Goal: Task Accomplishment & Management: Complete application form

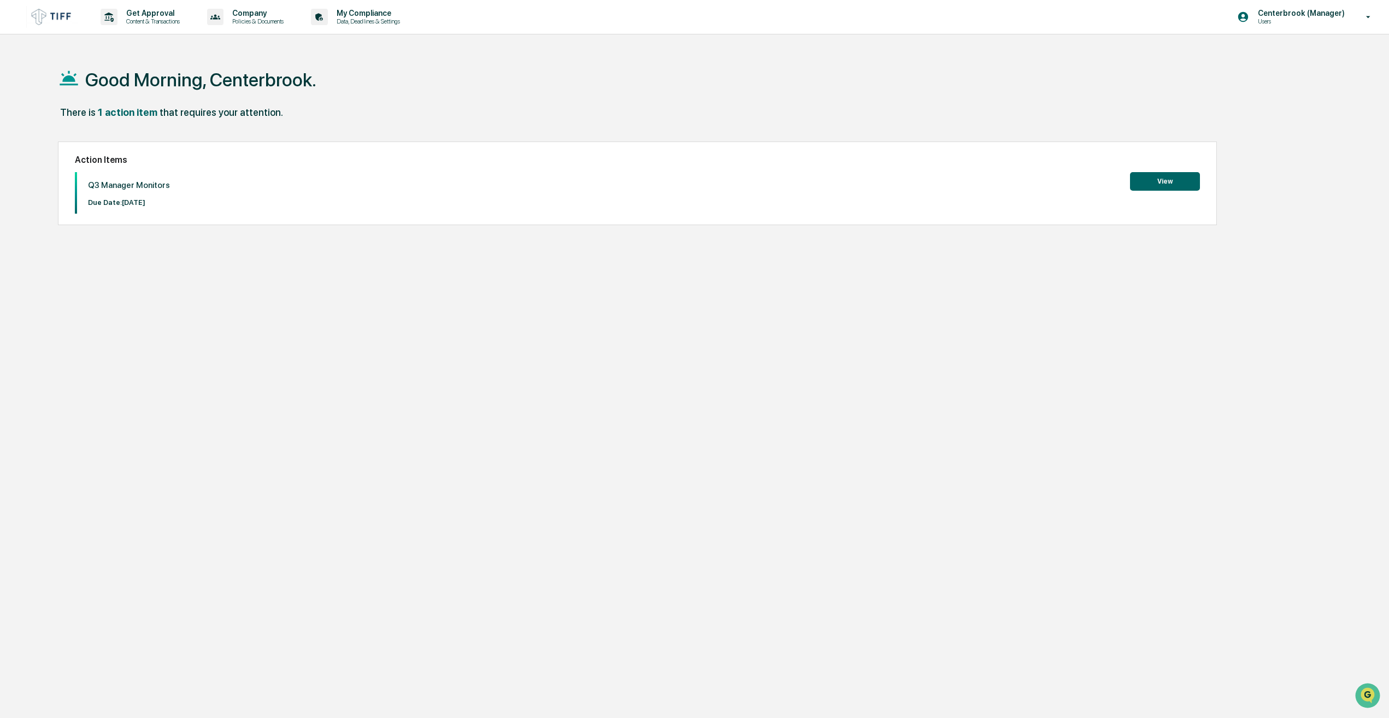
click at [325, 109] on div "There is 1 action item that requires your attention." at bounding box center [683, 118] width 1250 height 22
click at [1189, 181] on button "View" at bounding box center [1165, 181] width 70 height 19
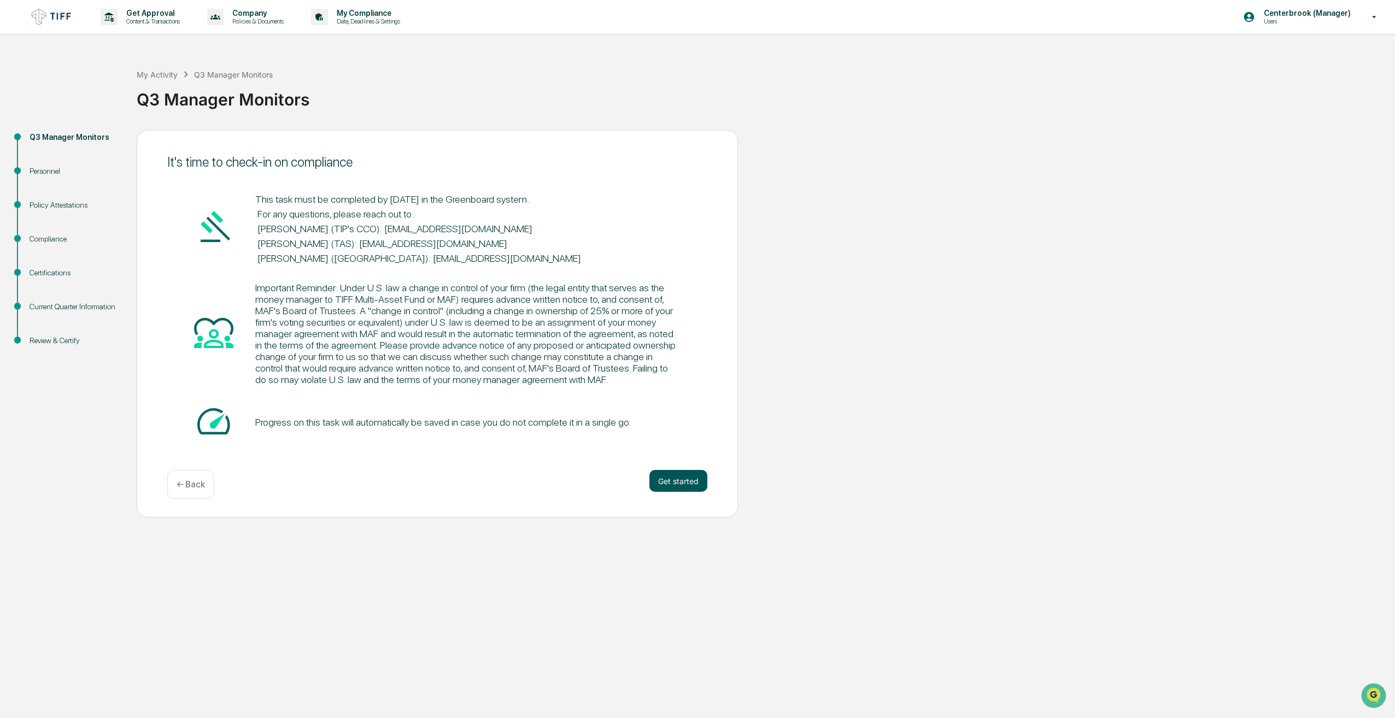
click at [687, 477] on button "Get started" at bounding box center [678, 481] width 58 height 22
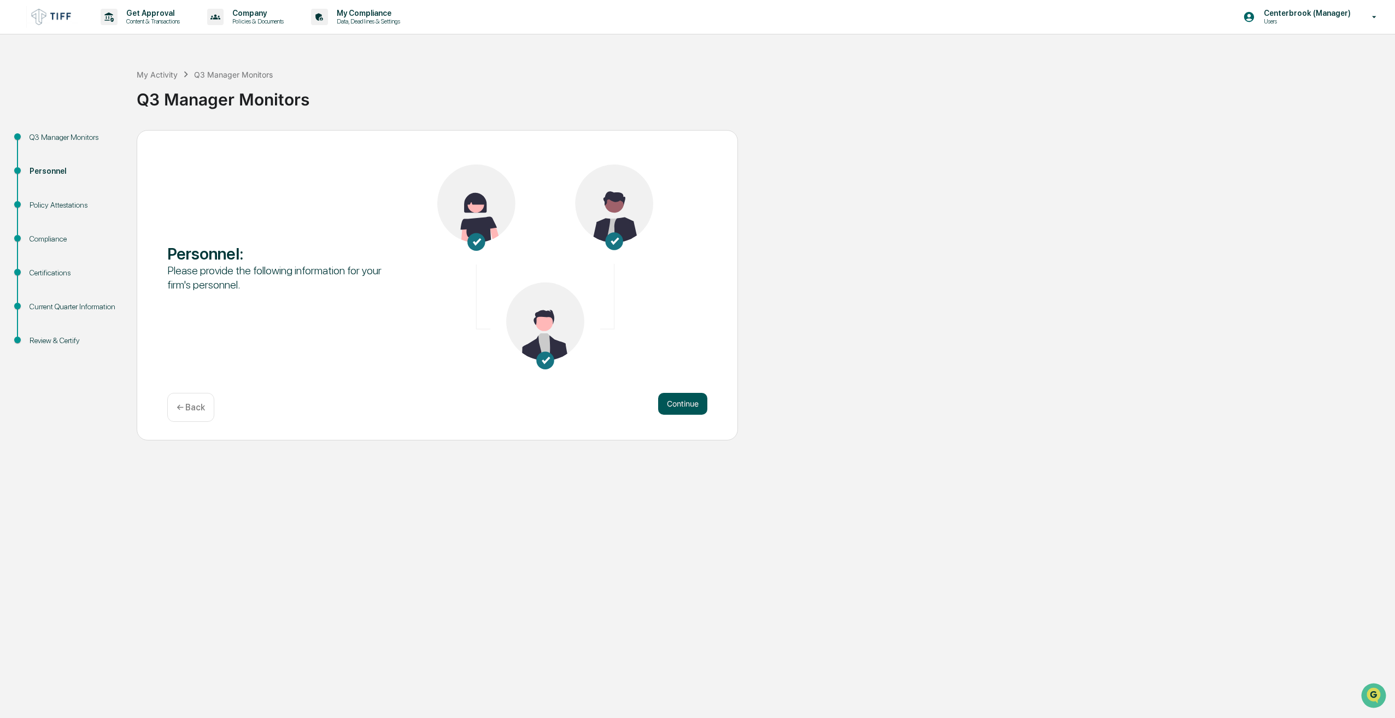
click at [677, 406] on button "Continue" at bounding box center [682, 404] width 49 height 22
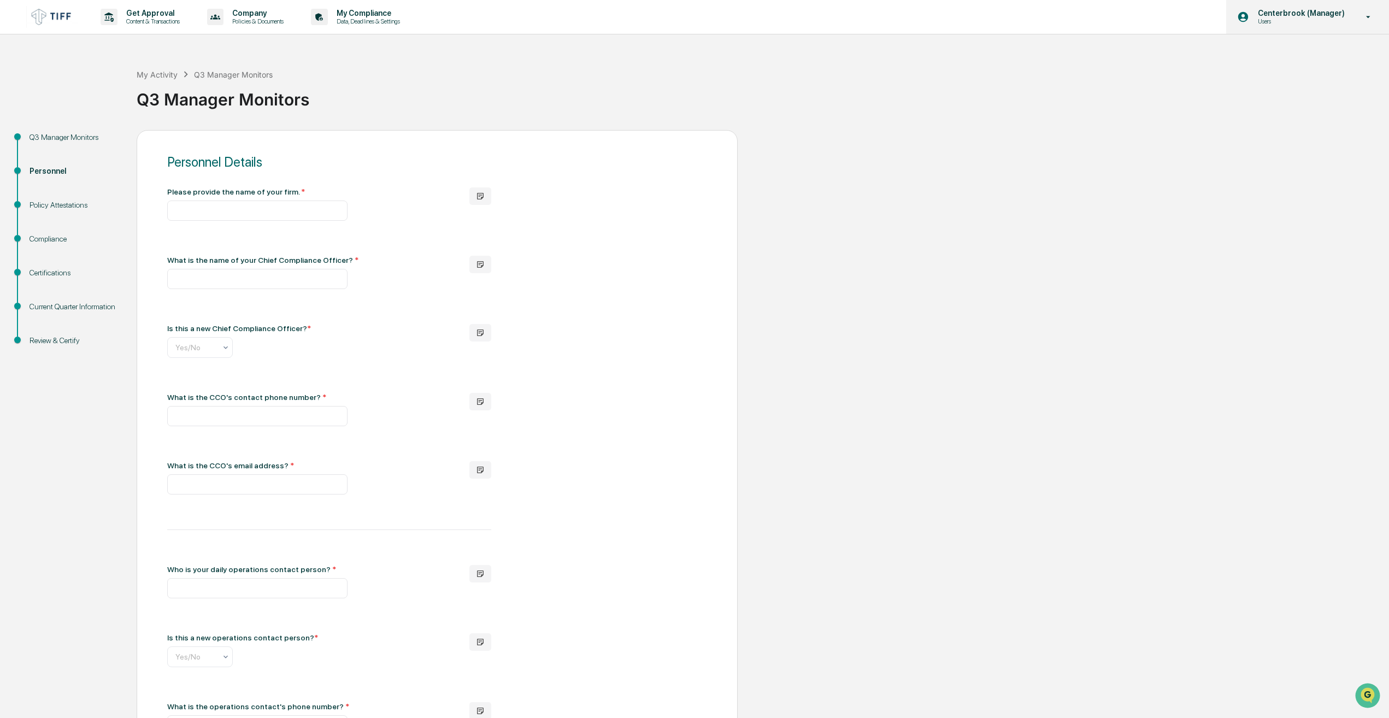
click at [1368, 17] on icon at bounding box center [1369, 17] width 4 height 2
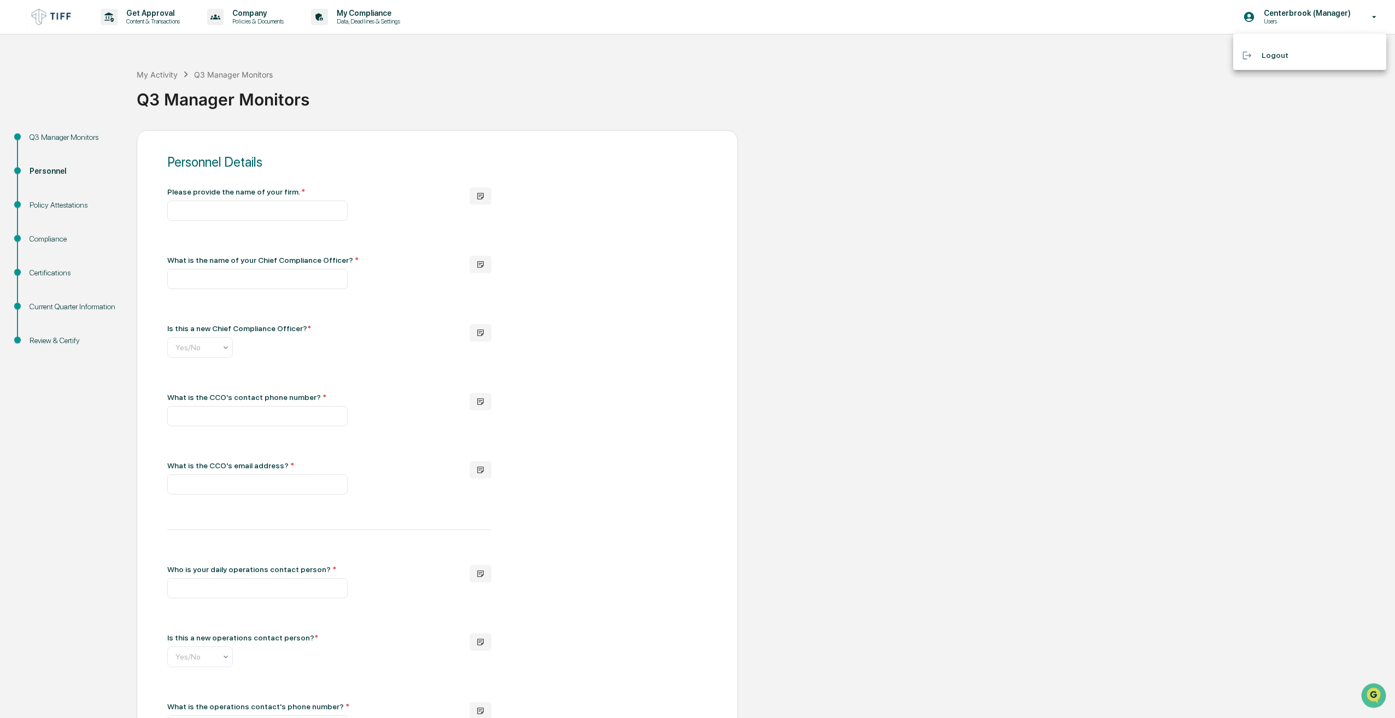
click at [1227, 217] on div at bounding box center [697, 359] width 1395 height 718
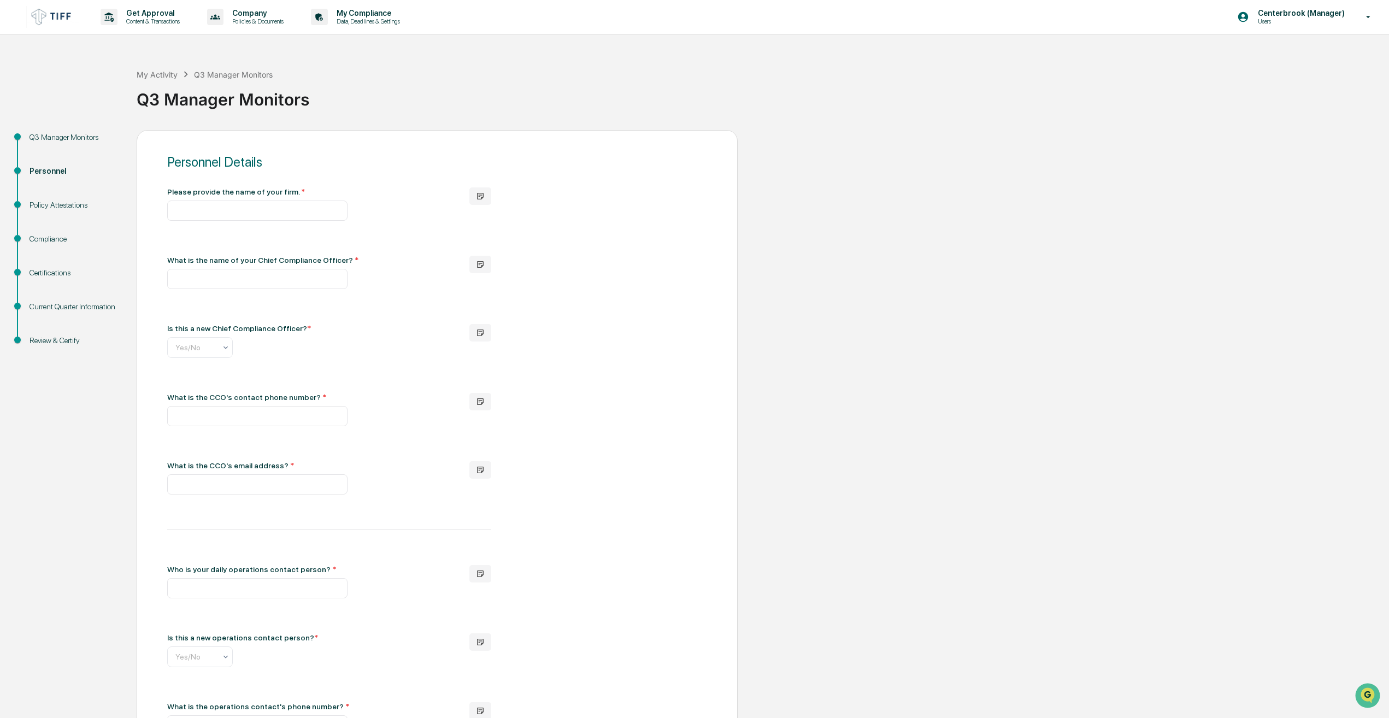
click at [519, 105] on div "Q3 Manager Monitors" at bounding box center [760, 95] width 1247 height 28
click at [198, 205] on input "text" at bounding box center [257, 211] width 180 height 20
paste input "**********"
type input "**********"
click at [238, 273] on input "text" at bounding box center [257, 279] width 180 height 20
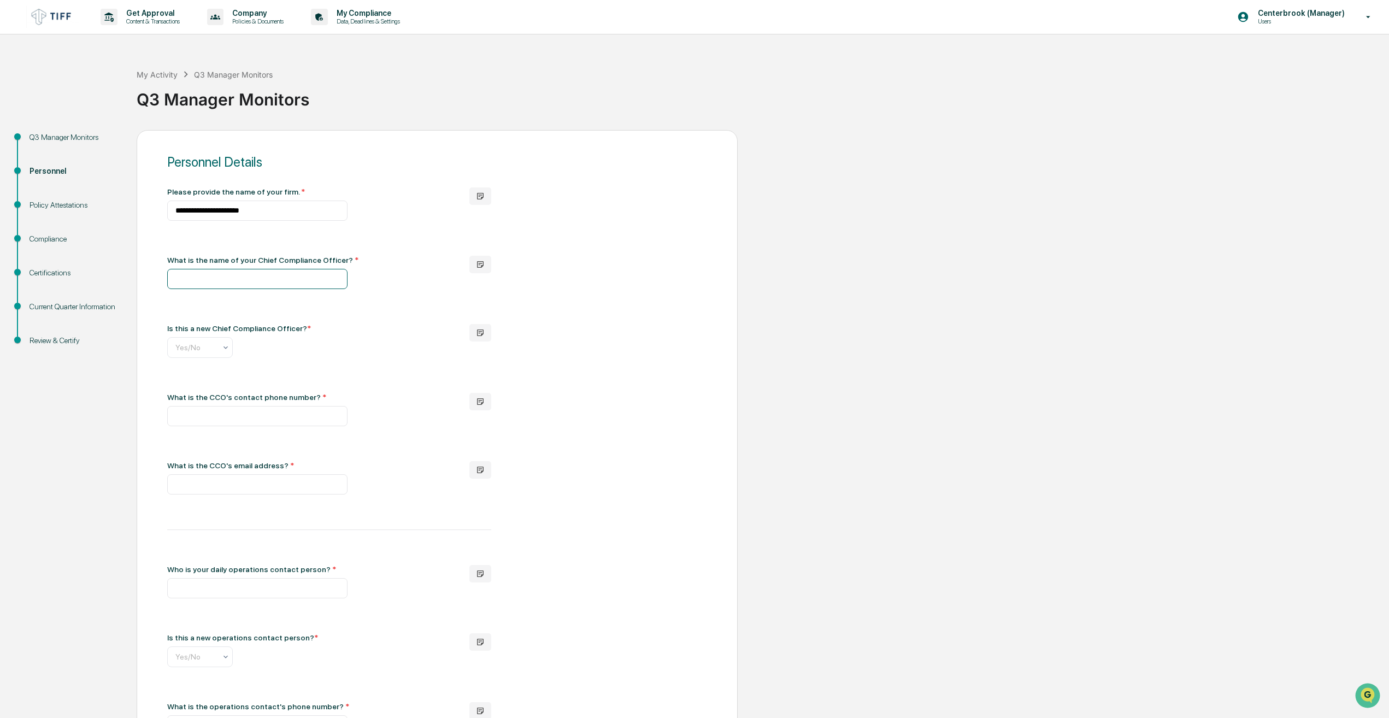
paste input "**********"
type input "**********"
click at [209, 343] on div at bounding box center [252, 347] width 164 height 11
click at [192, 399] on div "No" at bounding box center [200, 397] width 64 height 22
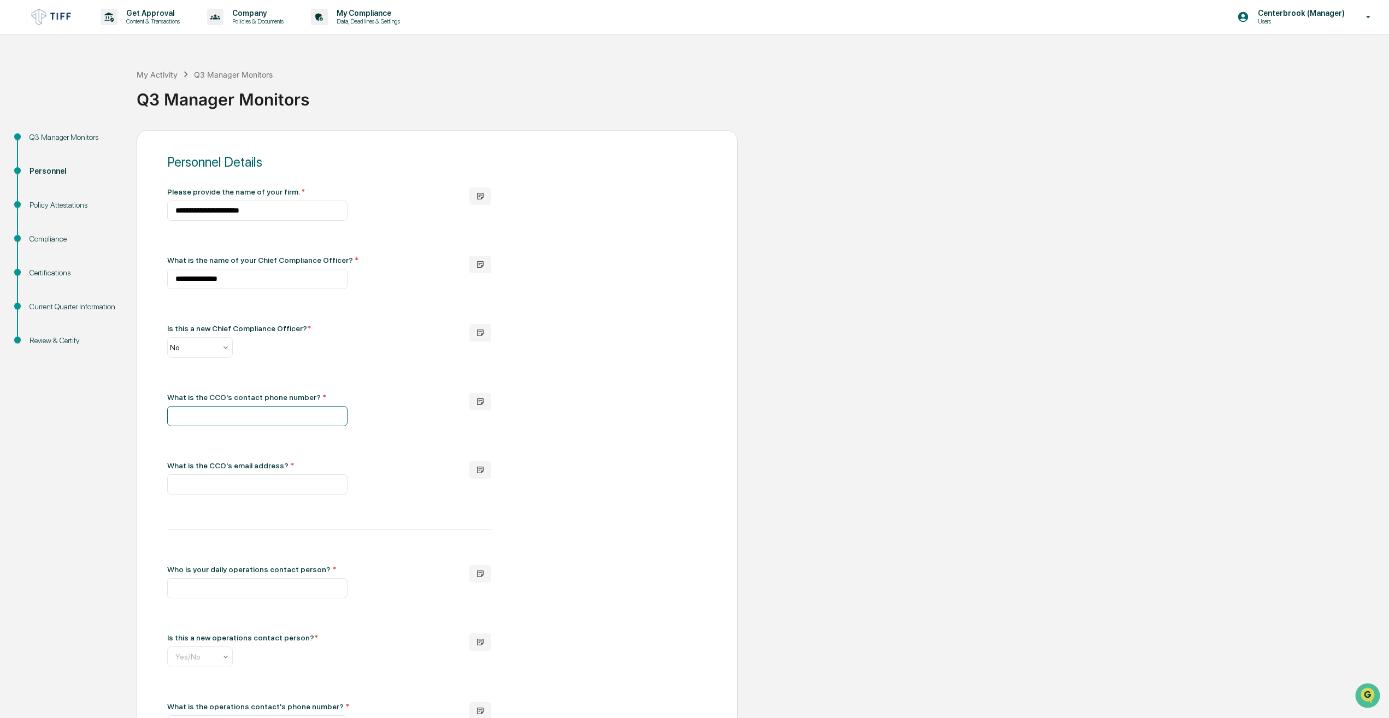
click at [272, 420] on input "text" at bounding box center [257, 416] width 180 height 20
paste input "**********"
type input "**********"
click at [234, 486] on input "text" at bounding box center [257, 484] width 180 height 20
paste input "**********"
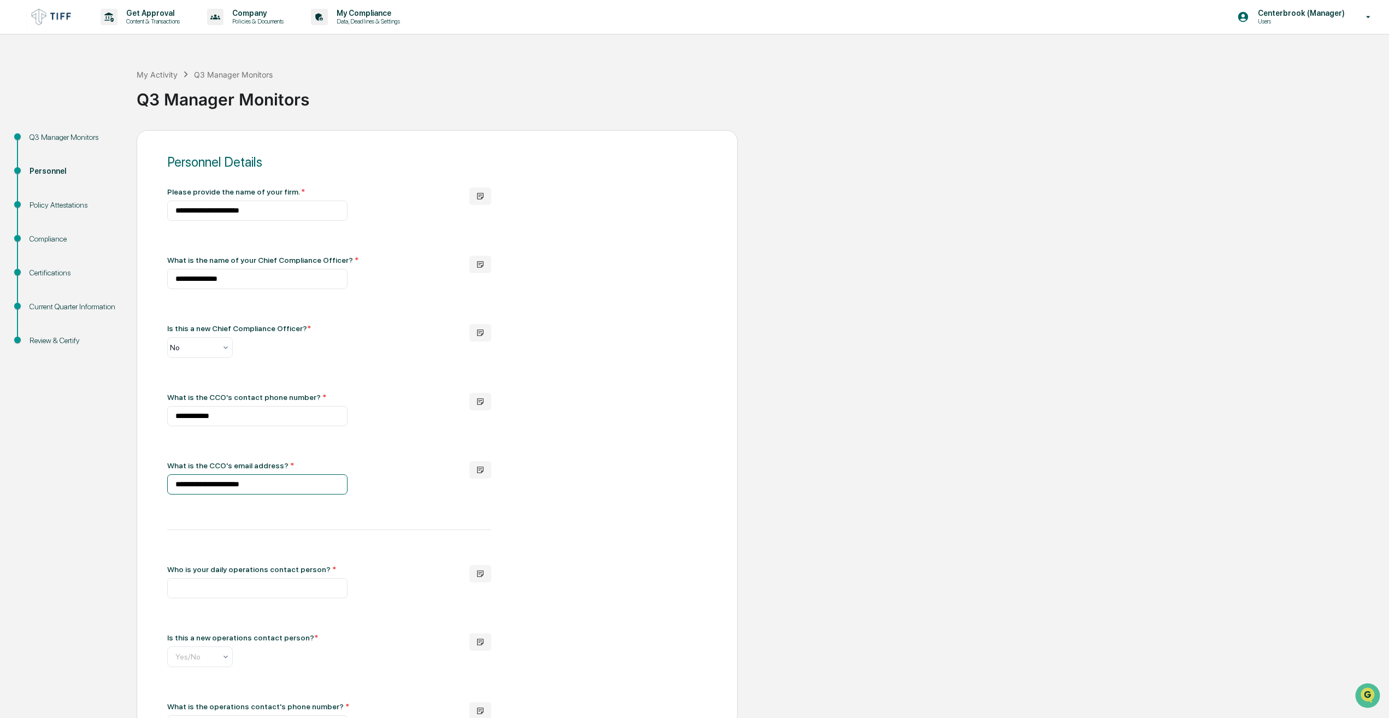
scroll to position [156, 0]
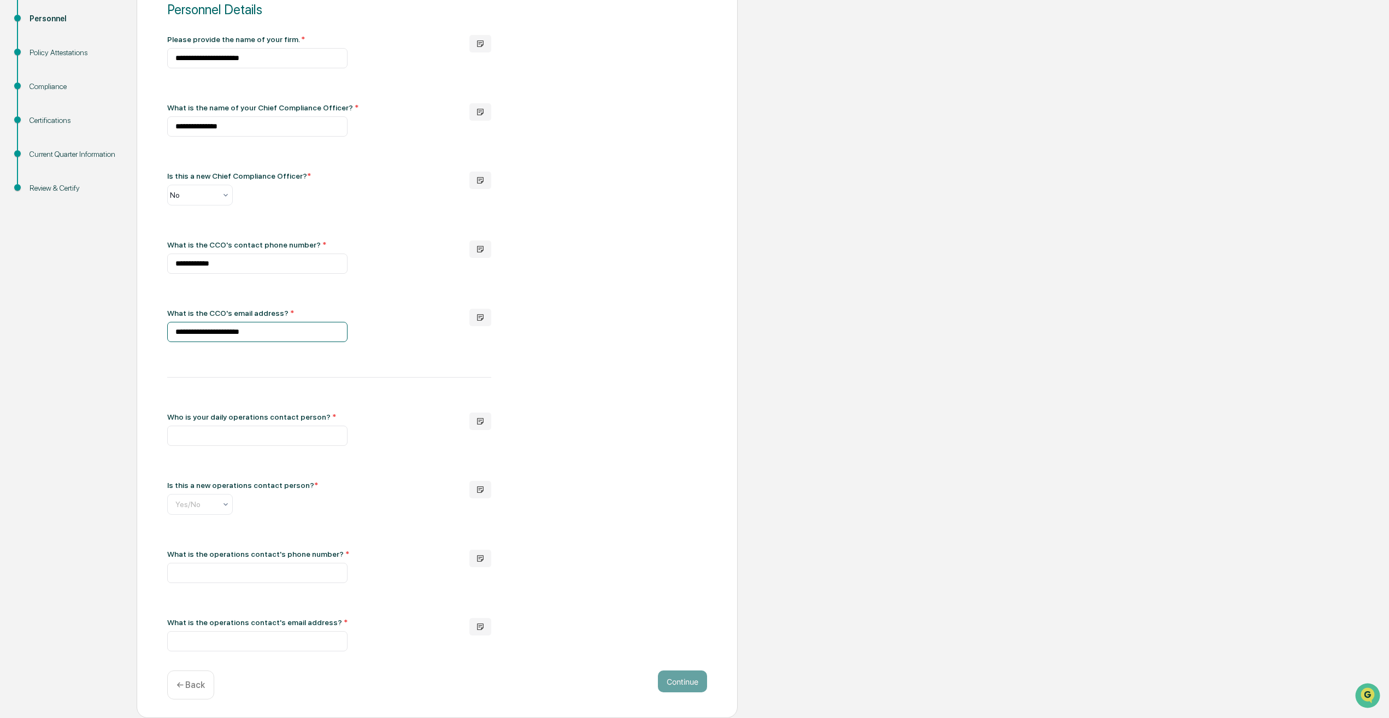
type input "**********"
click at [255, 430] on input "text" at bounding box center [257, 436] width 180 height 20
paste input "**********"
type input "**********"
click at [204, 504] on input "text" at bounding box center [257, 504] width 164 height 9
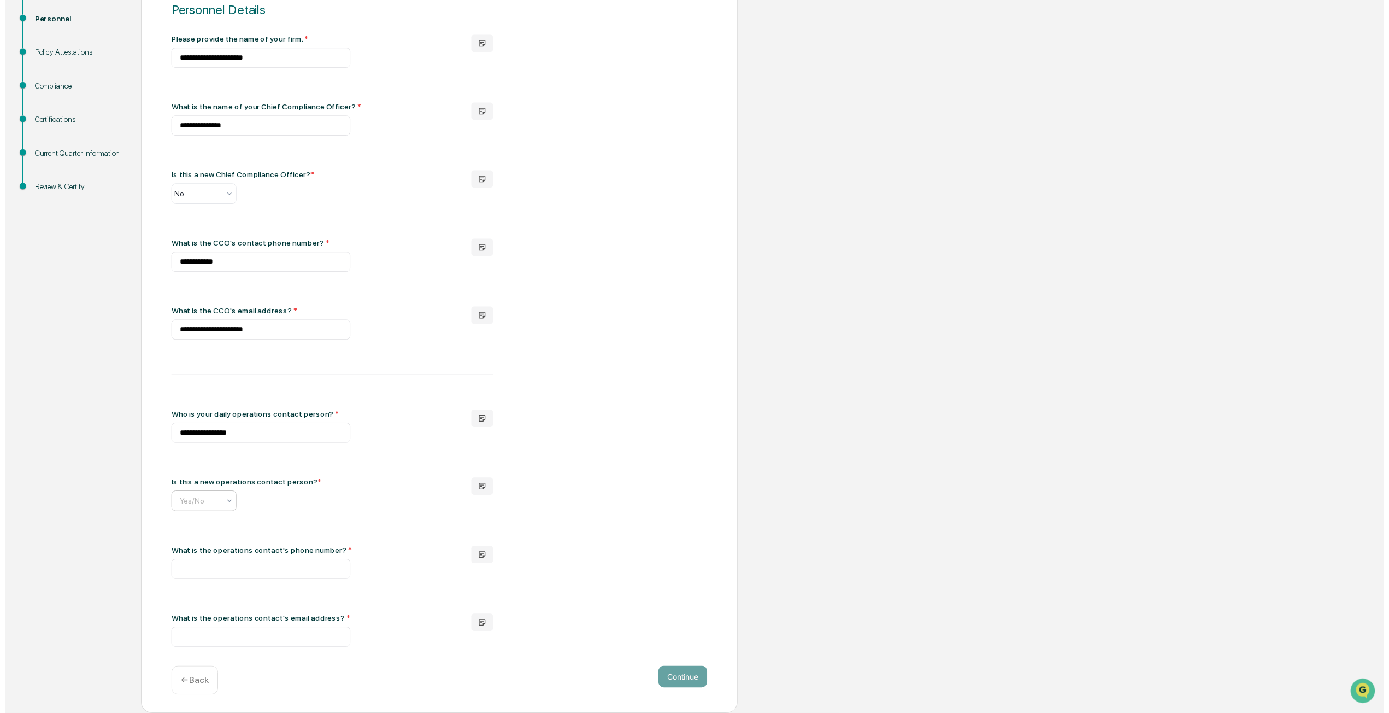
scroll to position [0, 5]
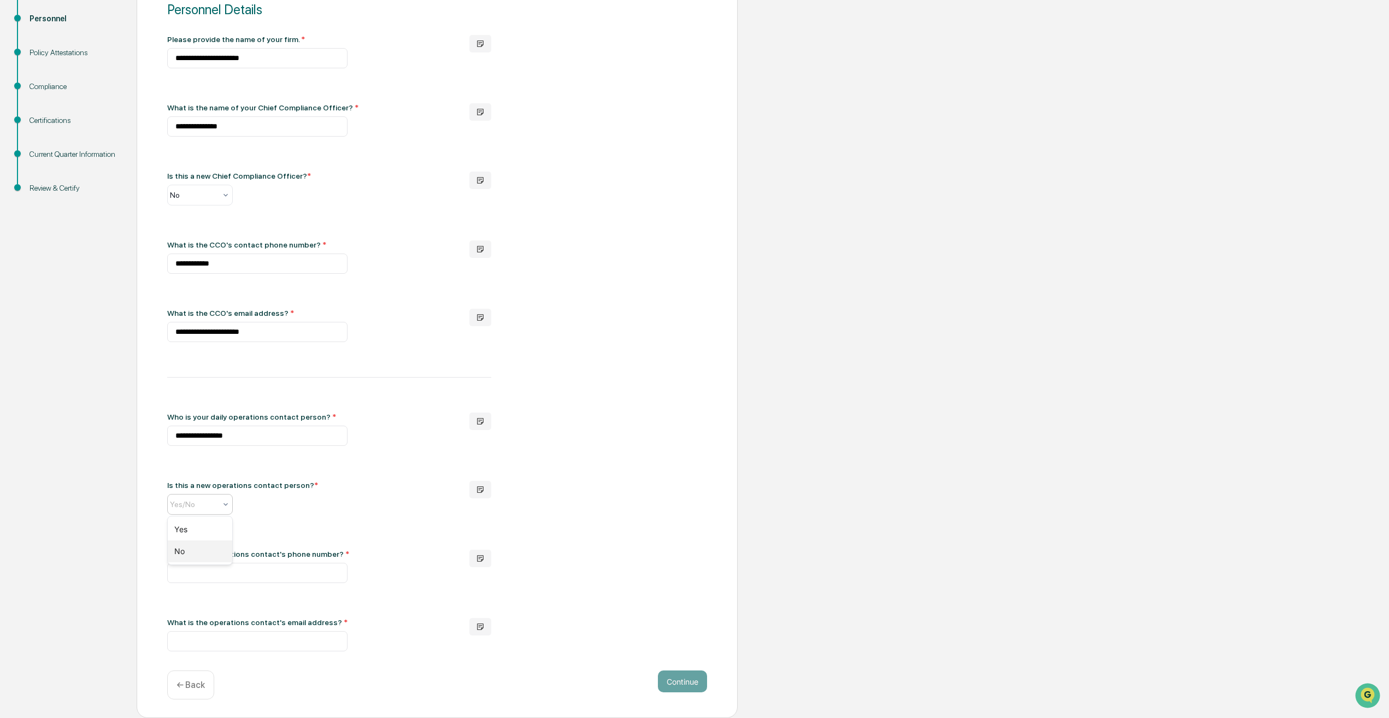
click at [206, 544] on div "No" at bounding box center [200, 551] width 64 height 22
click at [219, 646] on input "text" at bounding box center [257, 641] width 180 height 20
paste input "**********"
type input "**********"
click at [203, 577] on input "text" at bounding box center [257, 573] width 180 height 20
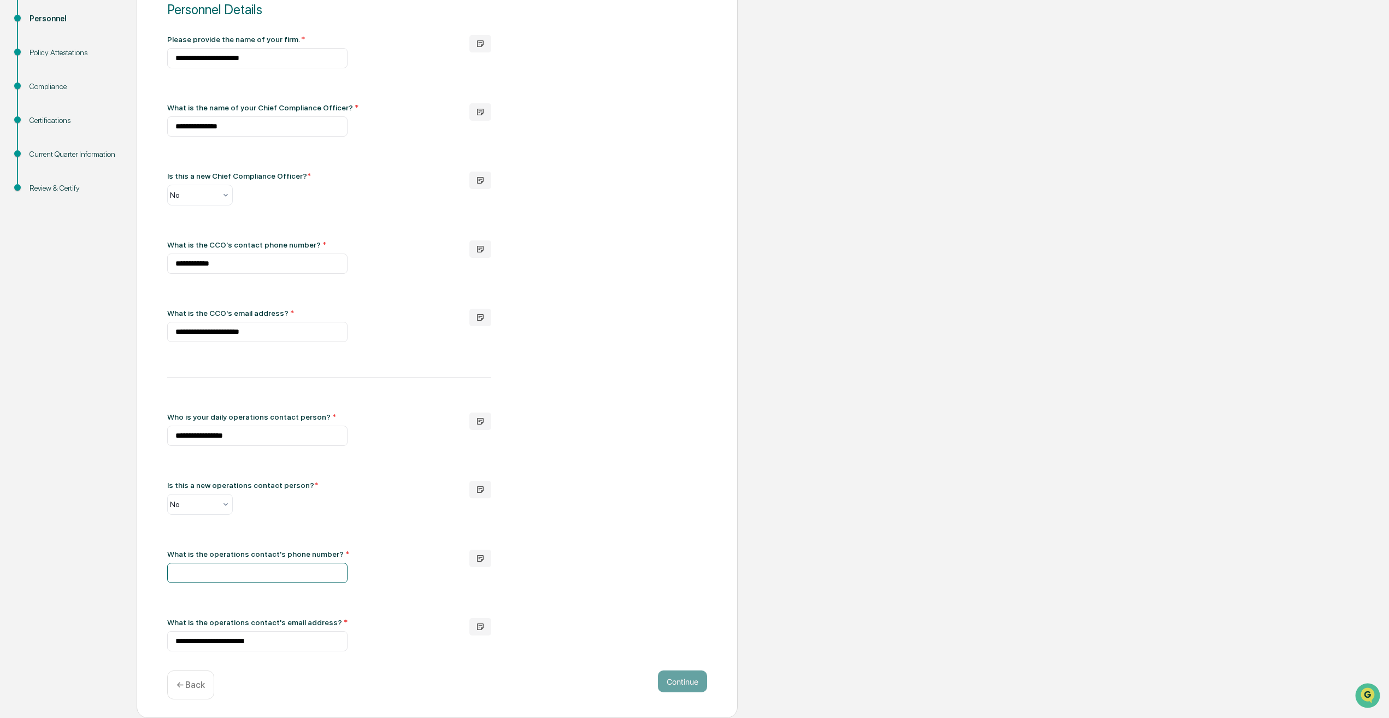
paste input "**********"
type input "**********"
drag, startPoint x: 688, startPoint y: 686, endPoint x: 680, endPoint y: 679, distance: 10.8
click at [686, 686] on button "Continue" at bounding box center [682, 682] width 49 height 22
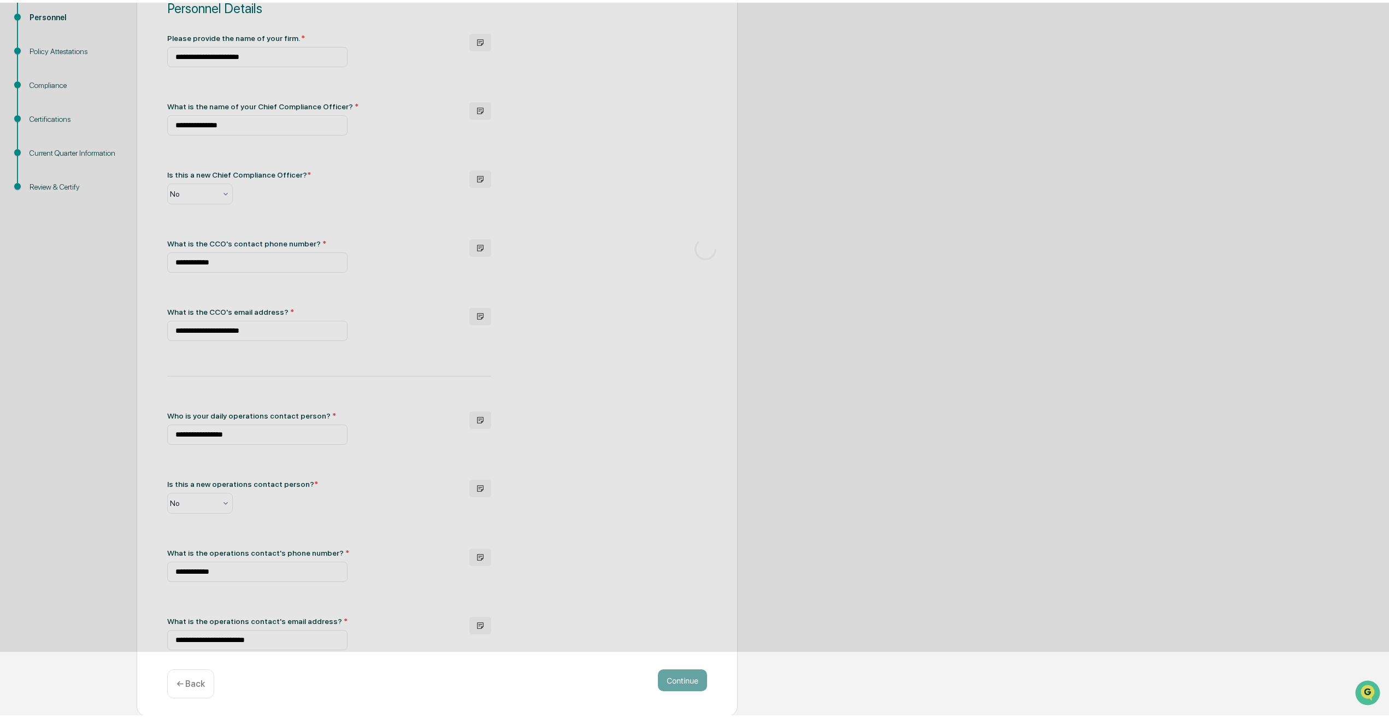
scroll to position [0, 0]
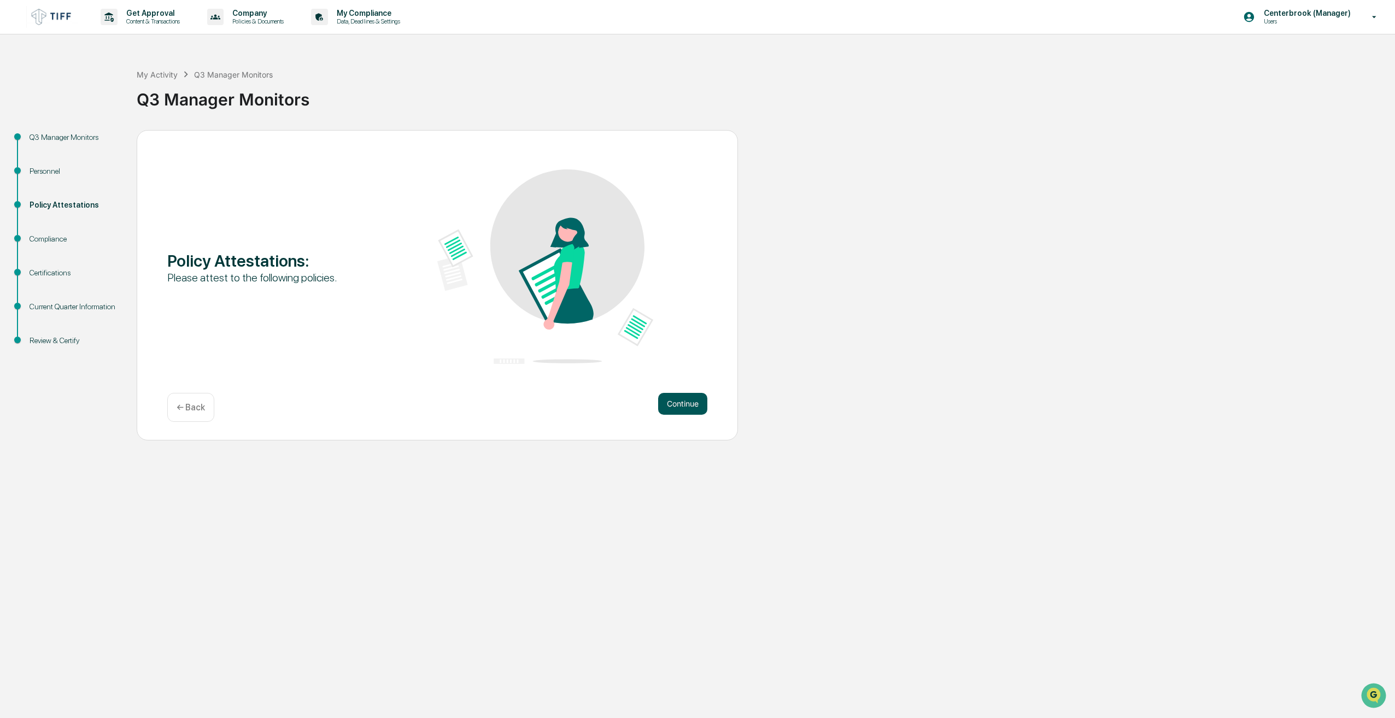
click at [664, 406] on button "Continue" at bounding box center [682, 404] width 49 height 22
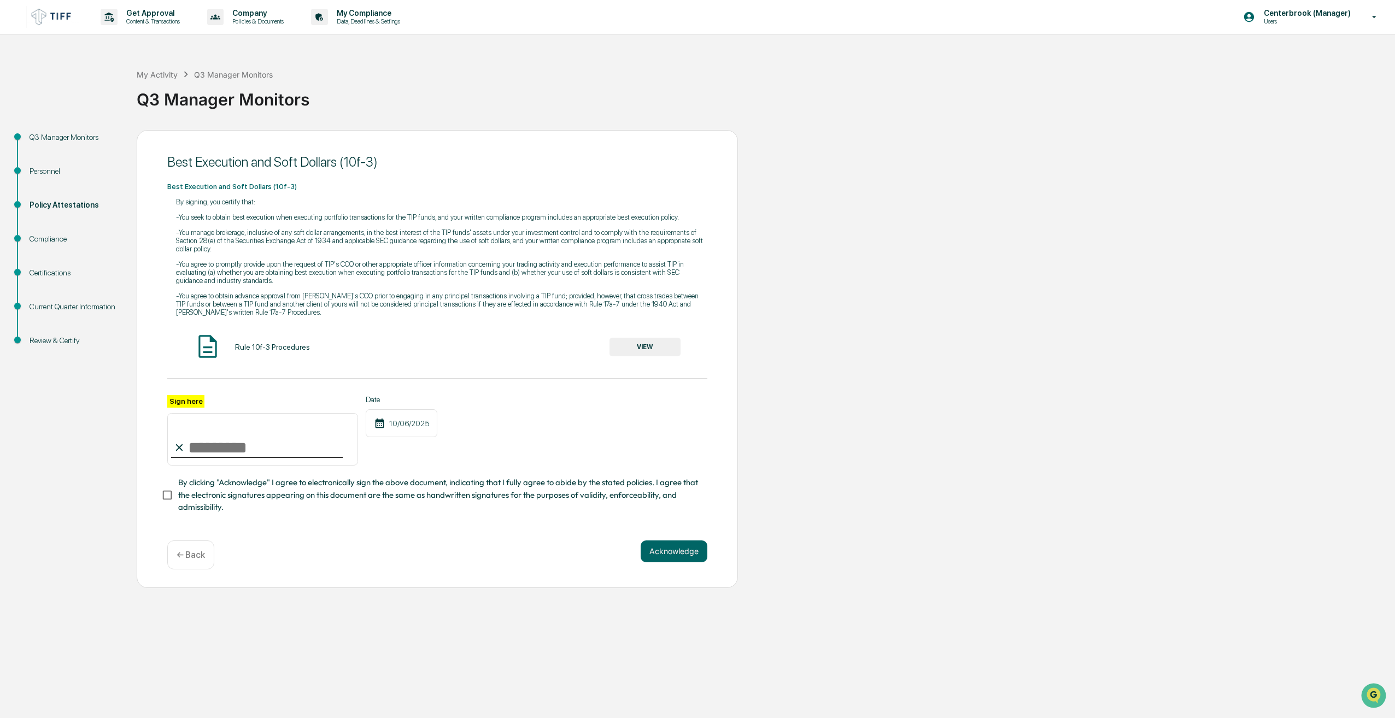
click at [198, 454] on input "Sign here" at bounding box center [262, 439] width 191 height 52
type input "**********"
click at [689, 556] on button "Acknowledge" at bounding box center [674, 551] width 67 height 22
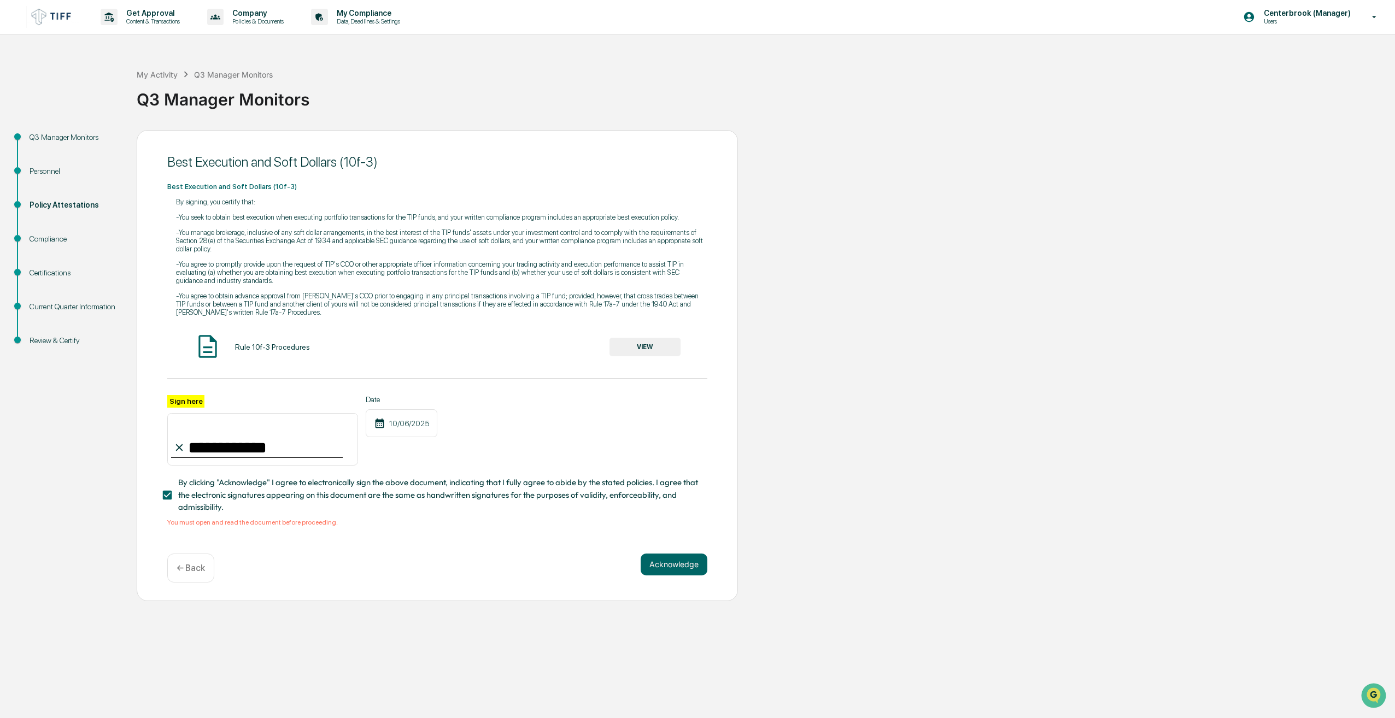
click at [661, 354] on button "VIEW" at bounding box center [644, 347] width 71 height 19
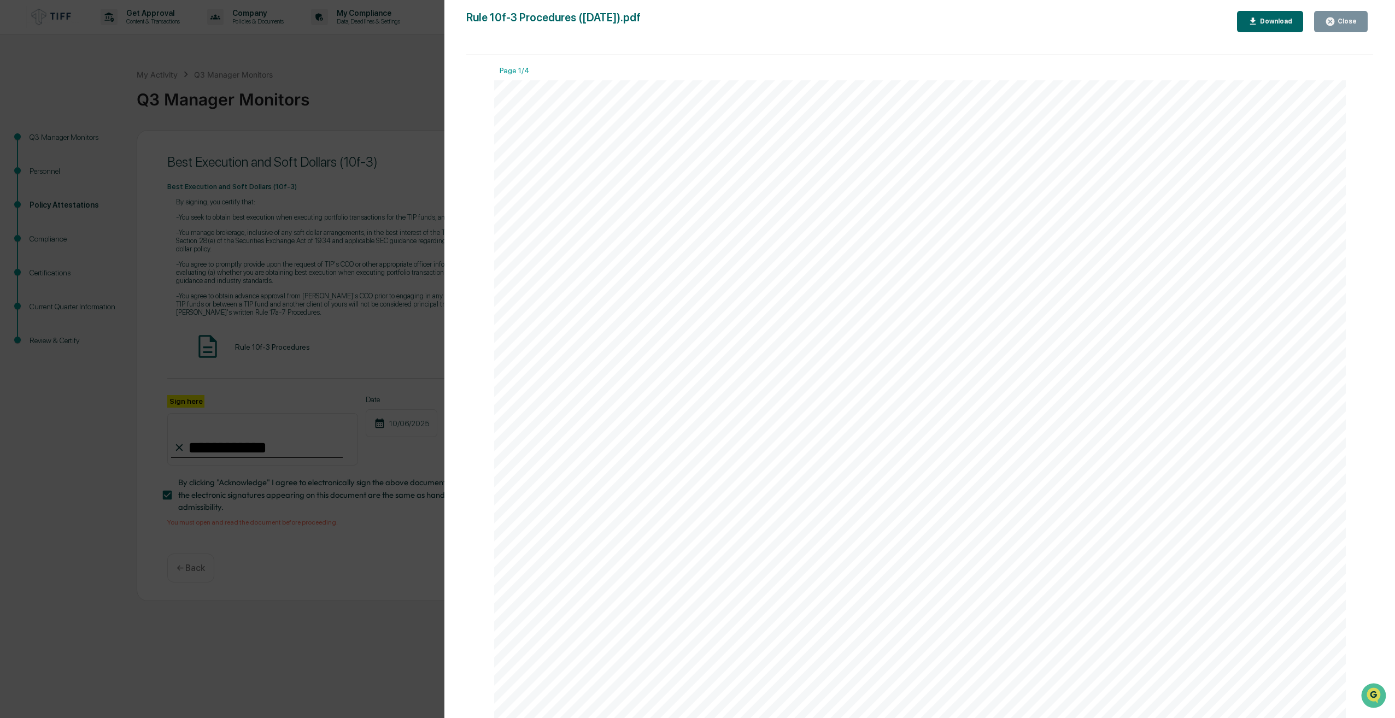
click at [289, 176] on div "Version History [DATE] 02:55 PM [DATE] 03:31 PM Rule 10f-3 Procedures ([DATE]).…" at bounding box center [697, 359] width 1395 height 718
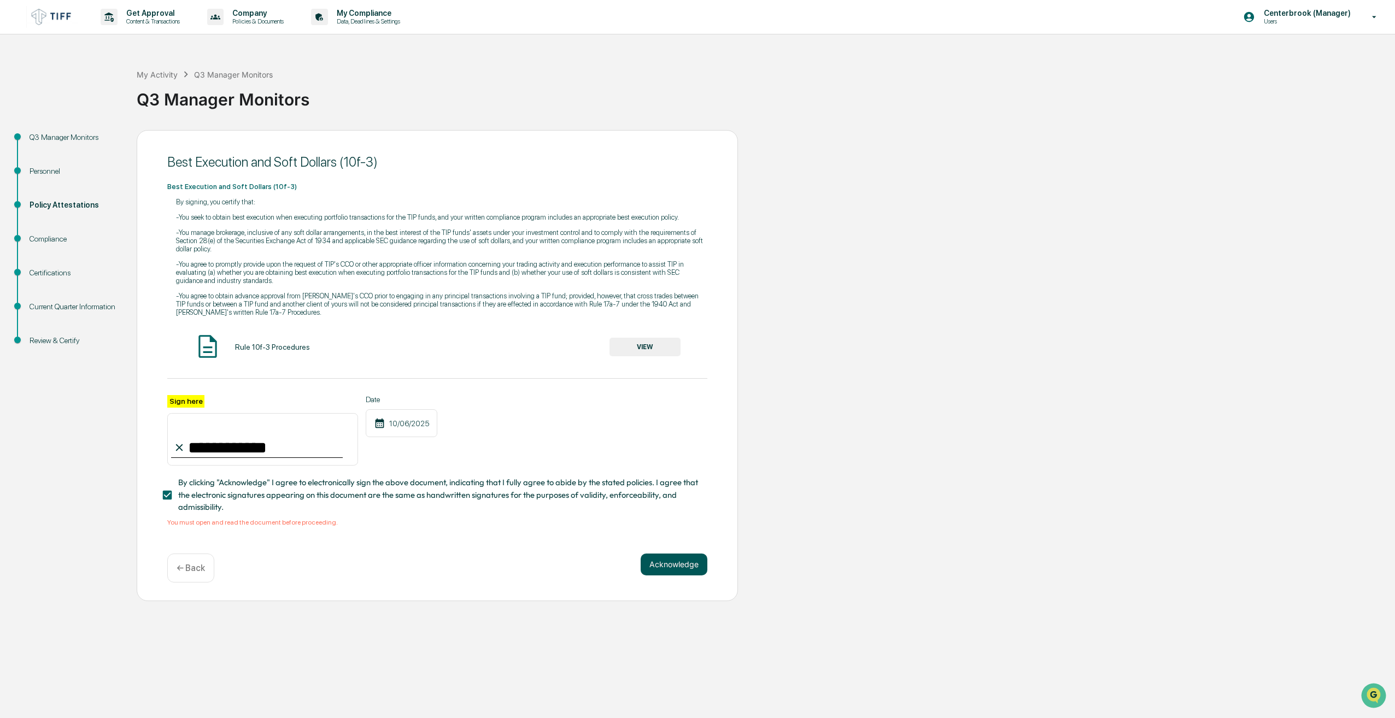
click at [669, 573] on button "Acknowledge" at bounding box center [674, 565] width 67 height 22
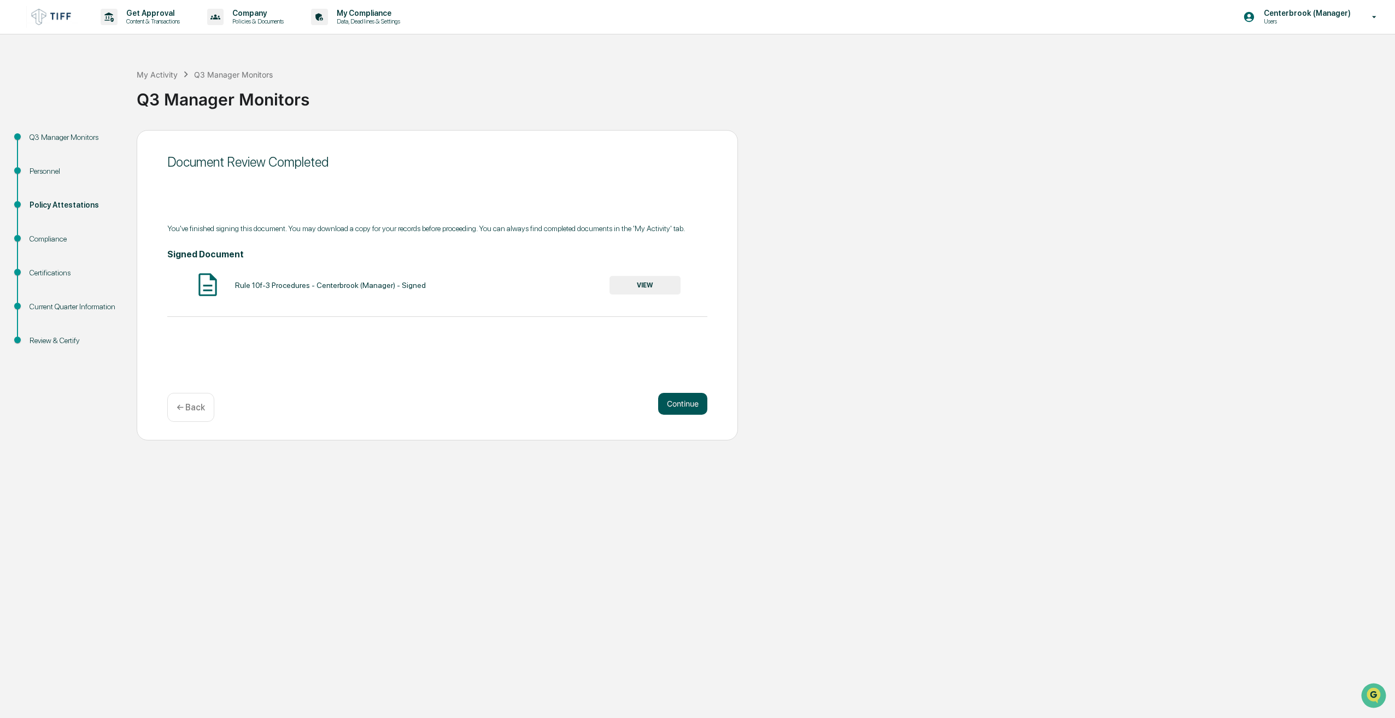
click at [672, 407] on button "Continue" at bounding box center [682, 404] width 49 height 22
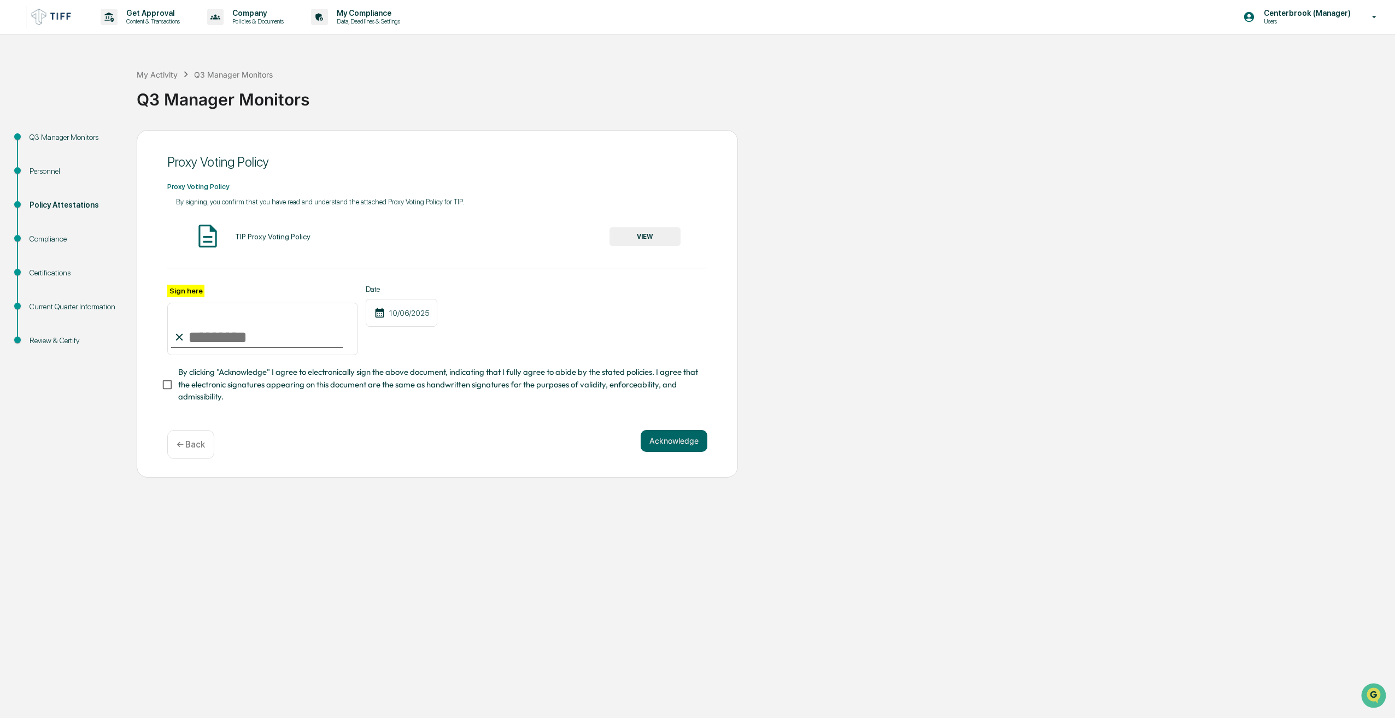
click at [644, 237] on button "VIEW" at bounding box center [644, 236] width 71 height 19
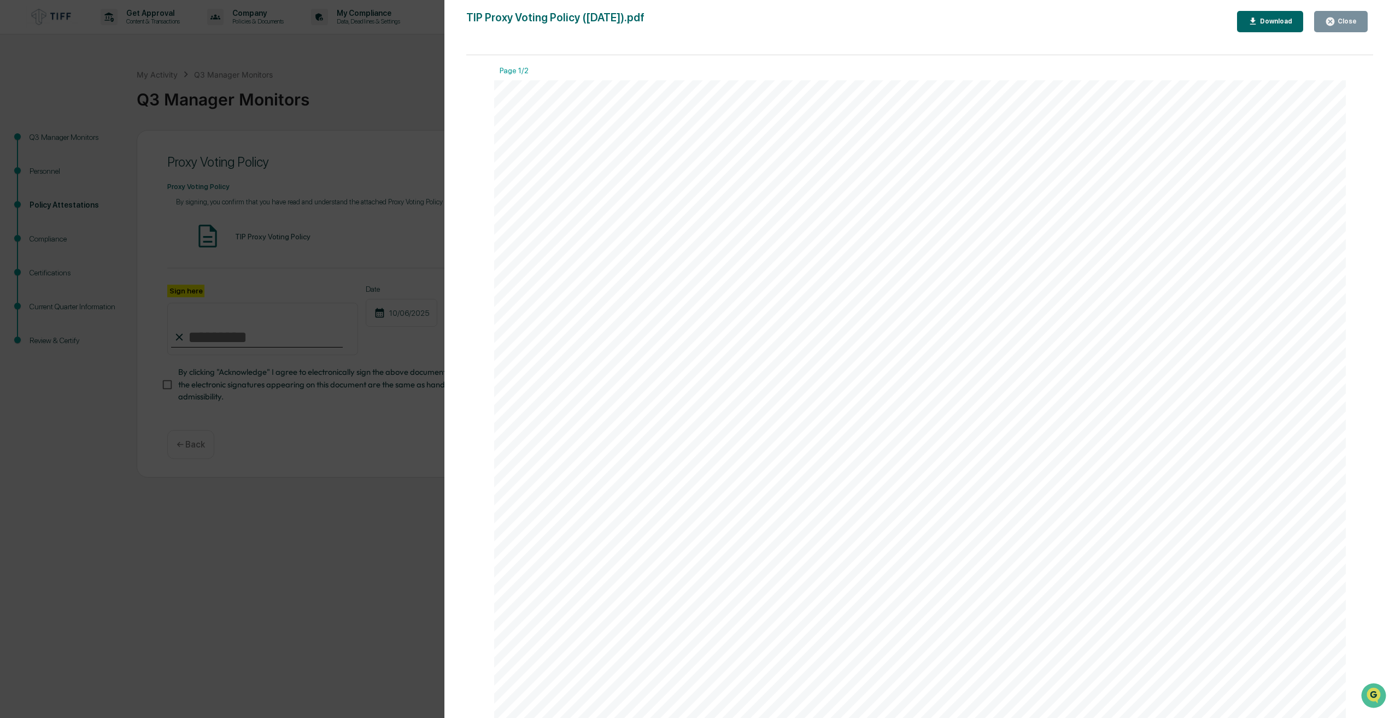
click at [342, 248] on div "Version History [DATE] 02:58 PM [DATE] 03:31 PM TIP Proxy Voting Policy ([DATE]…" at bounding box center [697, 359] width 1395 height 718
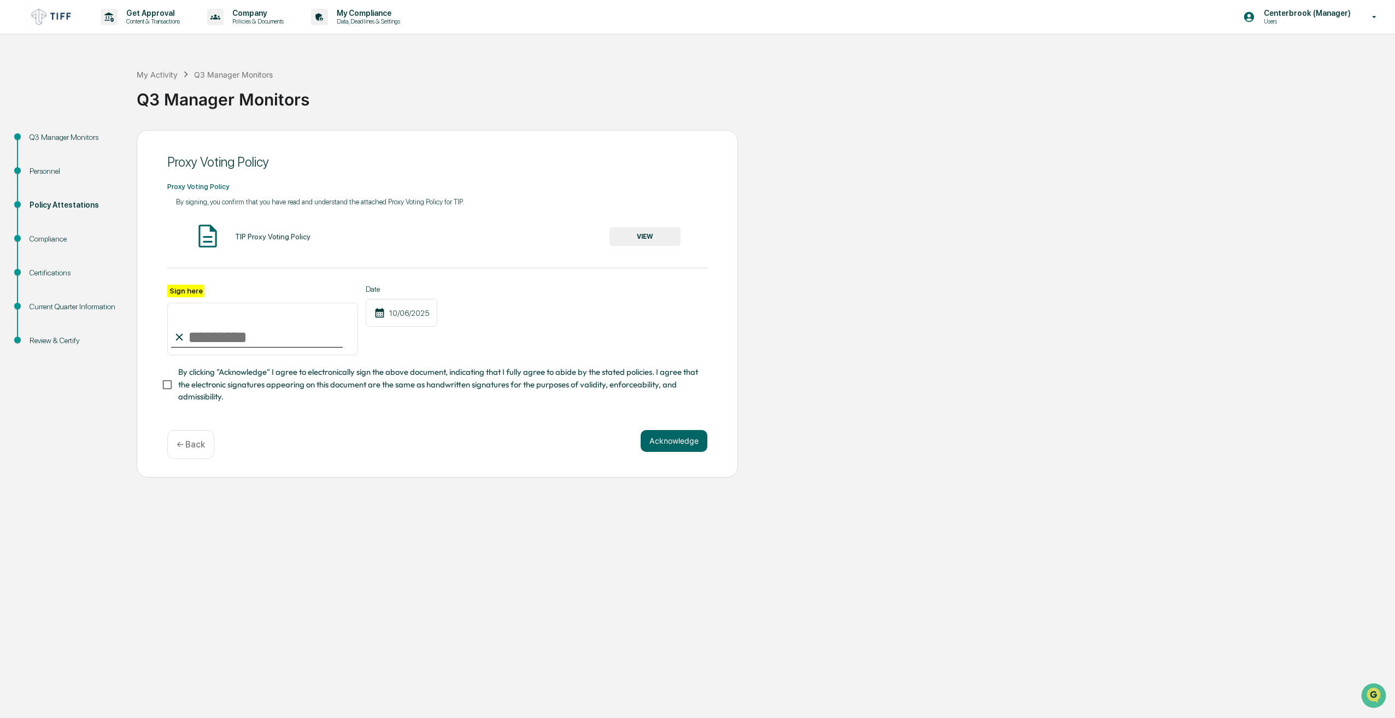
click at [234, 343] on input "Sign here" at bounding box center [262, 329] width 191 height 52
type input "**********"
click at [671, 440] on button "Acknowledge" at bounding box center [674, 441] width 67 height 22
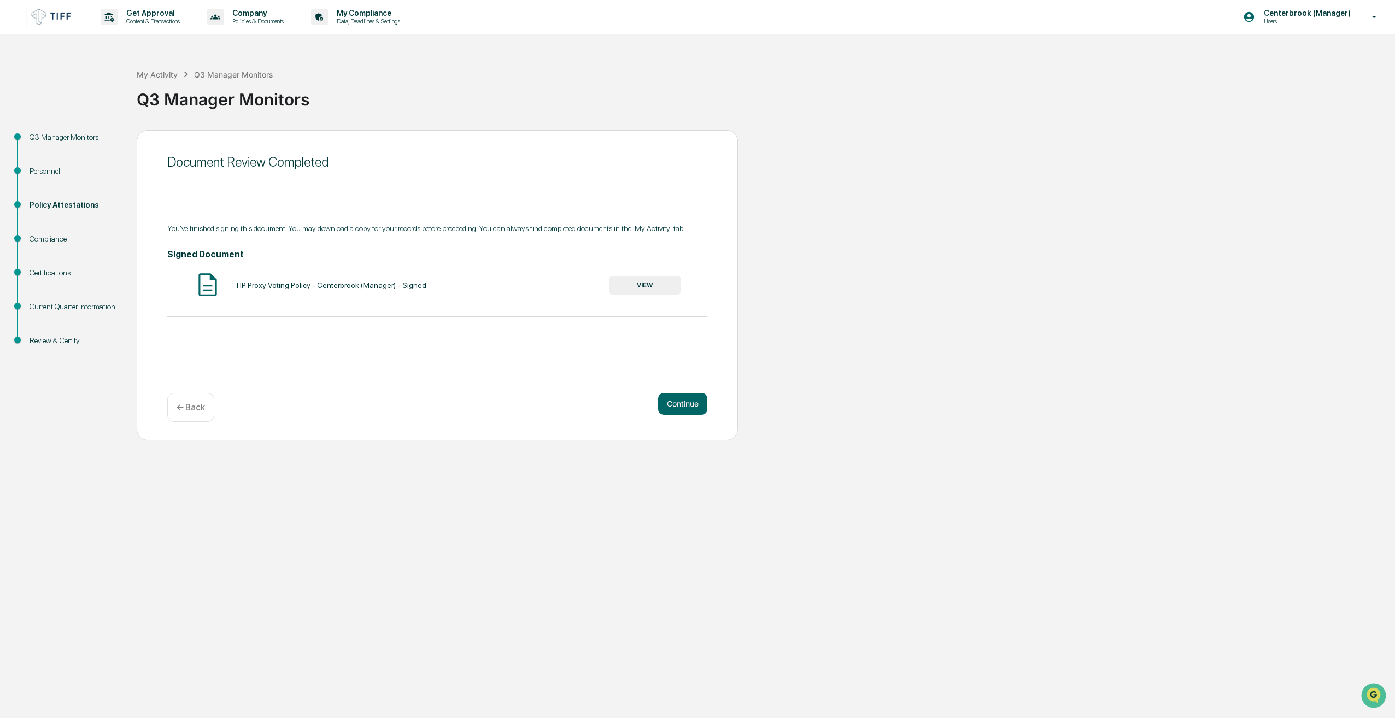
click at [655, 286] on button "VIEW" at bounding box center [644, 285] width 71 height 19
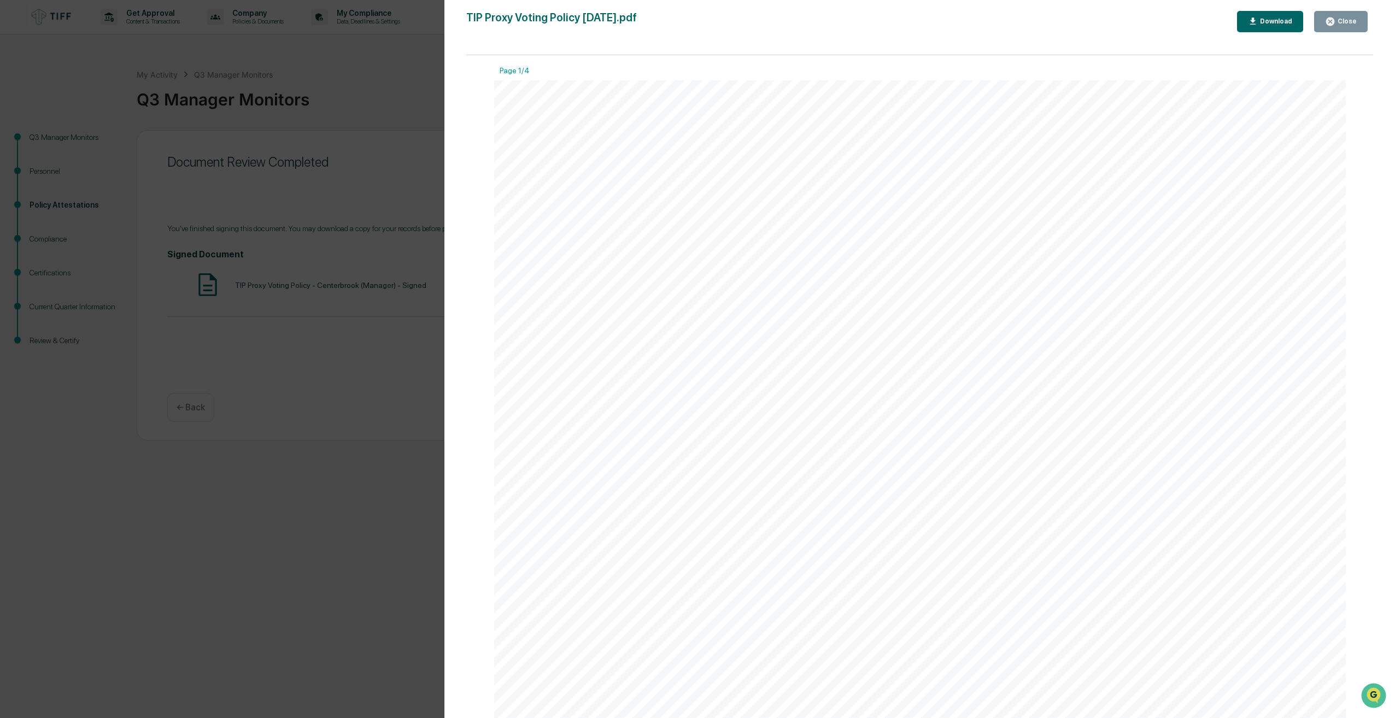
click at [258, 372] on div "Version History [DATE] 02:02 PM Centerbrook (Manager) TIP Proxy Voting Policy […" at bounding box center [697, 359] width 1395 height 718
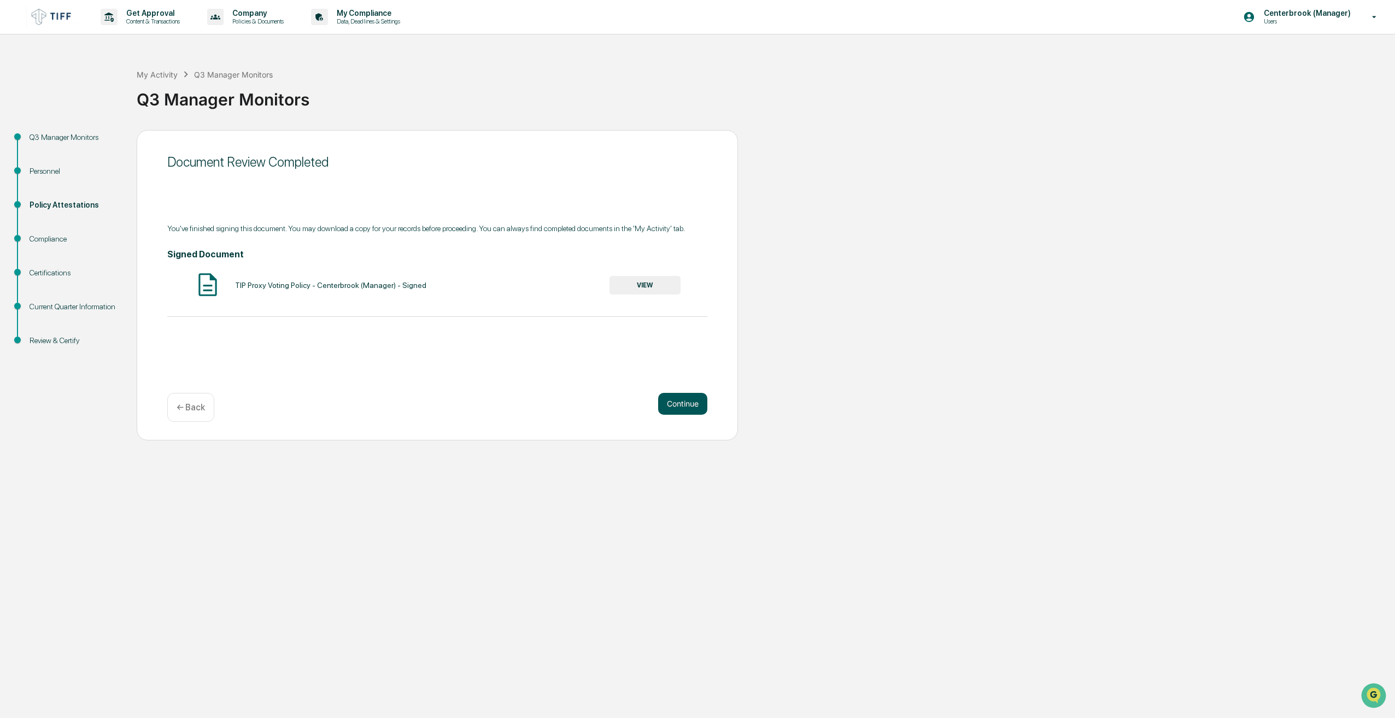
click at [674, 406] on button "Continue" at bounding box center [682, 404] width 49 height 22
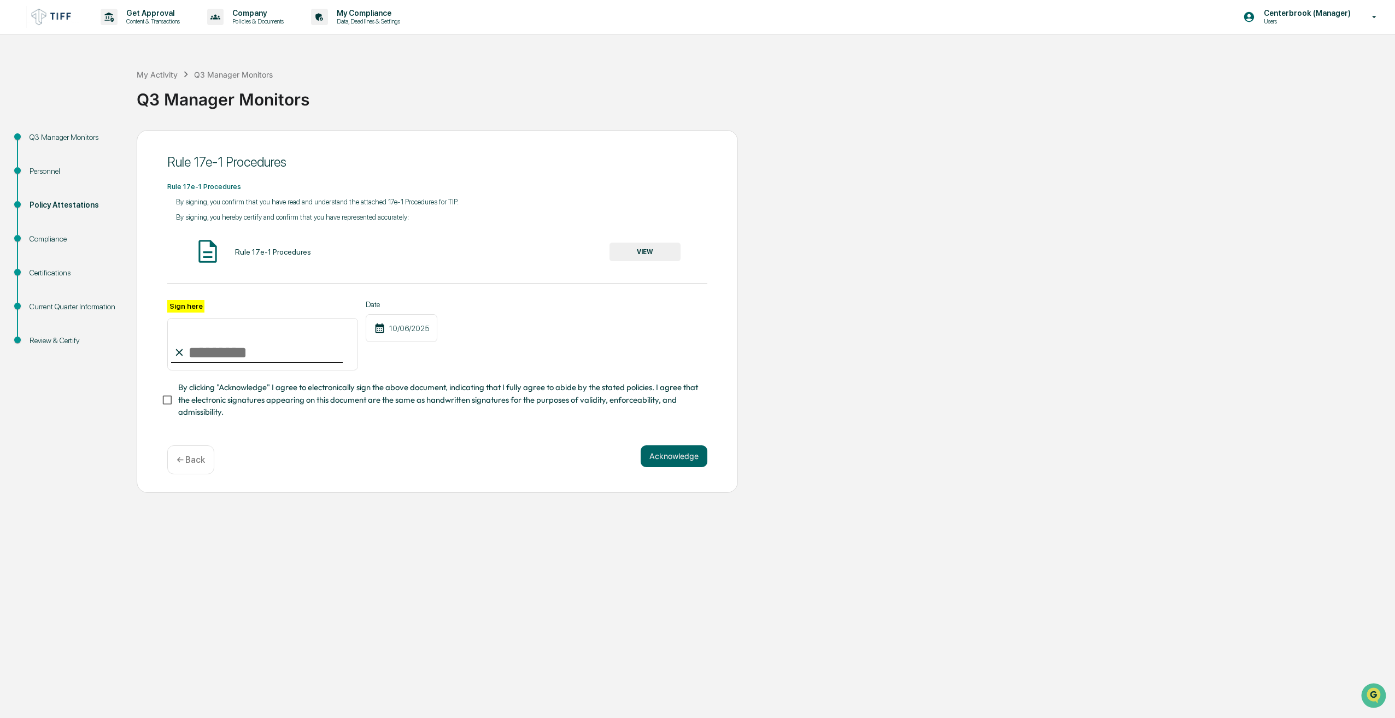
click at [291, 352] on input "Sign here" at bounding box center [262, 344] width 191 height 52
click at [654, 255] on button "VIEW" at bounding box center [644, 252] width 71 height 19
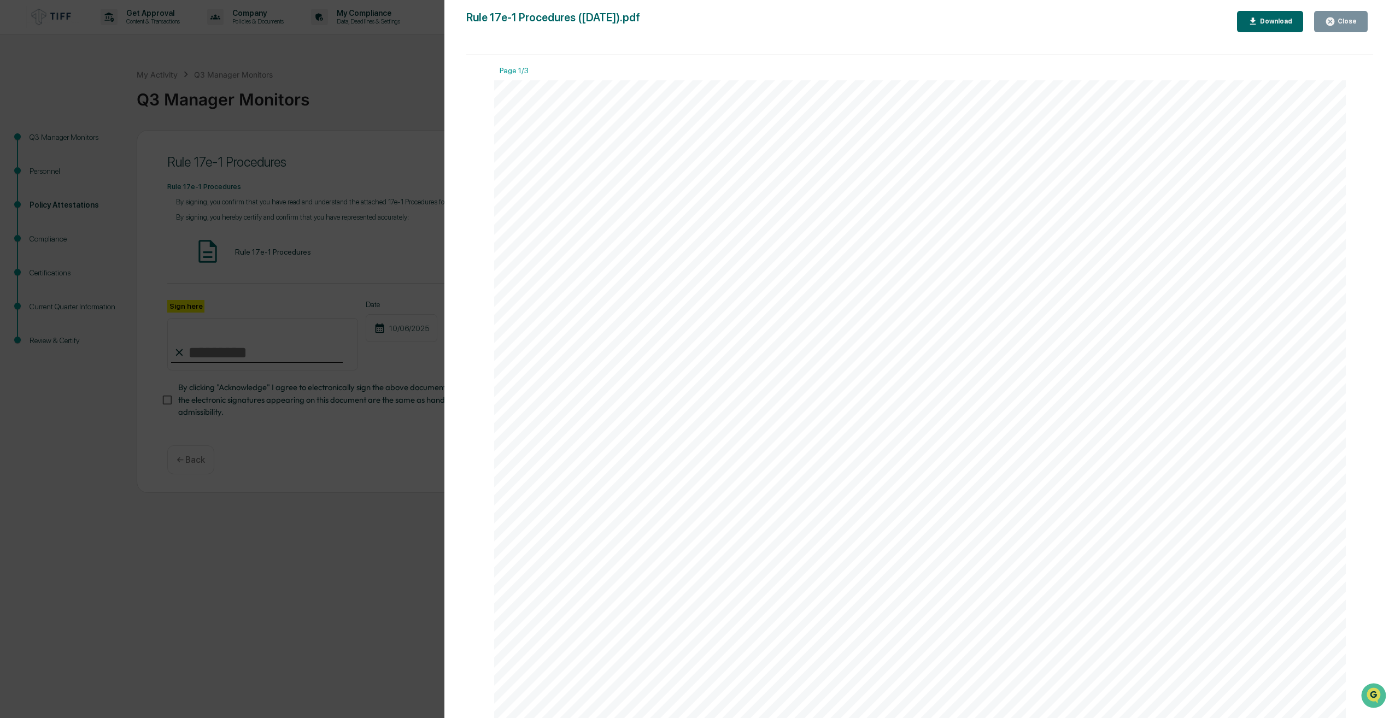
click at [307, 475] on div "Version History [DATE] 02:58 PM [DATE] 03:31 PM Rule 17e-1 Procedures ([DATE]).…" at bounding box center [697, 359] width 1395 height 718
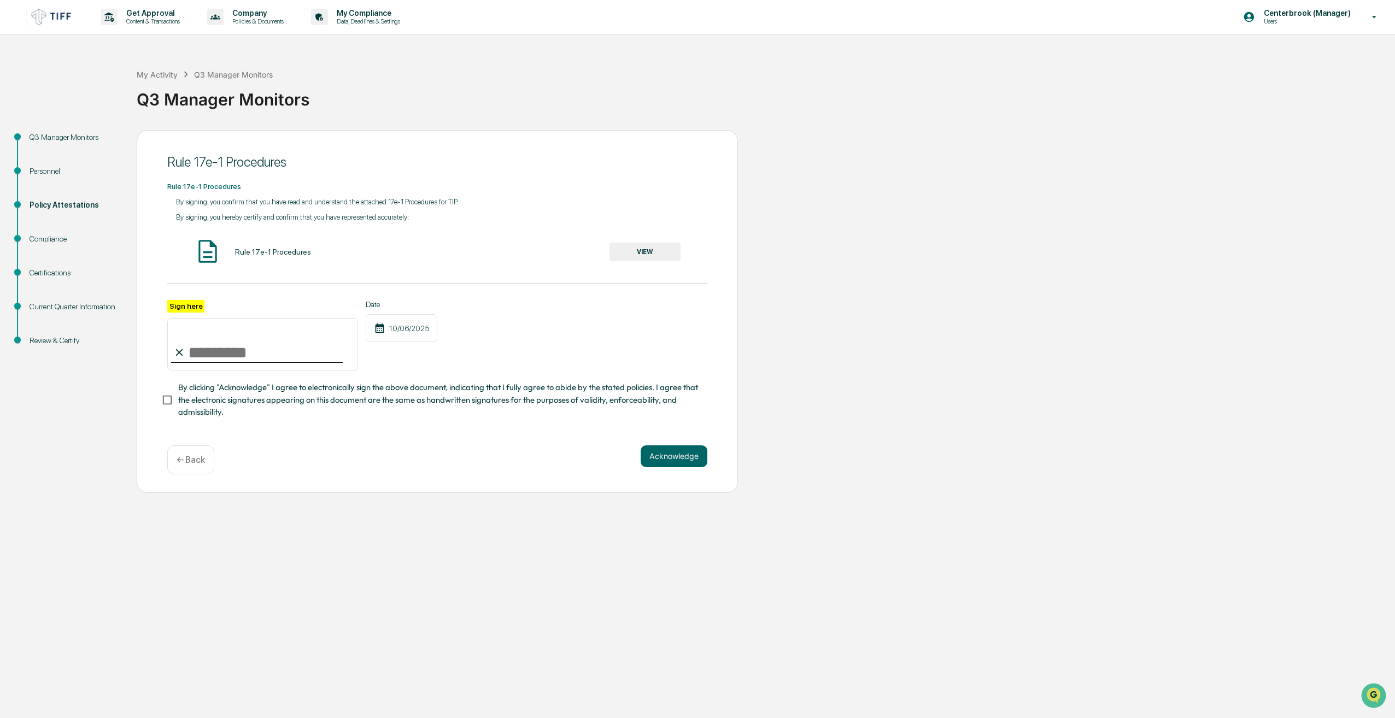
click at [233, 356] on input "Sign here" at bounding box center [262, 344] width 191 height 52
type input "**********"
click at [665, 461] on button "Acknowledge" at bounding box center [674, 456] width 67 height 22
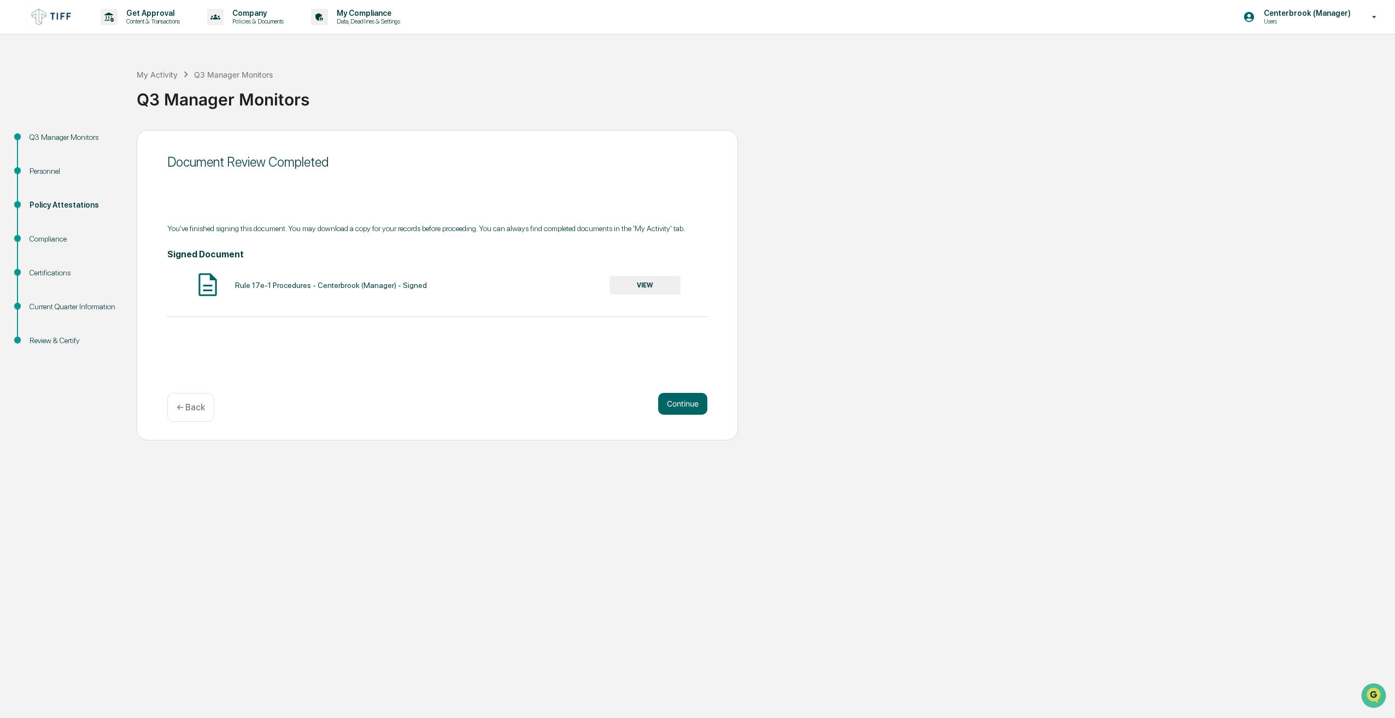
click at [666, 282] on button "VIEW" at bounding box center [644, 285] width 71 height 19
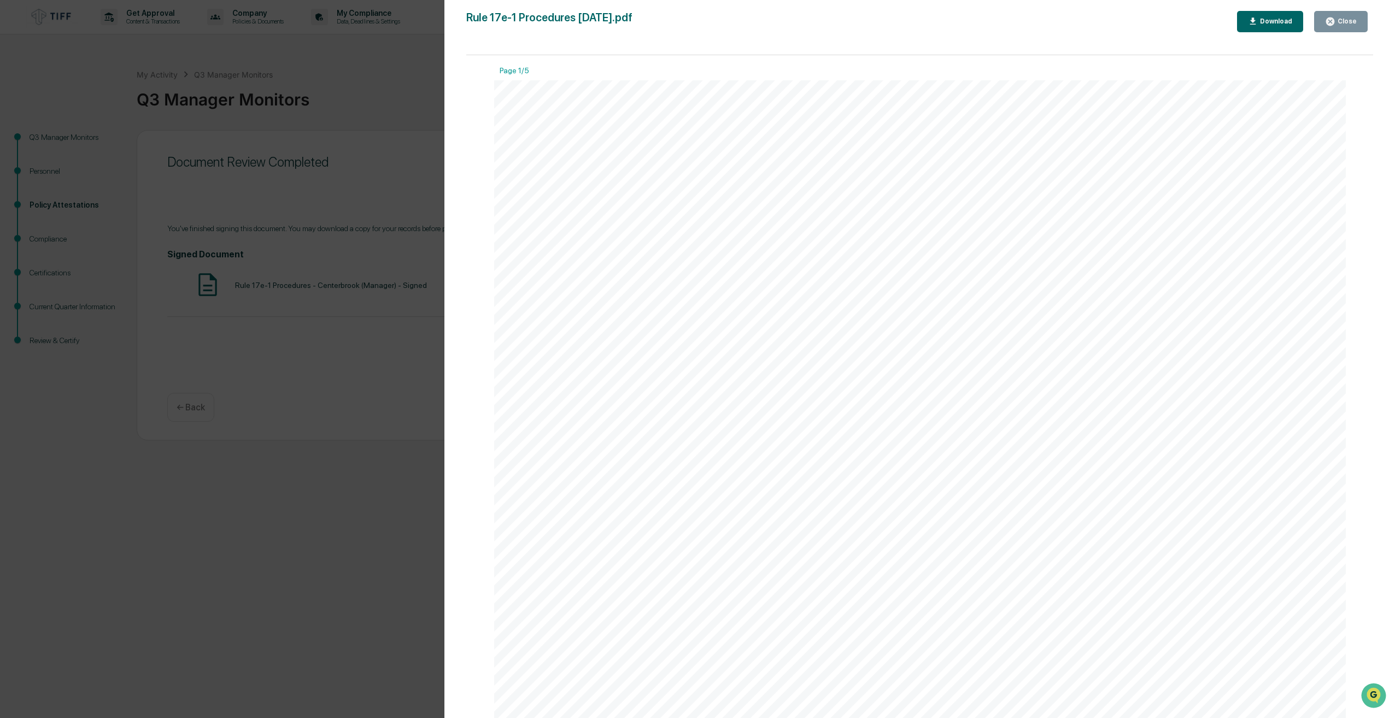
click at [386, 376] on div "Version History [DATE] 02:02 PM Centerbrook (Manager) Rule 17e-1 Procedures [DA…" at bounding box center [697, 359] width 1395 height 718
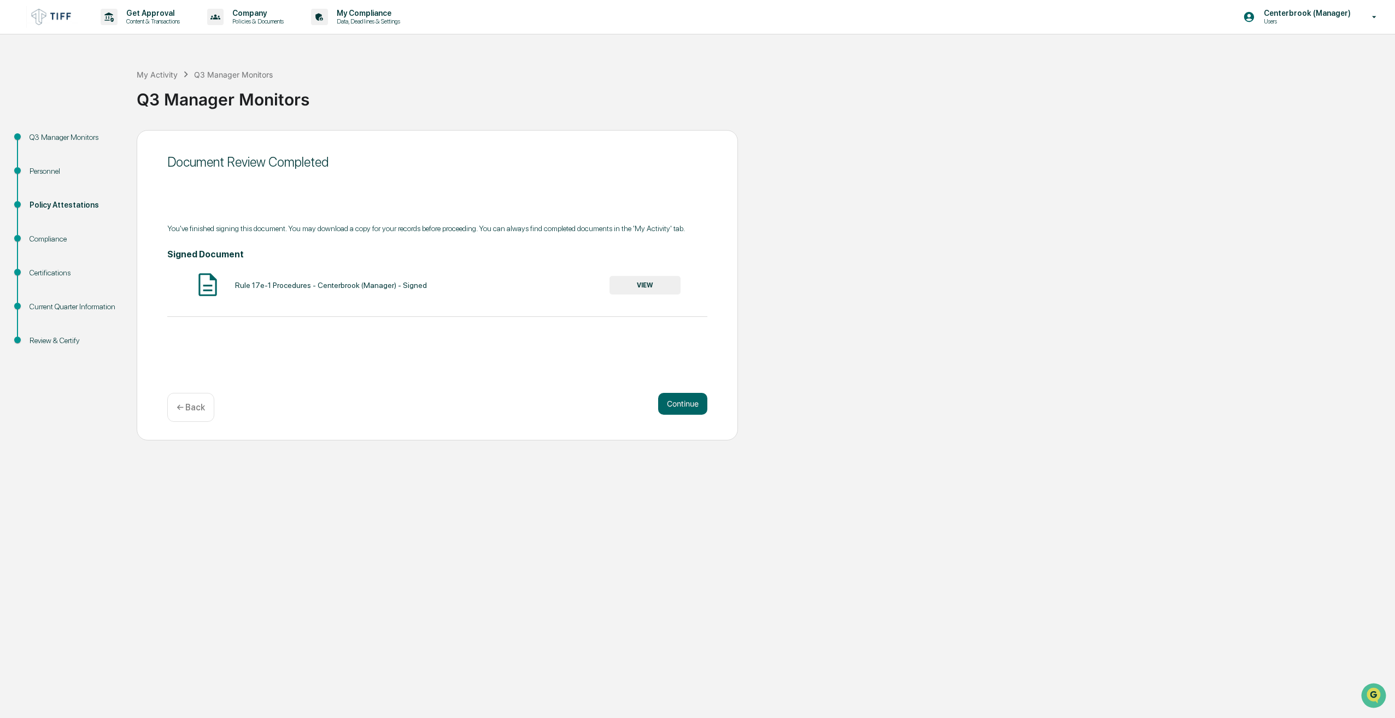
click at [707, 403] on div "Document Review Completed You've finished signing this document. You may downlo…" at bounding box center [437, 285] width 601 height 310
click at [692, 404] on button "Continue" at bounding box center [682, 404] width 49 height 22
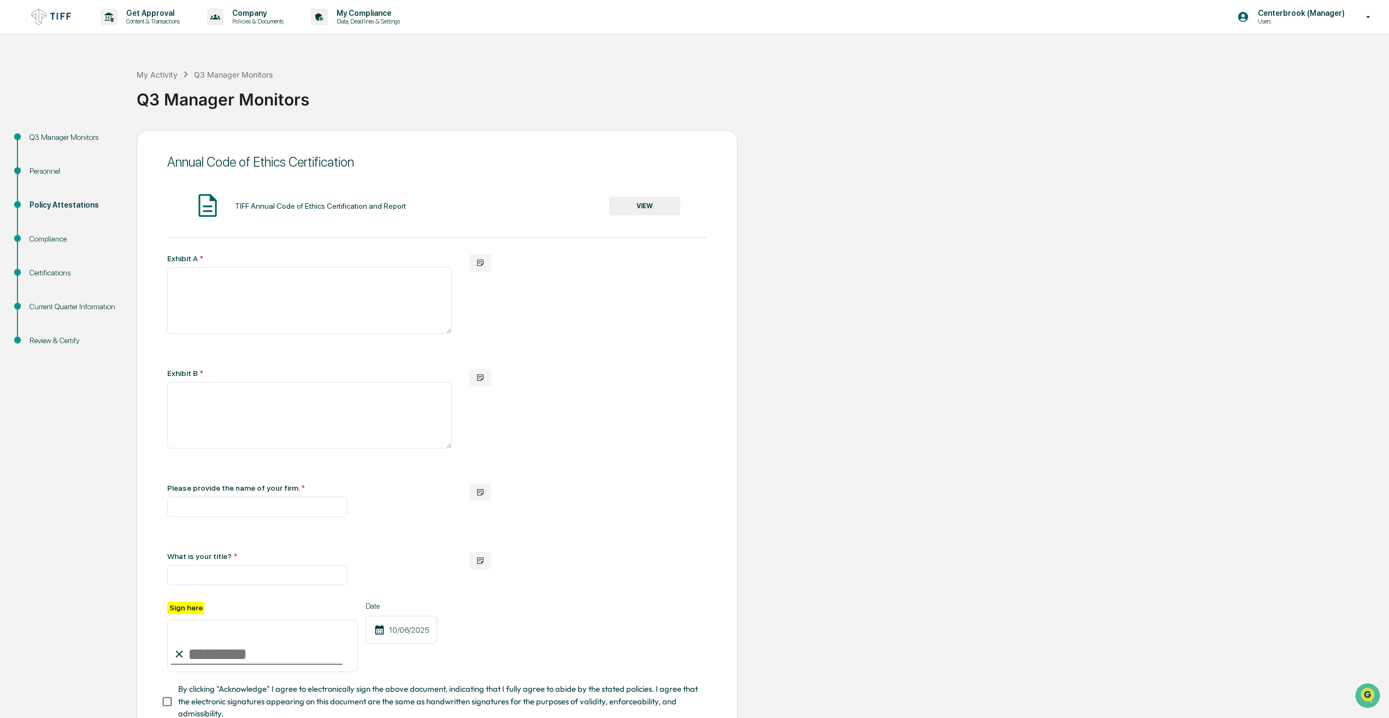
click at [643, 193] on div "TIFF Annual Code of Ethics Certification and Report VIEW" at bounding box center [437, 206] width 540 height 29
click at [637, 215] on button "VIEW" at bounding box center [644, 206] width 71 height 19
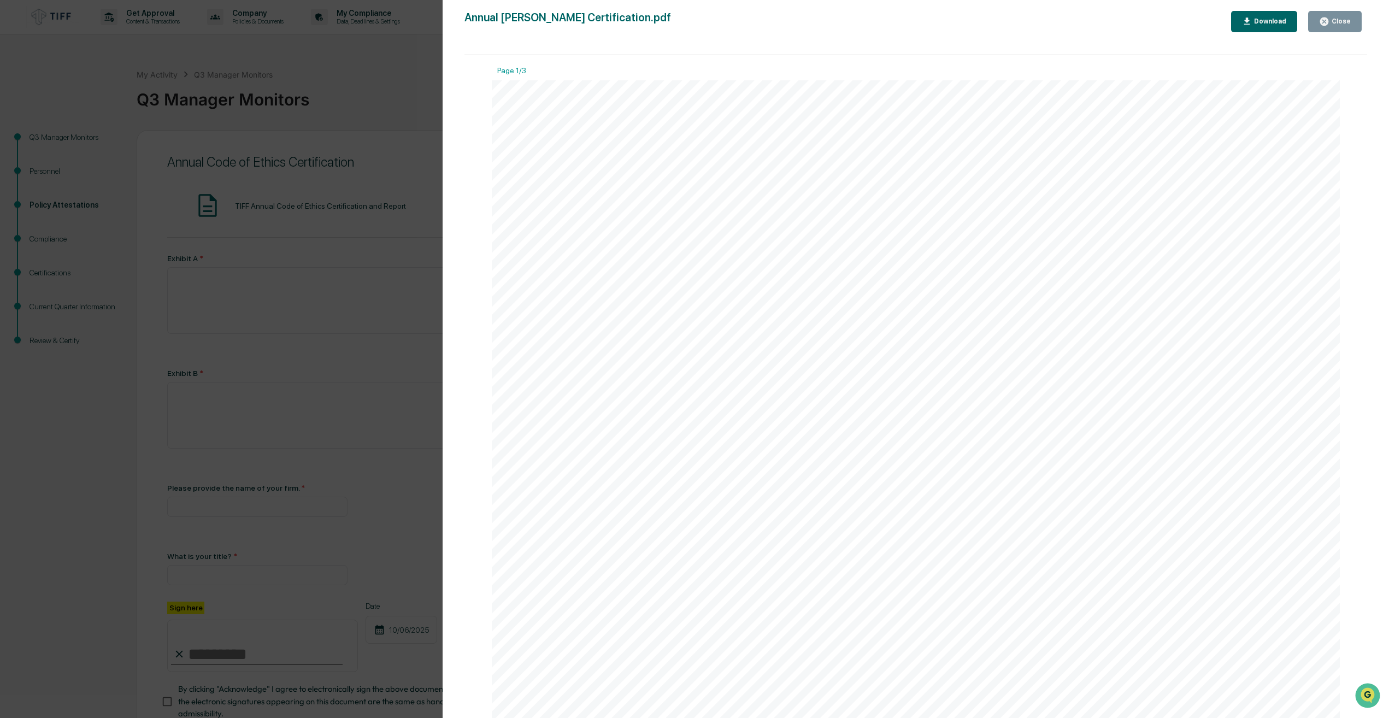
click at [355, 418] on div "Version History [DATE] 03:01 PM [DATE] 03:31 PM Annual [PERSON_NAME] Certificat…" at bounding box center [694, 359] width 1389 height 718
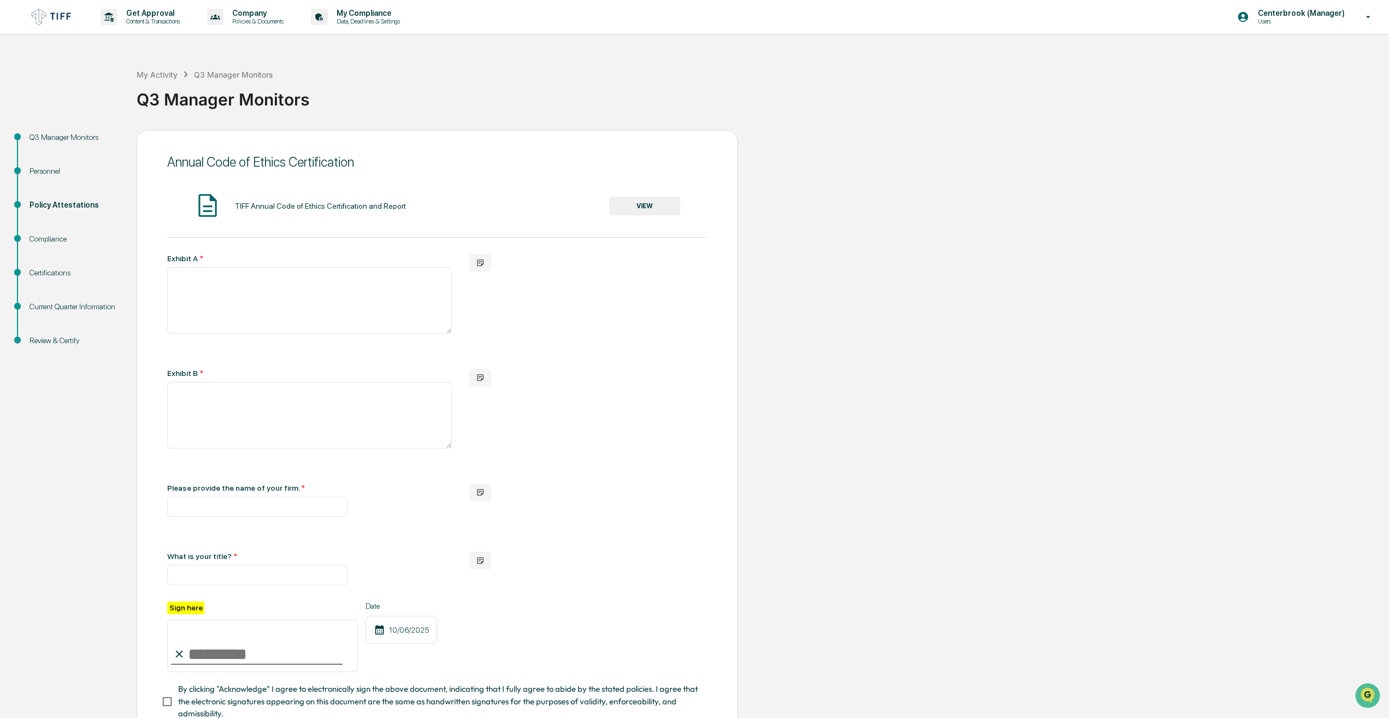
click at [647, 198] on button "VIEW" at bounding box center [644, 206] width 71 height 19
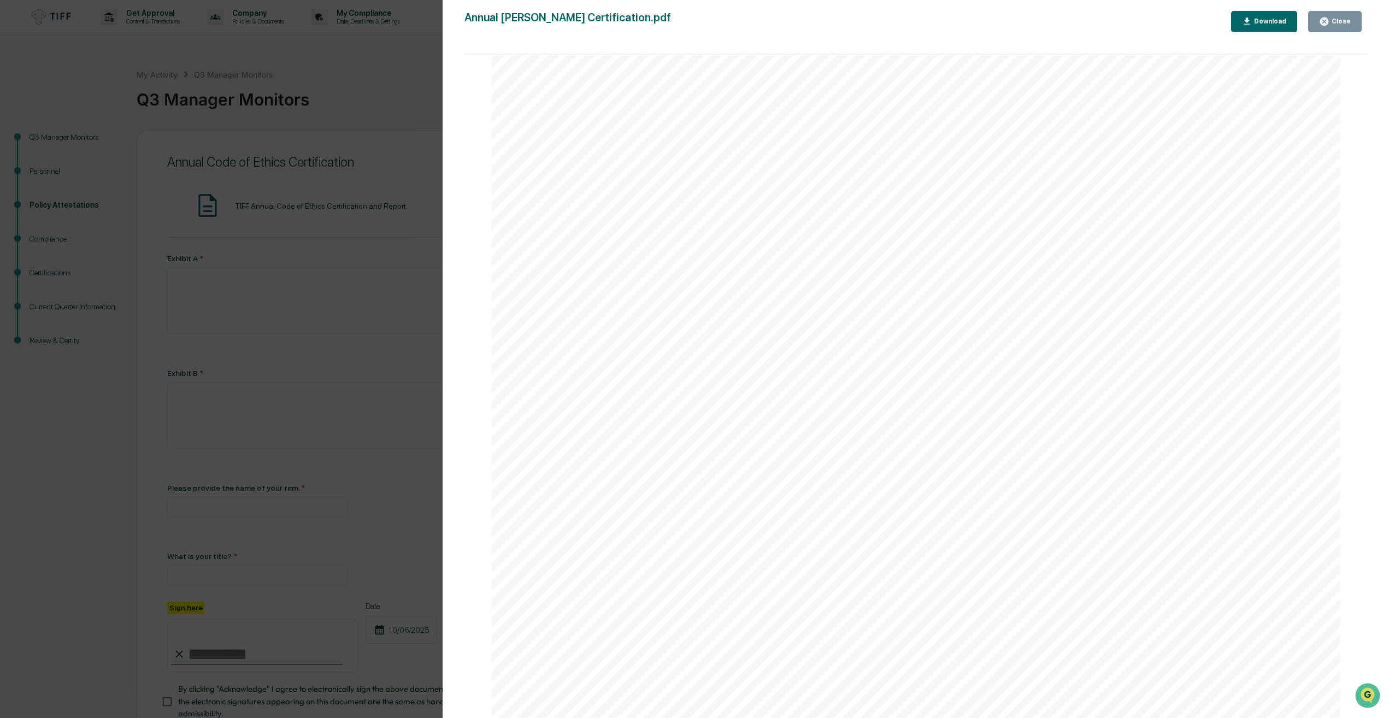
scroll to position [55, 0]
click at [428, 461] on div "Version History [DATE] 03:01 PM [DATE] 03:31 PM Annual [PERSON_NAME] Certificat…" at bounding box center [694, 359] width 1389 height 718
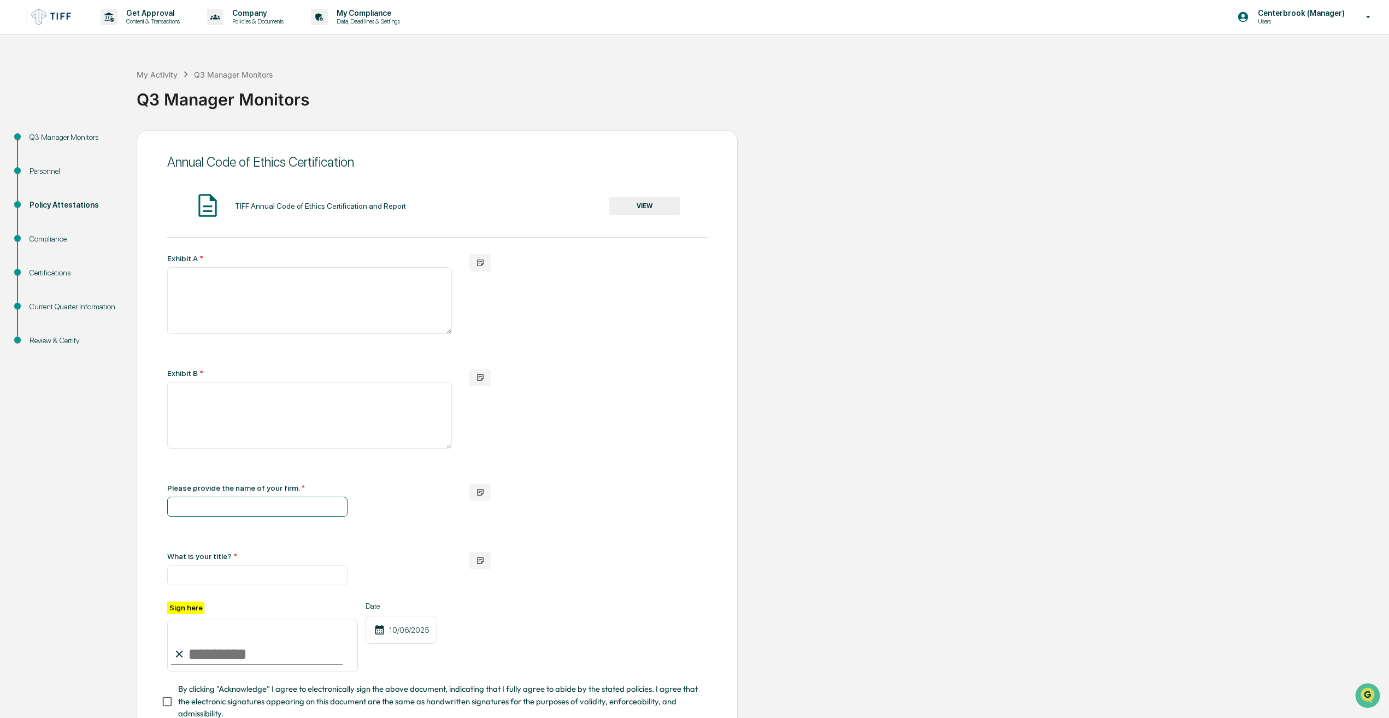
click at [215, 508] on input "text" at bounding box center [257, 507] width 180 height 20
click at [666, 600] on div "TIFF Annual Code of Ethics Certification and Report VIEW Exhibit A * Exhibit B …" at bounding box center [437, 456] width 540 height 528
click at [60, 238] on div "Compliance" at bounding box center [75, 238] width 90 height 11
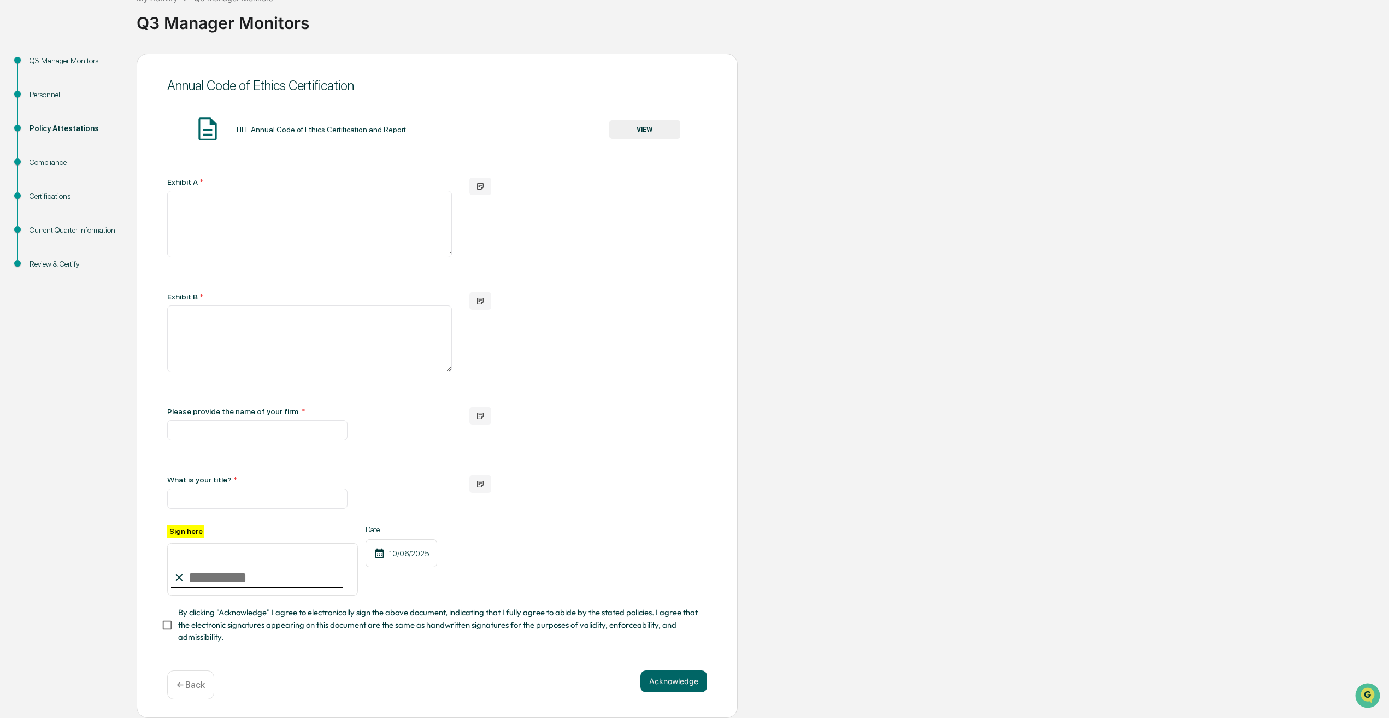
click at [644, 127] on button "VIEW" at bounding box center [644, 129] width 71 height 19
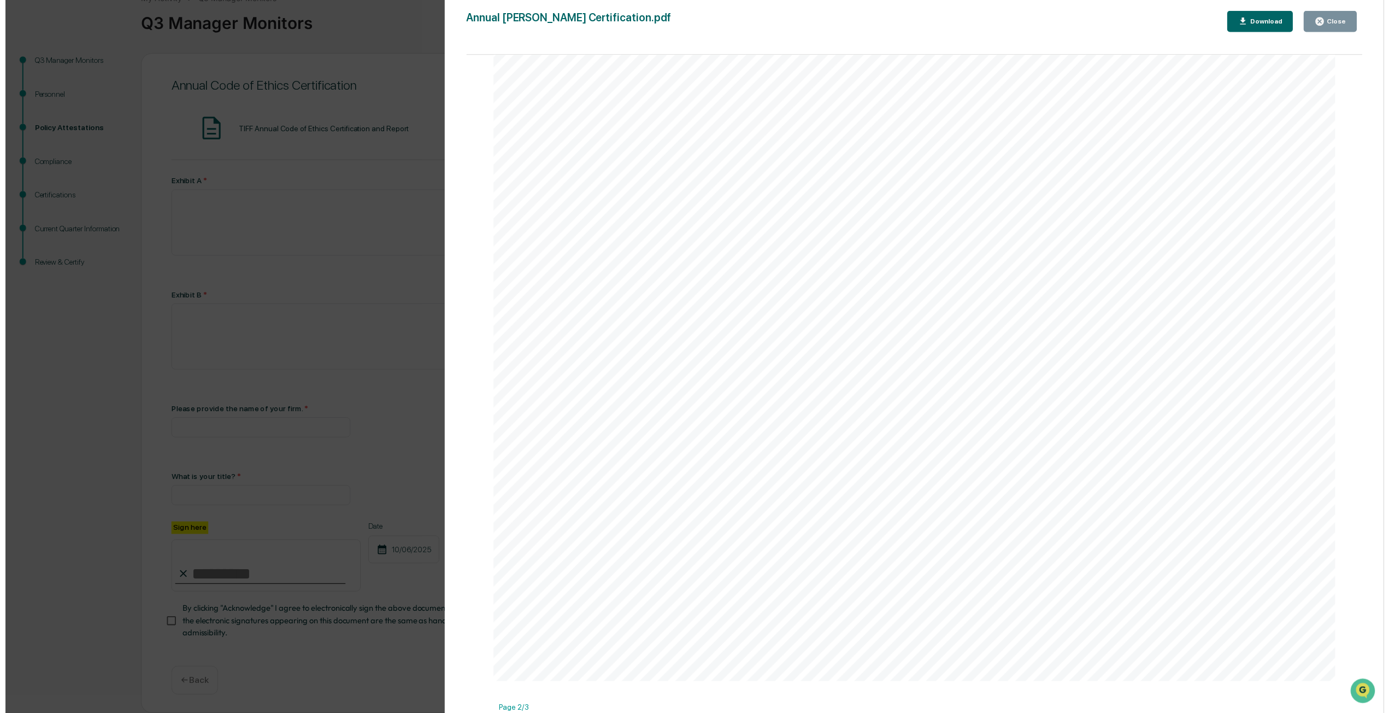
scroll to position [328, 0]
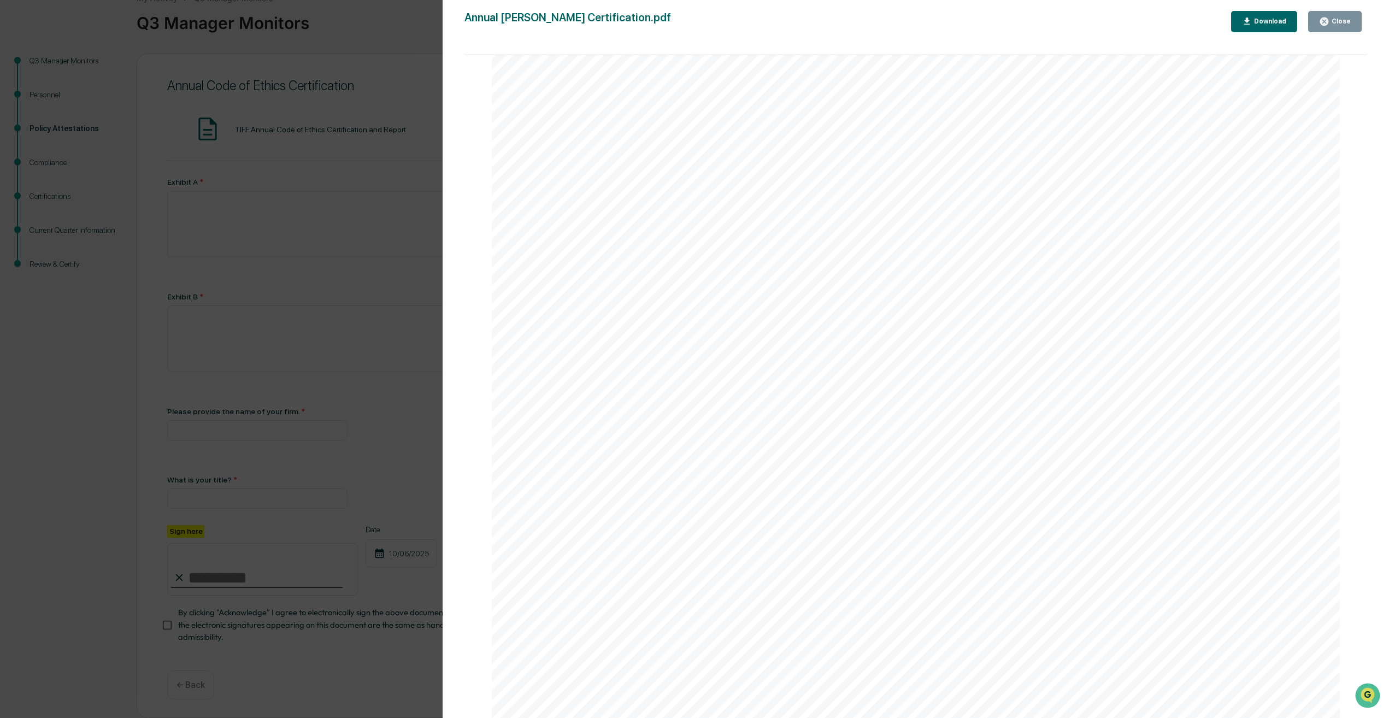
click at [440, 272] on div "Version History [DATE] 03:01 PM [DATE] 03:31 PM Annual [PERSON_NAME] Certificat…" at bounding box center [694, 359] width 1389 height 718
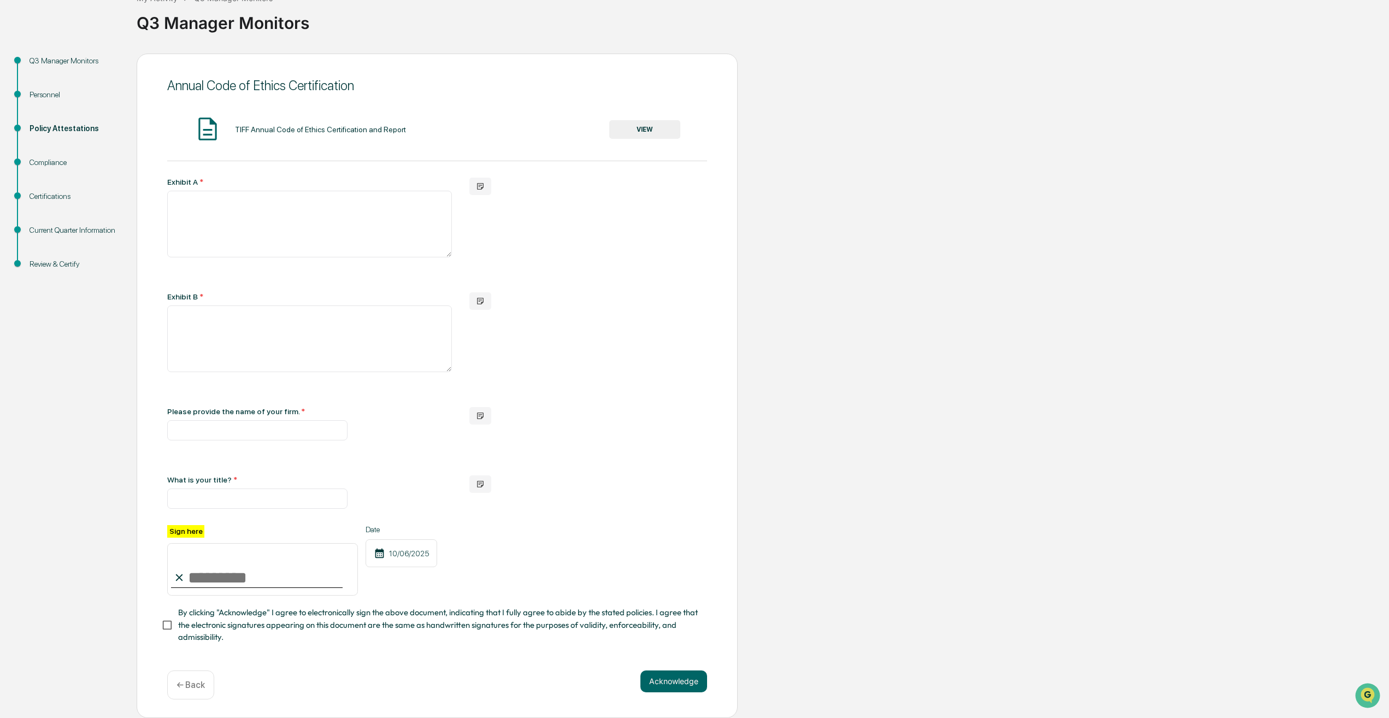
click at [330, 184] on div "Exhibit A *" at bounding box center [309, 218] width 285 height 80
click at [485, 184] on button "button" at bounding box center [480, 186] width 22 height 17
click at [372, 234] on textarea at bounding box center [309, 224] width 285 height 67
click at [290, 339] on textarea at bounding box center [309, 338] width 285 height 67
click at [242, 201] on textarea at bounding box center [309, 224] width 285 height 67
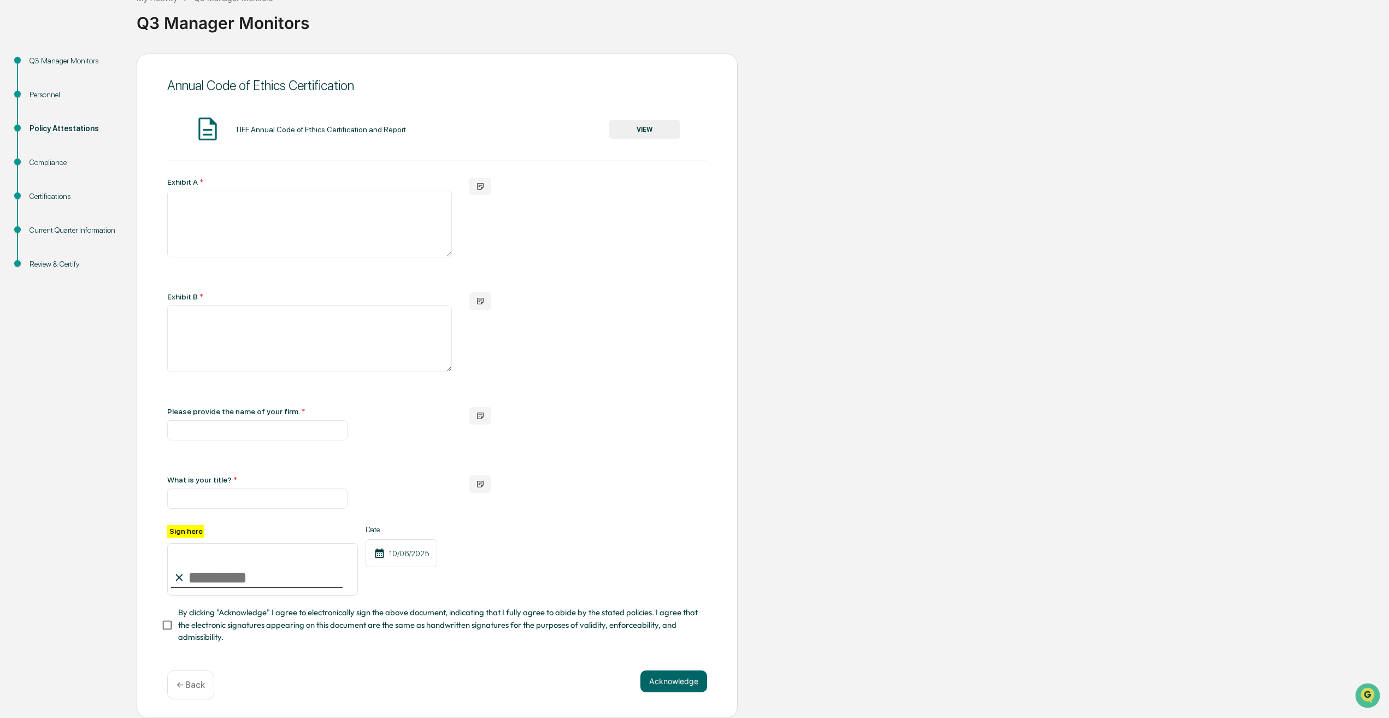
click at [587, 296] on div "Exhibit A * Exhibit B * Please provide the name of your firm. * What is your ti…" at bounding box center [437, 343] width 540 height 331
click at [326, 434] on input "text" at bounding box center [257, 430] width 180 height 20
type input "**********"
click at [305, 492] on input "text" at bounding box center [257, 499] width 180 height 20
type input "**********"
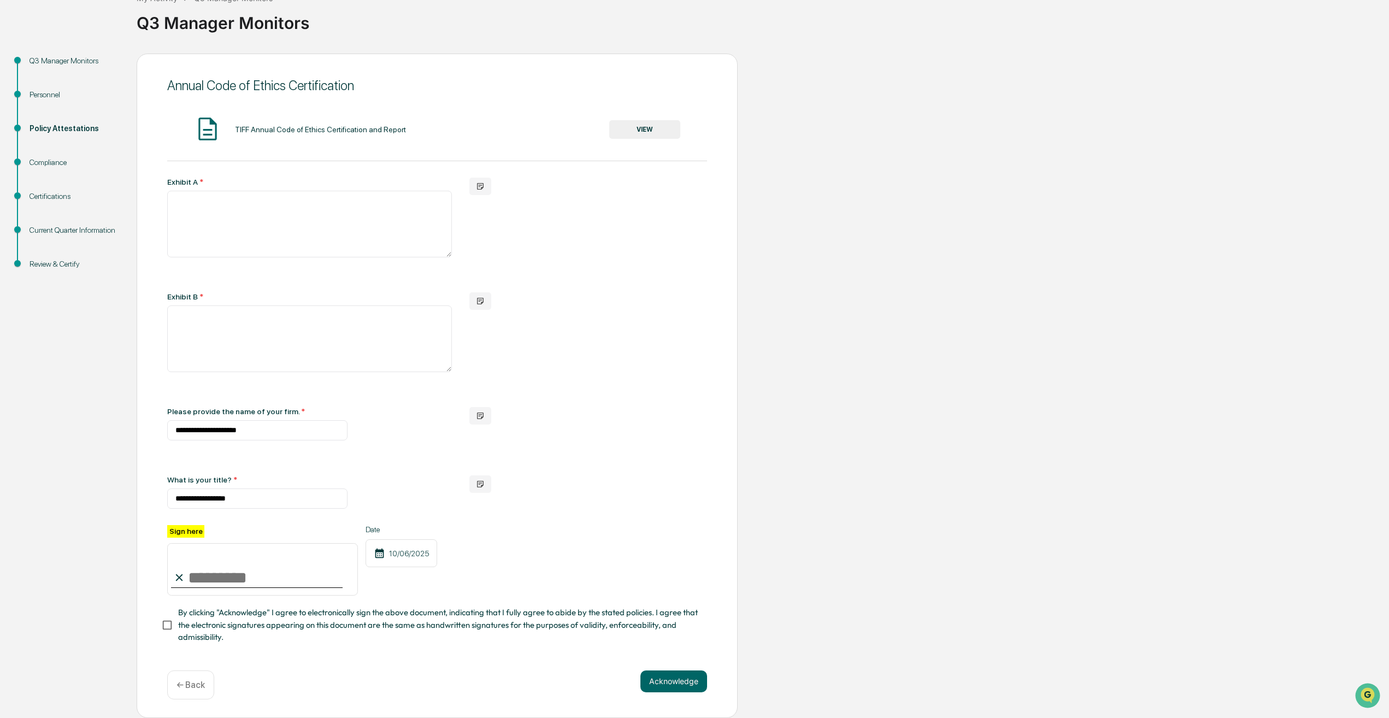
click at [206, 573] on input "Sign here" at bounding box center [262, 569] width 191 height 52
type input "**********"
click at [691, 683] on button "Acknowledge" at bounding box center [674, 682] width 67 height 22
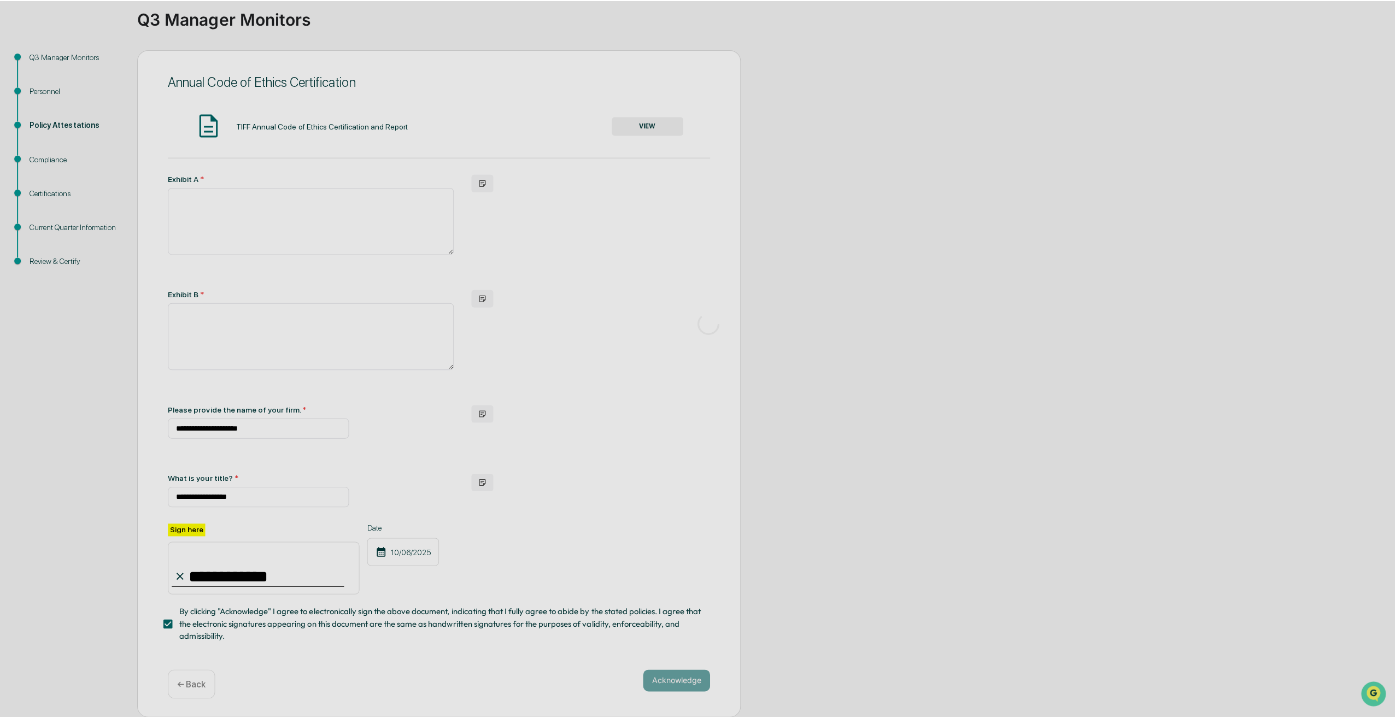
scroll to position [0, 0]
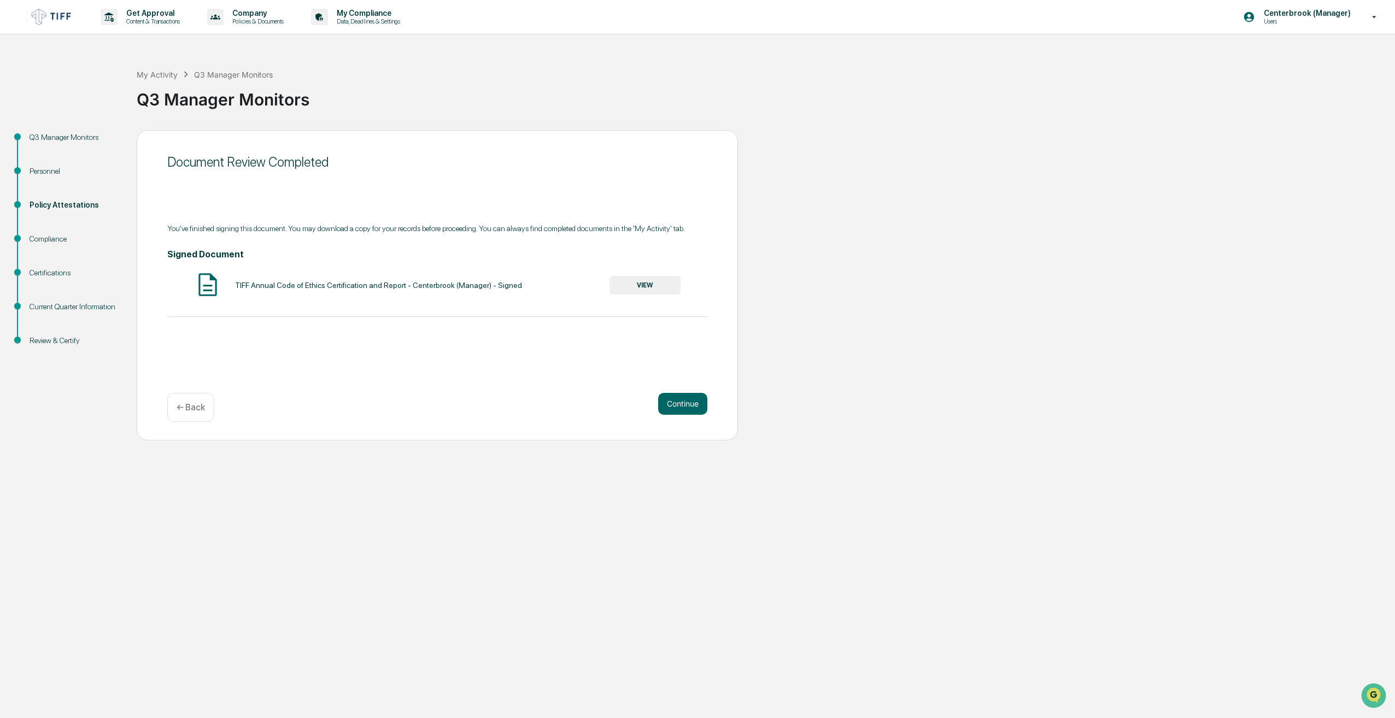
click at [631, 289] on button "VIEW" at bounding box center [644, 285] width 71 height 19
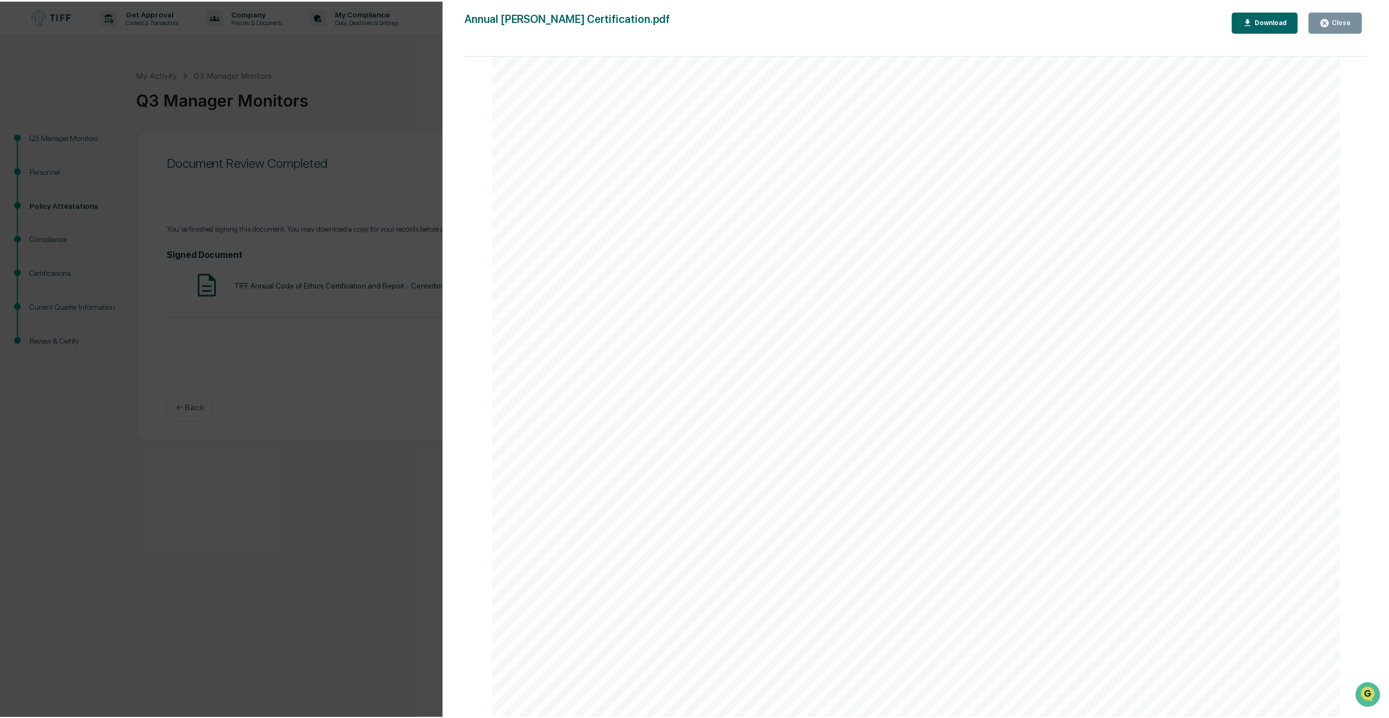
scroll to position [765, 0]
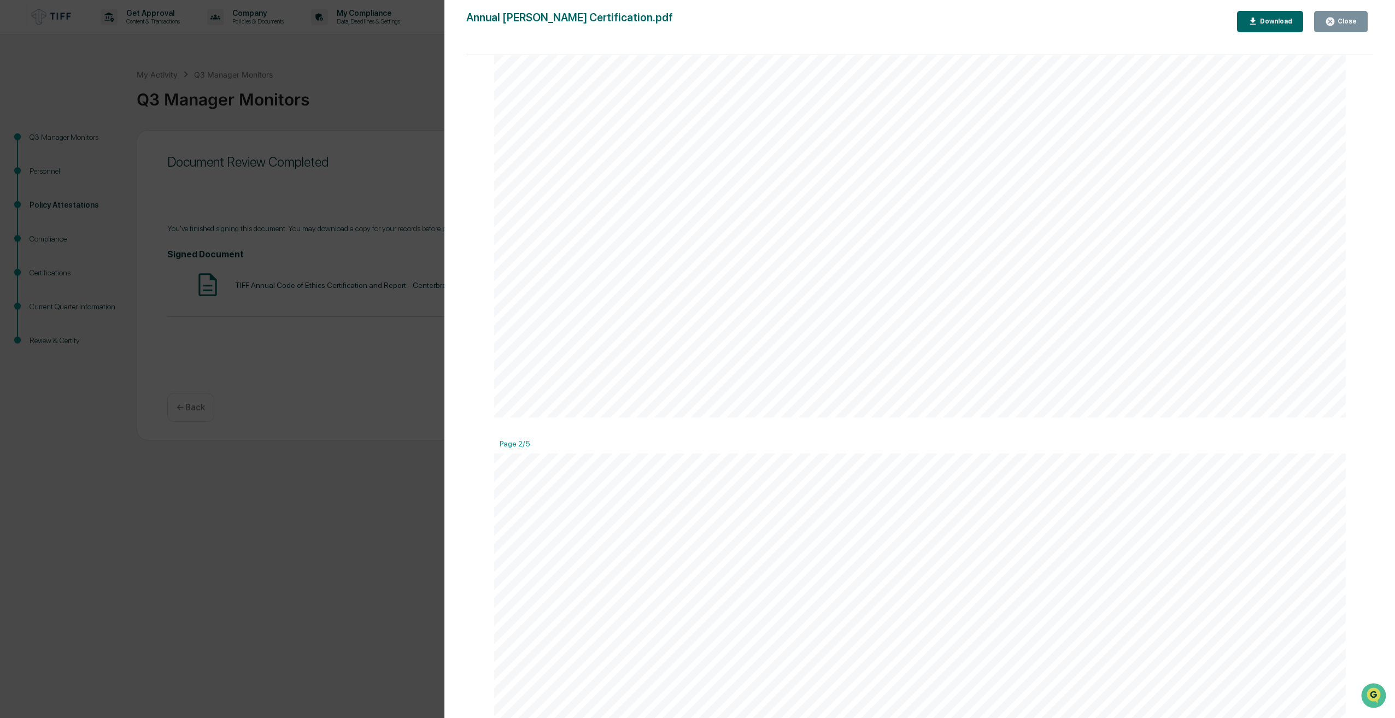
click at [337, 378] on div "Version History [DATE] 02:06 PM Centerbrook (Manager) Annual [PERSON_NAME] Cert…" at bounding box center [697, 359] width 1395 height 718
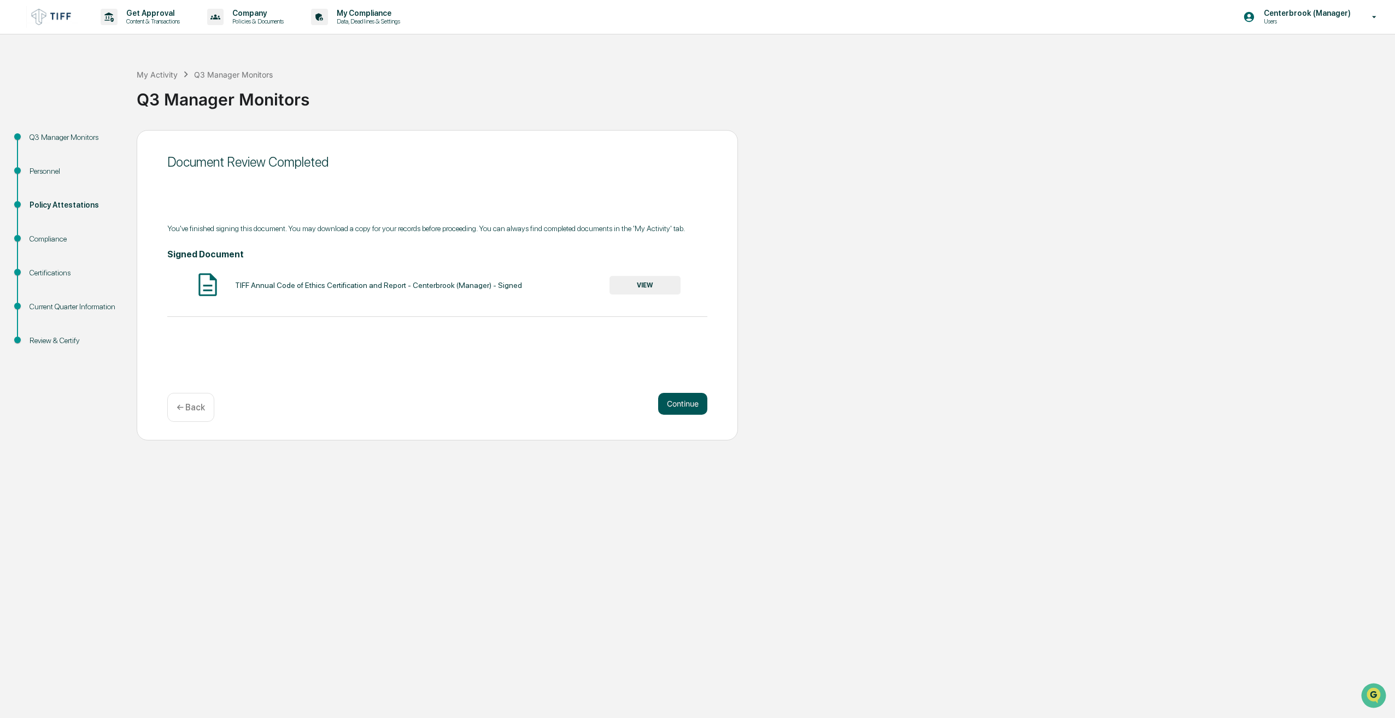
click at [662, 403] on button "Continue" at bounding box center [682, 404] width 49 height 22
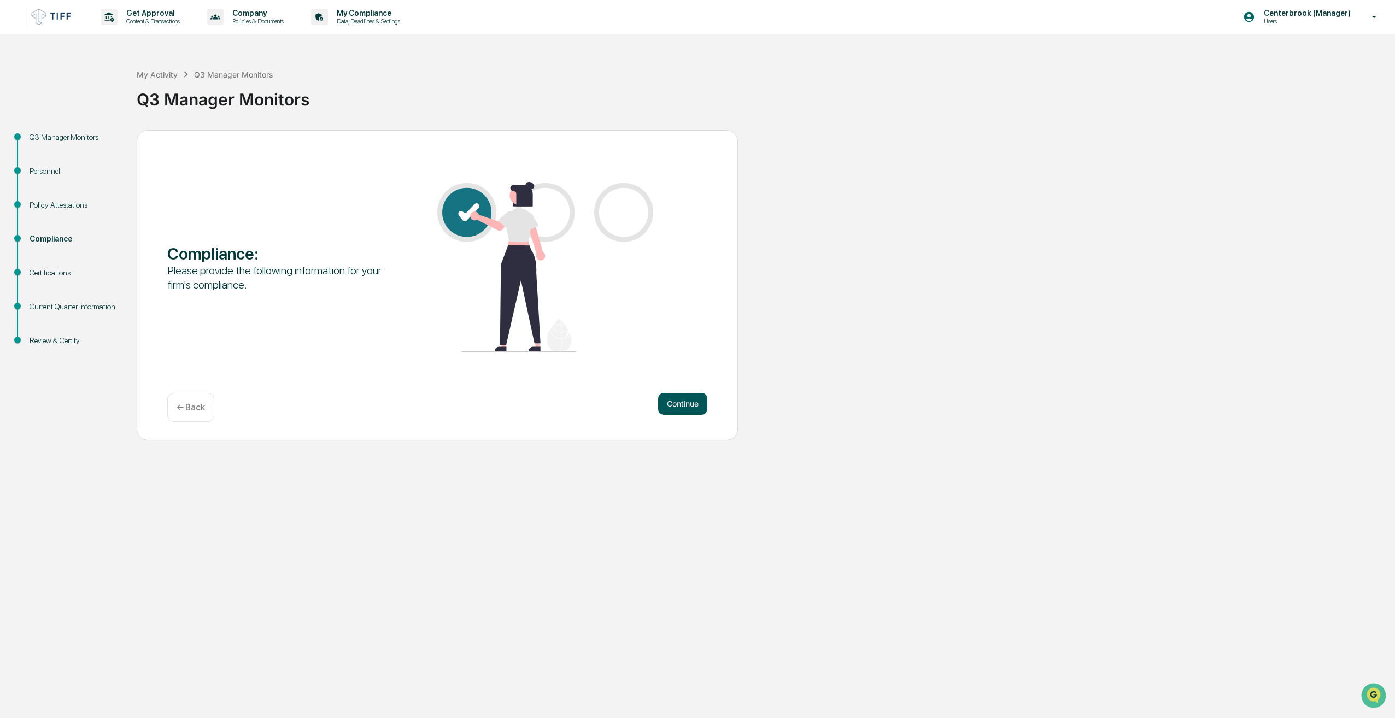
click at [664, 407] on button "Continue" at bounding box center [682, 404] width 49 height 22
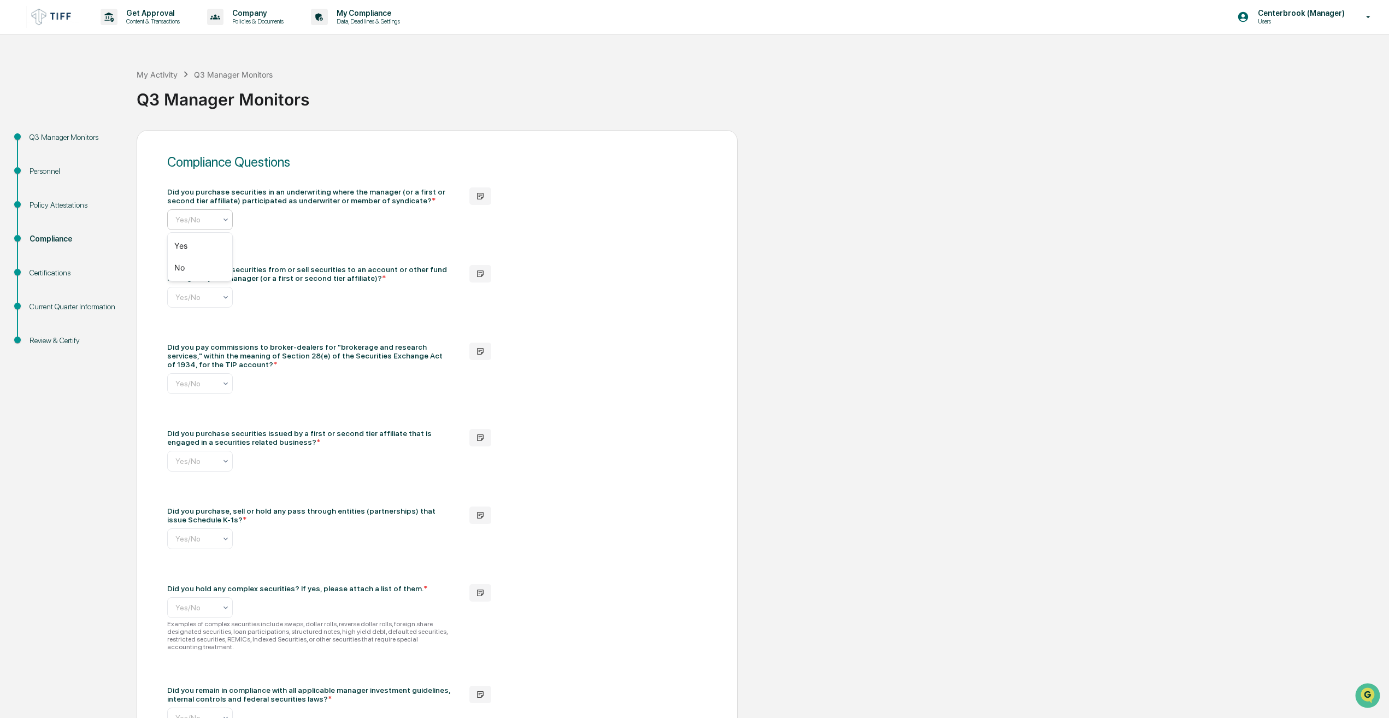
click at [214, 227] on div "Yes/No" at bounding box center [195, 219] width 51 height 15
click at [215, 269] on div "No" at bounding box center [200, 268] width 64 height 22
click at [217, 304] on div "Yes/No" at bounding box center [195, 297] width 51 height 15
click at [207, 354] on div "No" at bounding box center [200, 345] width 64 height 22
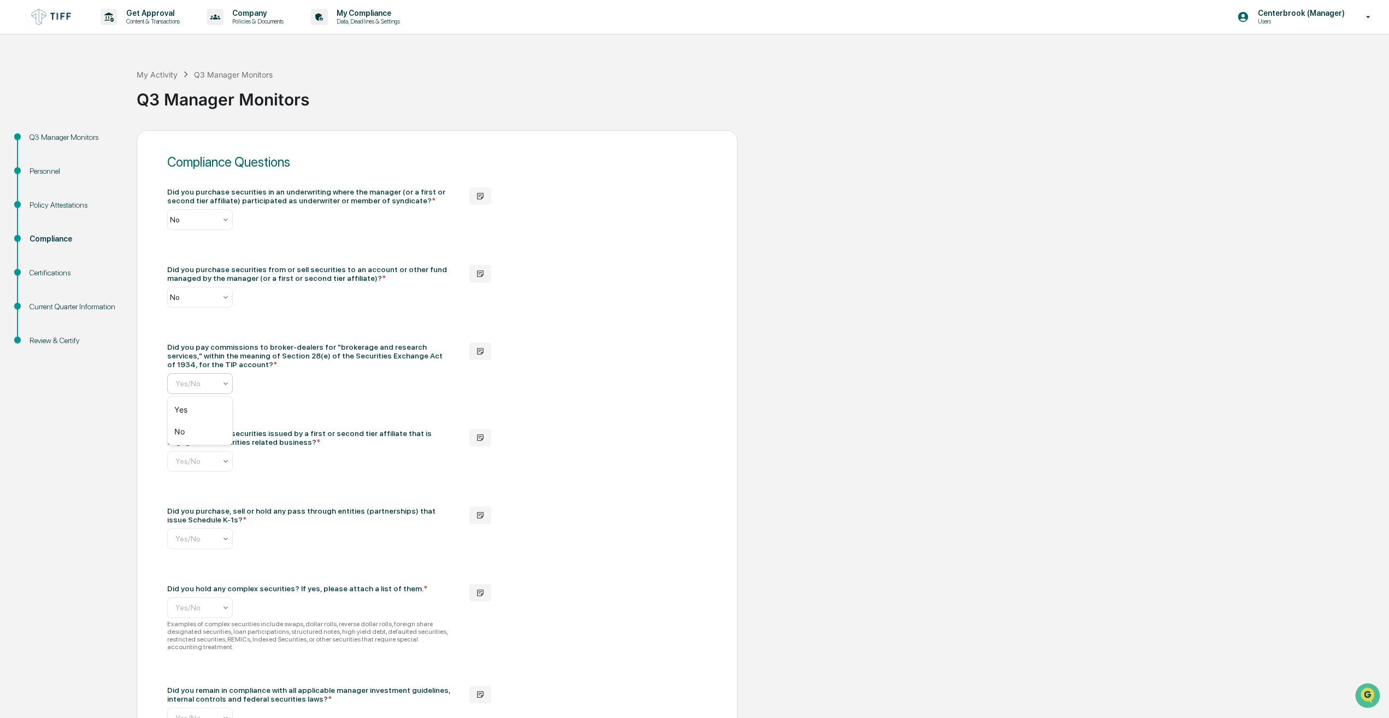
click at [211, 384] on input "text" at bounding box center [257, 383] width 164 height 9
click at [209, 404] on div "Yes" at bounding box center [200, 410] width 64 height 22
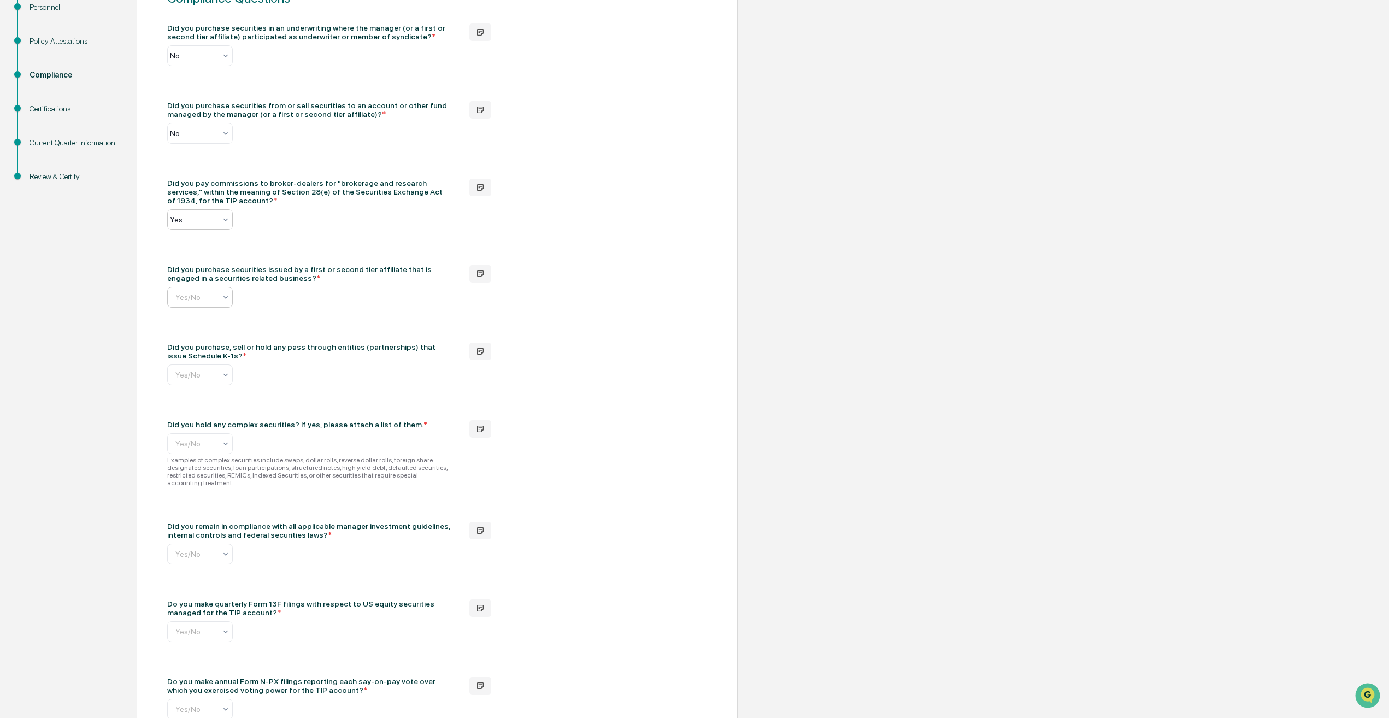
click at [186, 288] on div "Yes/No" at bounding box center [200, 297] width 66 height 21
click at [188, 339] on div "No" at bounding box center [200, 345] width 64 height 22
click at [200, 379] on div at bounding box center [257, 374] width 164 height 11
click at [194, 420] on div "No" at bounding box center [200, 423] width 64 height 22
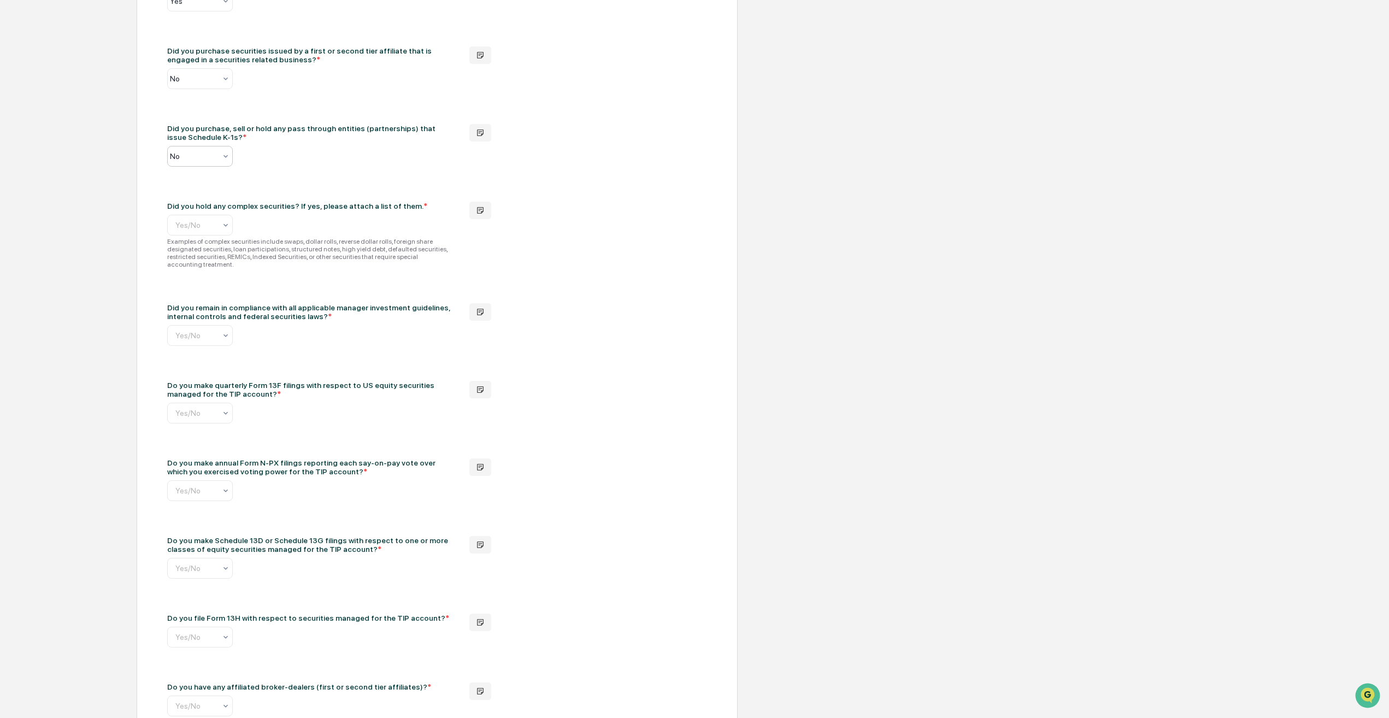
scroll to position [492, 0]
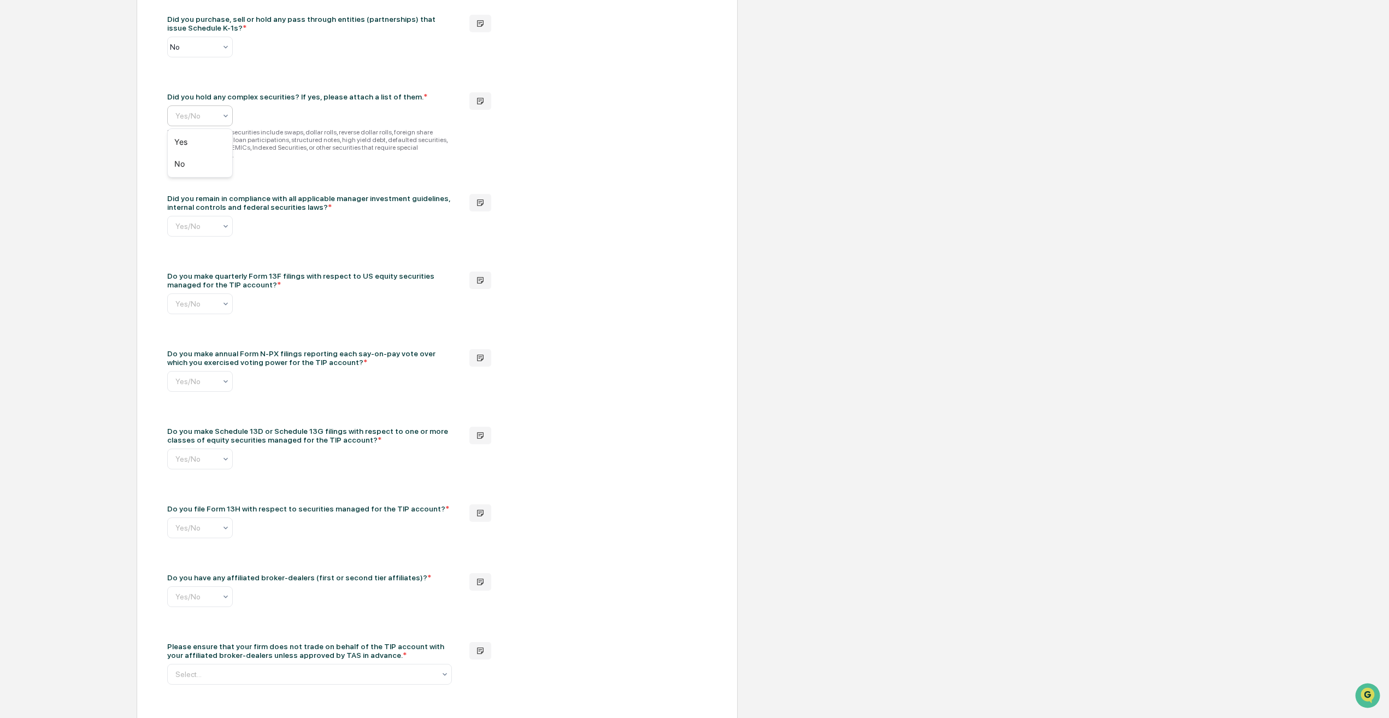
click at [219, 119] on input "text" at bounding box center [257, 115] width 164 height 9
click at [213, 167] on div "No" at bounding box center [200, 164] width 64 height 22
click at [201, 222] on input "text" at bounding box center [257, 226] width 164 height 9
click at [192, 244] on div "Yes" at bounding box center [200, 245] width 64 height 22
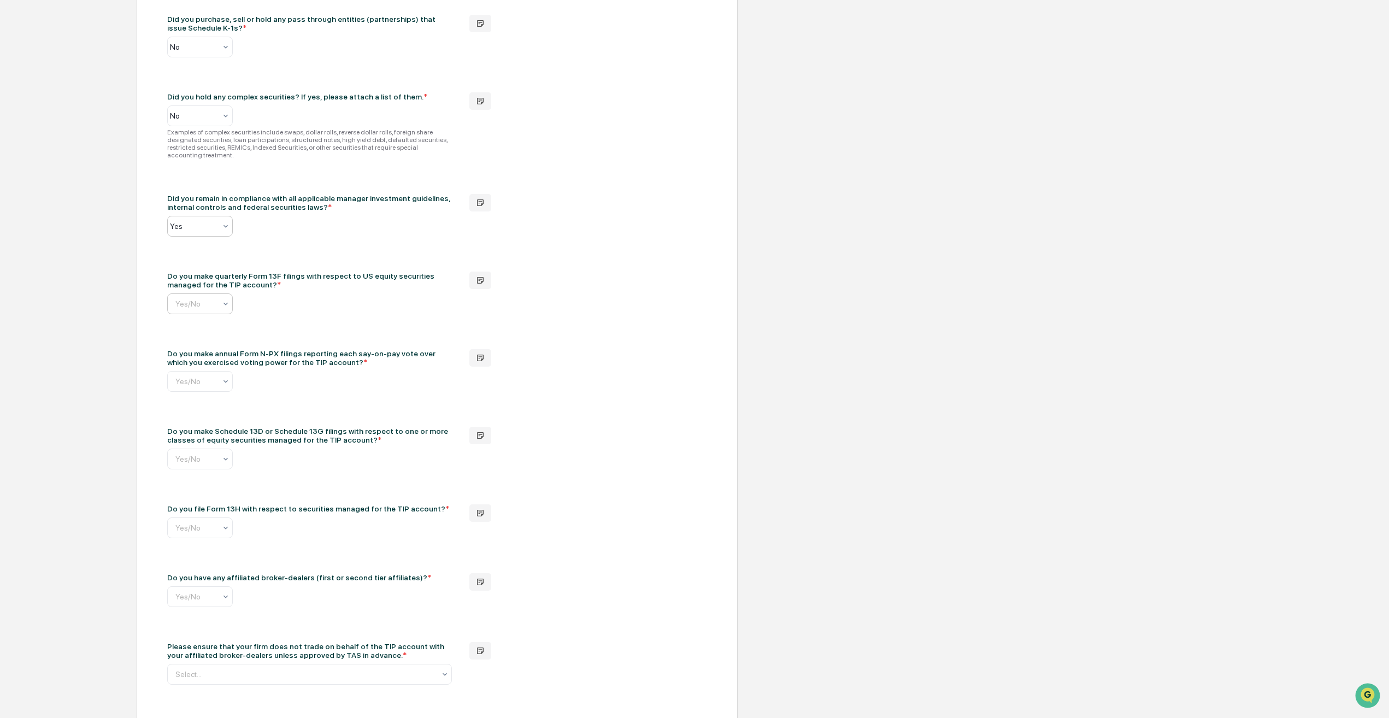
click at [207, 303] on div "Yes/No" at bounding box center [195, 303] width 51 height 15
click at [199, 323] on div "Yes" at bounding box center [200, 323] width 64 height 22
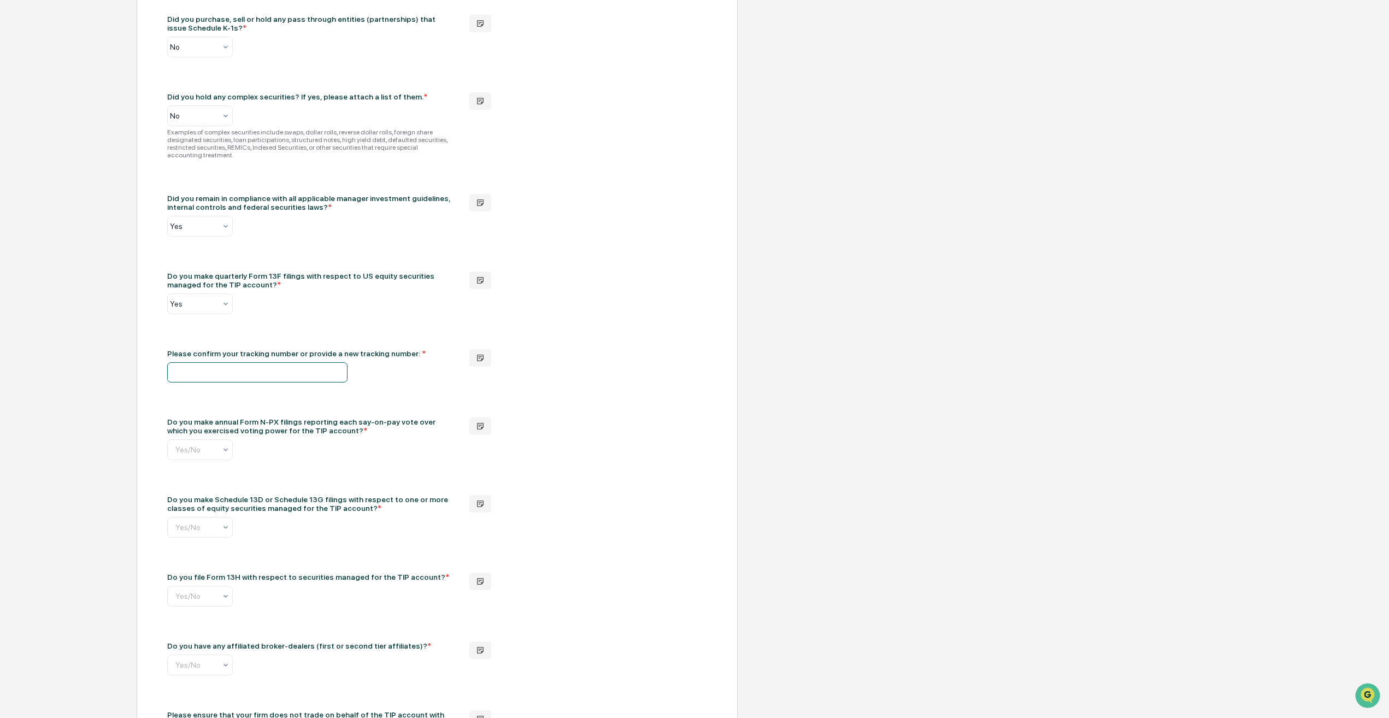
click at [302, 371] on input "text" at bounding box center [257, 372] width 180 height 20
click at [189, 448] on div at bounding box center [252, 449] width 164 height 11
click at [193, 467] on div "Yes" at bounding box center [200, 469] width 64 height 22
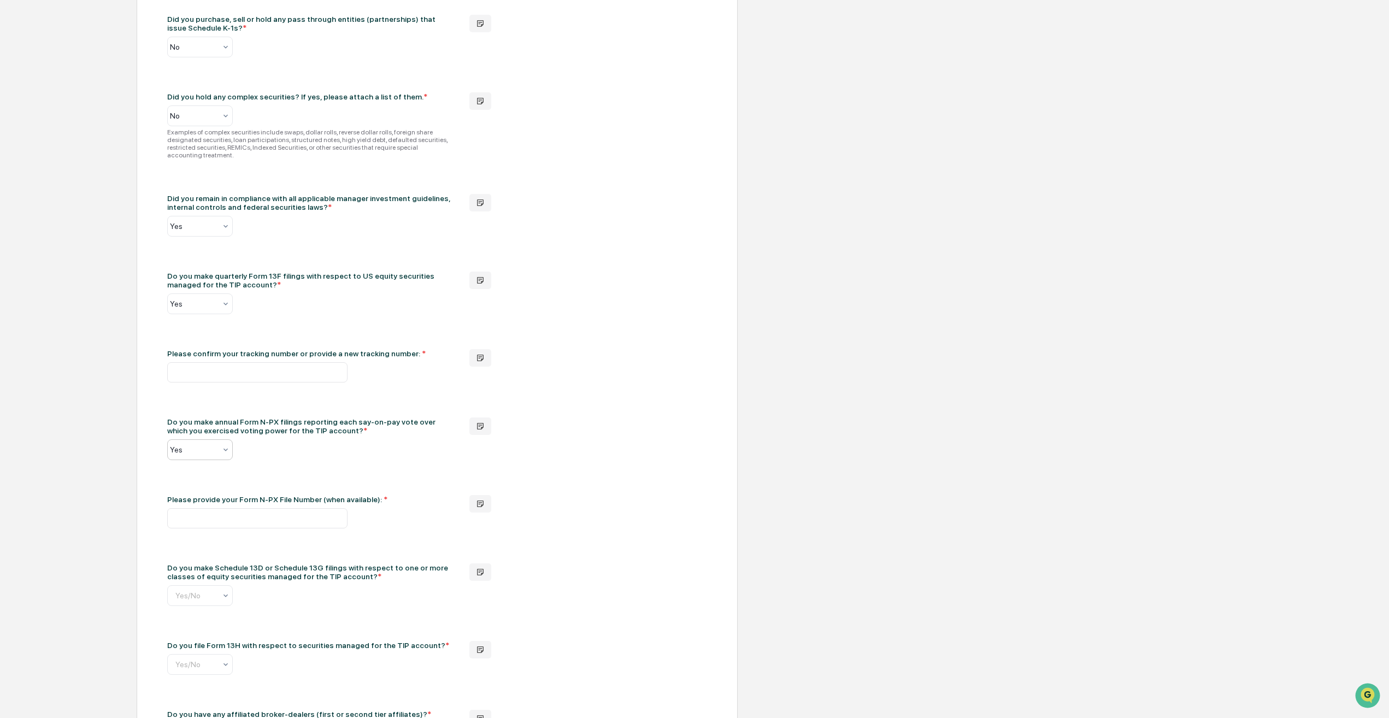
scroll to position [710, 0]
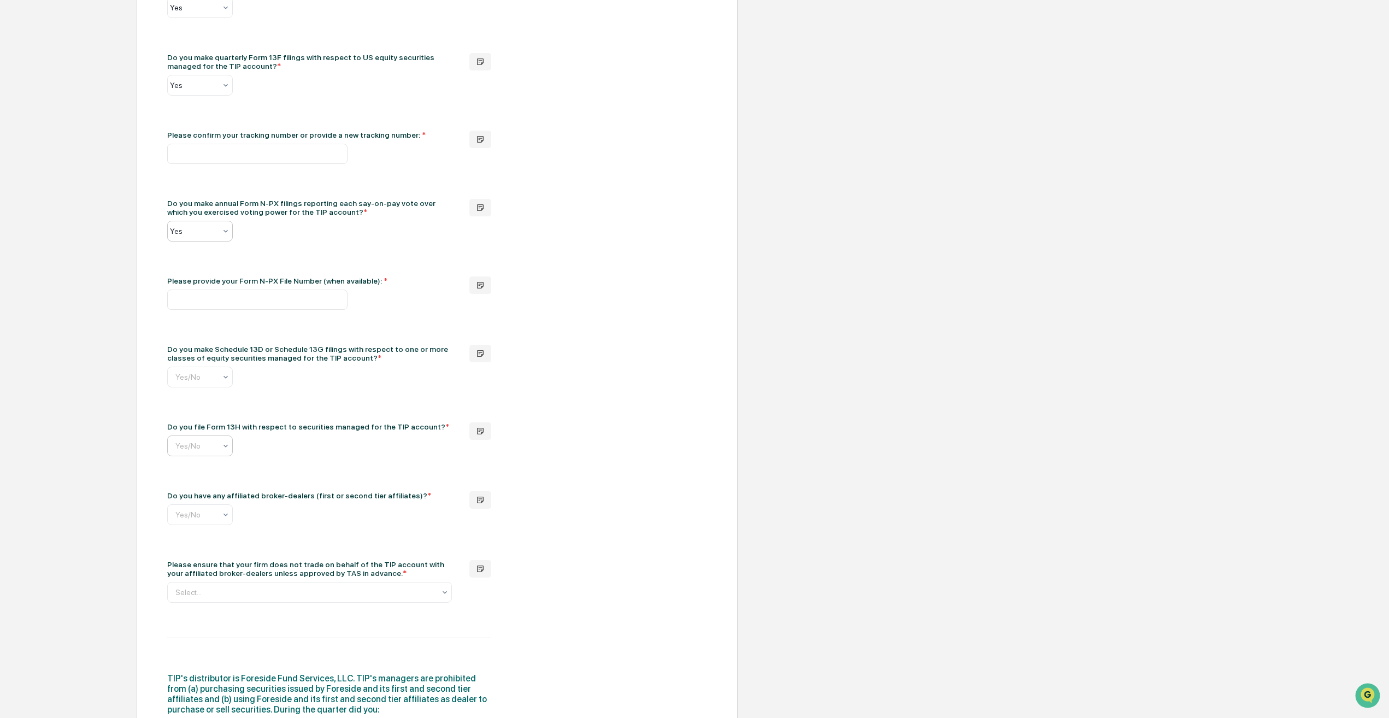
click at [220, 442] on input "text" at bounding box center [257, 446] width 164 height 9
click at [205, 473] on div "Yes" at bounding box center [200, 466] width 64 height 22
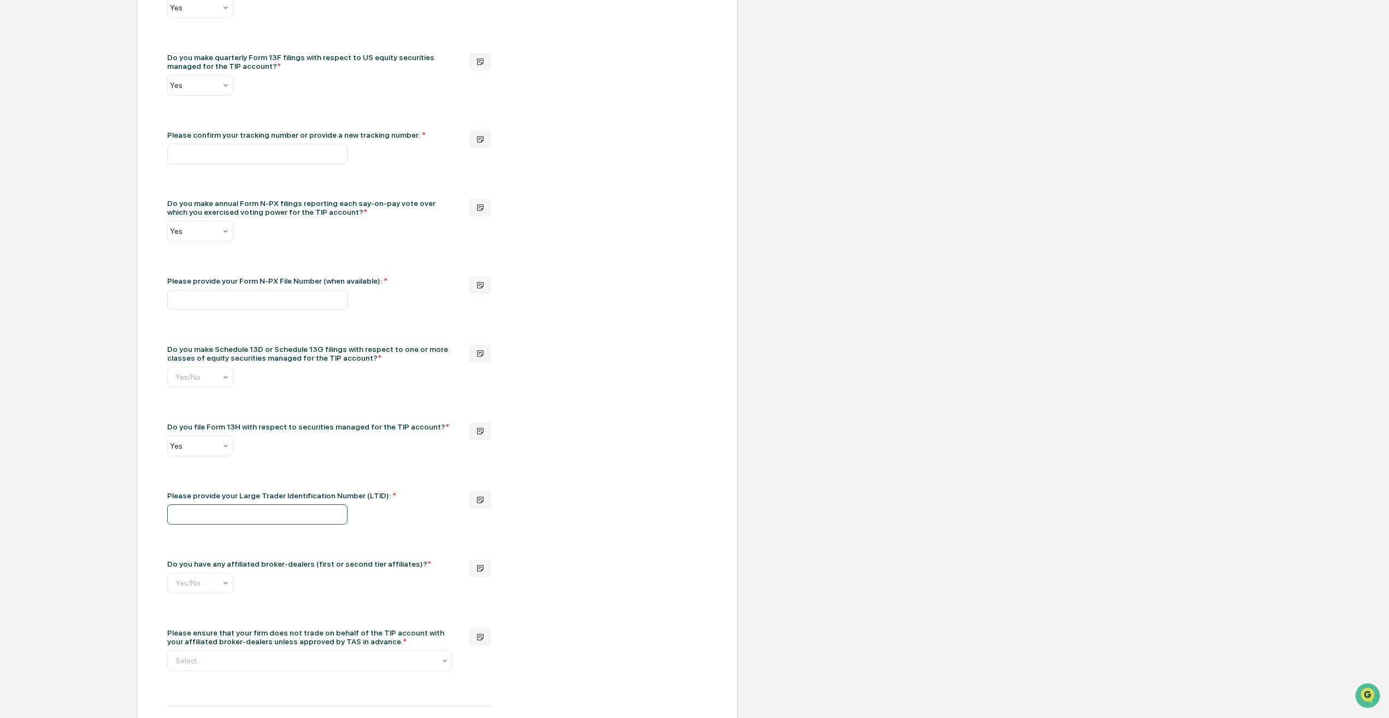
click at [236, 504] on input "text" at bounding box center [257, 514] width 180 height 20
paste input "********"
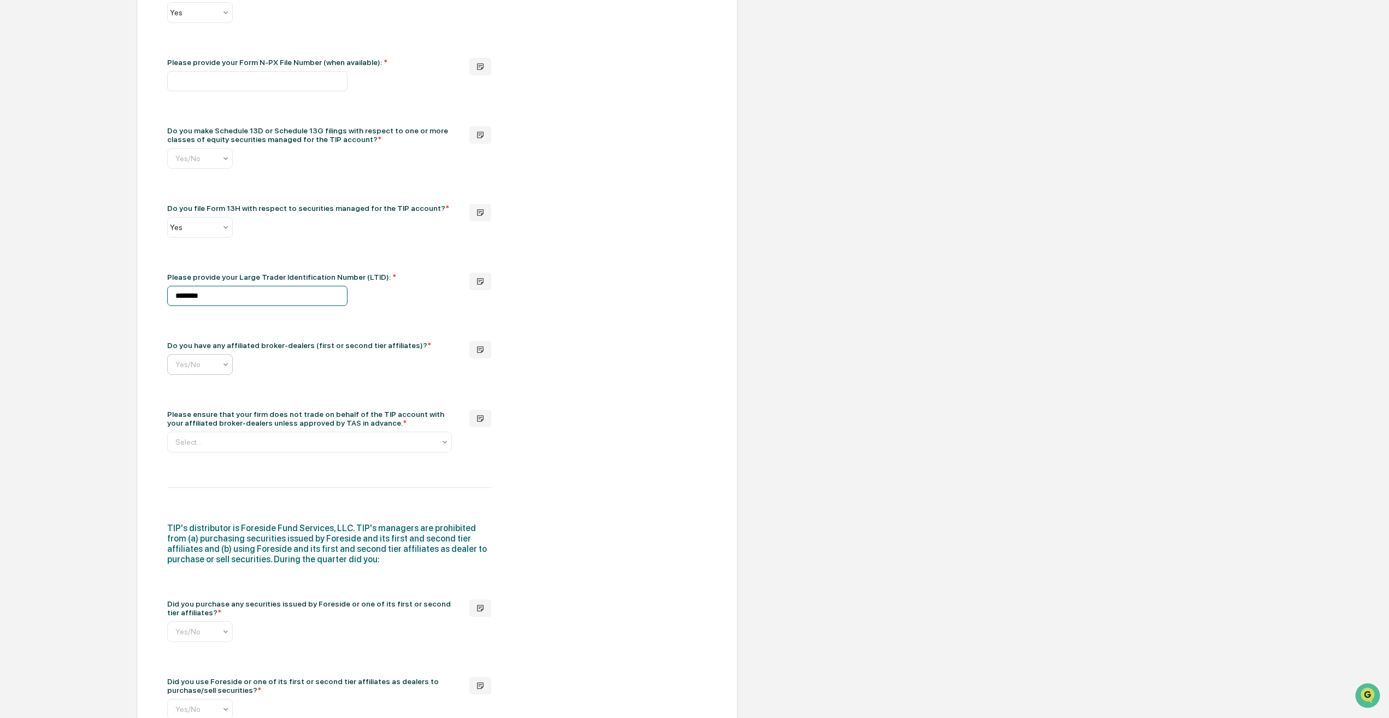
type input "********"
click at [214, 360] on input "text" at bounding box center [252, 364] width 164 height 9
click at [202, 408] on div "No" at bounding box center [200, 407] width 64 height 22
click at [200, 443] on div "Select..." at bounding box center [305, 441] width 271 height 15
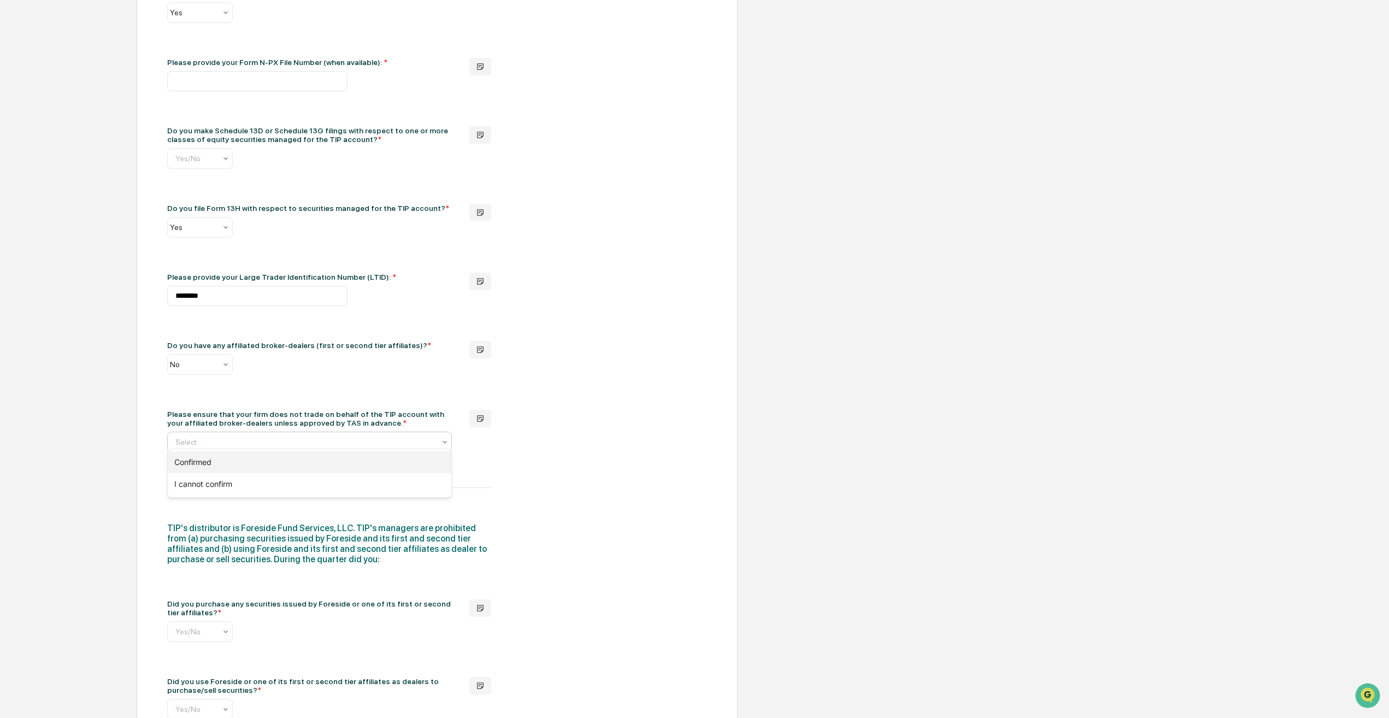
click at [187, 463] on div "Confirmed" at bounding box center [310, 462] width 284 height 22
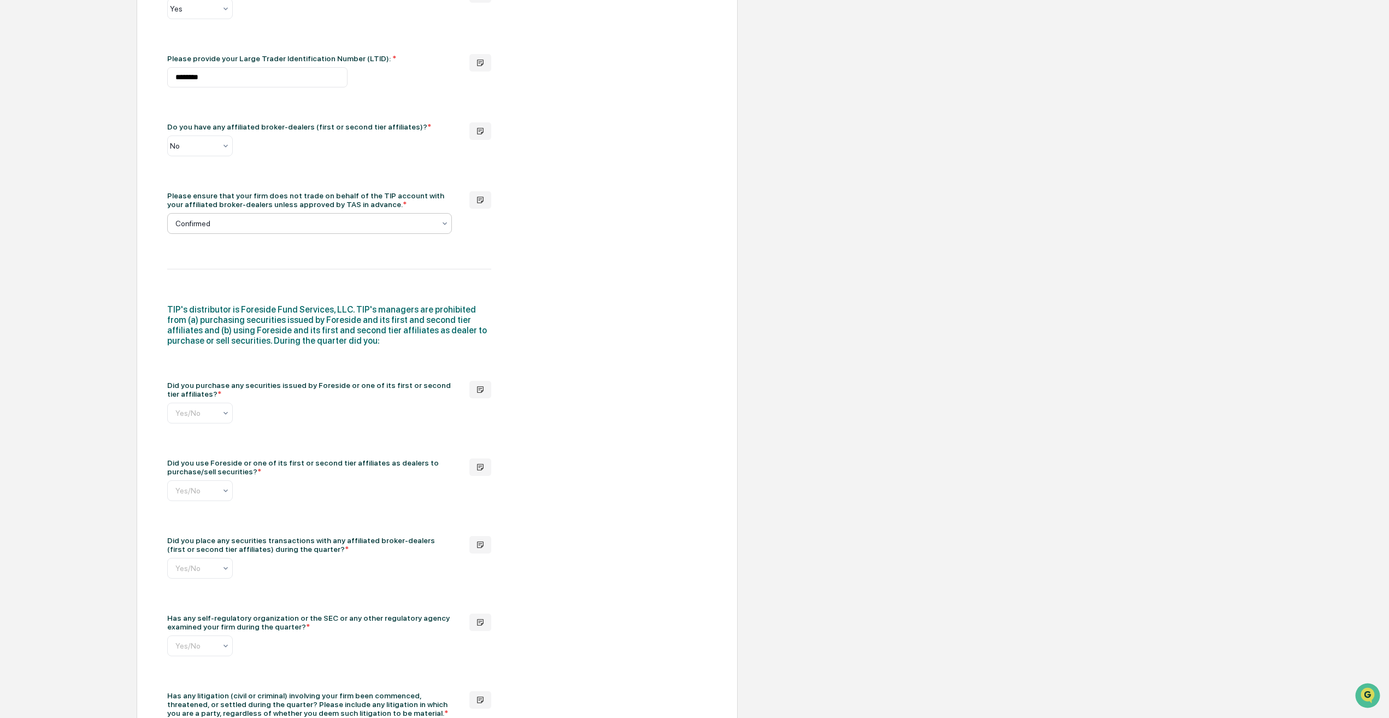
scroll to position [1257, 0]
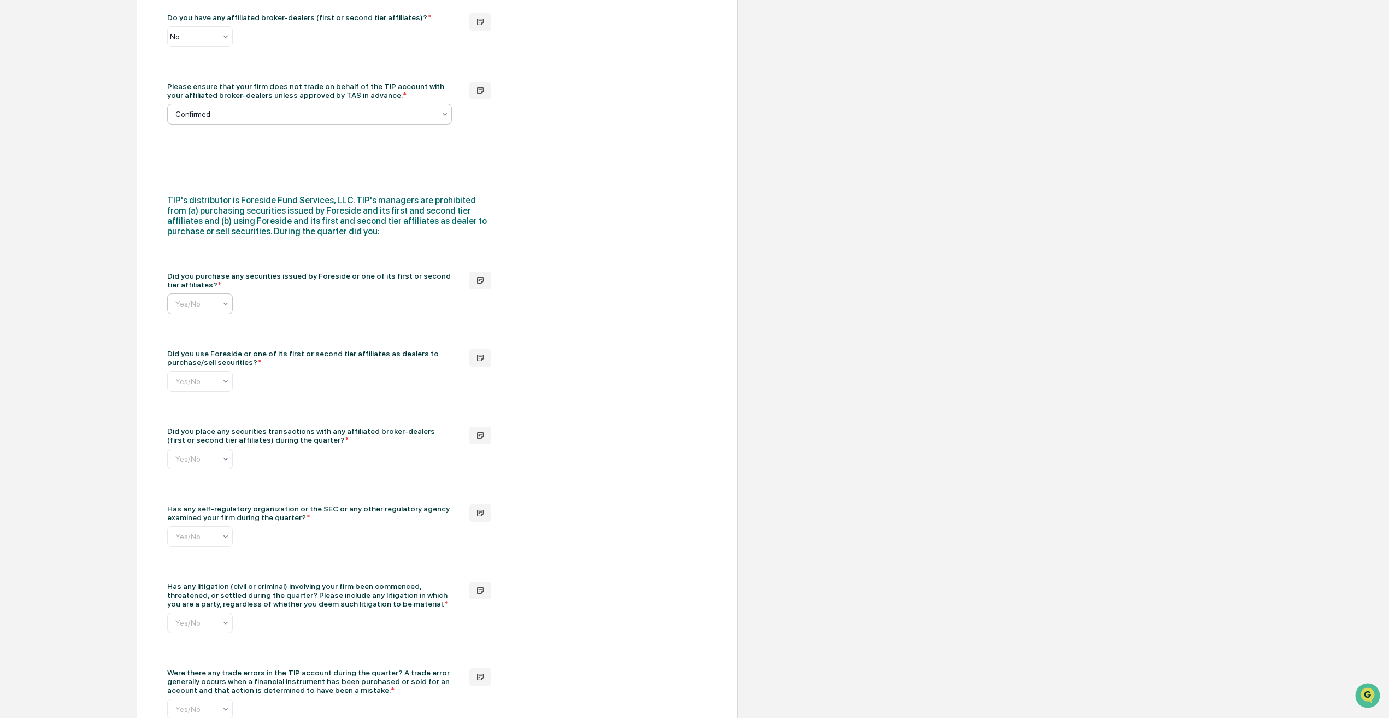
click at [186, 301] on input "text" at bounding box center [257, 303] width 164 height 9
click at [203, 346] on div "No" at bounding box center [200, 346] width 64 height 22
click at [207, 382] on div "Yes/No" at bounding box center [195, 381] width 51 height 15
click at [196, 424] on div "No" at bounding box center [200, 424] width 64 height 22
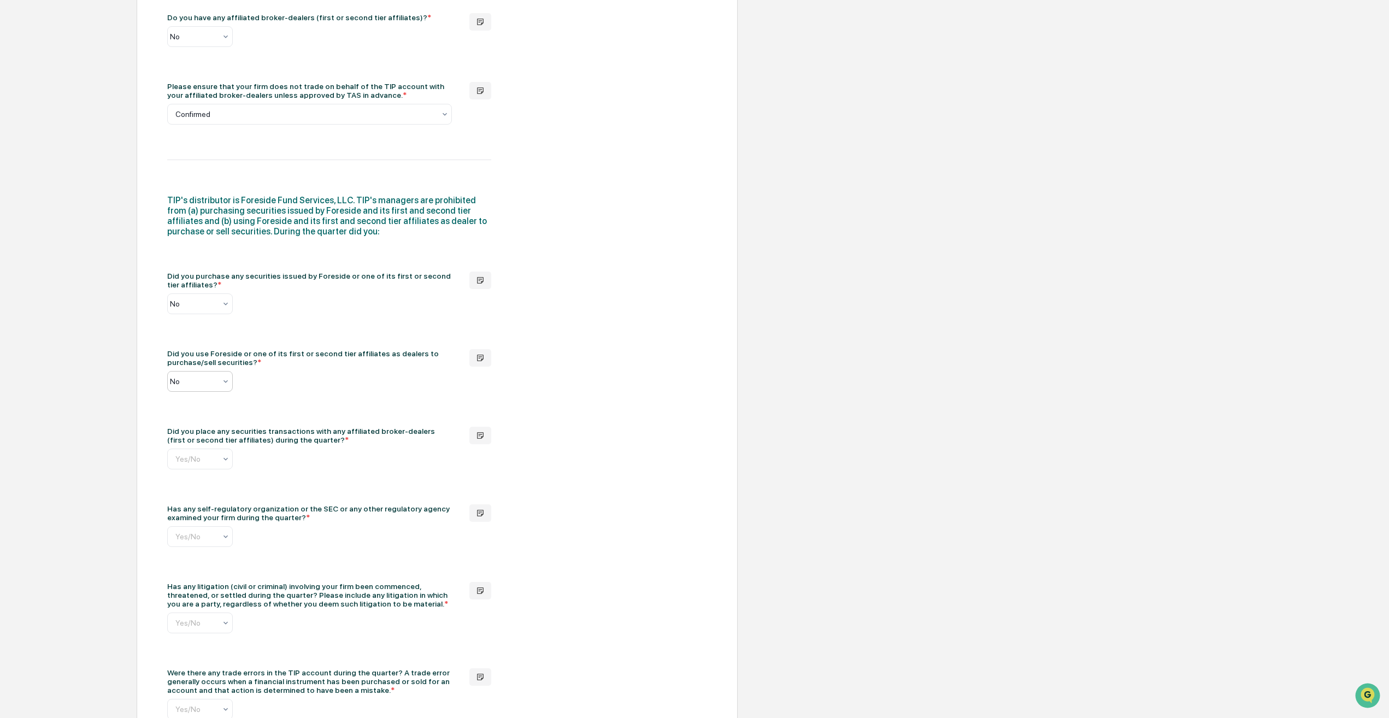
scroll to position [1455, 0]
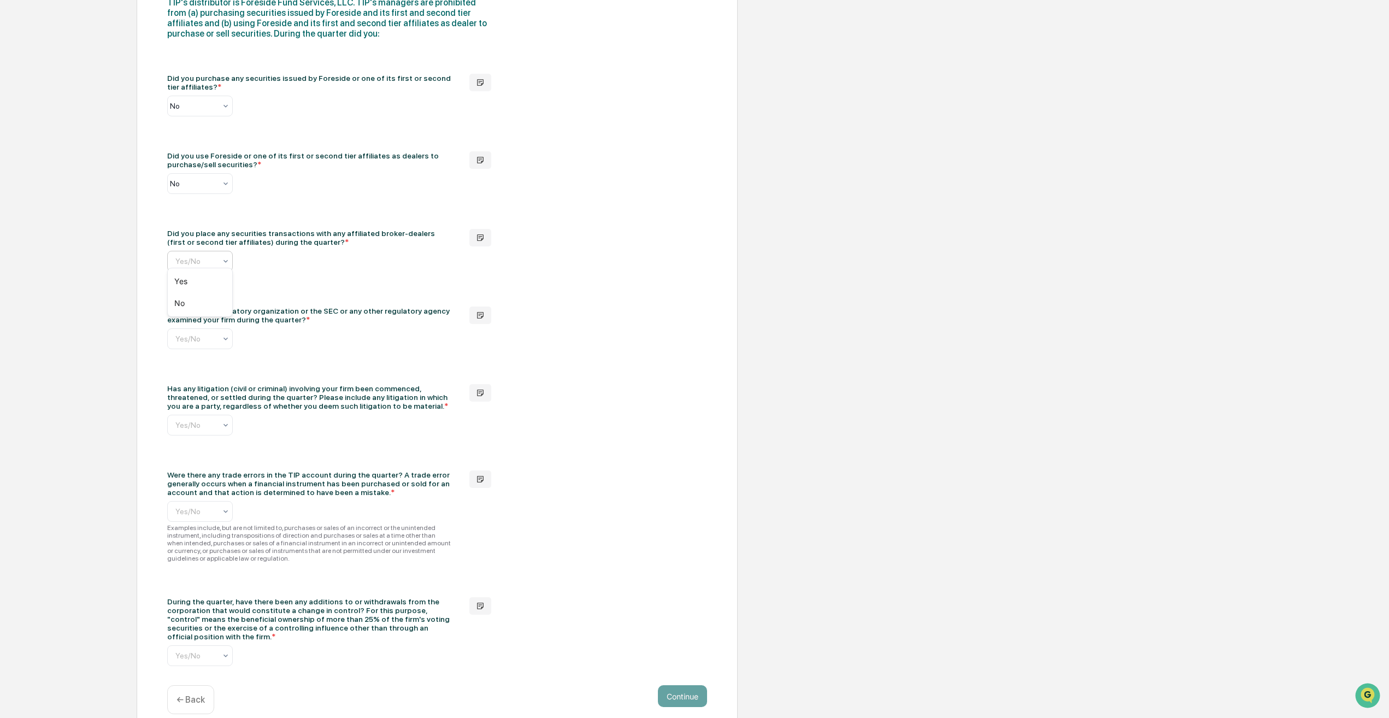
click at [195, 258] on input "text" at bounding box center [257, 261] width 164 height 9
click at [205, 305] on div "No" at bounding box center [200, 303] width 64 height 22
click at [198, 334] on input "text" at bounding box center [257, 338] width 164 height 9
click at [198, 381] on div "No" at bounding box center [200, 381] width 64 height 22
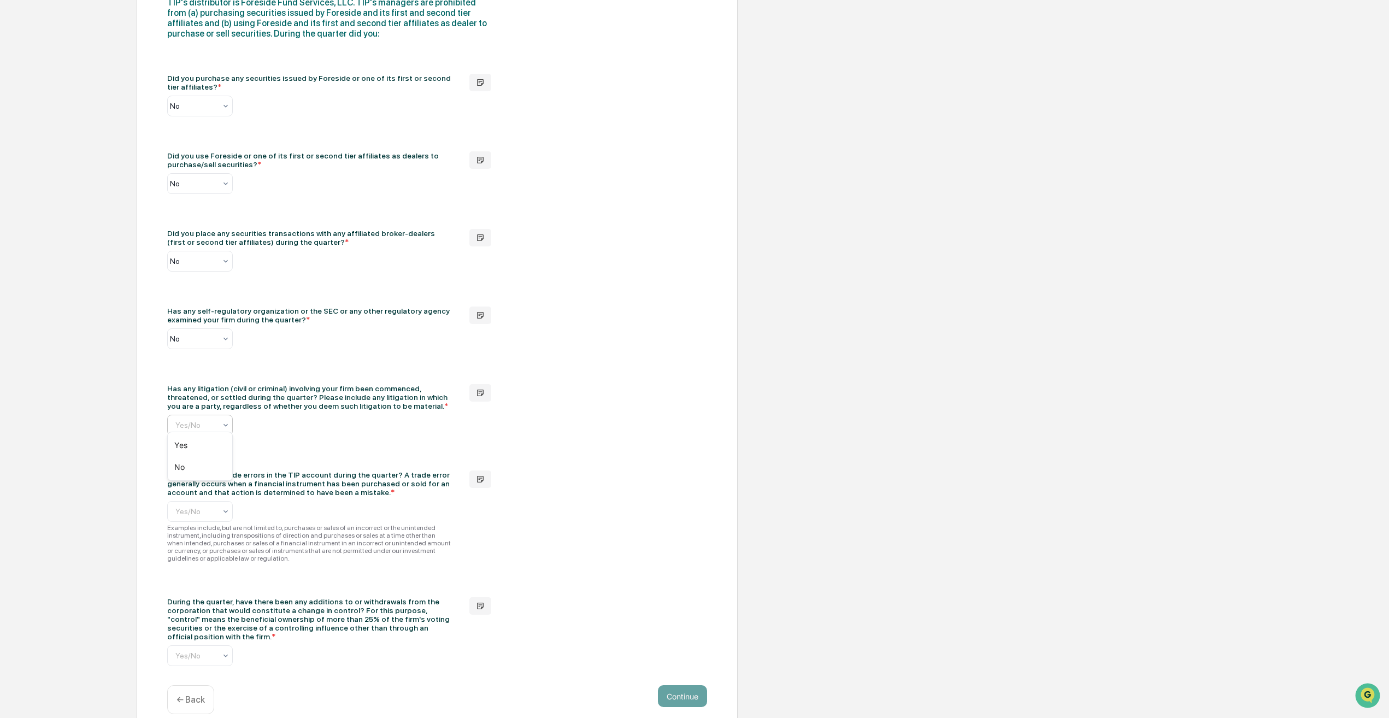
click at [204, 421] on input "text" at bounding box center [257, 425] width 164 height 9
click at [195, 467] on div "No" at bounding box center [200, 467] width 64 height 22
click at [194, 512] on div "Yes/No" at bounding box center [195, 511] width 51 height 15
click at [189, 556] on div "No" at bounding box center [200, 554] width 64 height 22
click at [375, 604] on div "During the quarter, have there been any additions to or withdrawals from the co…" at bounding box center [309, 619] width 285 height 44
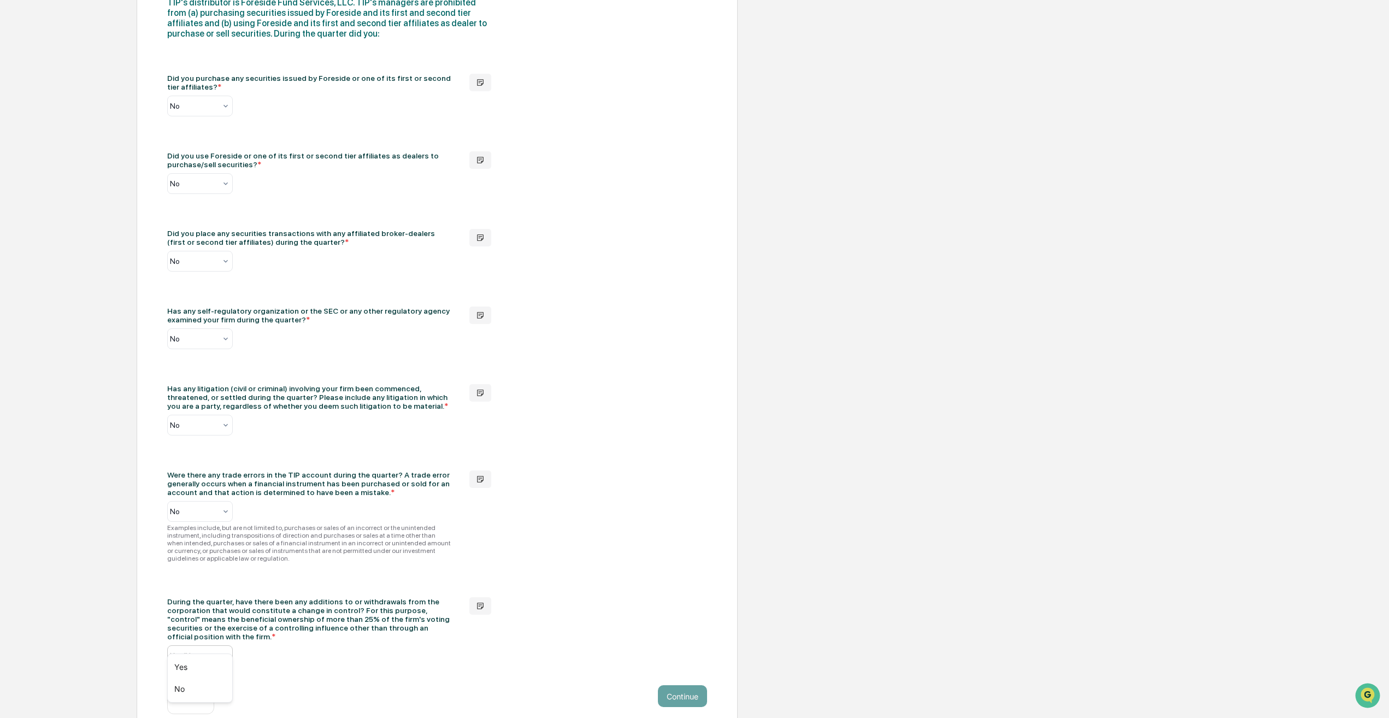
click at [186, 648] on div "Yes/No" at bounding box center [195, 655] width 51 height 15
click at [186, 690] on div "No" at bounding box center [200, 689] width 64 height 22
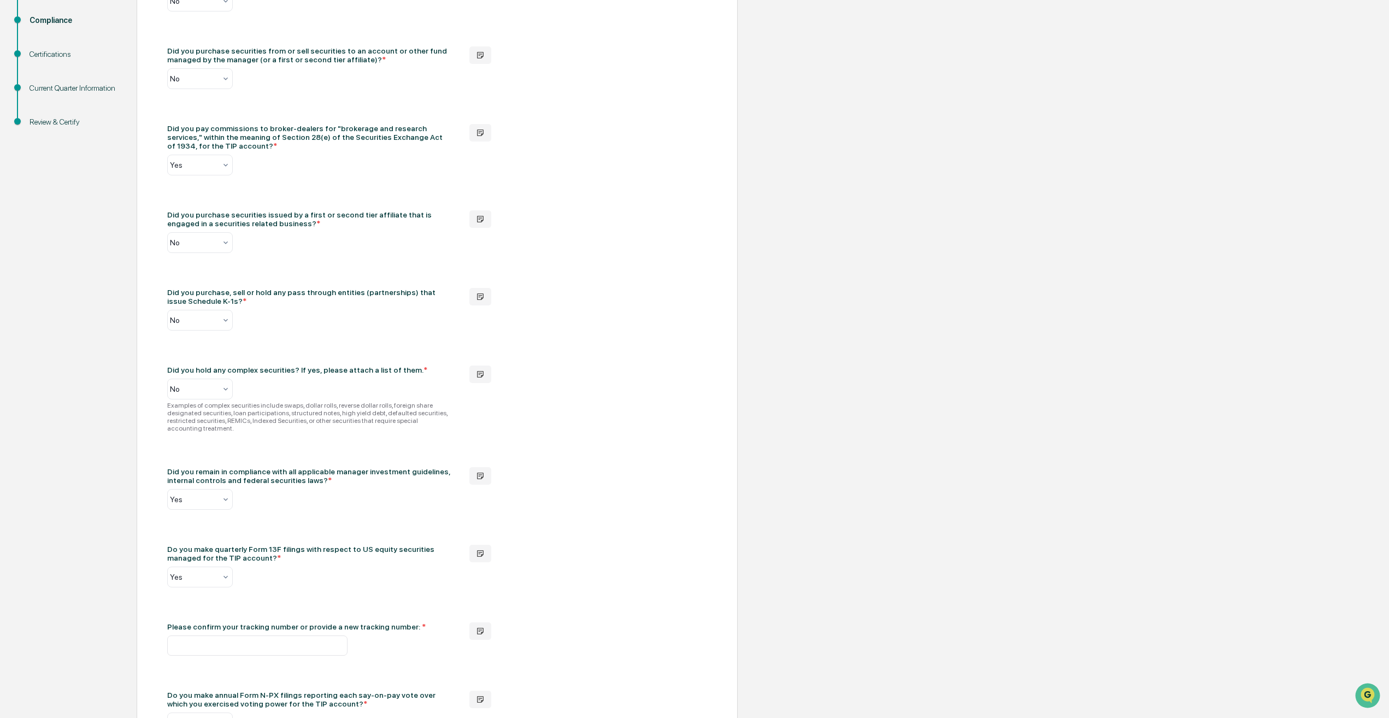
scroll to position [383, 0]
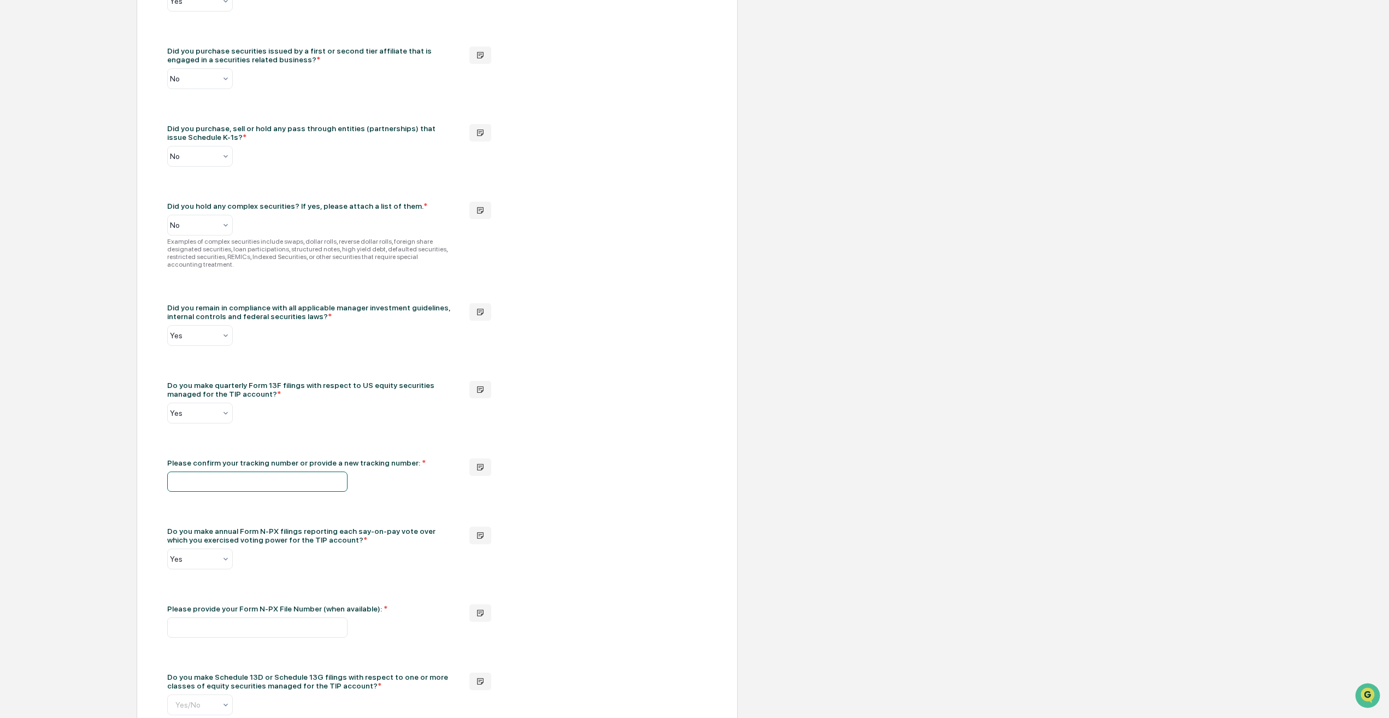
click at [325, 480] on input "text" at bounding box center [257, 482] width 180 height 20
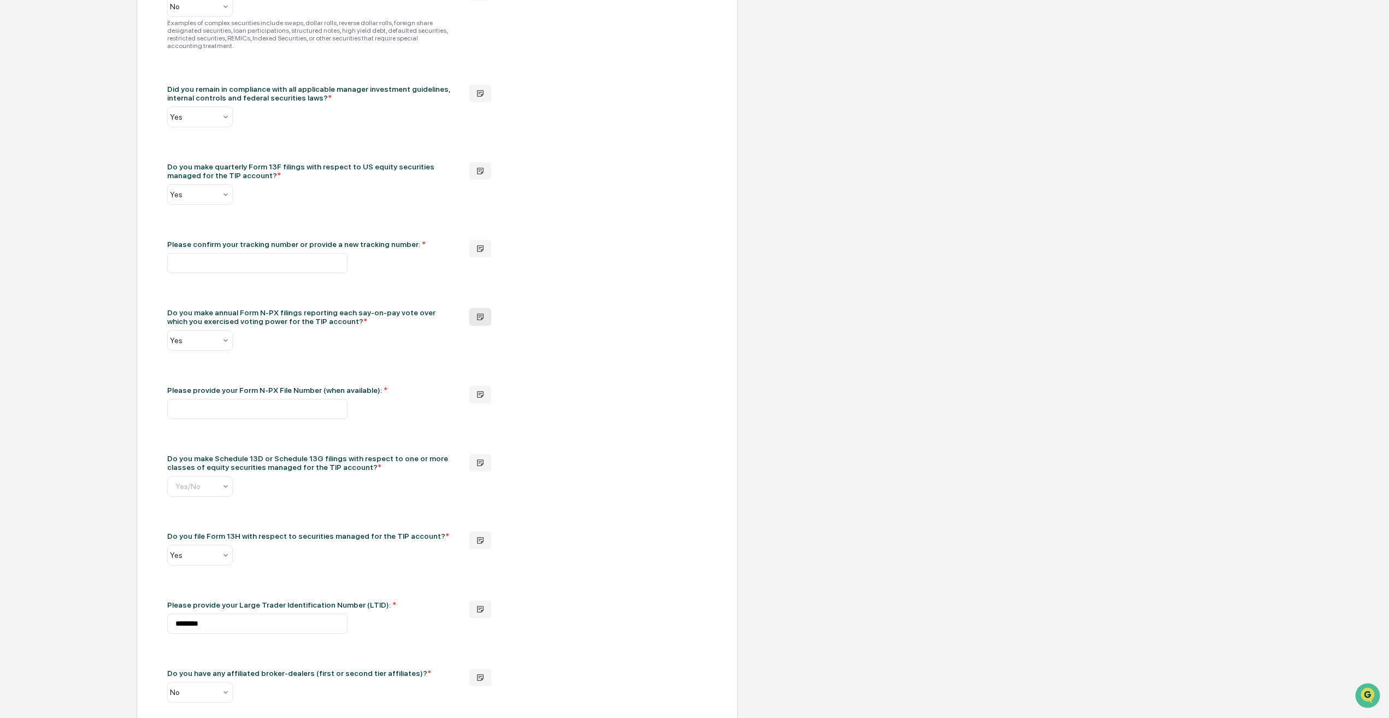
click at [475, 317] on button "button" at bounding box center [480, 316] width 22 height 17
click at [622, 322] on textarea at bounding box center [612, 338] width 219 height 56
paste textarea "**********"
click at [509, 331] on textarea "**********" at bounding box center [612, 338] width 219 height 56
drag, startPoint x: 562, startPoint y: 323, endPoint x: 580, endPoint y: 321, distance: 18.1
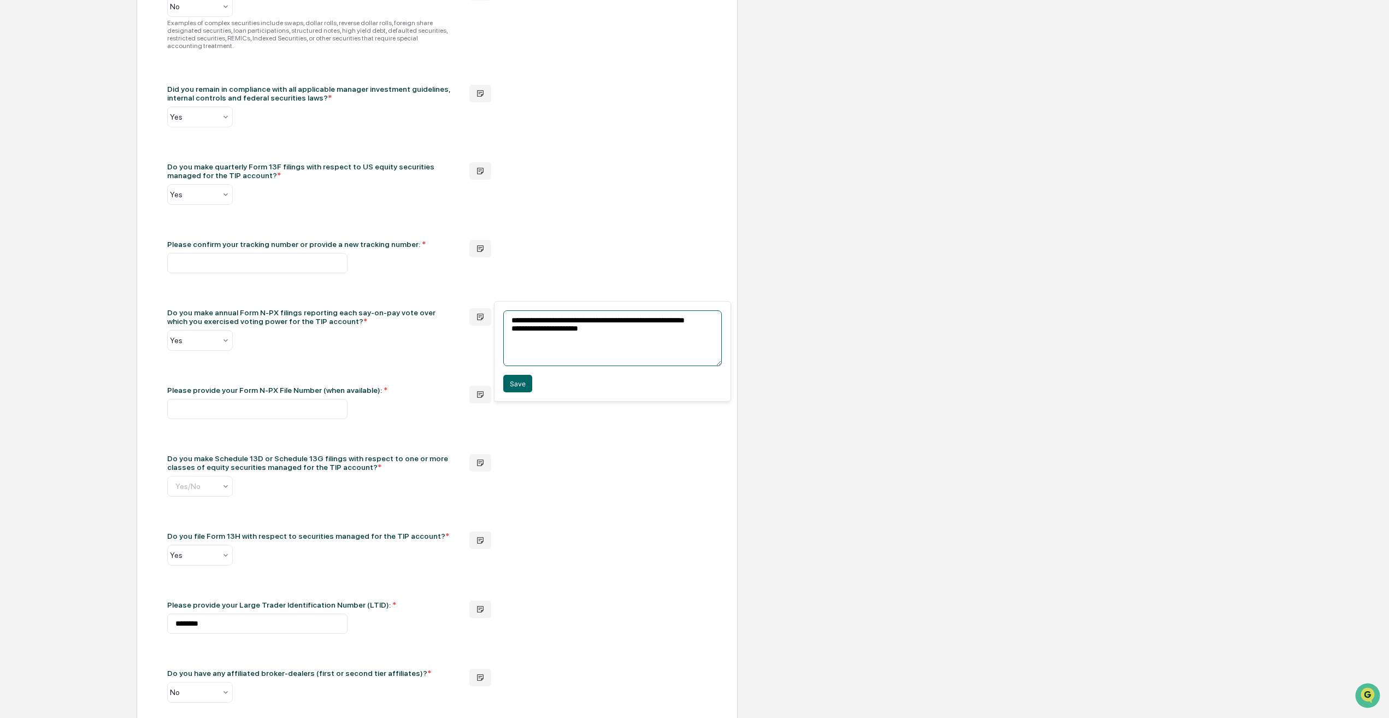
click at [580, 321] on textarea "**********" at bounding box center [612, 338] width 219 height 56
drag, startPoint x: 590, startPoint y: 341, endPoint x: 693, endPoint y: 318, distance: 105.3
click at [693, 318] on textarea "**********" at bounding box center [612, 338] width 219 height 56
drag, startPoint x: 629, startPoint y: 333, endPoint x: 490, endPoint y: 306, distance: 141.5
click at [490, 306] on body "Get Approval Content & Transactions Company Policies & Documents My Compliance …" at bounding box center [694, 493] width 1389 height 2188
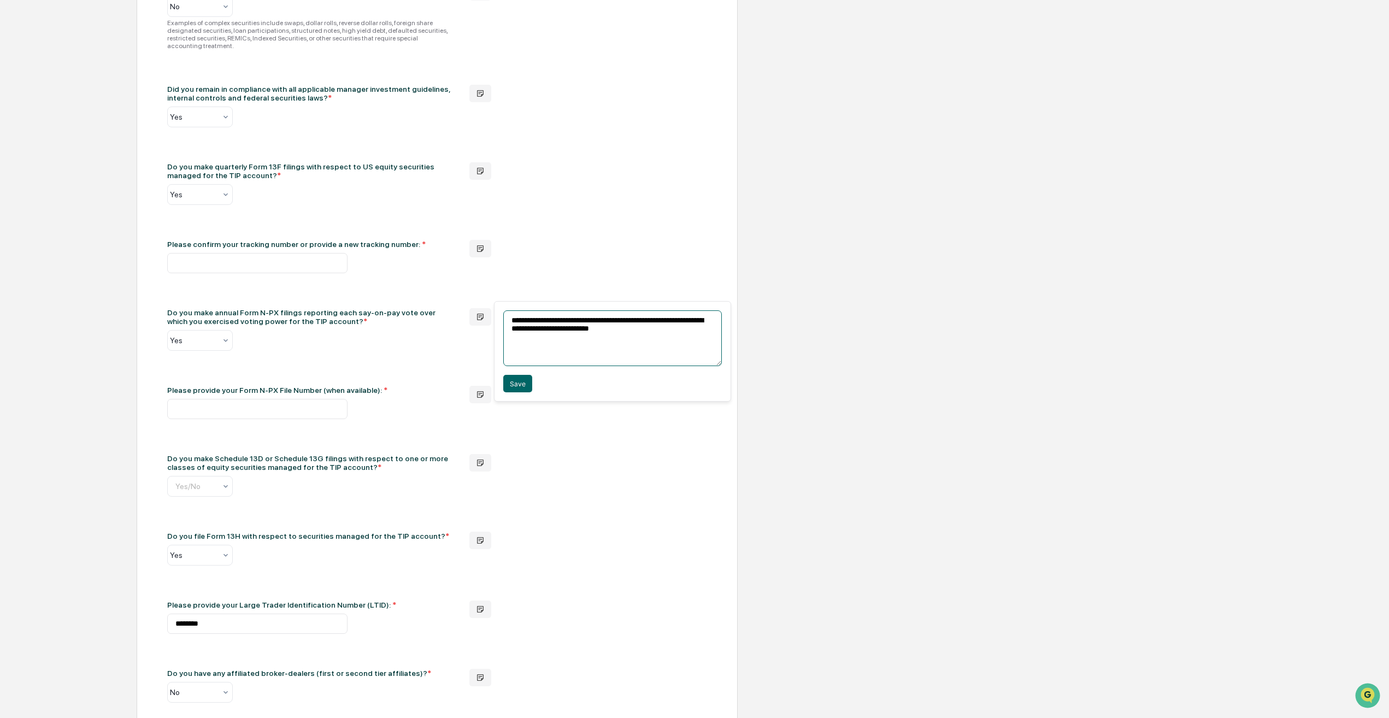
drag, startPoint x: 631, startPoint y: 337, endPoint x: 497, endPoint y: 322, distance: 134.8
click at [493, 319] on body "Get Approval Content & Transactions Company Policies & Documents My Compliance …" at bounding box center [694, 493] width 1389 height 2188
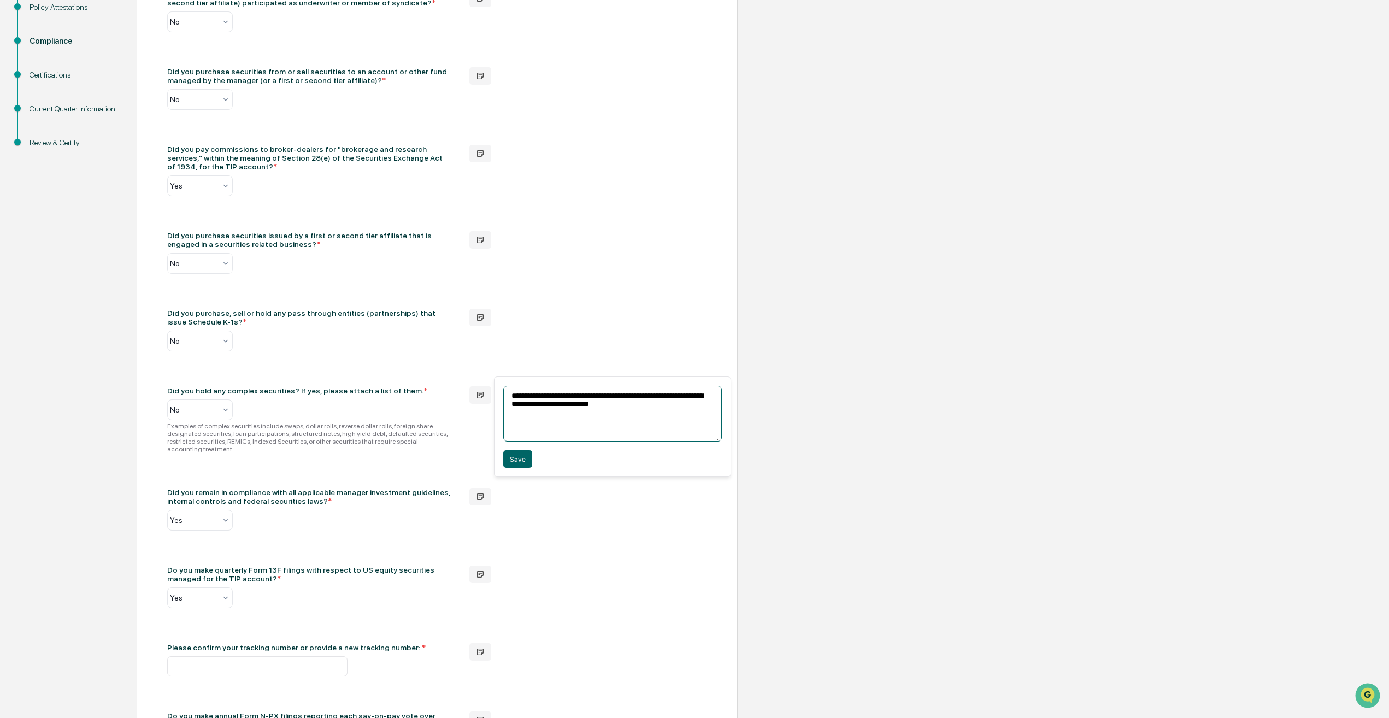
scroll to position [526, 0]
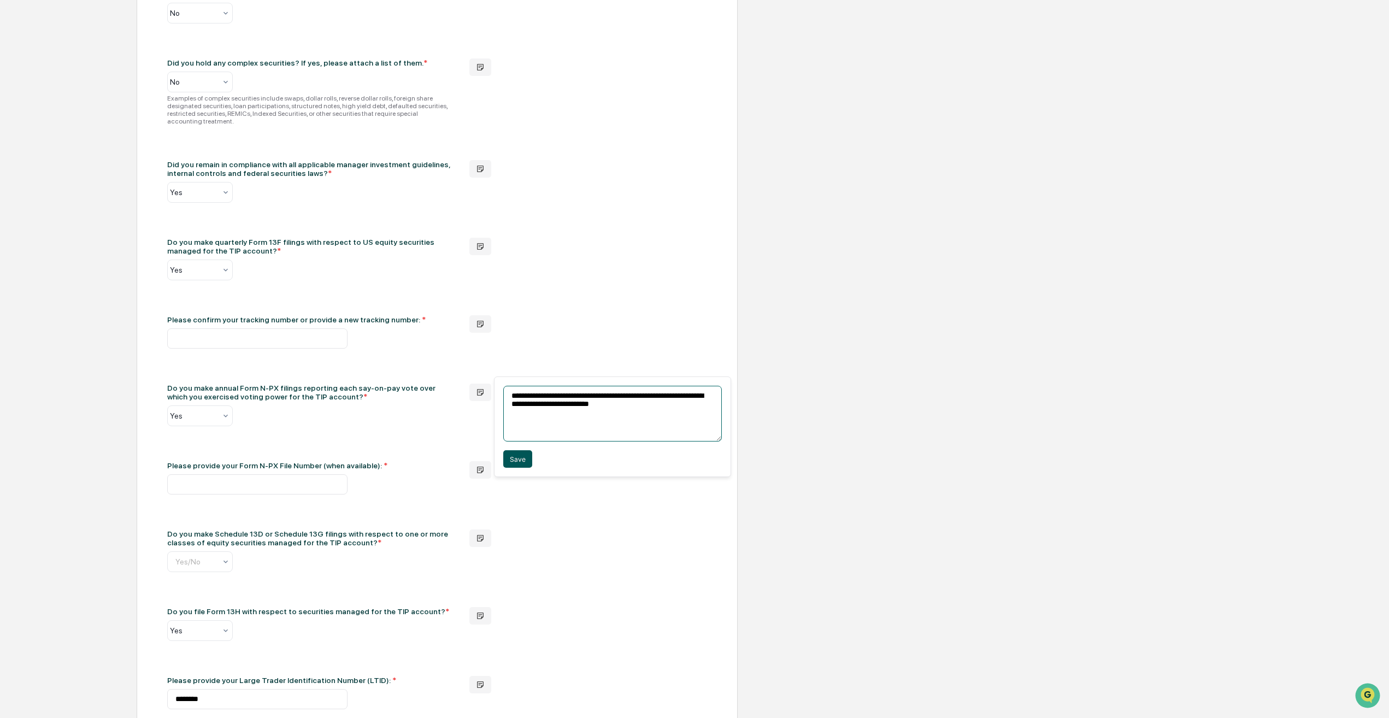
type textarea "**********"
click at [505, 460] on button "Save" at bounding box center [517, 458] width 29 height 17
click at [289, 461] on div "Please provide your Form N-PX File Number (when available): *" at bounding box center [309, 465] width 285 height 9
click at [256, 474] on input "text" at bounding box center [257, 484] width 180 height 20
type input "*********"
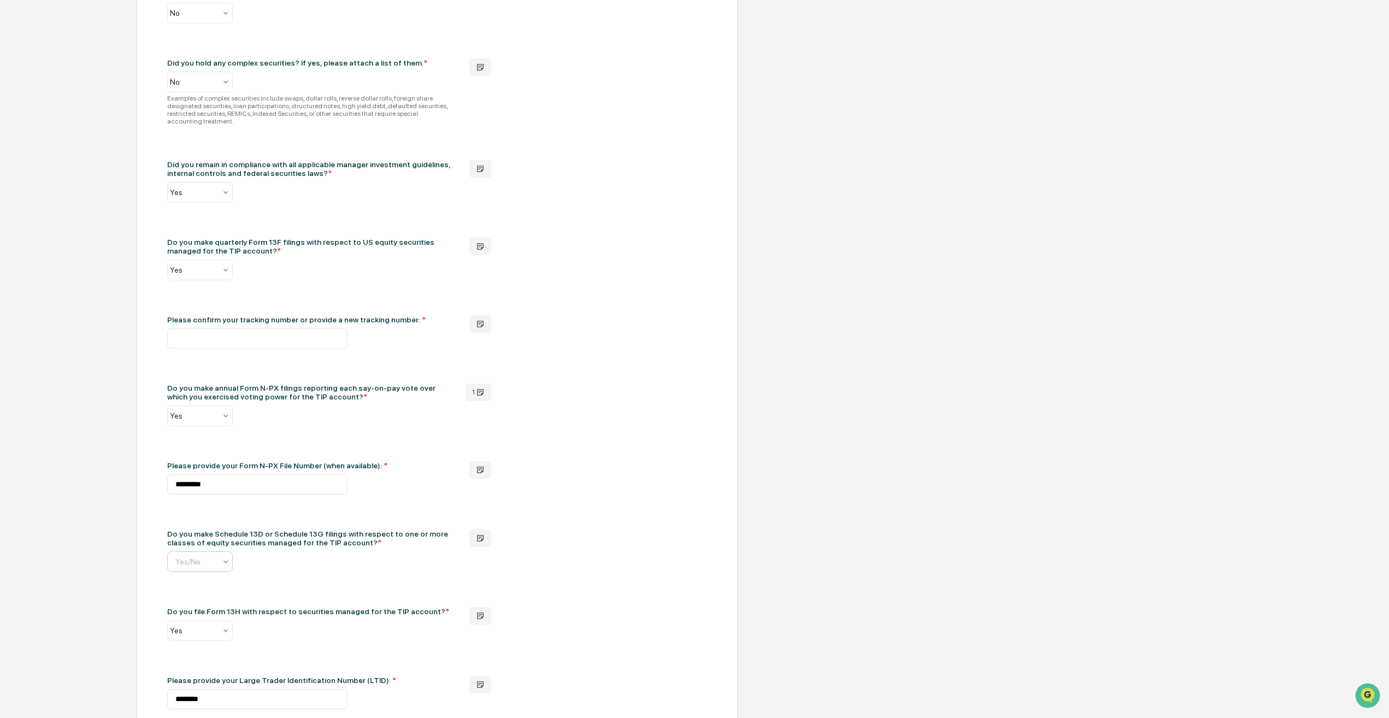
scroll to position [0, 5]
click at [201, 565] on div "Yes/No" at bounding box center [200, 561] width 66 height 21
click at [273, 583] on div "Did you purchase securities in an underwriting where the manager (or a first or…" at bounding box center [437, 629] width 540 height 1934
click at [225, 557] on icon at bounding box center [225, 561] width 9 height 9
click at [215, 578] on div "Yes" at bounding box center [200, 582] width 64 height 22
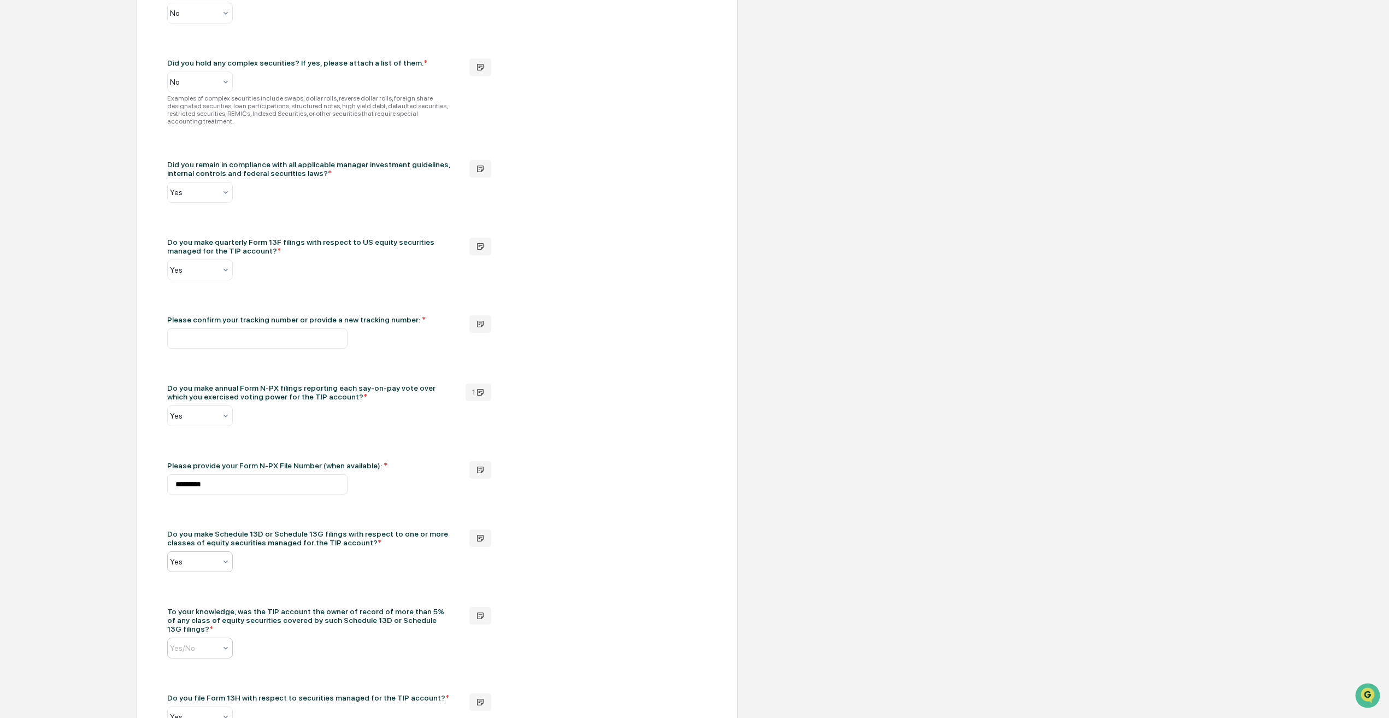
click at [207, 644] on input "text" at bounding box center [252, 648] width 164 height 9
click at [195, 683] on div "No" at bounding box center [200, 681] width 64 height 22
click at [321, 332] on input "text" at bounding box center [257, 338] width 180 height 20
drag, startPoint x: 285, startPoint y: 479, endPoint x: 110, endPoint y: 469, distance: 175.2
click at [127, 467] on div "Q3 Manager Monitors Personnel Policy Attestations Compliance Certifications Cur…" at bounding box center [694, 676] width 1378 height 2144
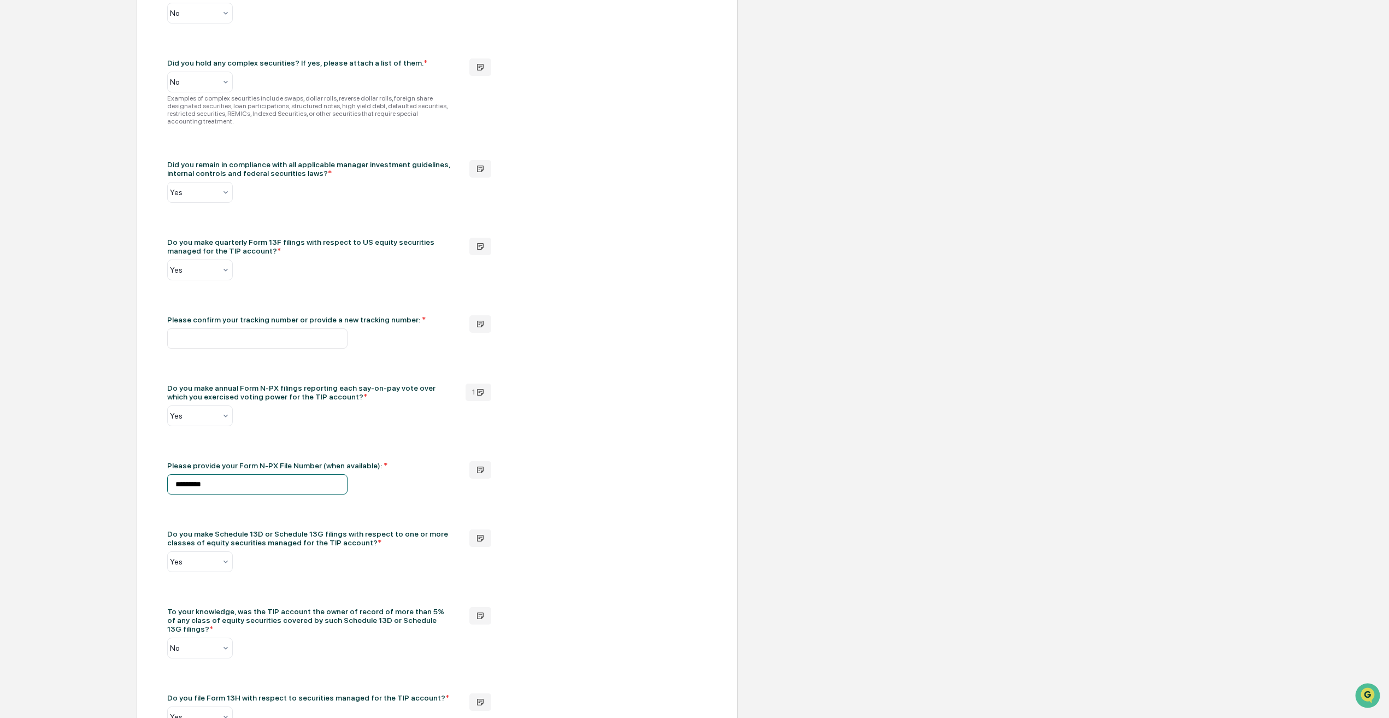
click at [236, 476] on input "*********" at bounding box center [257, 484] width 180 height 20
drag, startPoint x: 226, startPoint y: 475, endPoint x: 135, endPoint y: 468, distance: 91.6
click at [139, 475] on div "Compliance Questions Did you purchase securities in an underwriting where the m…" at bounding box center [437, 676] width 601 height 2144
click at [319, 331] on input "text" at bounding box center [257, 338] width 180 height 20
paste input "**********"
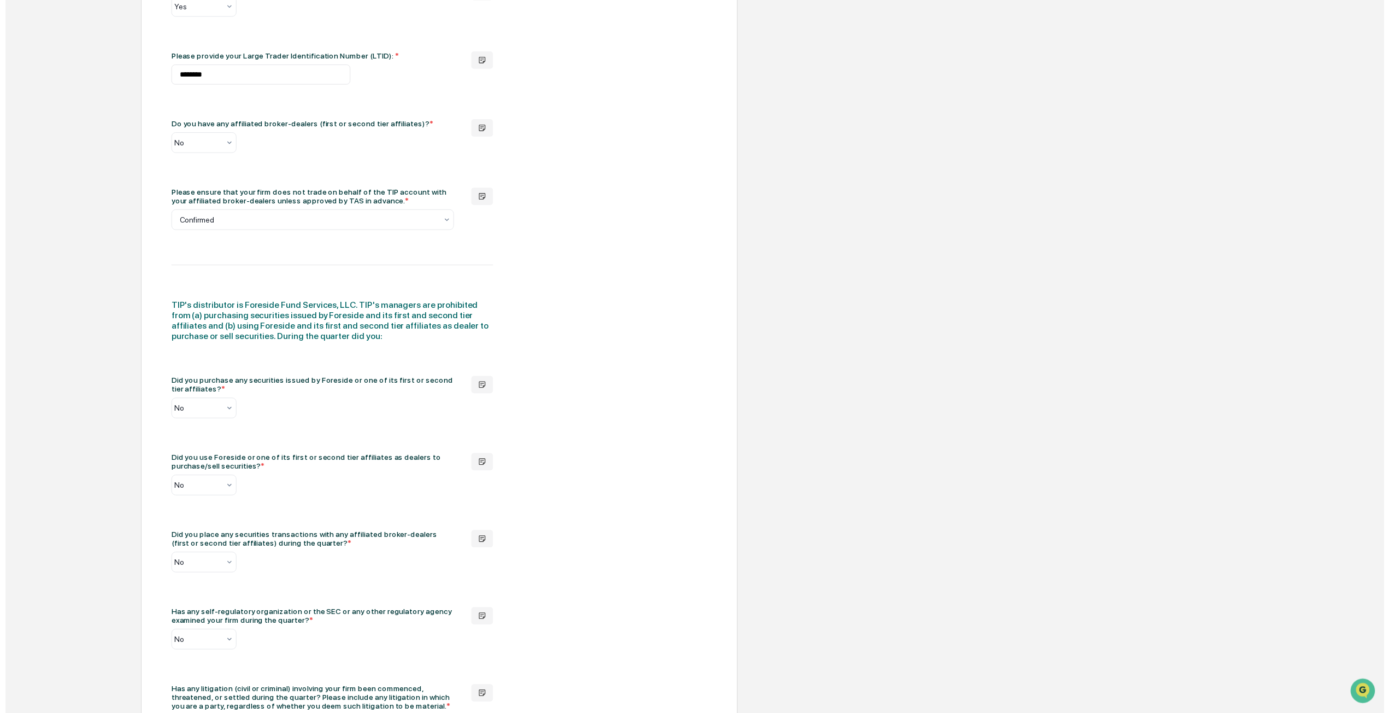
scroll to position [1532, 0]
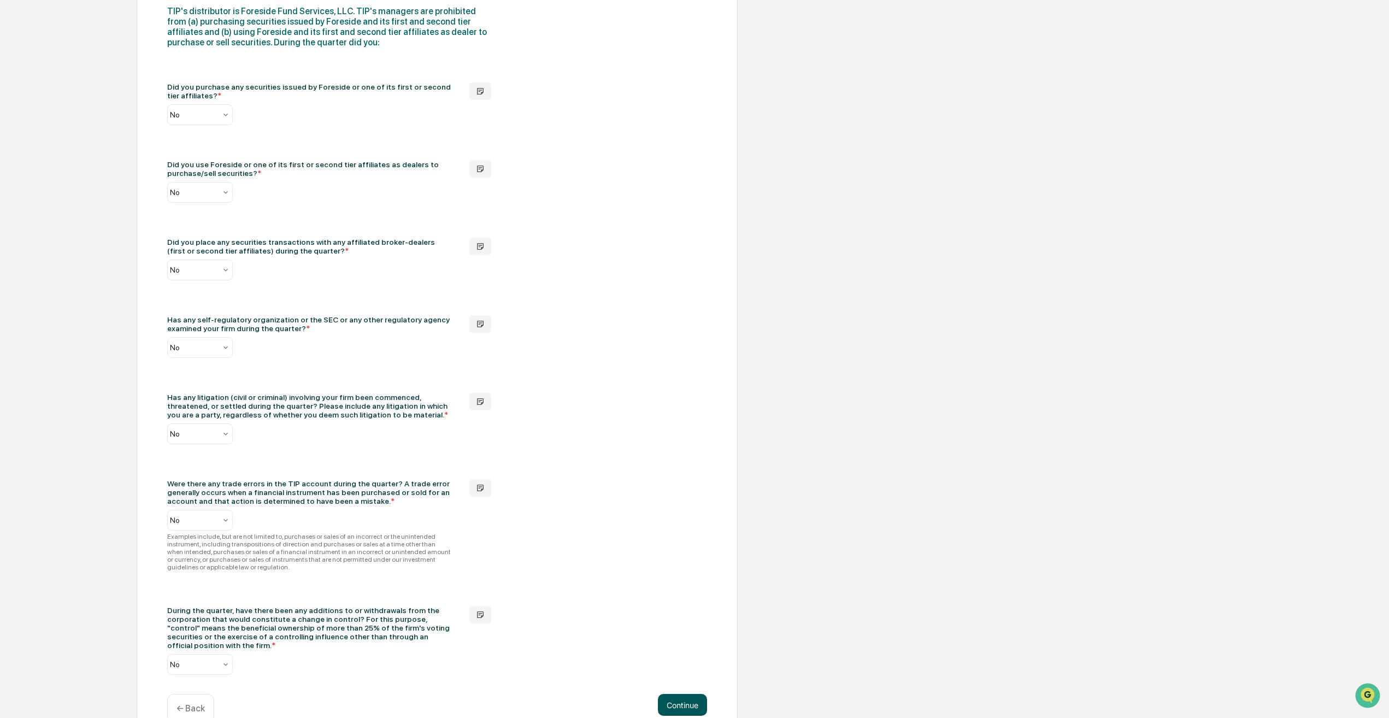
type input "**********"
click at [683, 694] on button "Continue" at bounding box center [682, 705] width 49 height 22
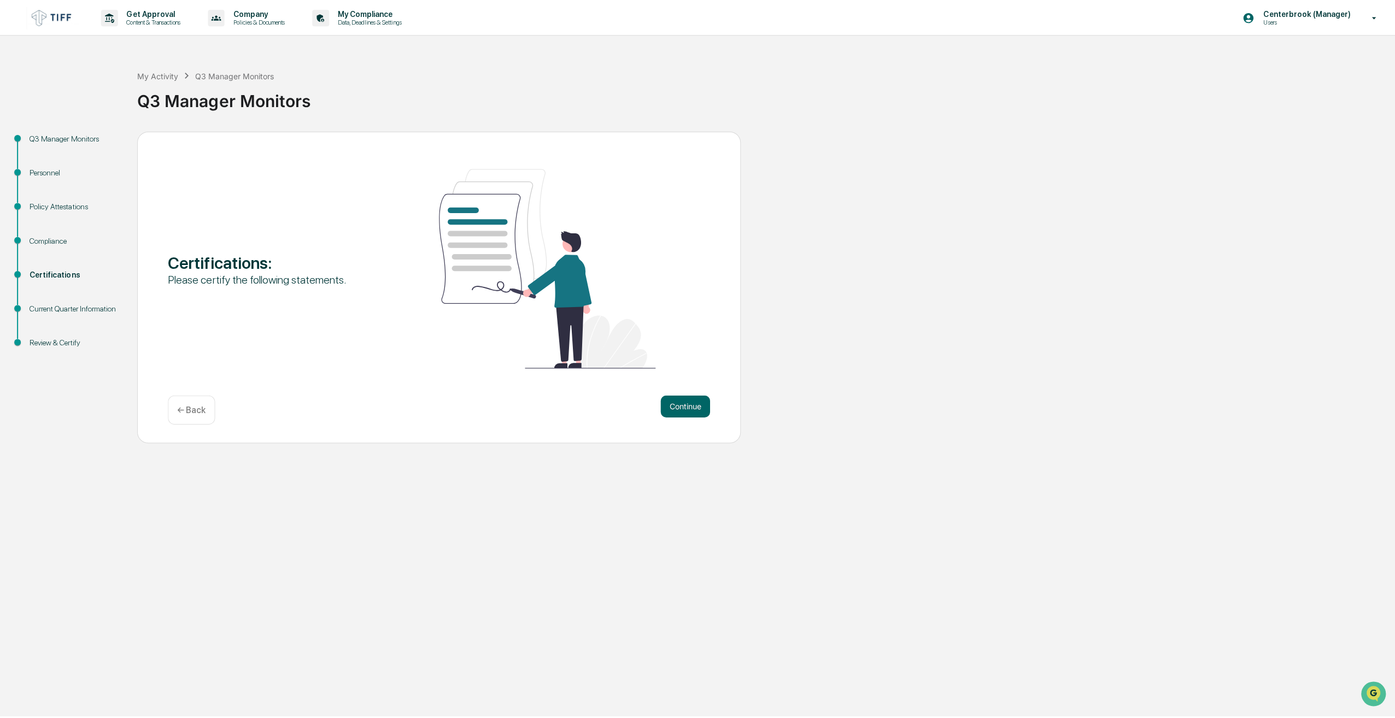
scroll to position [0, 0]
click at [683, 408] on button "Continue" at bounding box center [682, 404] width 49 height 22
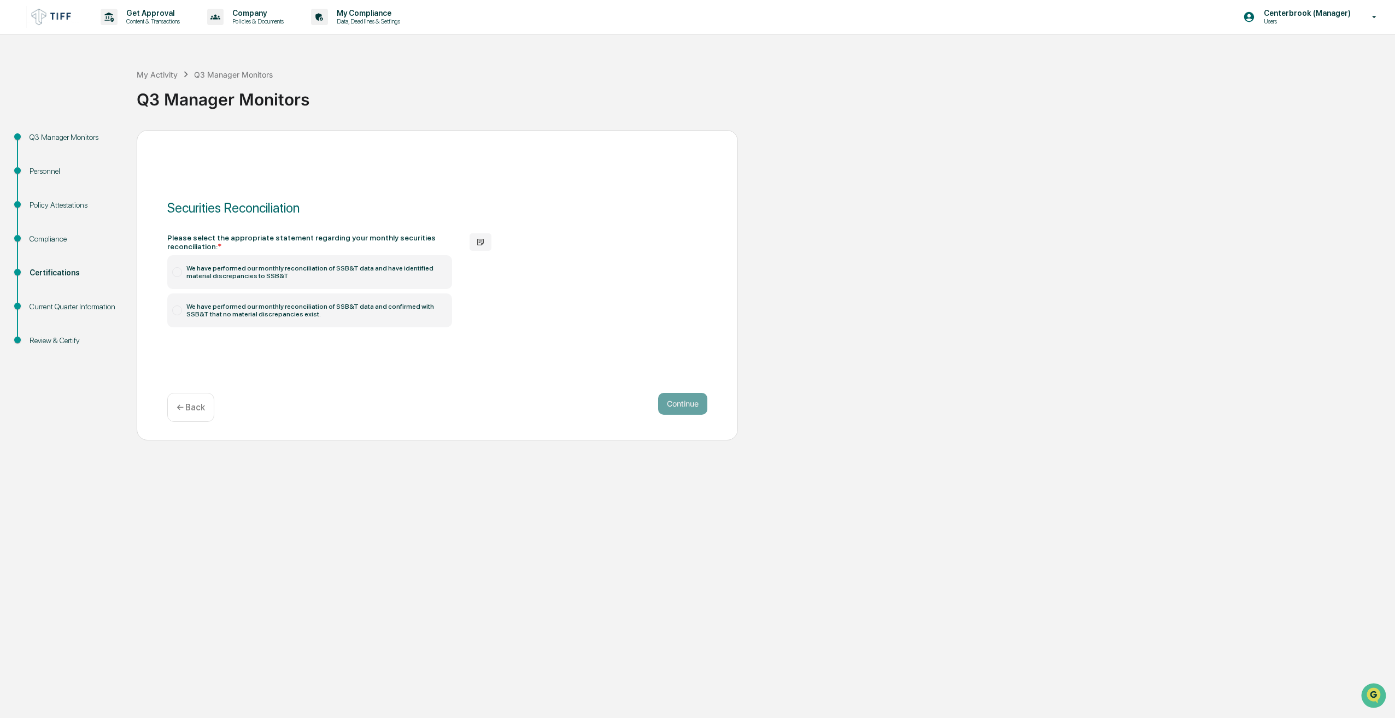
click at [262, 276] on label "We have performed our monthly reconciliation of SSB&T data and have identified …" at bounding box center [309, 272] width 285 height 34
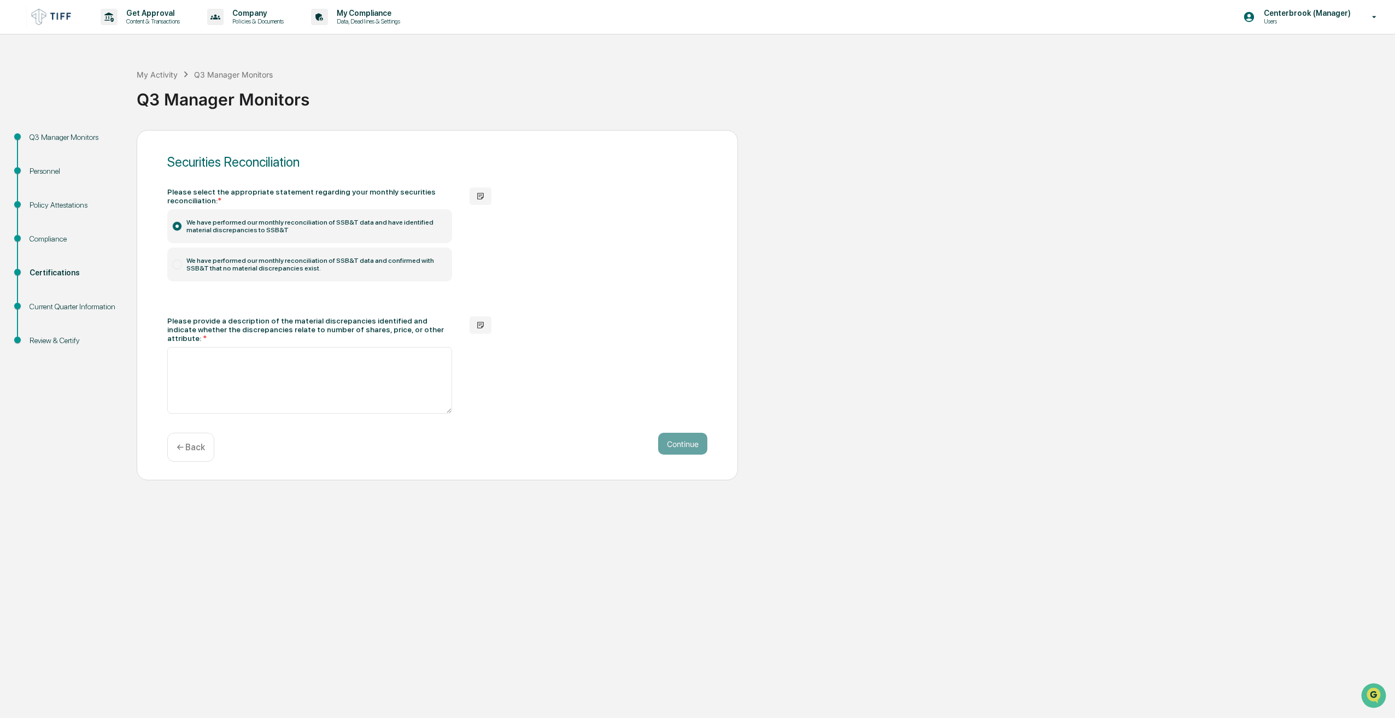
click at [178, 257] on label "We have performed our monthly reconciliation of SSB&T data and confirmed with S…" at bounding box center [309, 265] width 285 height 34
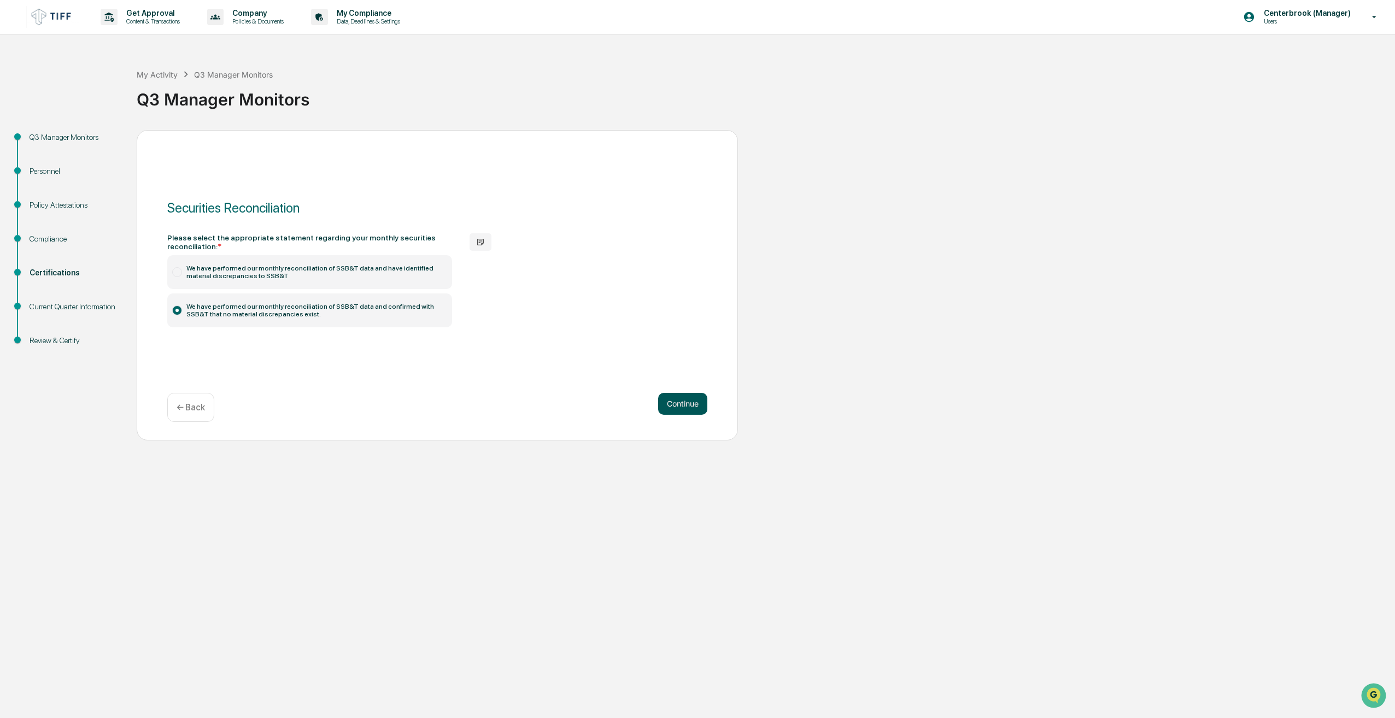
click at [671, 404] on button "Continue" at bounding box center [682, 404] width 49 height 22
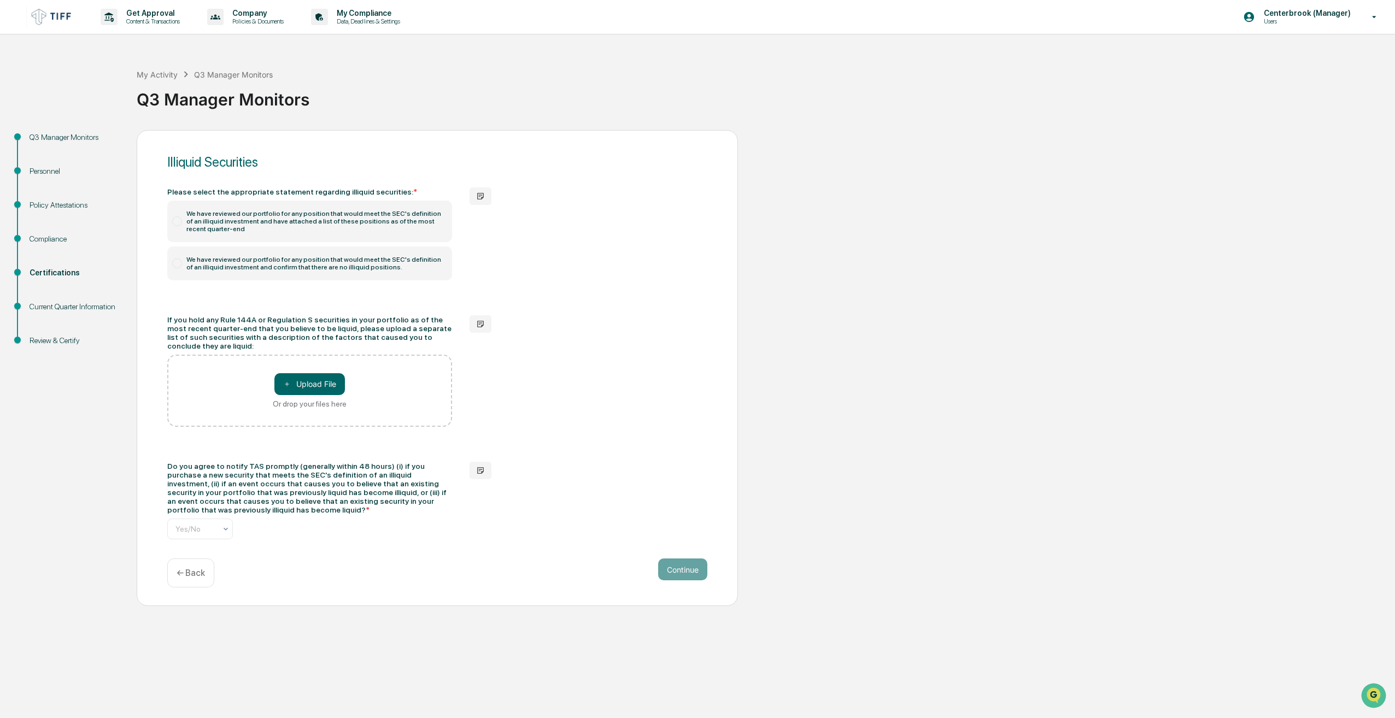
click at [183, 265] on label "We have reviewed our portfolio for any position that would meet the SEC's defin…" at bounding box center [309, 263] width 285 height 34
click at [218, 525] on div at bounding box center [252, 529] width 164 height 11
click at [225, 556] on div "Yes" at bounding box center [200, 547] width 64 height 22
click at [675, 559] on button "Continue" at bounding box center [682, 570] width 49 height 22
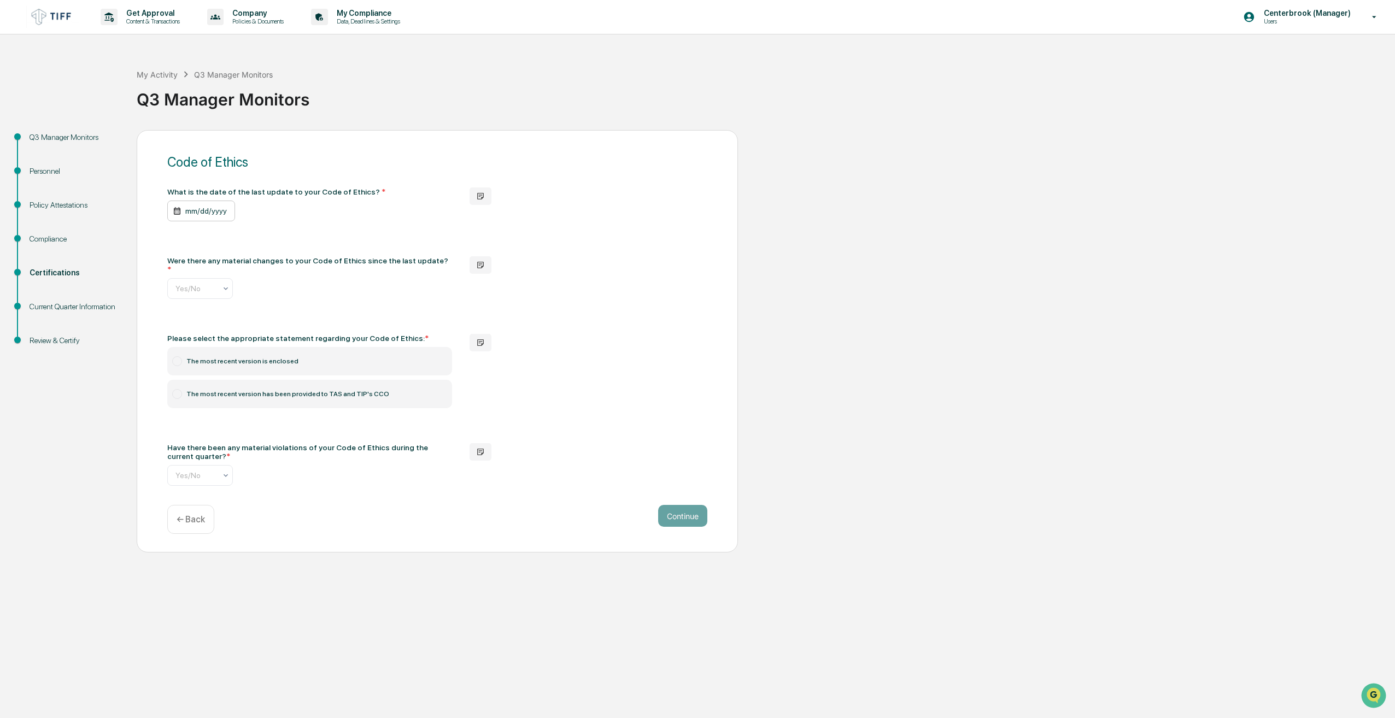
click at [215, 211] on div "mm/dd/yyyy" at bounding box center [201, 211] width 68 height 21
click at [240, 240] on icon "calendar view is open, switch to year view" at bounding box center [246, 238] width 12 height 12
click at [308, 326] on button "2025" at bounding box center [311, 328] width 39 height 20
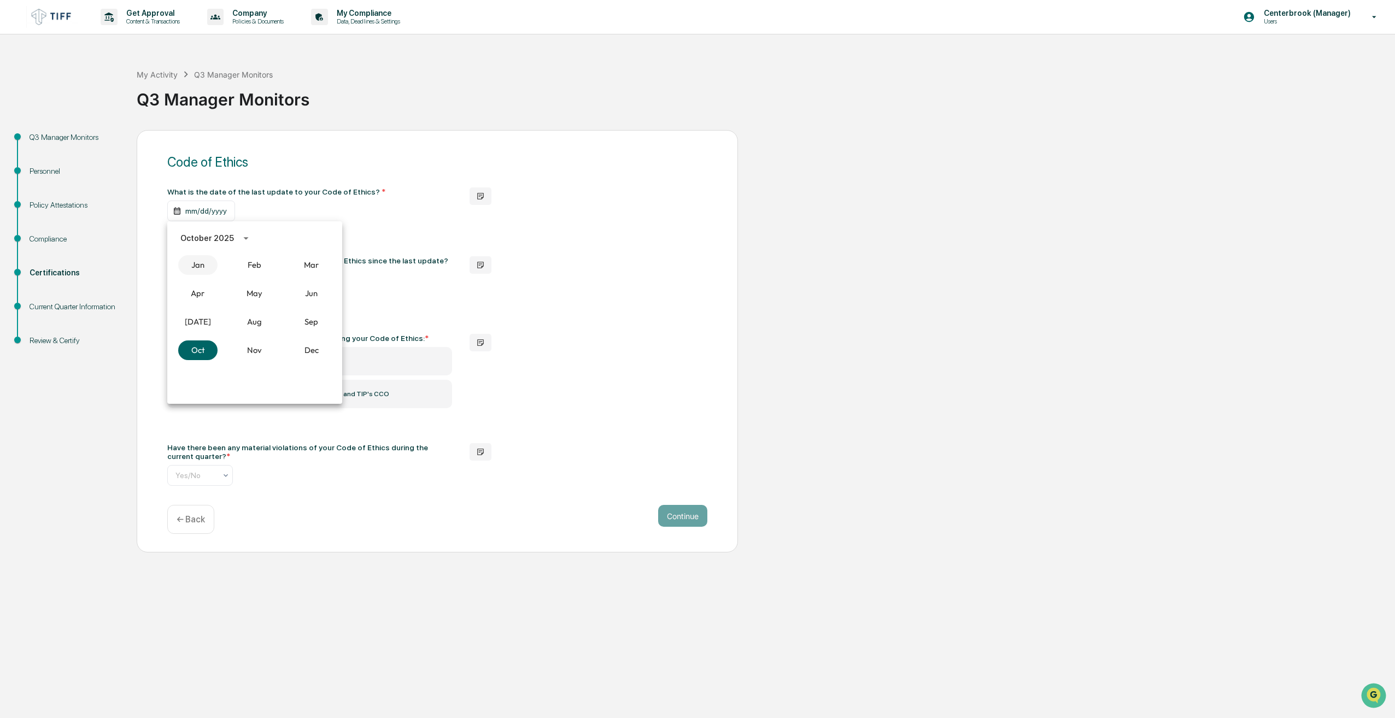
click at [203, 266] on button "Jan" at bounding box center [197, 265] width 39 height 20
click at [254, 279] on button "1" at bounding box center [255, 284] width 20 height 20
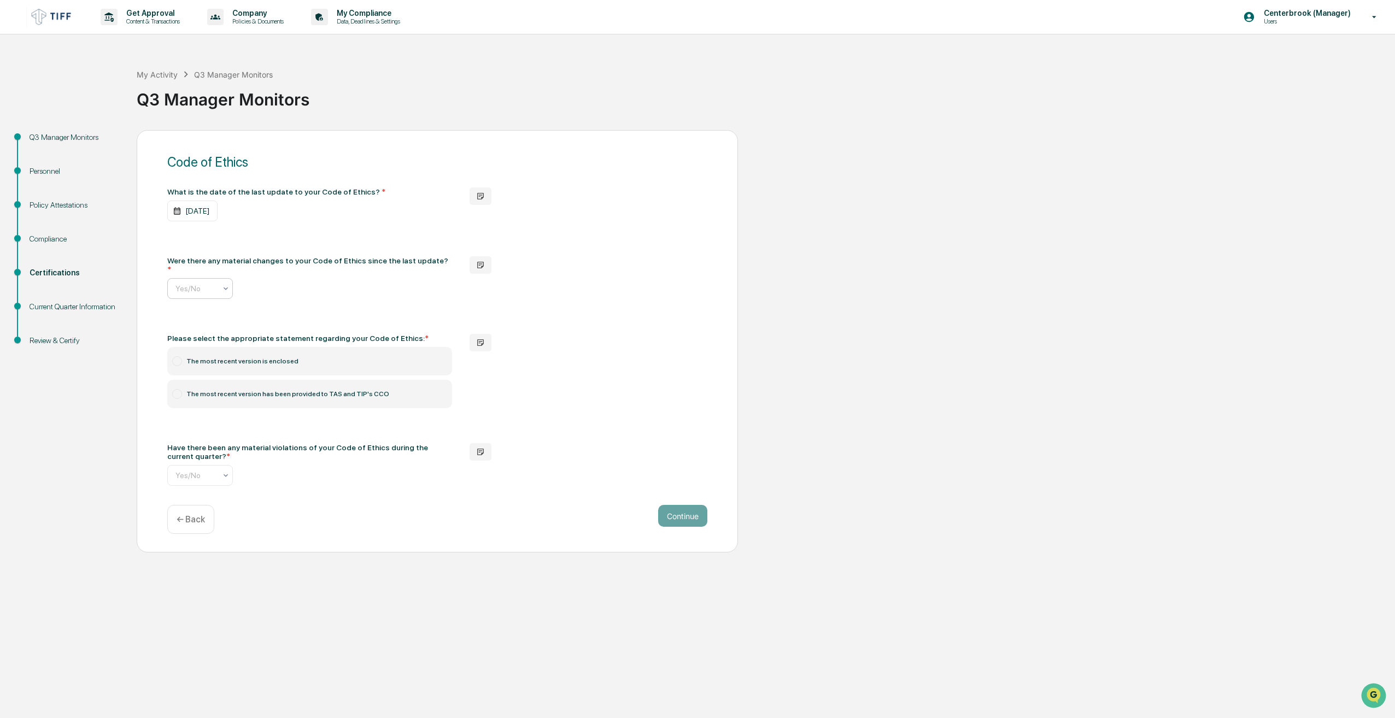
click at [196, 284] on input "text" at bounding box center [257, 288] width 164 height 9
click at [214, 333] on div "No" at bounding box center [200, 328] width 64 height 22
click at [215, 385] on label "The most recent version has been provided to TAS and TIP's CCO" at bounding box center [309, 394] width 285 height 28
click at [234, 469] on div "Have there been any material violations of your Code of Ethics during the curre…" at bounding box center [309, 464] width 285 height 43
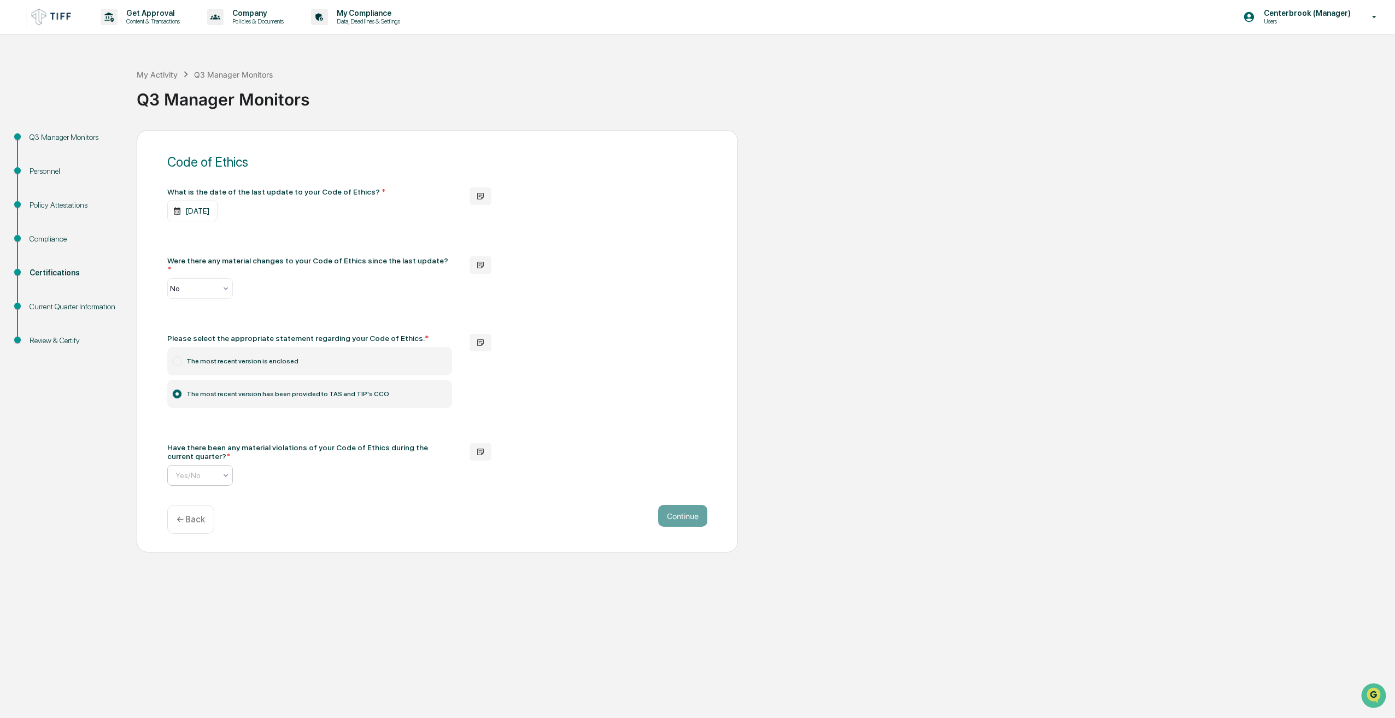
click at [216, 471] on input "text" at bounding box center [257, 475] width 164 height 9
click at [196, 514] on div "No" at bounding box center [200, 515] width 64 height 22
click at [702, 509] on button "Continue" at bounding box center [682, 516] width 49 height 22
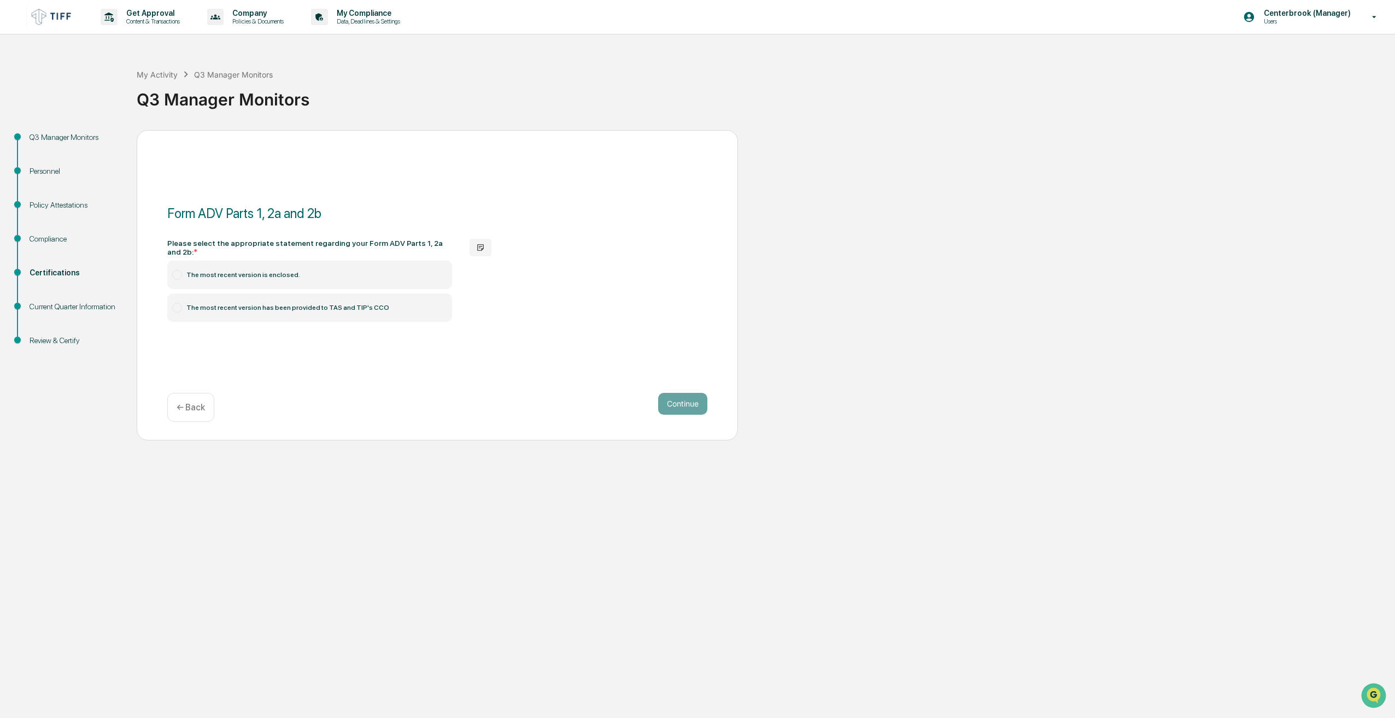
click at [180, 296] on label "The most recent version has been provided to TAS and TIP's CCO" at bounding box center [309, 307] width 285 height 28
click at [684, 401] on button "Continue" at bounding box center [682, 404] width 49 height 22
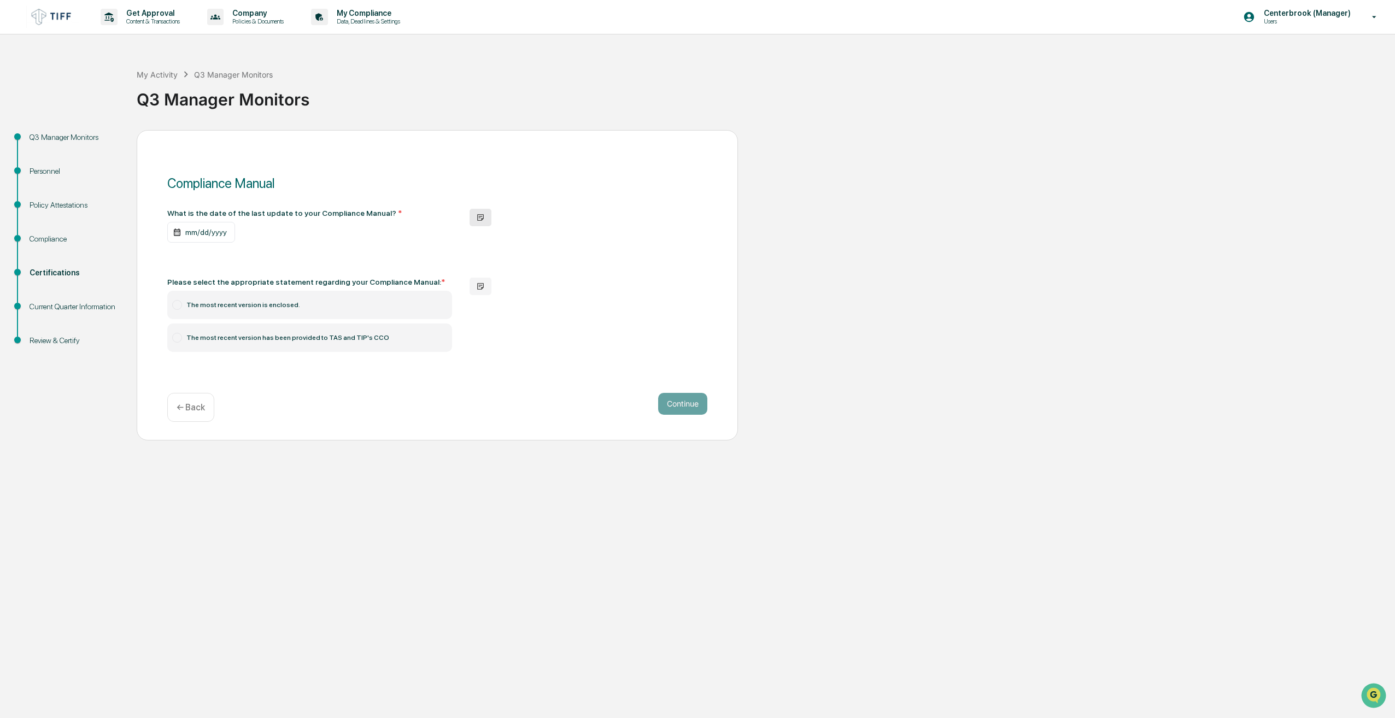
click at [482, 214] on icon "button" at bounding box center [480, 217] width 7 height 7
click at [208, 236] on div "mm/dd/yyyy" at bounding box center [201, 232] width 68 height 21
click at [237, 258] on button "calendar view is open, switch to year view" at bounding box center [245, 259] width 17 height 17
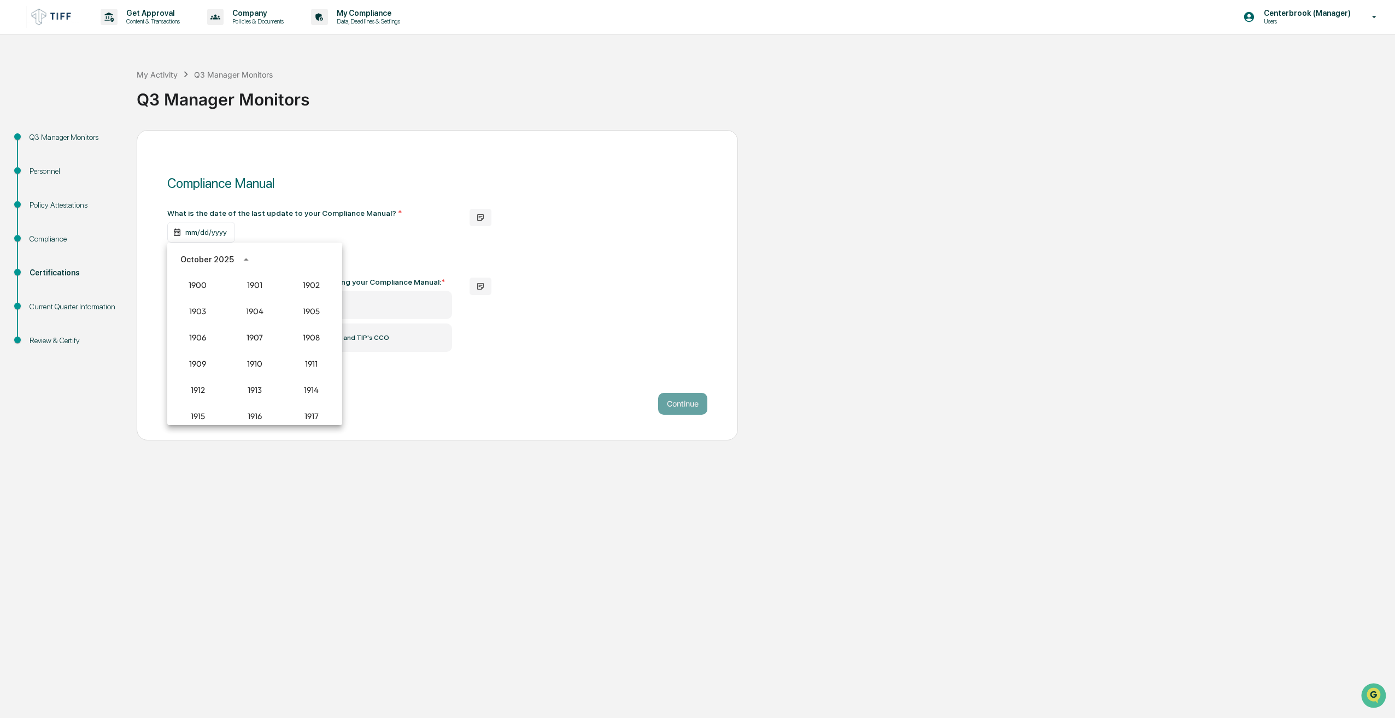
scroll to position [1012, 0]
click at [310, 350] on button "2025" at bounding box center [311, 349] width 39 height 20
click at [204, 291] on button "Jan" at bounding box center [197, 287] width 39 height 20
click at [252, 299] on button "1" at bounding box center [255, 305] width 20 height 20
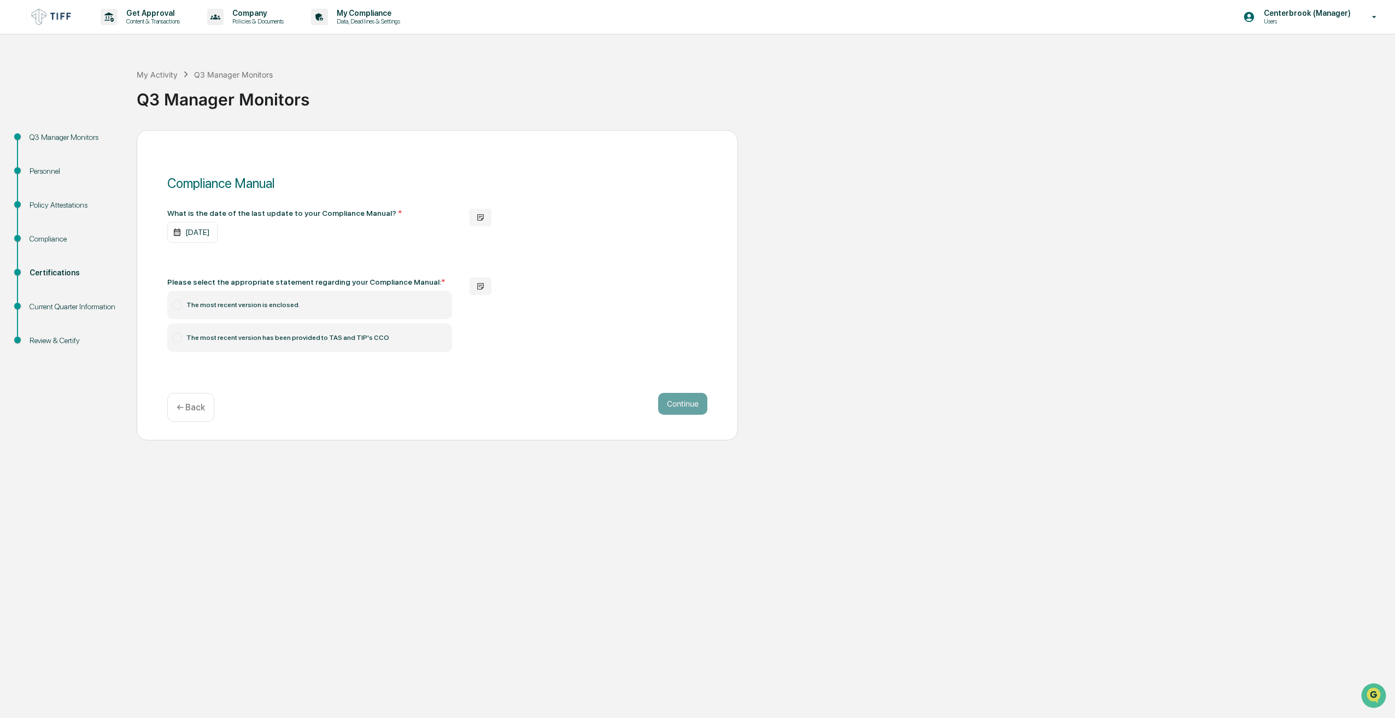
click at [281, 336] on label "The most recent version has been provided to TAS and TIP's CCO" at bounding box center [309, 338] width 285 height 28
drag, startPoint x: 655, startPoint y: 395, endPoint x: 661, endPoint y: 397, distance: 6.2
click at [656, 395] on div "Continue ← Back" at bounding box center [437, 407] width 540 height 29
click at [682, 402] on button "Continue" at bounding box center [682, 404] width 49 height 22
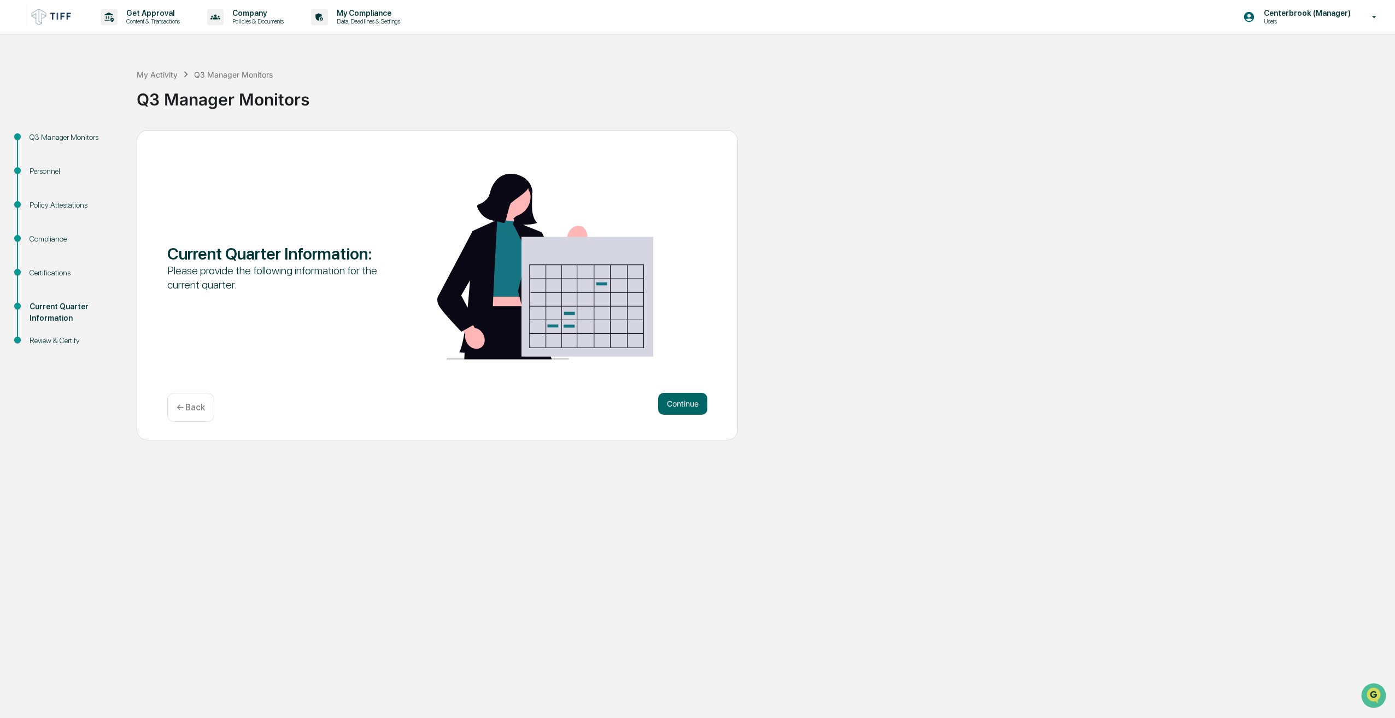
click at [682, 402] on button "Continue" at bounding box center [682, 404] width 49 height 22
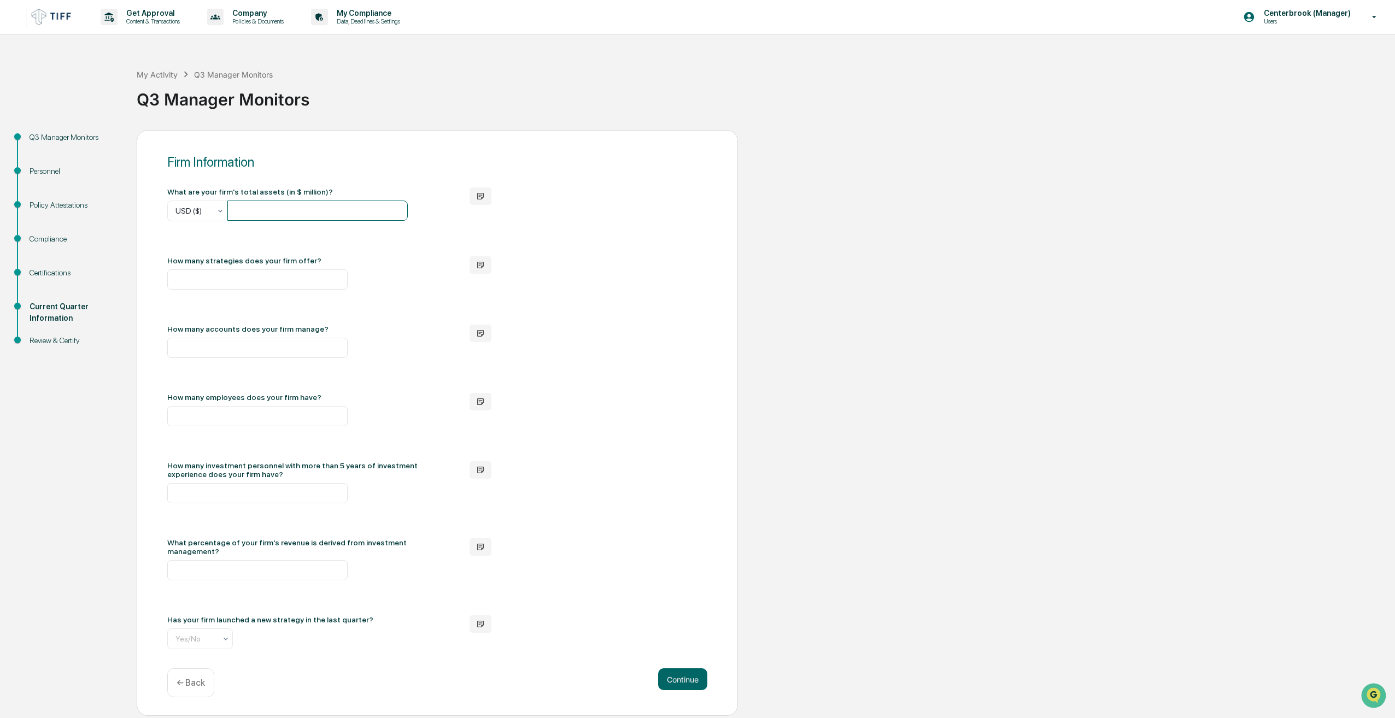
click at [261, 209] on input "number" at bounding box center [317, 211] width 180 height 20
click at [248, 290] on div "What are your firm's total assets (in $ million)? USD ($) How many strategies d…" at bounding box center [437, 418] width 540 height 462
click at [238, 284] on input "number" at bounding box center [257, 279] width 180 height 20
type input "*"
click at [248, 423] on input "number" at bounding box center [257, 416] width 180 height 20
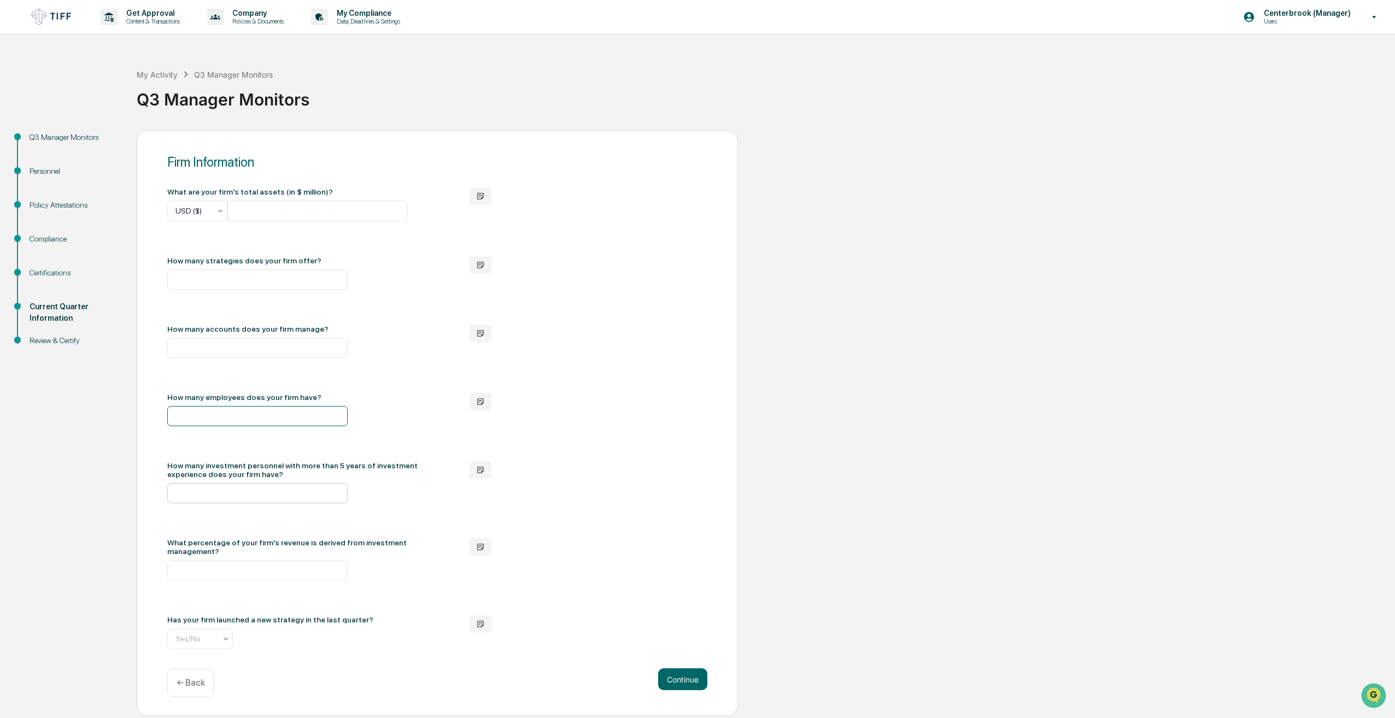
type input "**"
click at [291, 496] on input "number" at bounding box center [257, 493] width 180 height 20
type input "**"
click at [310, 572] on input "number" at bounding box center [257, 570] width 180 height 20
type input "***"
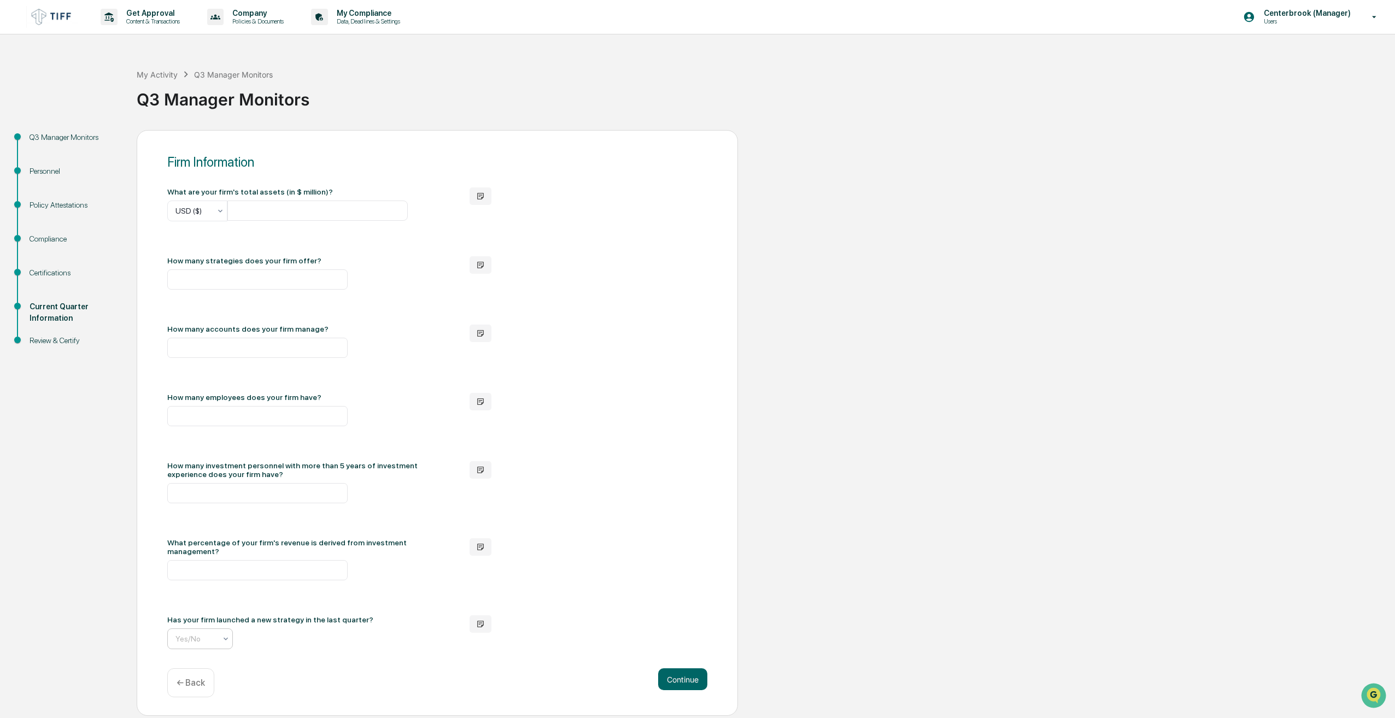
scroll to position [0, 5]
click at [196, 637] on input "text" at bounding box center [252, 638] width 164 height 9
click at [208, 688] on div "No" at bounding box center [200, 681] width 64 height 22
click at [682, 678] on button "Continue" at bounding box center [682, 679] width 49 height 22
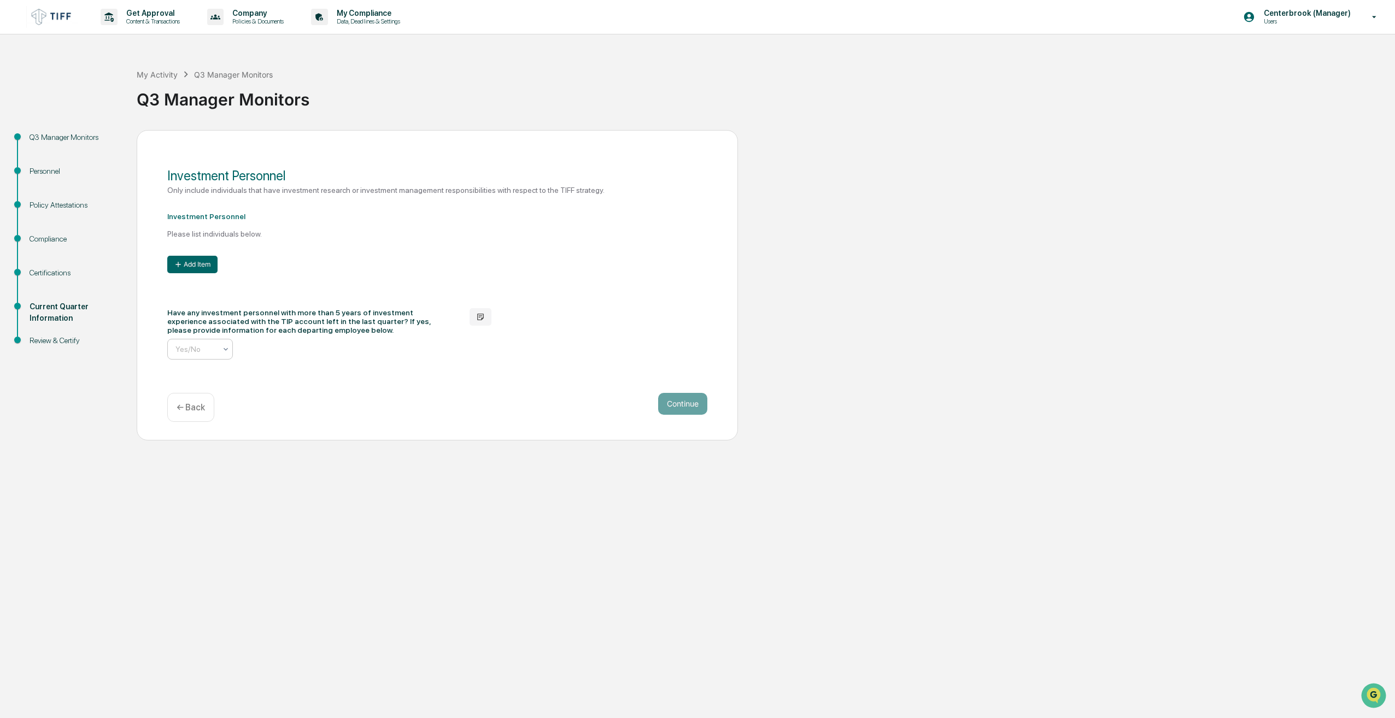
click at [214, 352] on input "text" at bounding box center [257, 349] width 164 height 9
click at [197, 394] on div "No" at bounding box center [200, 397] width 64 height 22
click at [483, 318] on icon "button" at bounding box center [480, 317] width 7 height 7
click at [571, 322] on textarea at bounding box center [612, 346] width 219 height 56
paste textarea "**********"
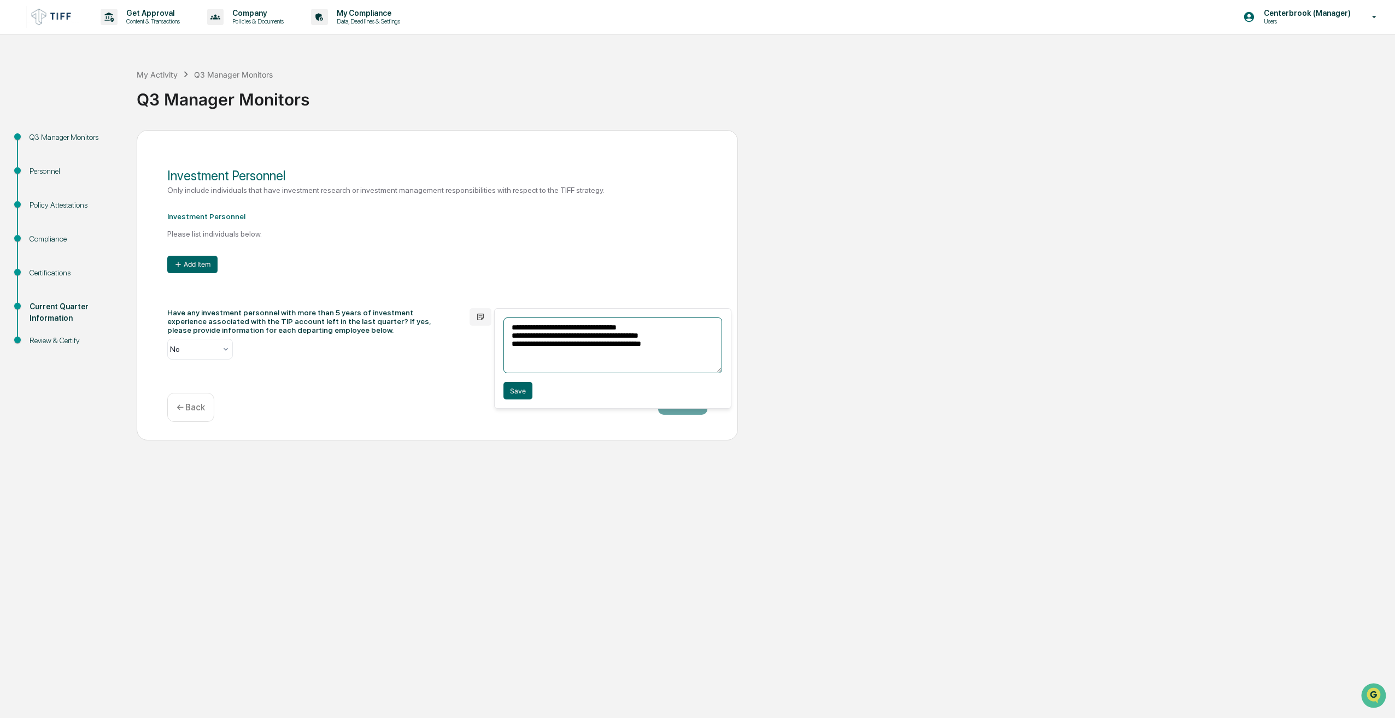
click at [508, 334] on textarea "**********" at bounding box center [612, 346] width 219 height 56
click at [510, 344] on textarea "**********" at bounding box center [612, 346] width 219 height 56
type textarea "**********"
click at [510, 396] on button "Save" at bounding box center [517, 390] width 29 height 17
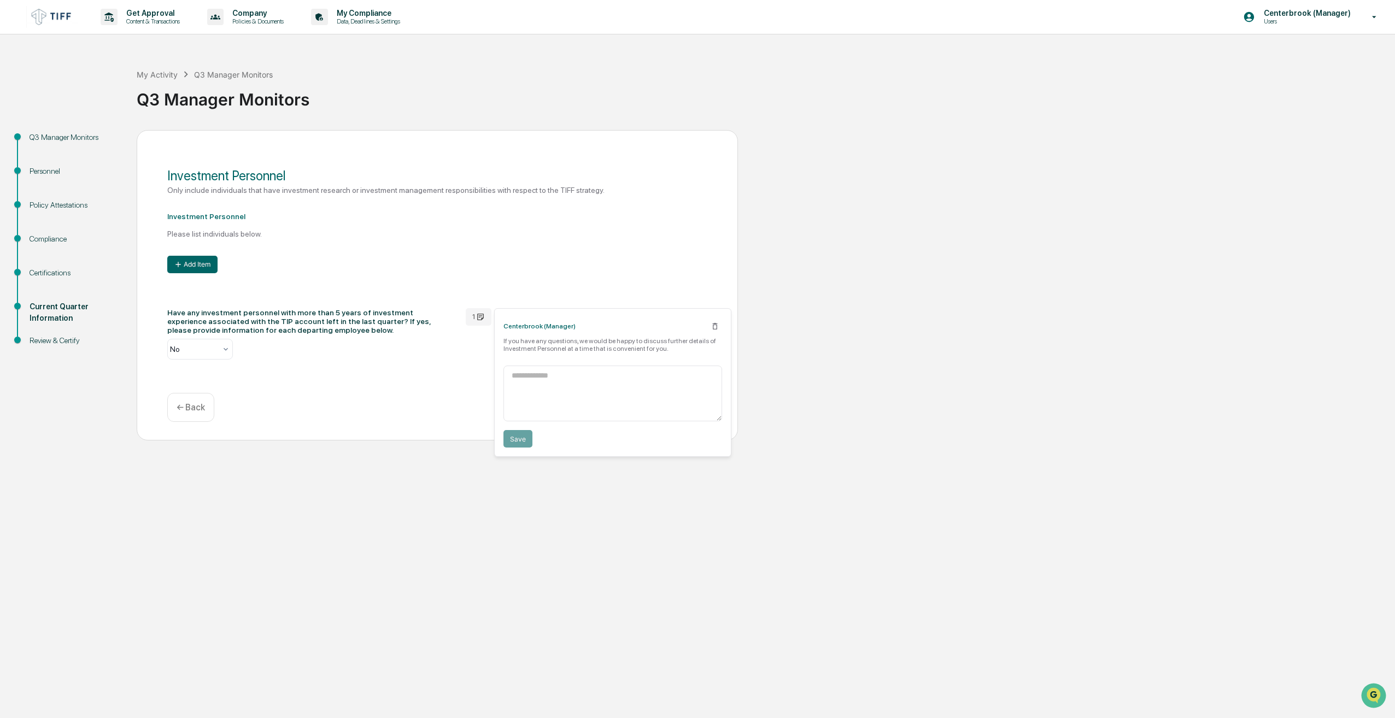
click at [348, 404] on div "Continue ← Back" at bounding box center [437, 407] width 540 height 29
click at [245, 244] on div "Investment Personnel Please list individuals below. Add Item" at bounding box center [329, 242] width 324 height 61
drag, startPoint x: 245, startPoint y: 244, endPoint x: 208, endPoint y: 268, distance: 44.0
click at [208, 268] on button "Add Item" at bounding box center [192, 264] width 50 height 17
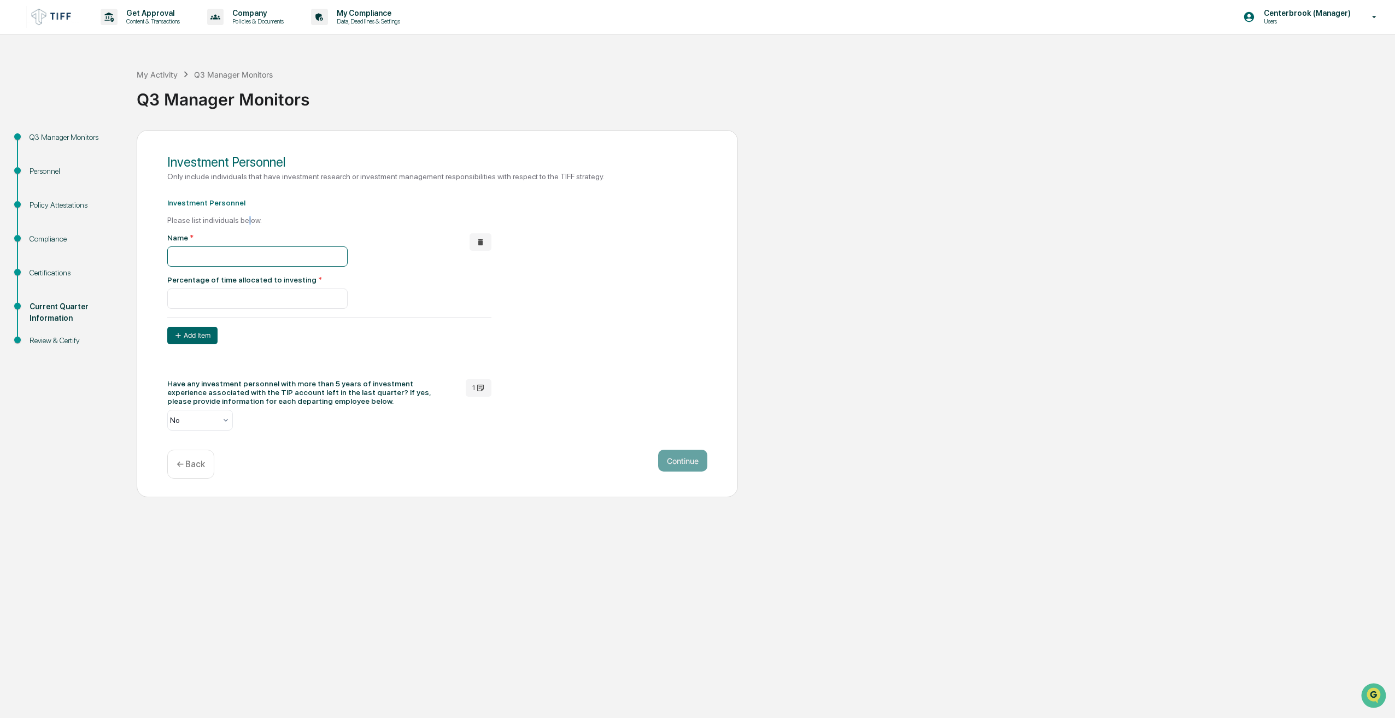
click at [283, 261] on input "text" at bounding box center [257, 256] width 180 height 20
click at [483, 390] on icon "button" at bounding box center [480, 388] width 7 height 7
click at [716, 401] on icon at bounding box center [714, 398] width 5 height 7
click at [193, 255] on input "text" at bounding box center [257, 256] width 180 height 20
paste input "**********"
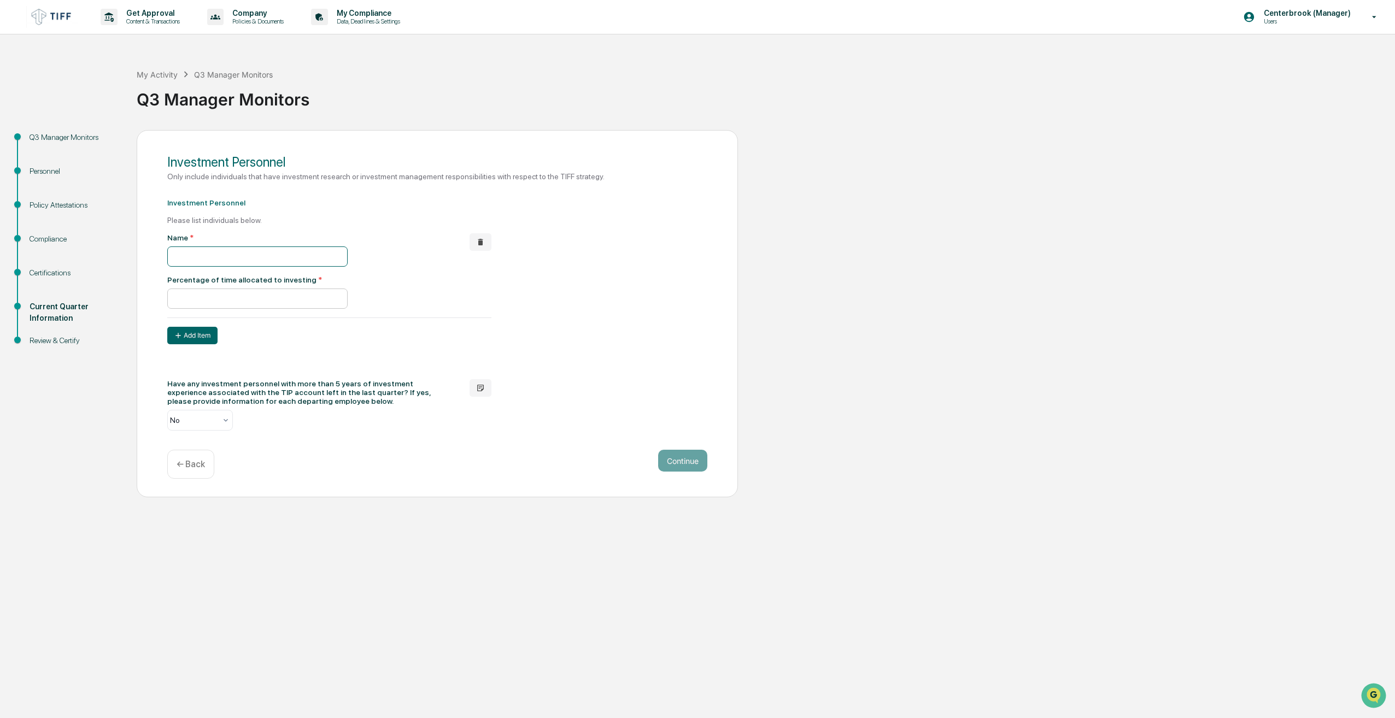
type input "**********"
paste input "**********"
type input "**********"
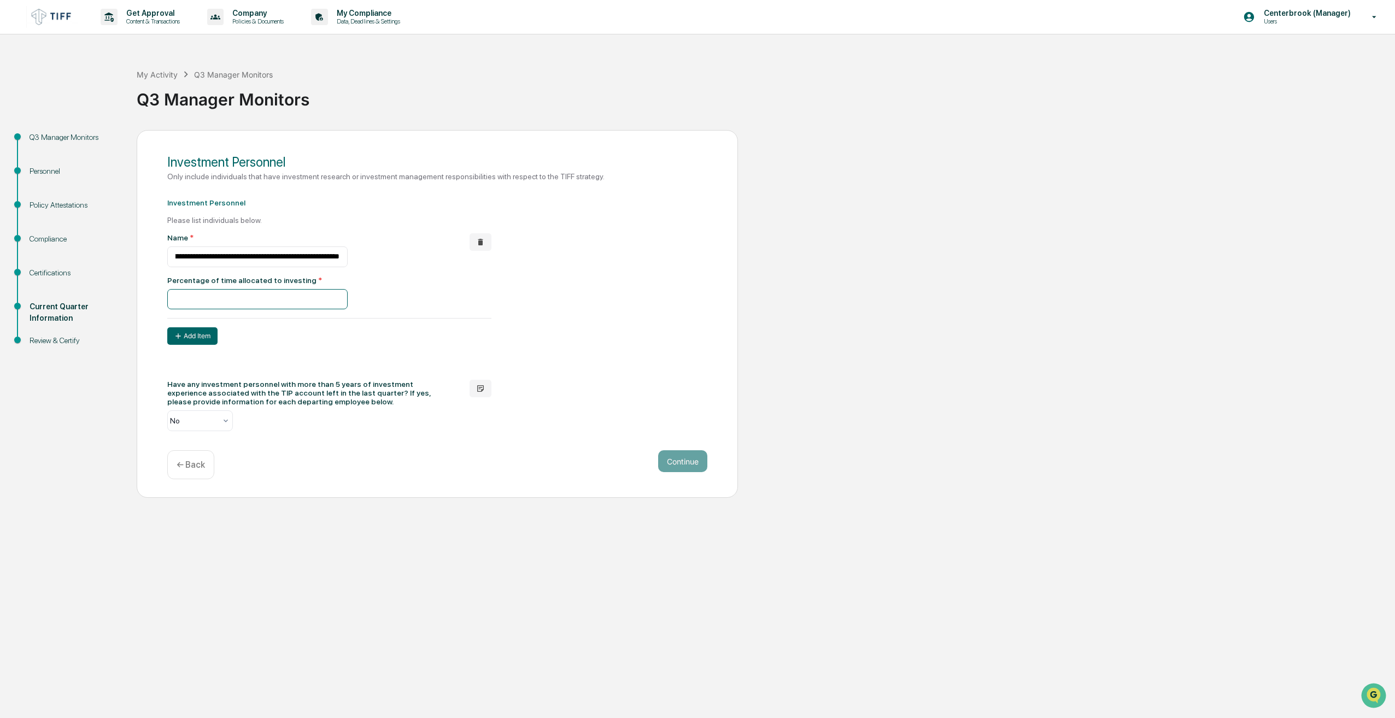
scroll to position [0, 0]
click at [217, 302] on input "number" at bounding box center [257, 299] width 180 height 20
type input "***"
click at [682, 453] on button "Continue" at bounding box center [682, 461] width 49 height 22
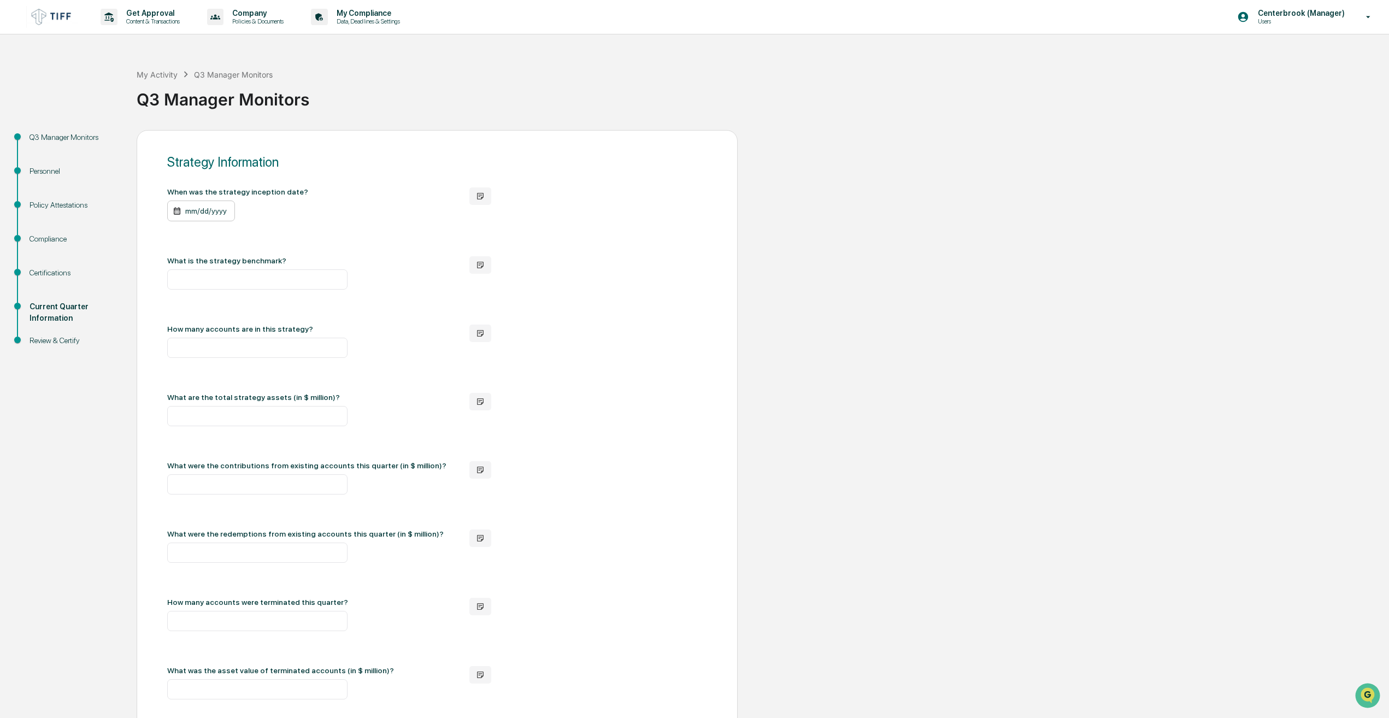
click at [212, 212] on div "mm/dd/yyyy" at bounding box center [201, 211] width 68 height 21
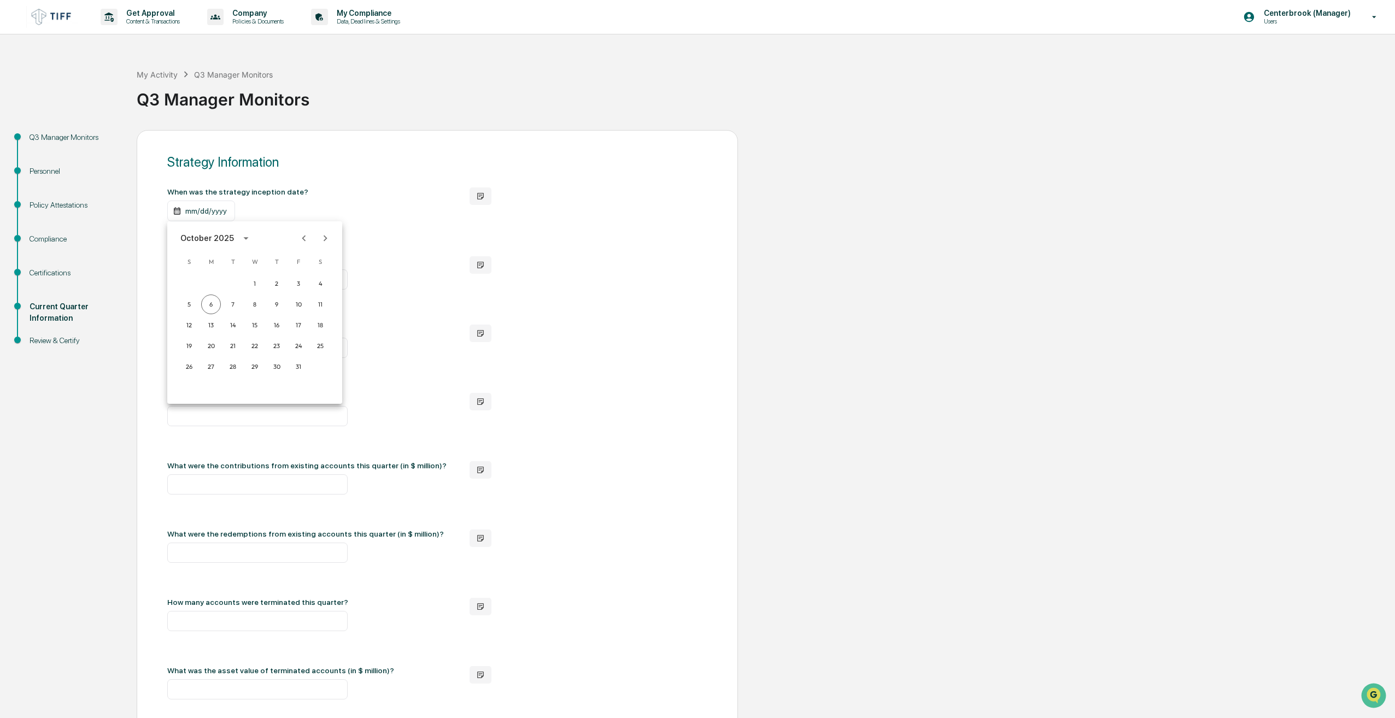
click at [237, 242] on button "calendar view is open, switch to year view" at bounding box center [245, 238] width 17 height 17
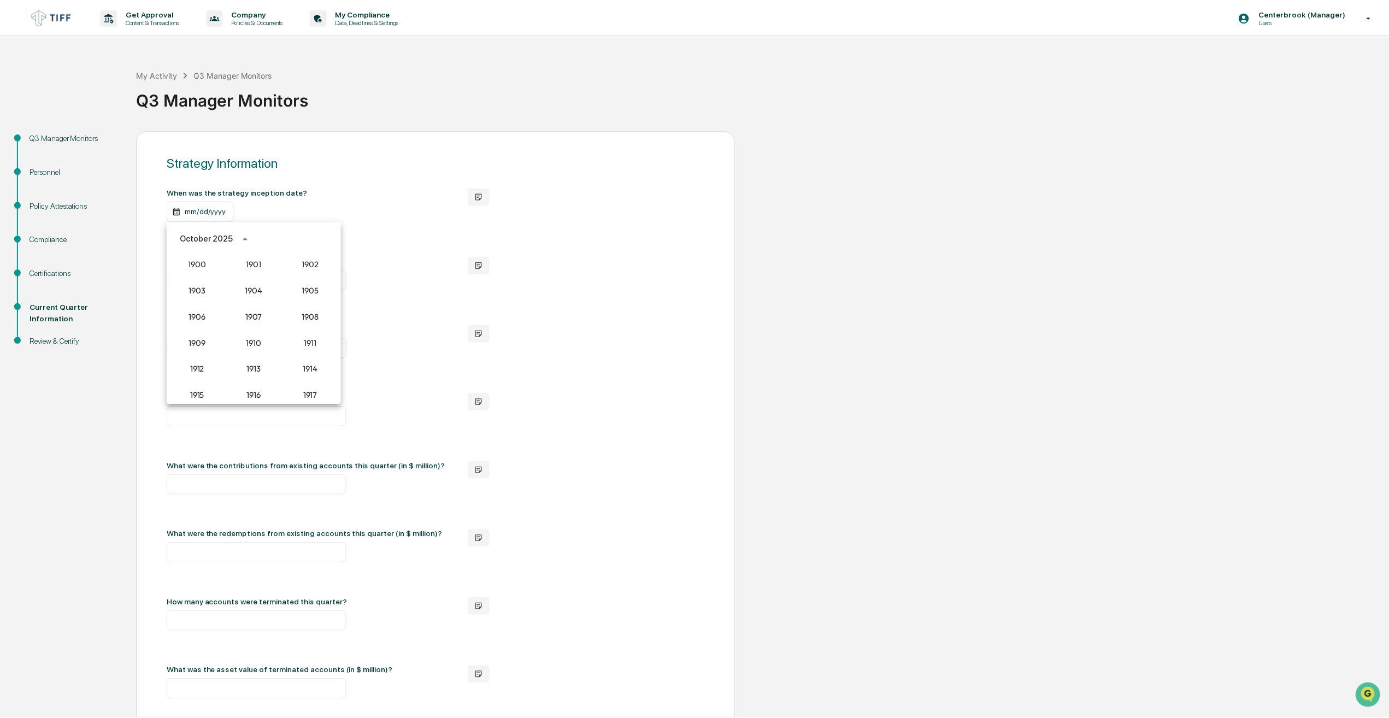
scroll to position [1012, 0]
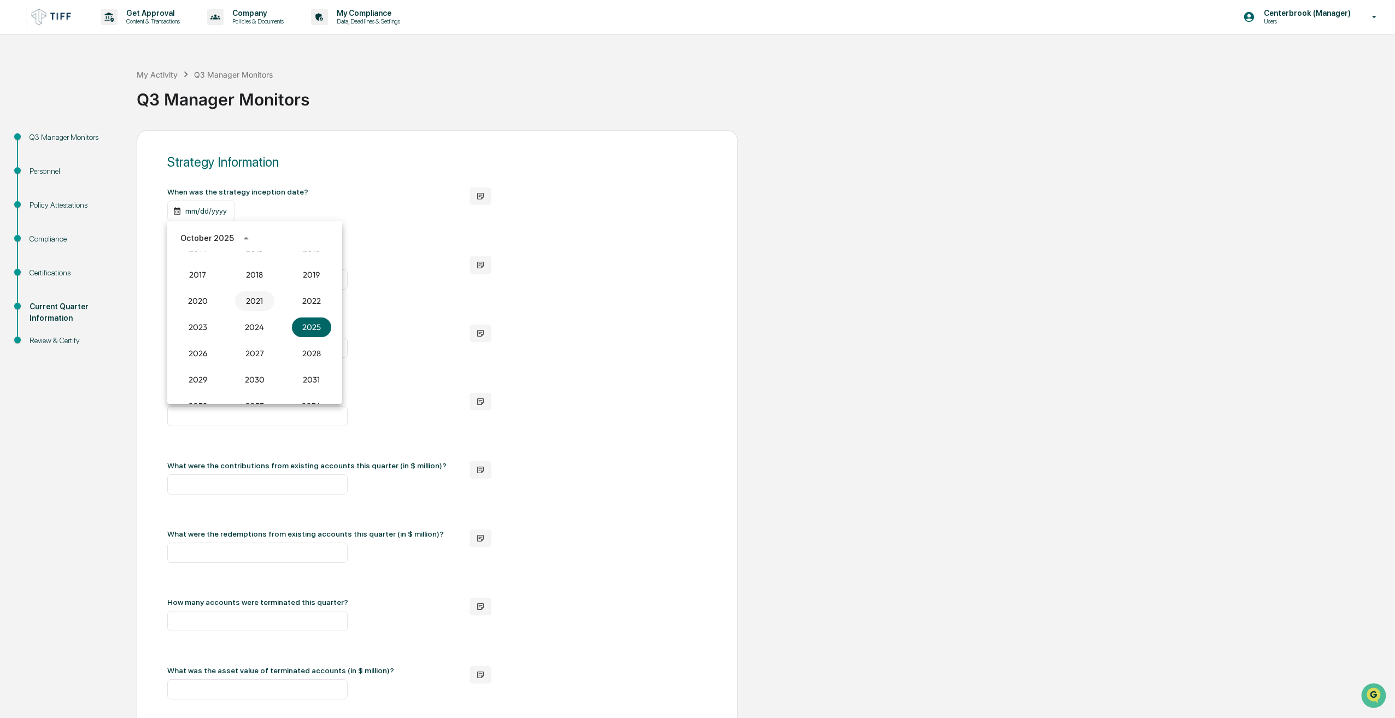
click at [259, 300] on button "2021" at bounding box center [254, 301] width 39 height 20
click at [260, 350] on button "Nov" at bounding box center [254, 350] width 39 height 20
click at [208, 284] on button "1" at bounding box center [211, 284] width 20 height 20
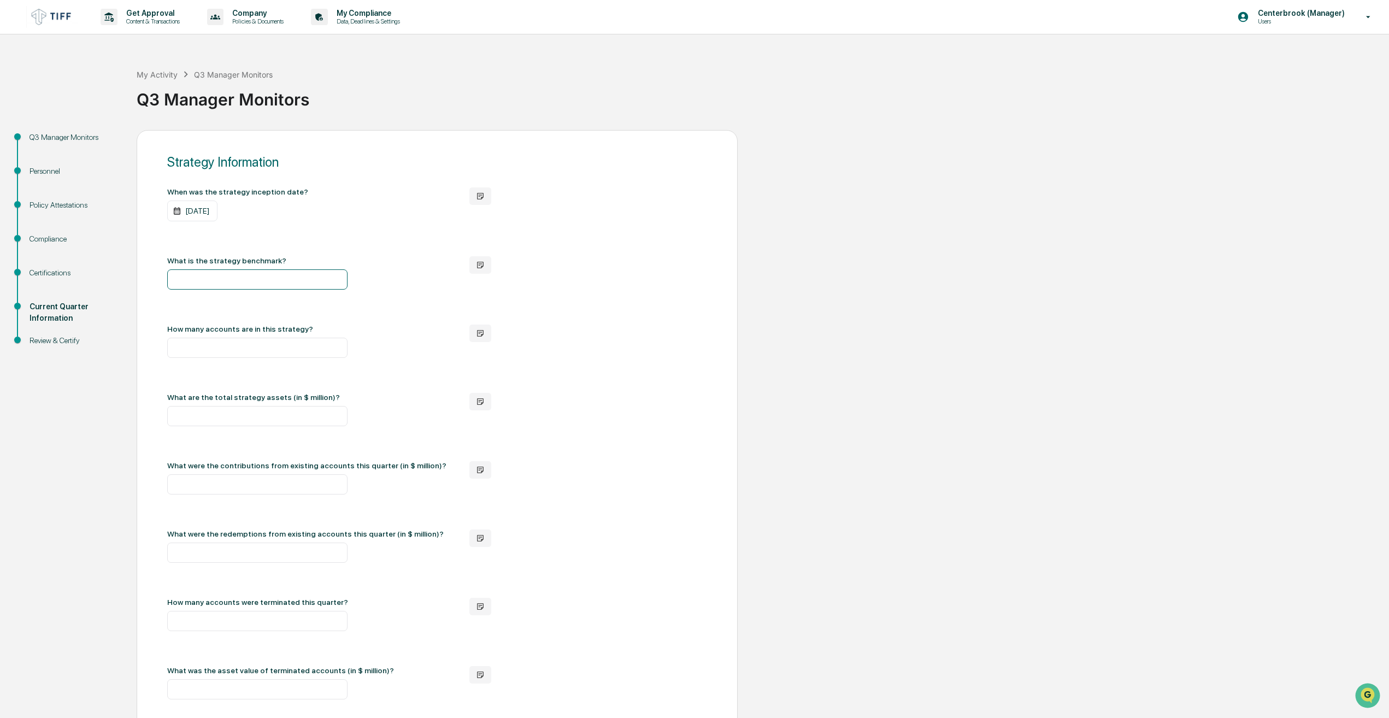
click at [241, 287] on input "text" at bounding box center [257, 279] width 180 height 20
paste input "**********"
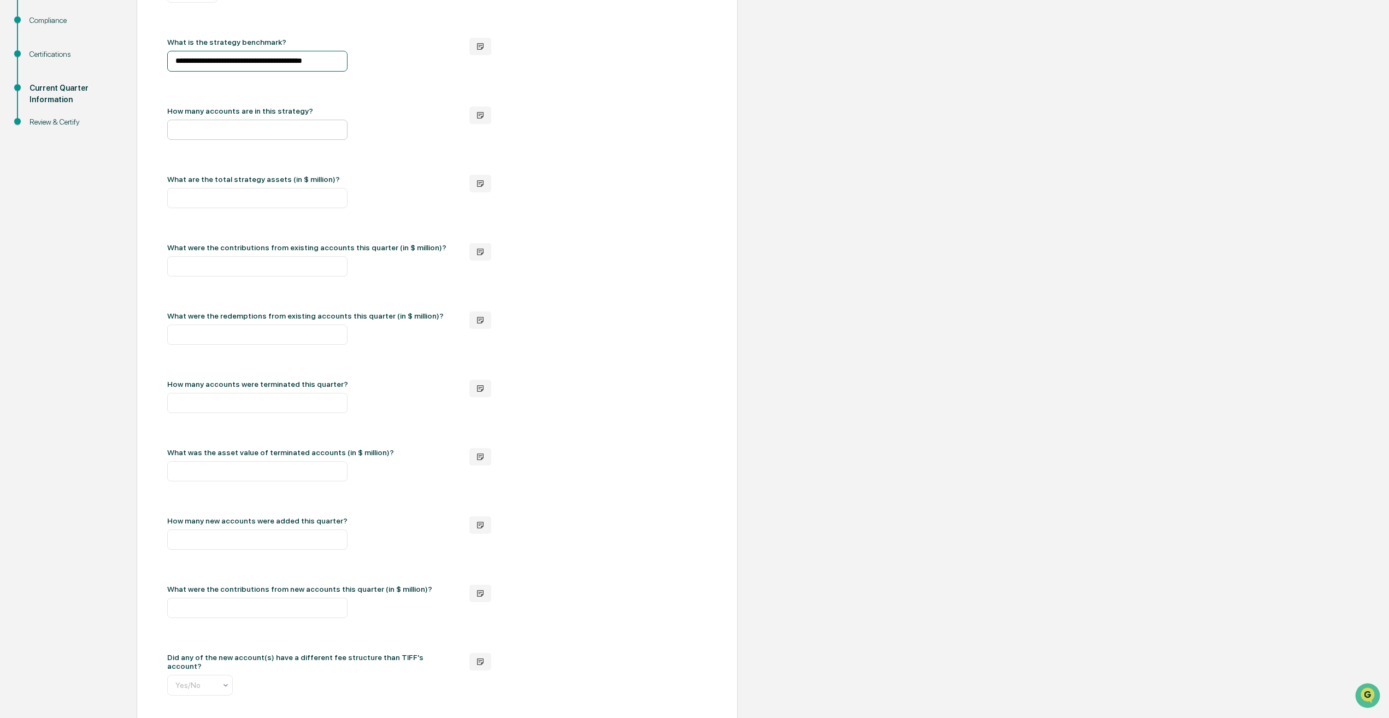
scroll to position [273, 0]
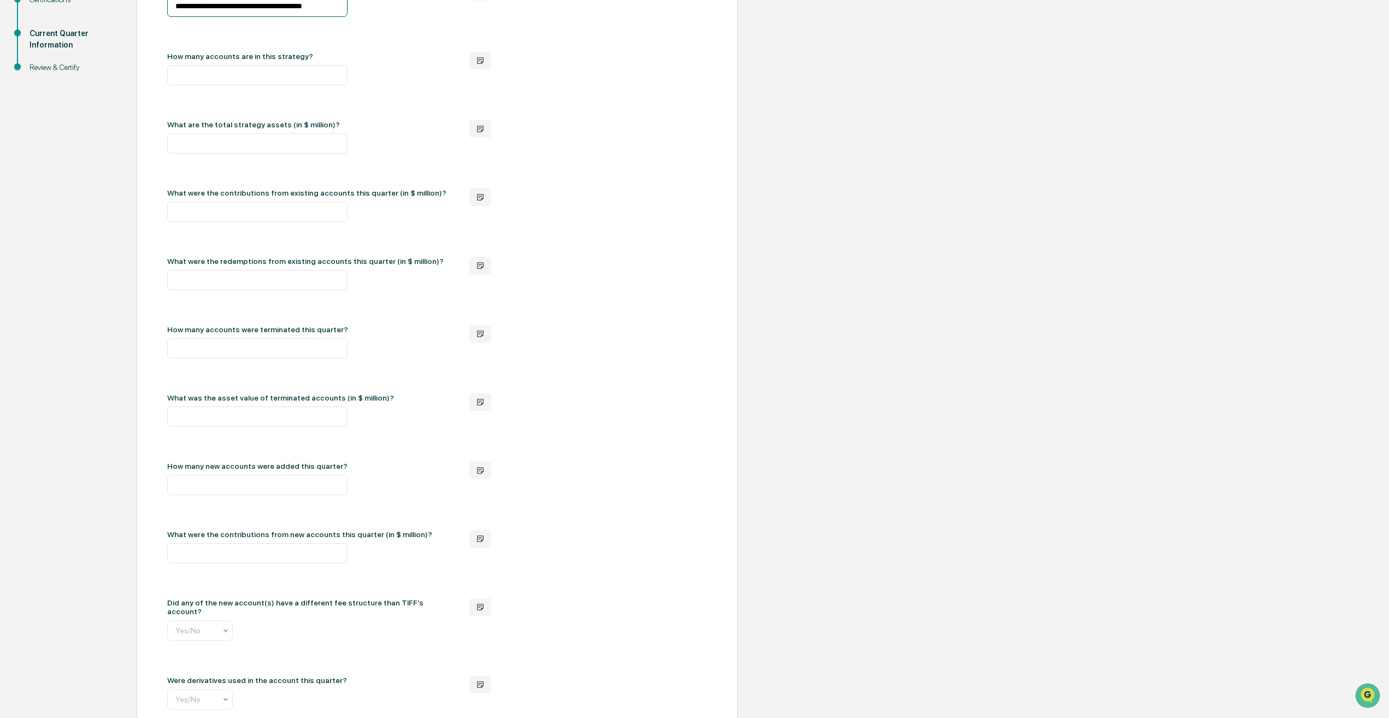
type input "**********"
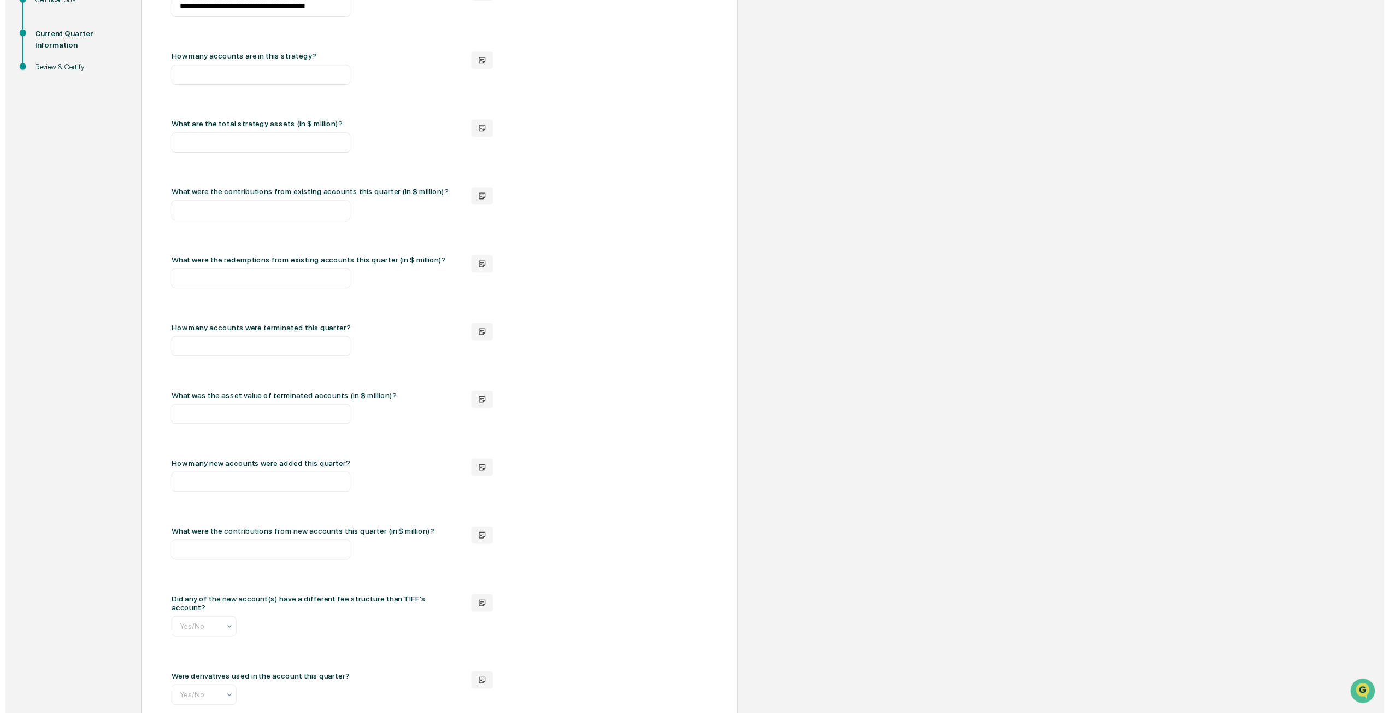
scroll to position [396, 0]
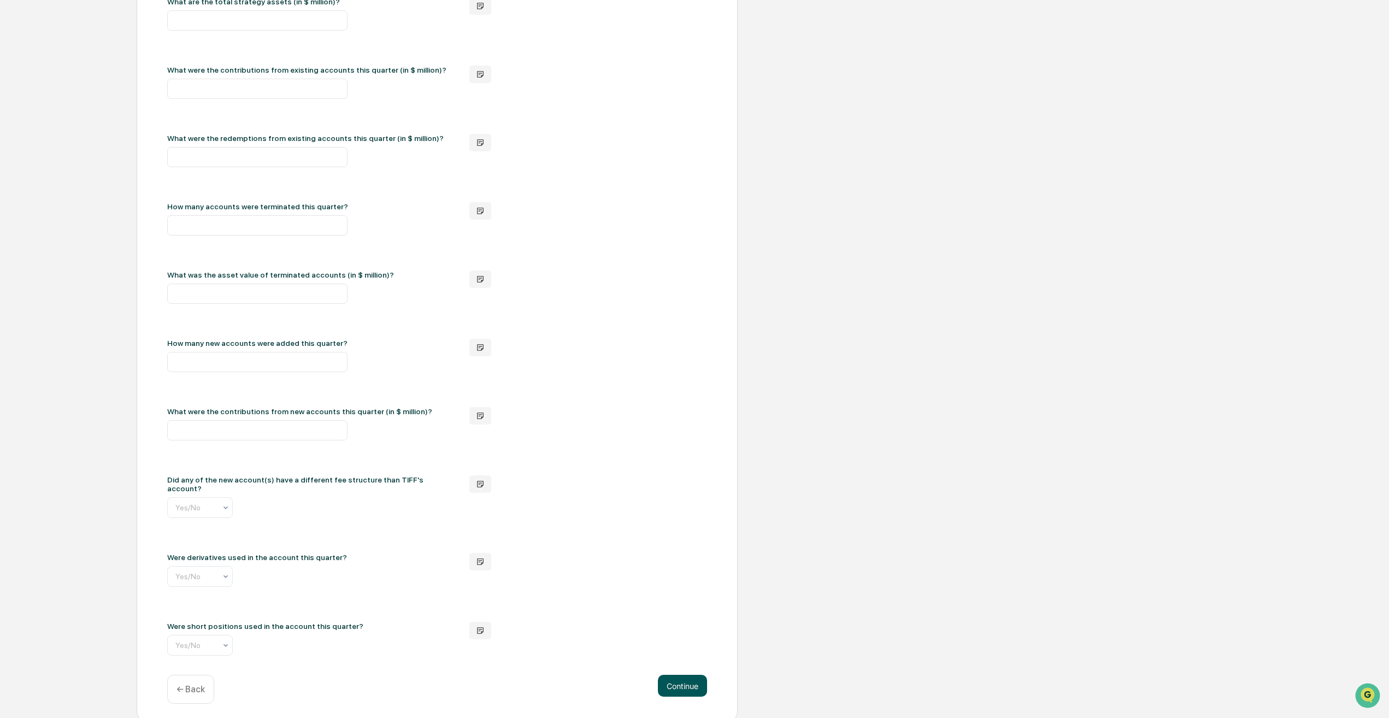
click at [672, 689] on button "Continue" at bounding box center [682, 686] width 49 height 22
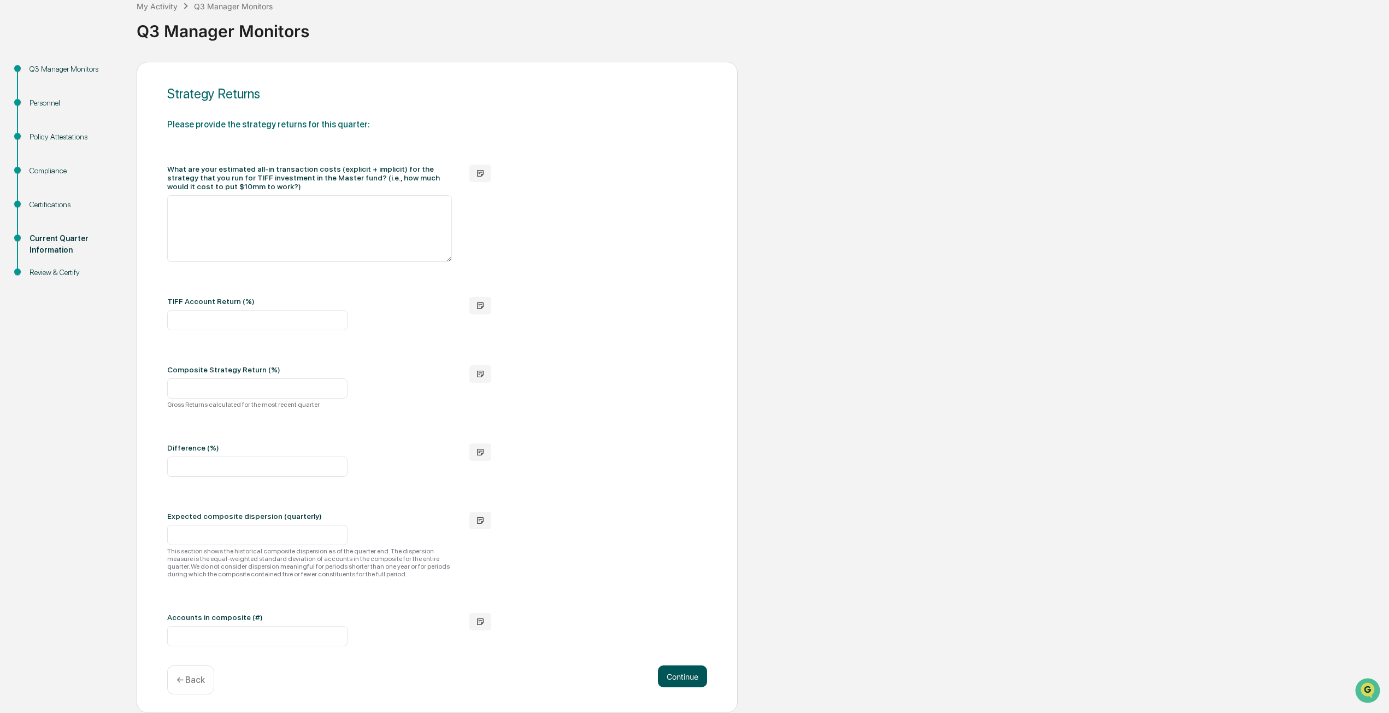
scroll to position [66, 0]
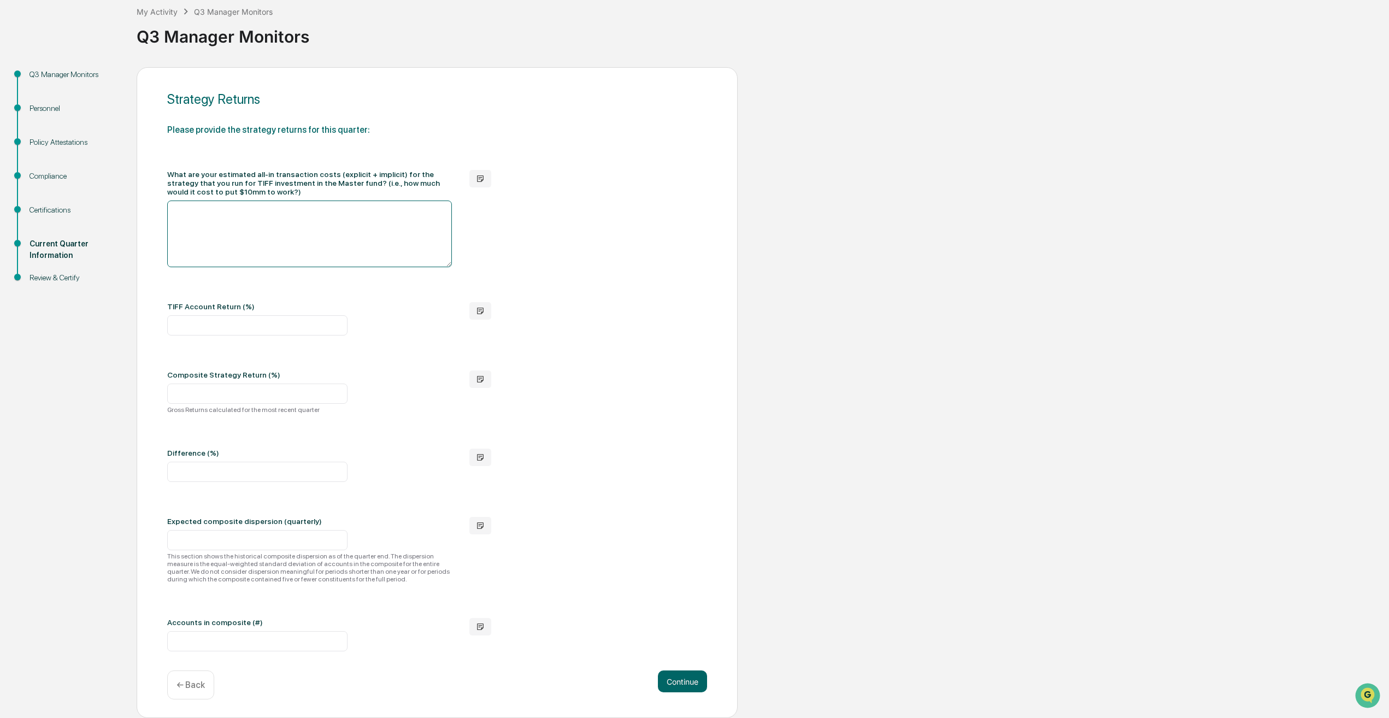
click at [255, 210] on textarea at bounding box center [309, 234] width 285 height 67
click at [340, 235] on textarea at bounding box center [309, 234] width 285 height 67
paste textarea "**********"
click at [174, 219] on textarea "**********" at bounding box center [309, 234] width 285 height 67
type textarea "**********"
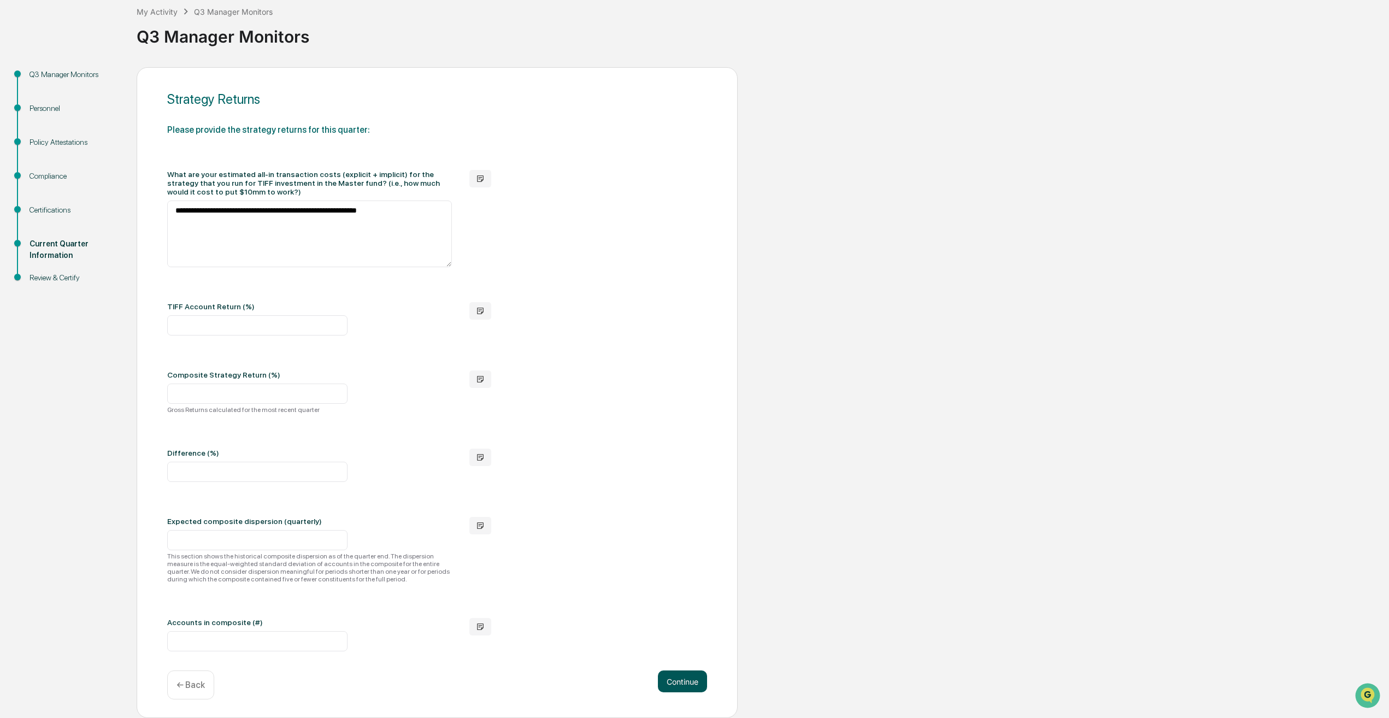
click at [700, 681] on button "Continue" at bounding box center [682, 682] width 49 height 22
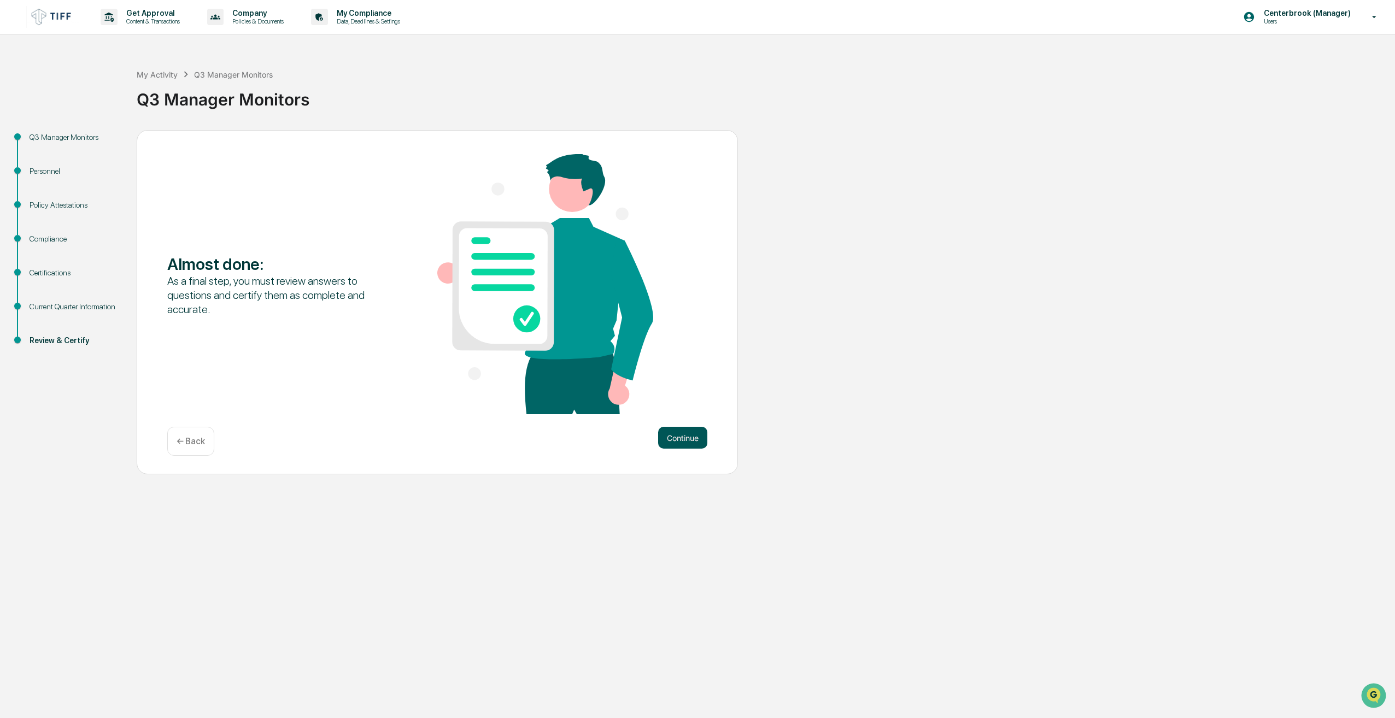
click at [691, 432] on button "Continue" at bounding box center [682, 438] width 49 height 22
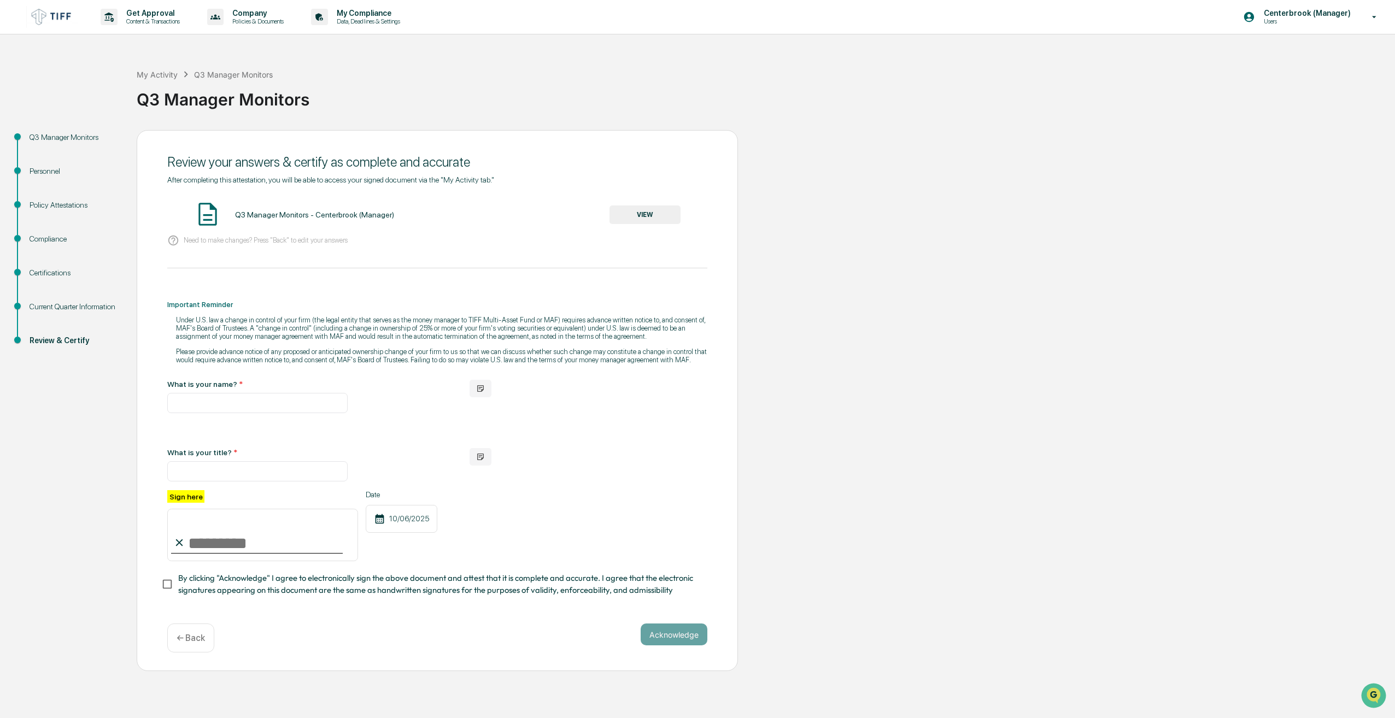
click at [64, 277] on div "Certifications" at bounding box center [75, 272] width 90 height 11
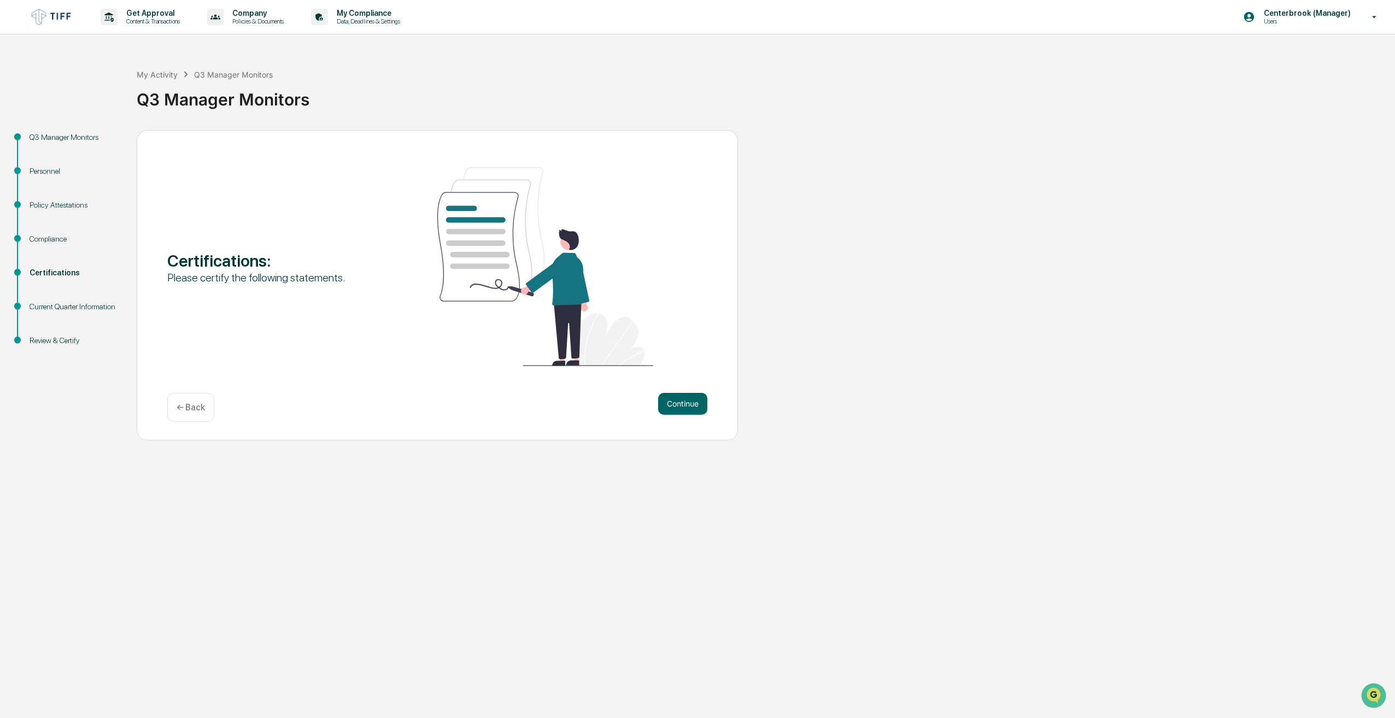
click at [48, 241] on div "Compliance" at bounding box center [75, 238] width 90 height 11
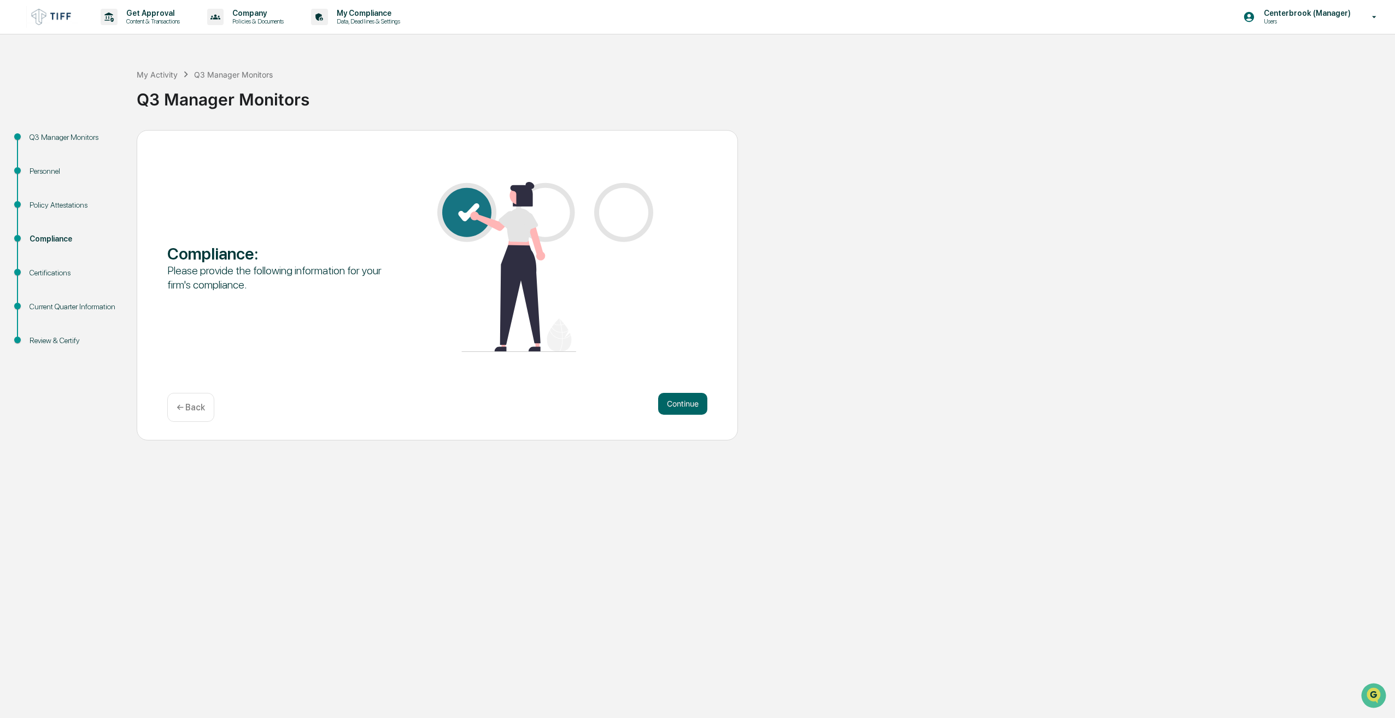
click at [80, 309] on div "Current Quarter Information" at bounding box center [75, 306] width 90 height 11
click at [102, 304] on div "Current Quarter Information" at bounding box center [75, 306] width 90 height 11
click at [59, 316] on div "Current Quarter Information" at bounding box center [74, 320] width 107 height 34
click at [52, 269] on div "Certifications" at bounding box center [75, 272] width 90 height 11
click at [70, 312] on div "Current Quarter Information" at bounding box center [75, 306] width 90 height 11
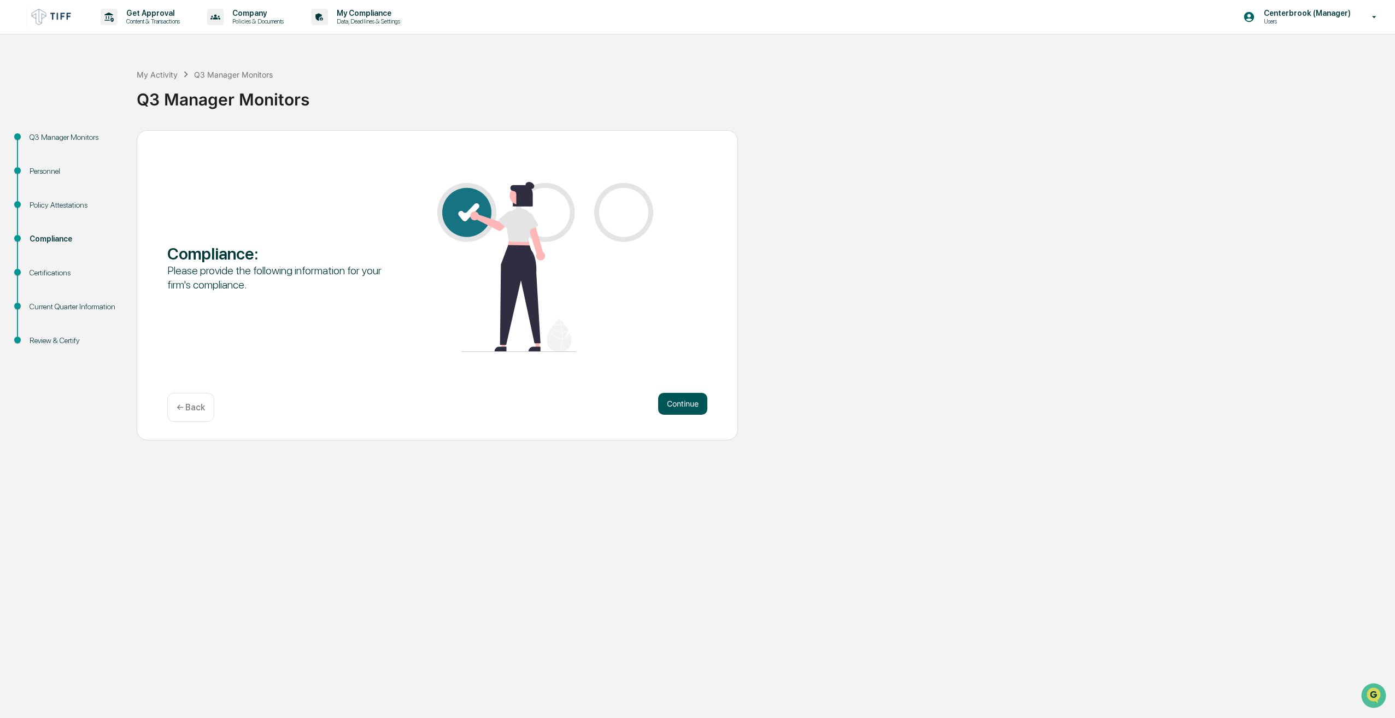
click at [694, 409] on button "Continue" at bounding box center [682, 404] width 49 height 22
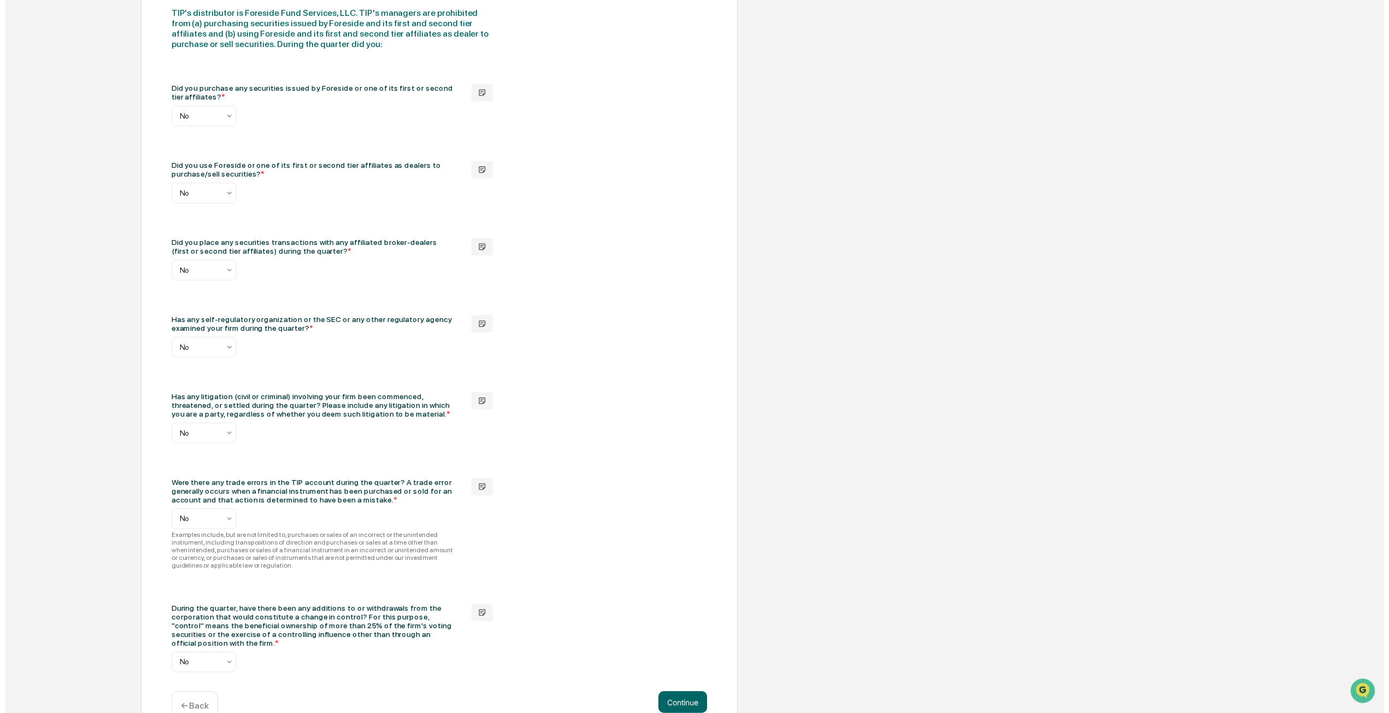
scroll to position [1532, 0]
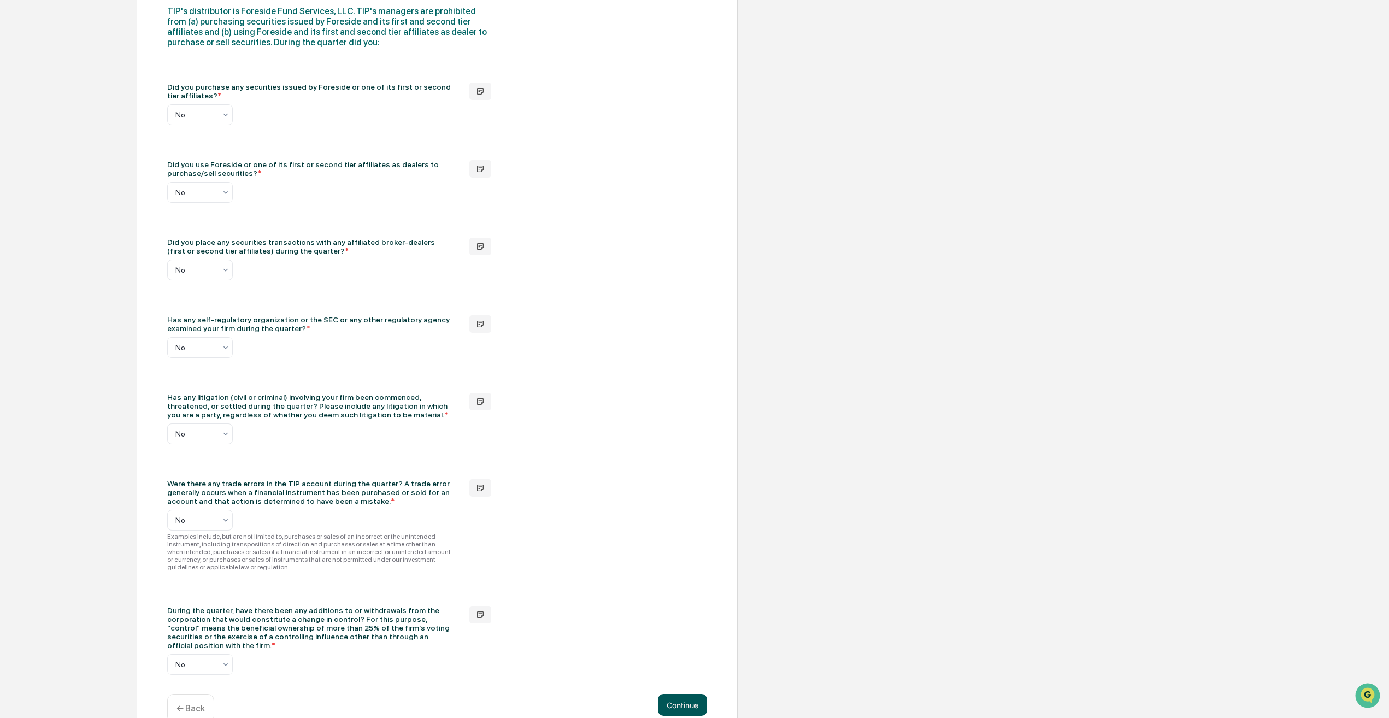
click at [681, 694] on button "Continue" at bounding box center [682, 705] width 49 height 22
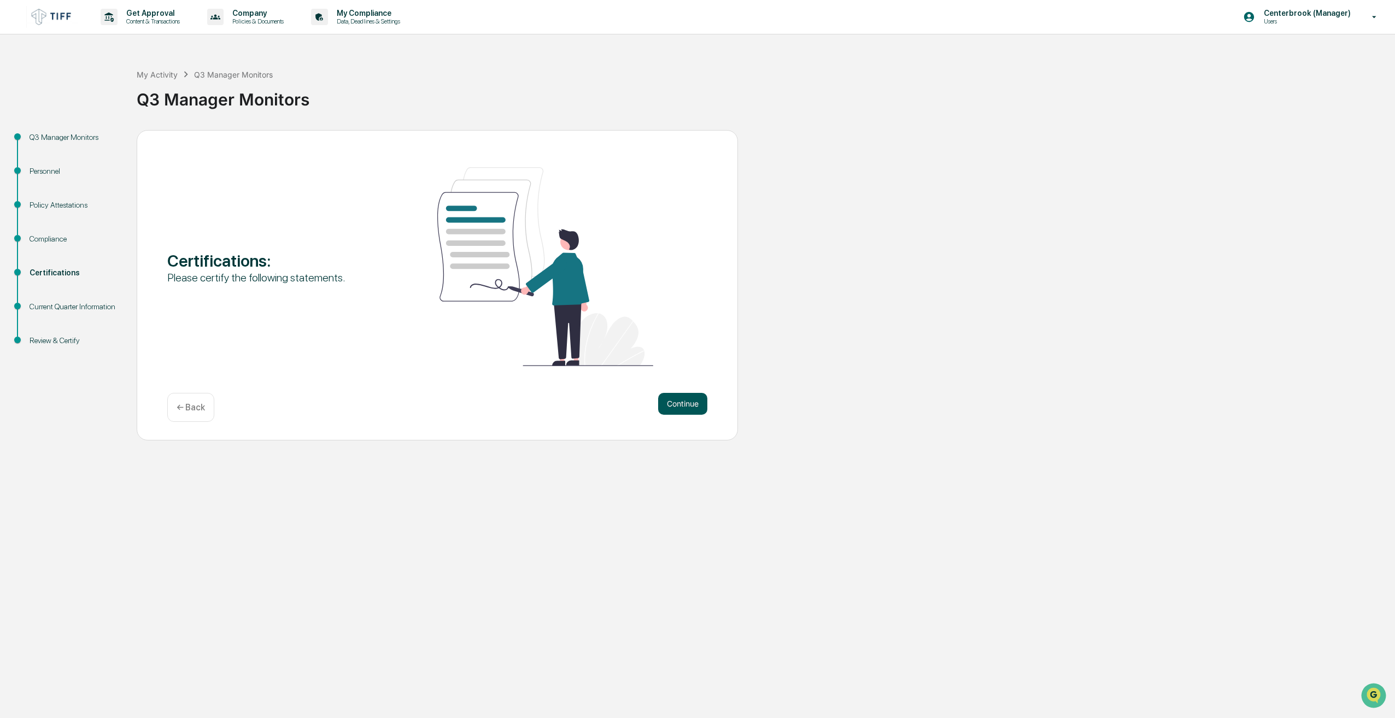
click at [669, 394] on button "Continue" at bounding box center [682, 404] width 49 height 22
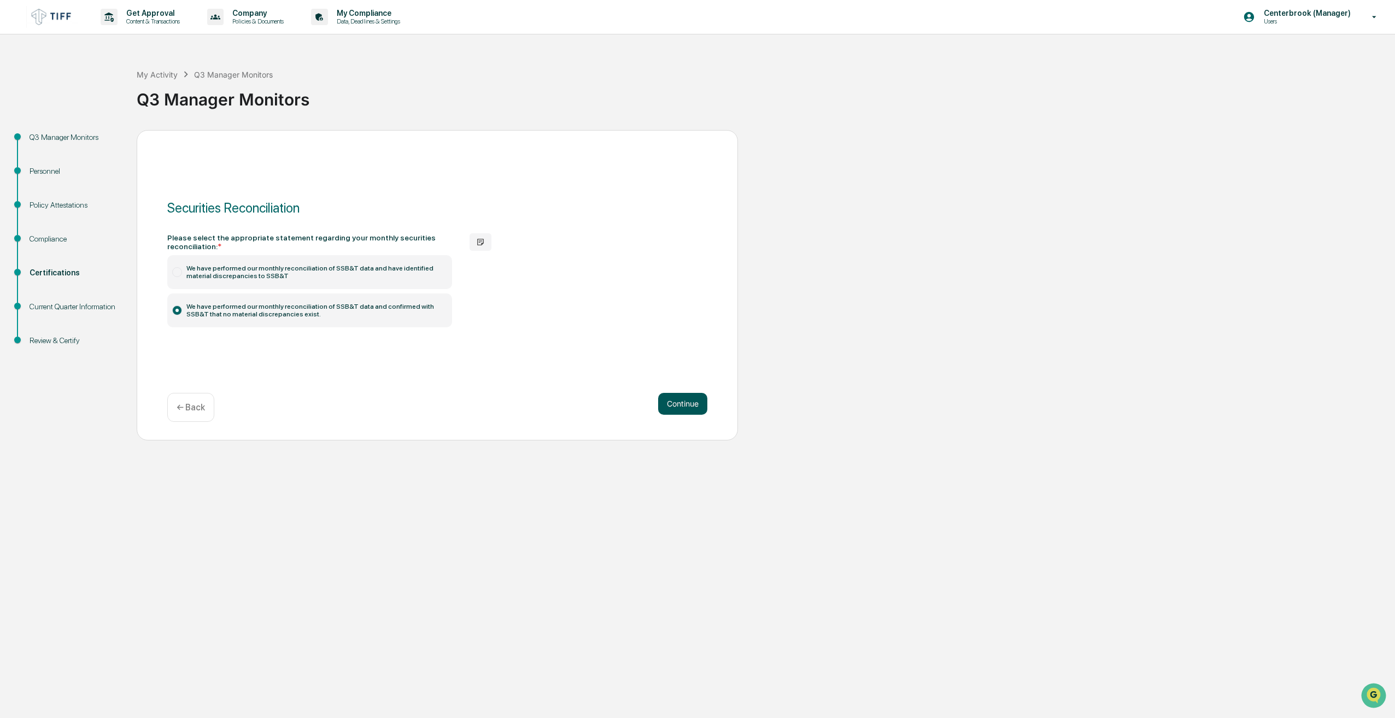
click at [674, 408] on button "Continue" at bounding box center [682, 404] width 49 height 22
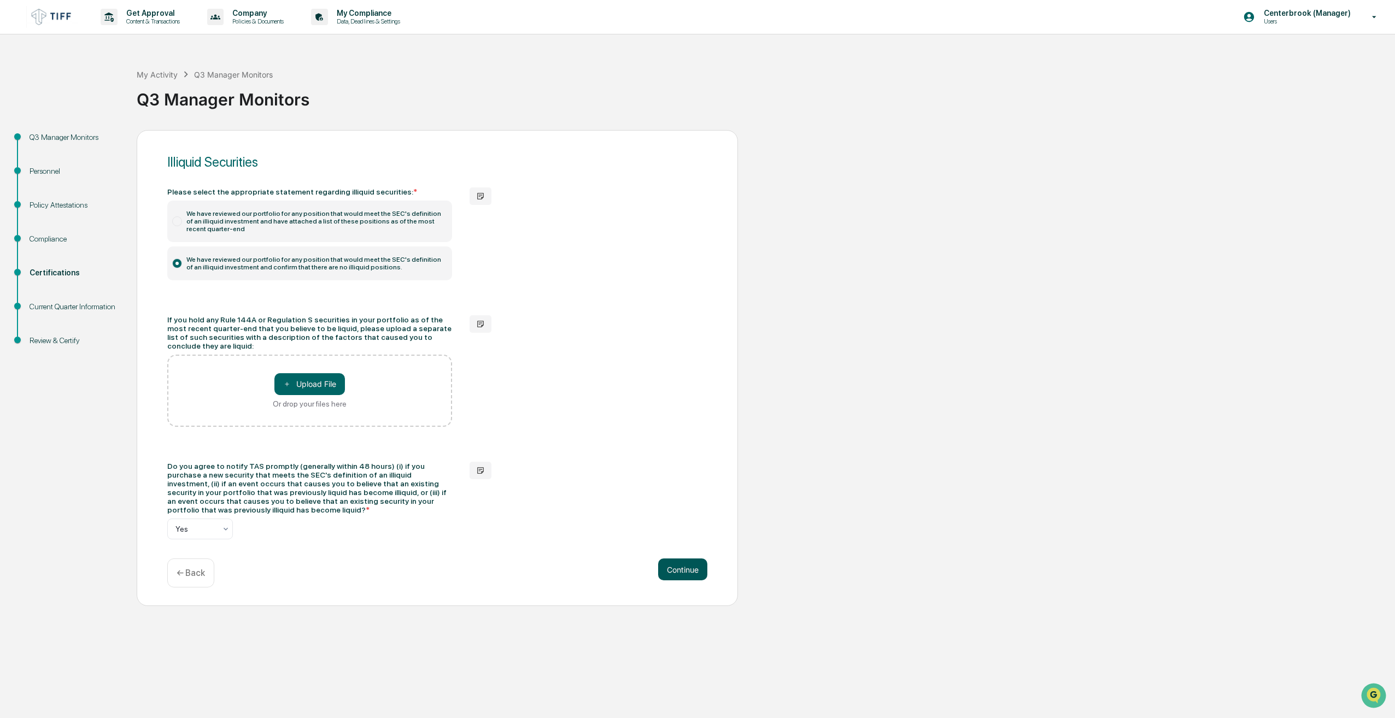
click at [687, 560] on button "Continue" at bounding box center [682, 570] width 49 height 22
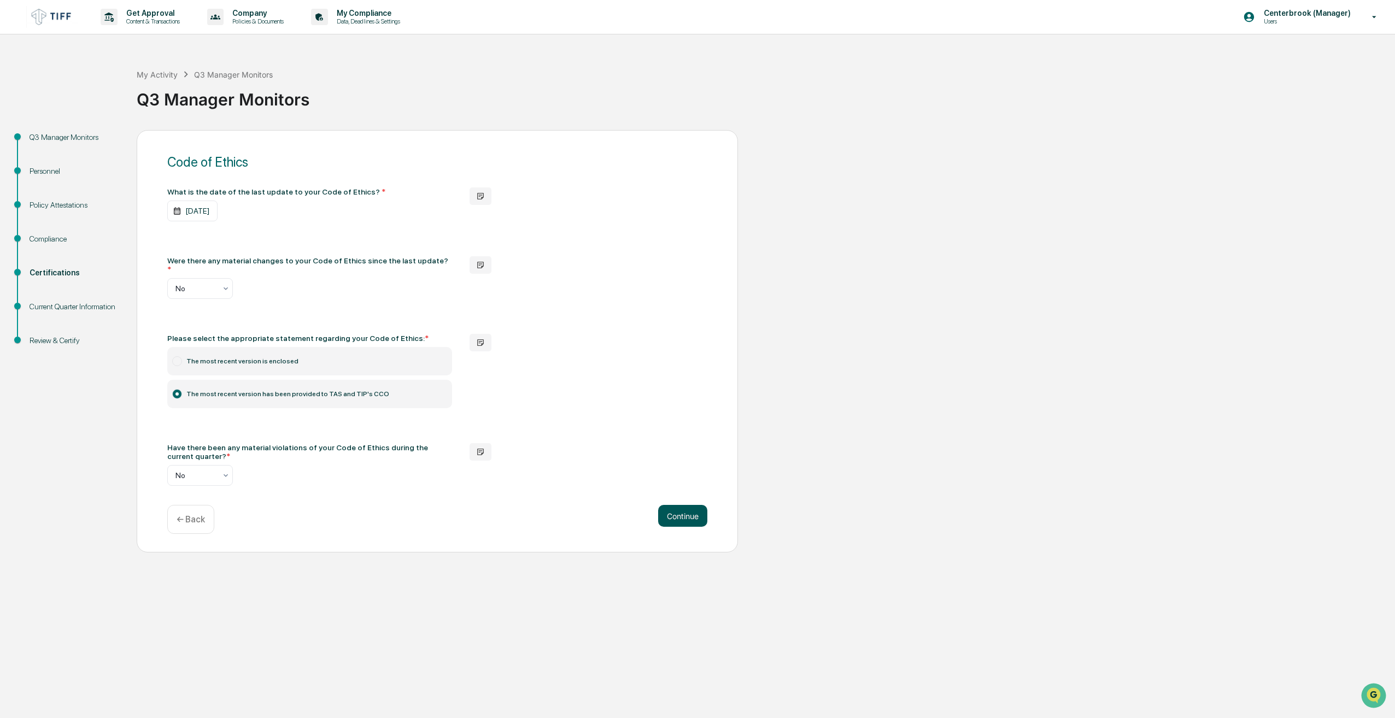
click at [674, 513] on button "Continue" at bounding box center [682, 516] width 49 height 22
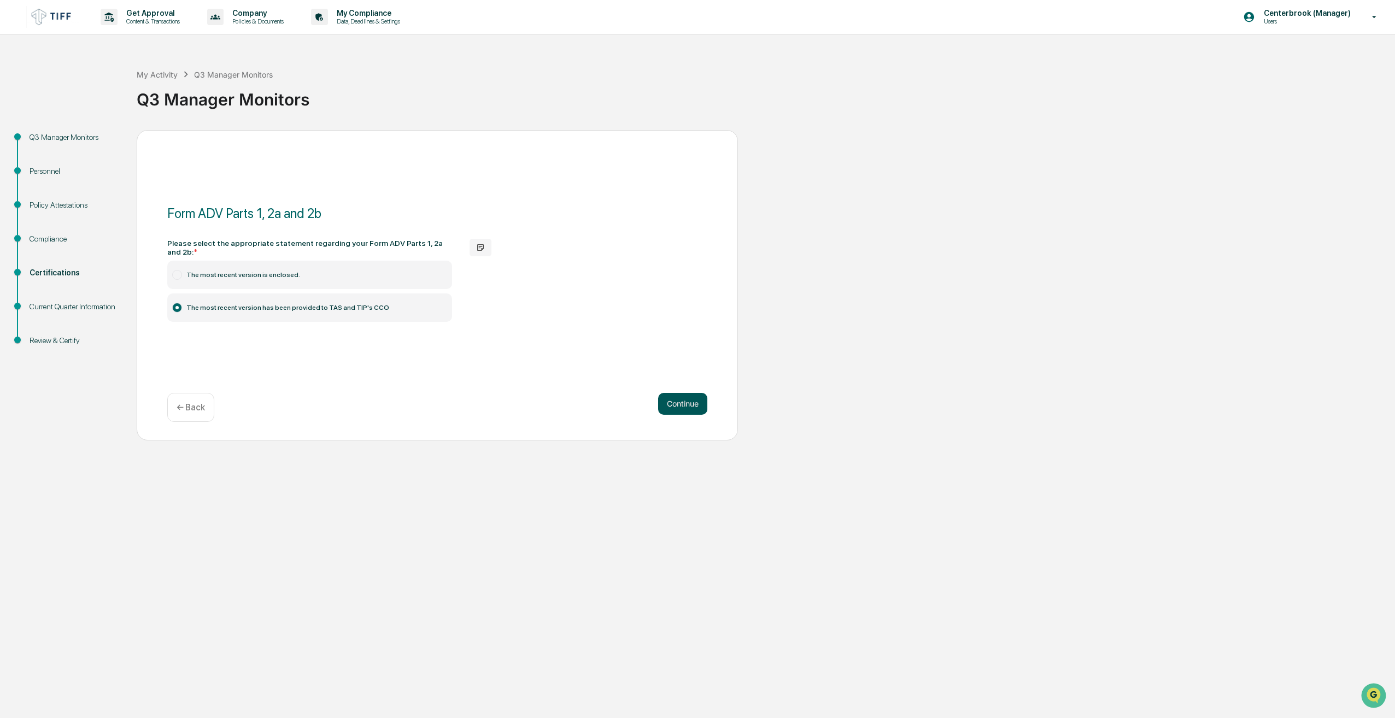
click at [671, 413] on button "Continue" at bounding box center [682, 404] width 49 height 22
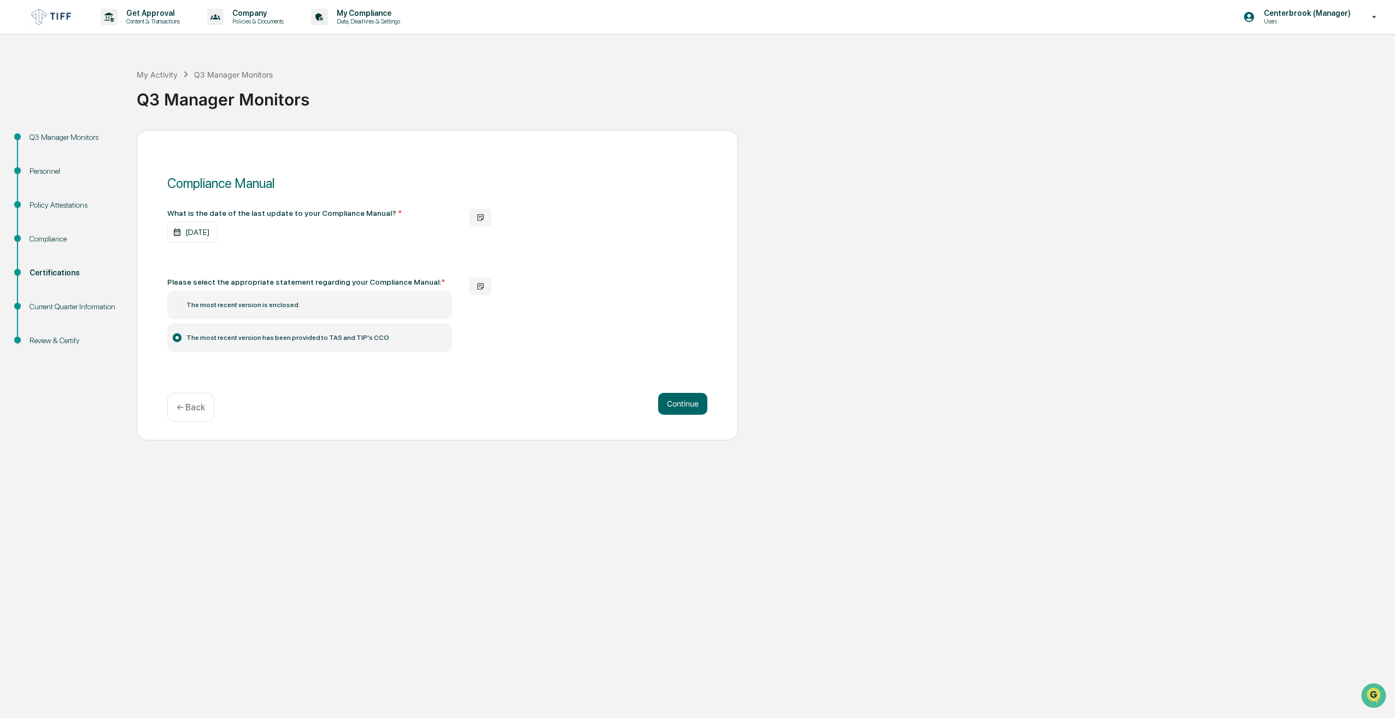
click at [671, 413] on button "Continue" at bounding box center [682, 404] width 49 height 22
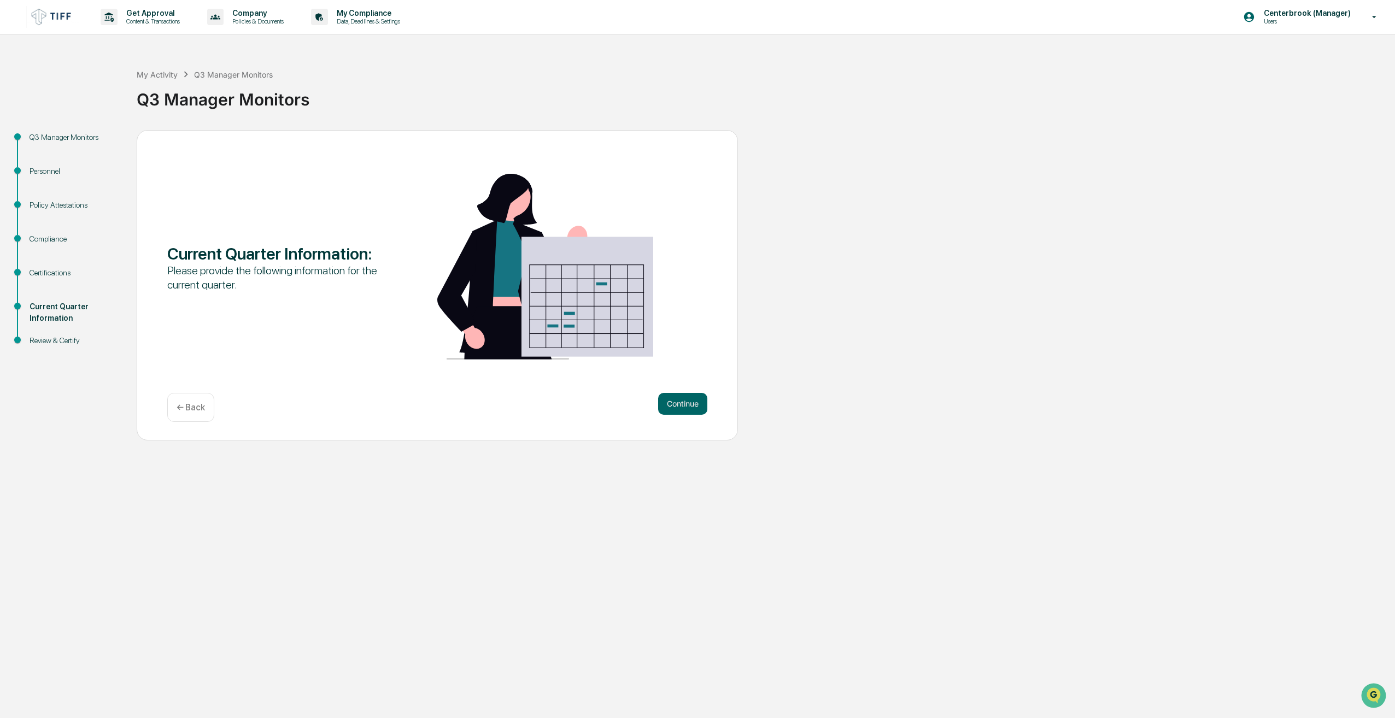
click at [671, 413] on button "Continue" at bounding box center [682, 404] width 49 height 22
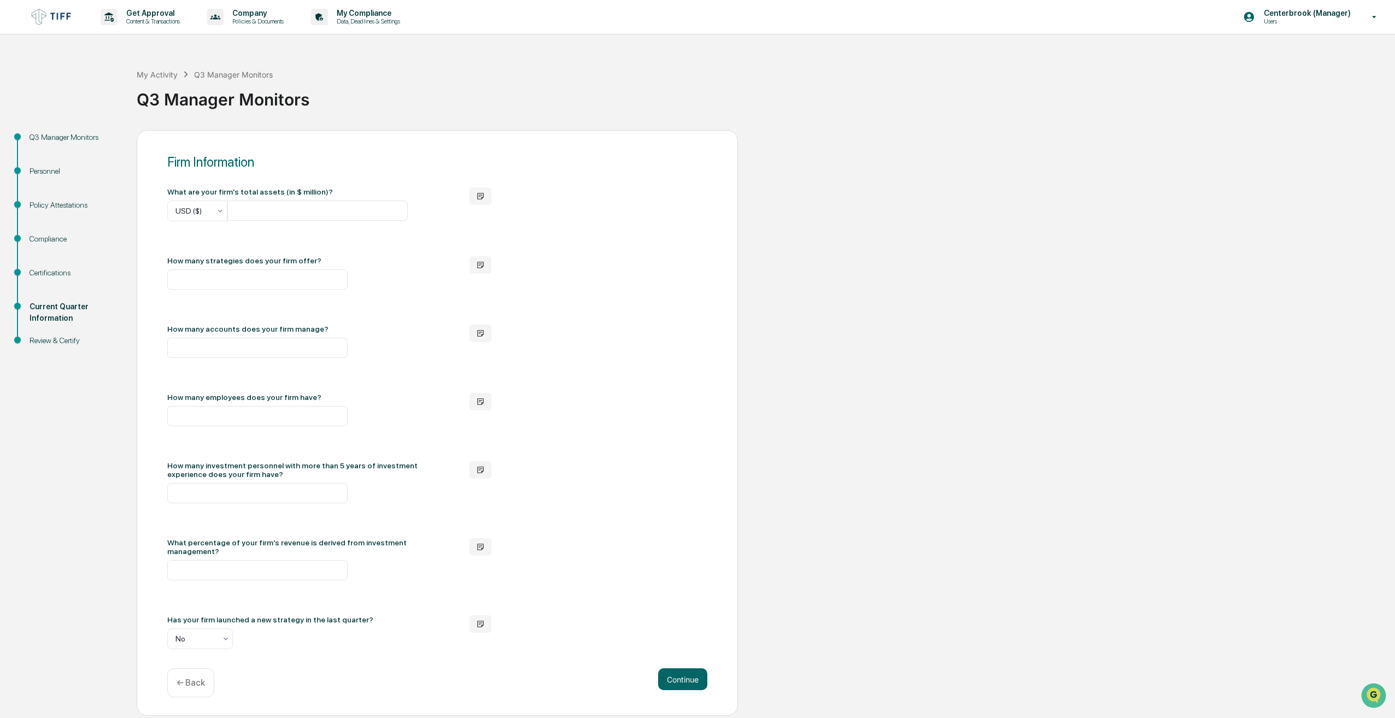
click at [84, 15] on link at bounding box center [59, 17] width 66 height 34
click at [691, 675] on button "Continue" at bounding box center [682, 679] width 49 height 22
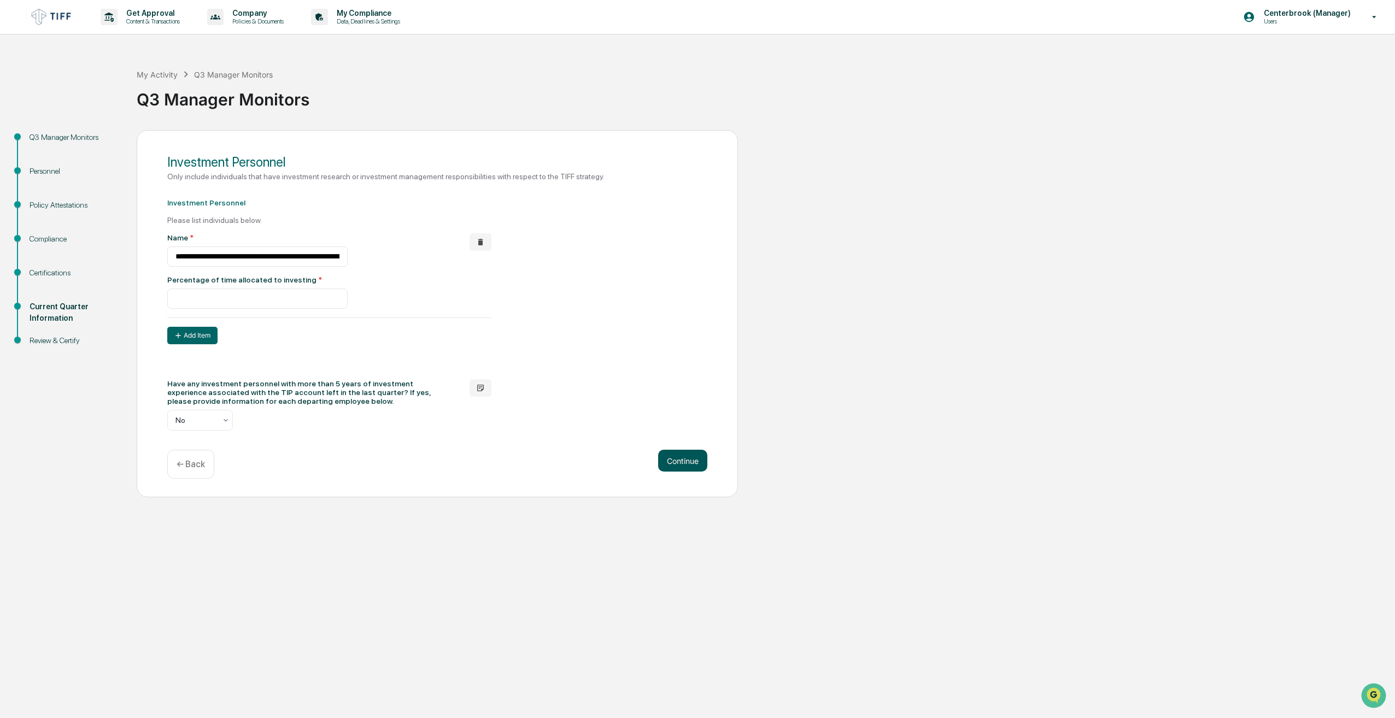
click at [685, 467] on button "Continue" at bounding box center [682, 461] width 49 height 22
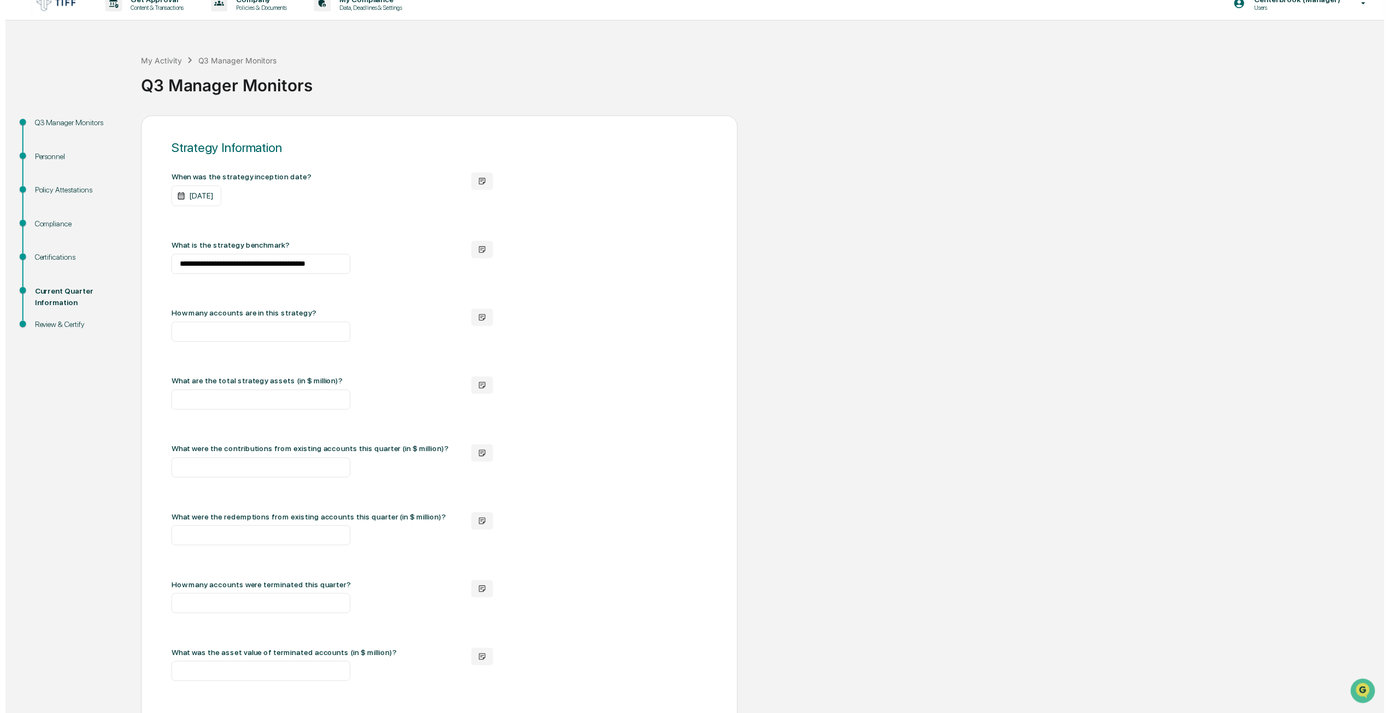
scroll to position [396, 0]
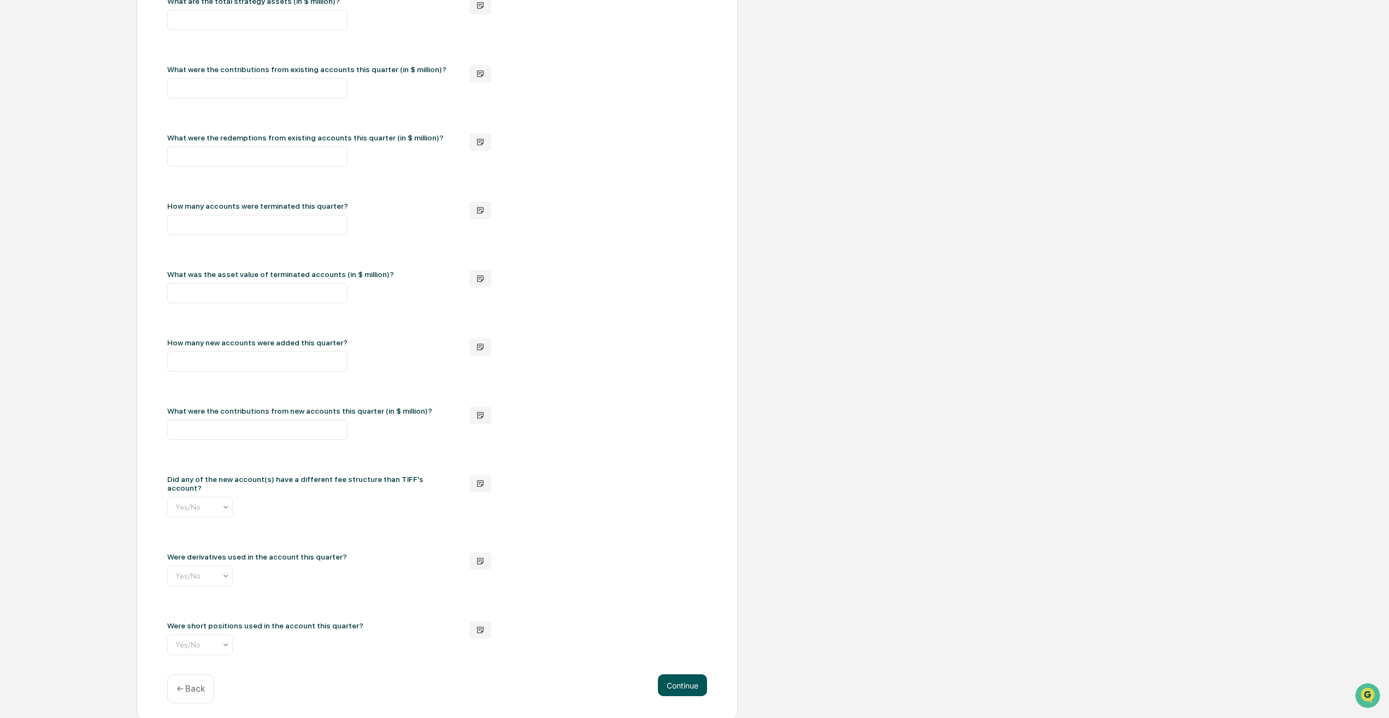
click at [697, 688] on button "Continue" at bounding box center [682, 685] width 49 height 22
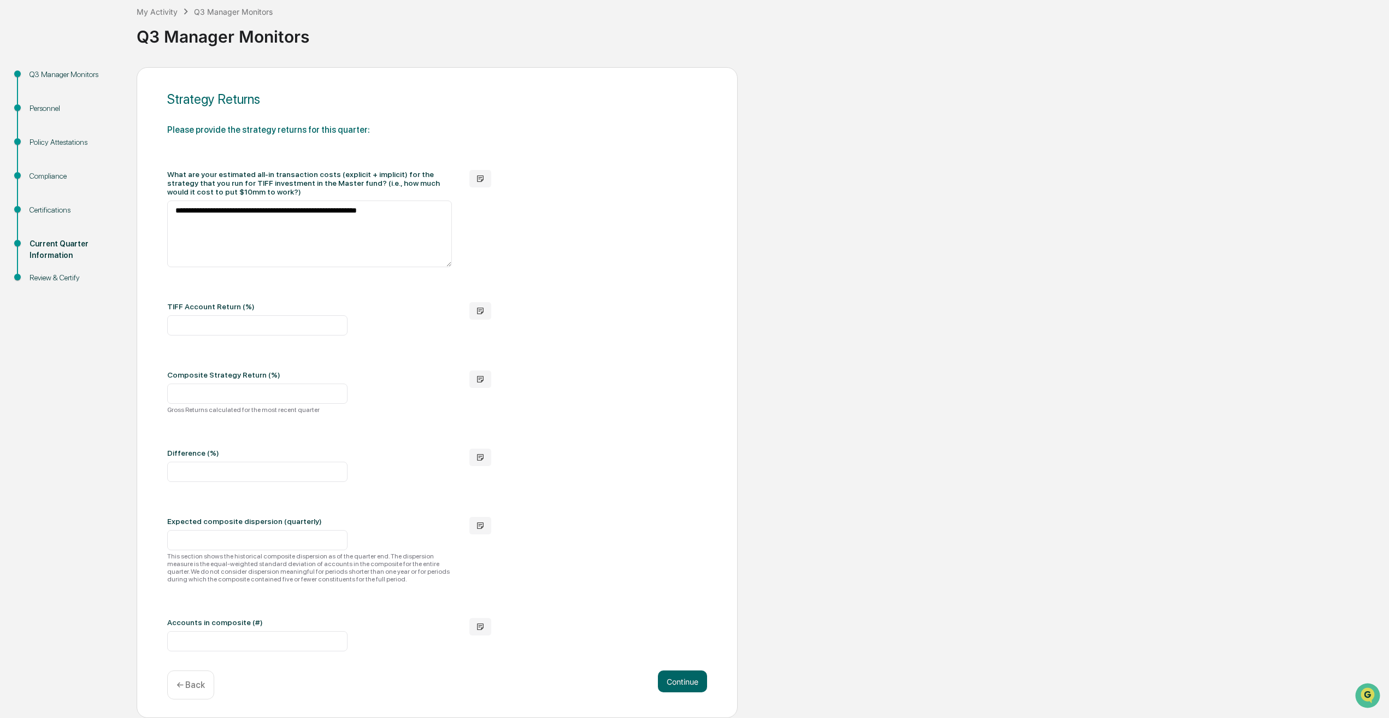
scroll to position [0, 0]
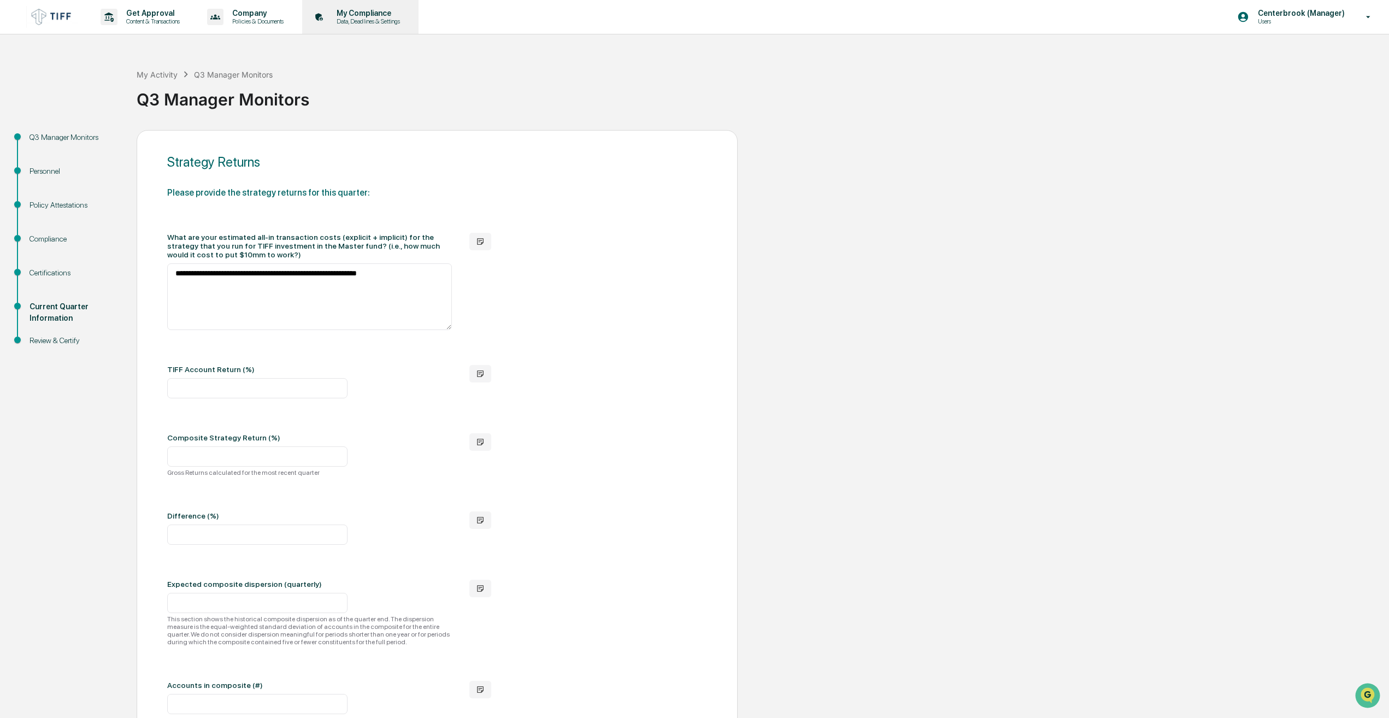
click at [360, 23] on p "Data, Deadlines & Settings" at bounding box center [367, 21] width 78 height 8
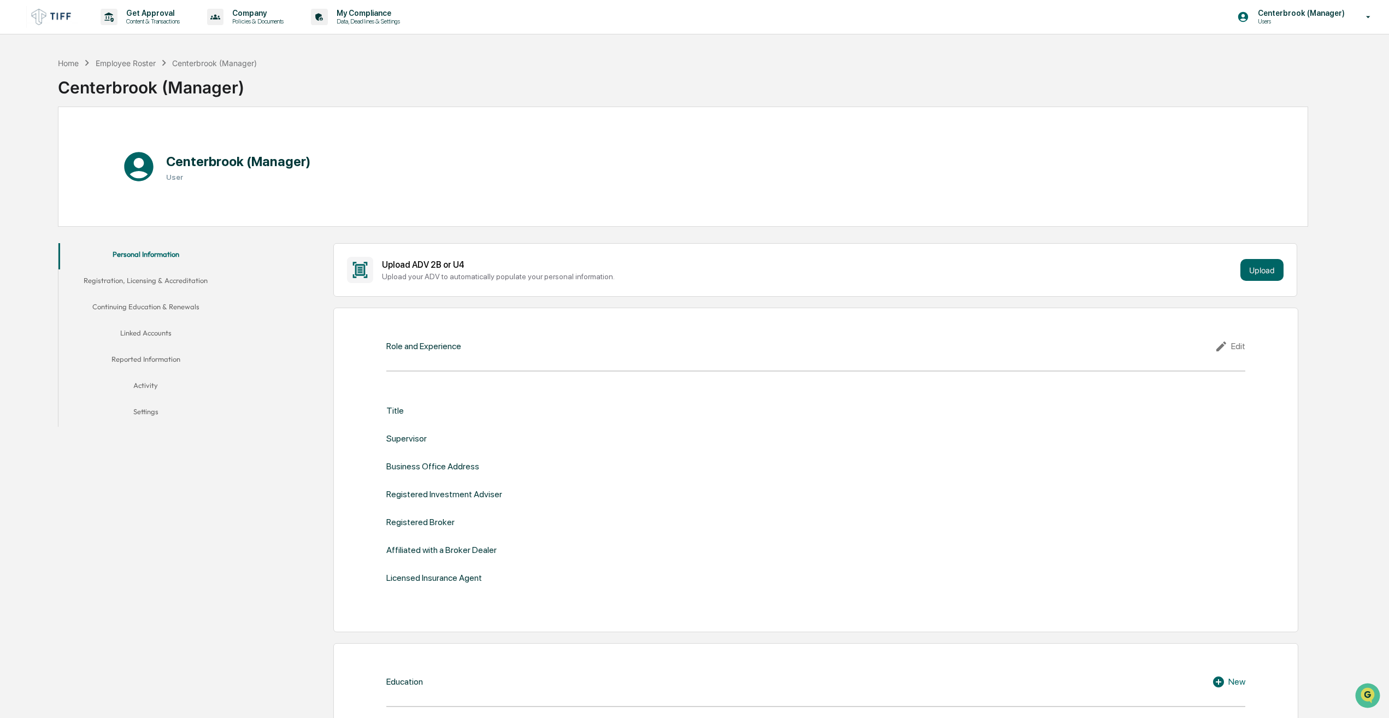
click at [149, 418] on button "Settings" at bounding box center [145, 414] width 174 height 26
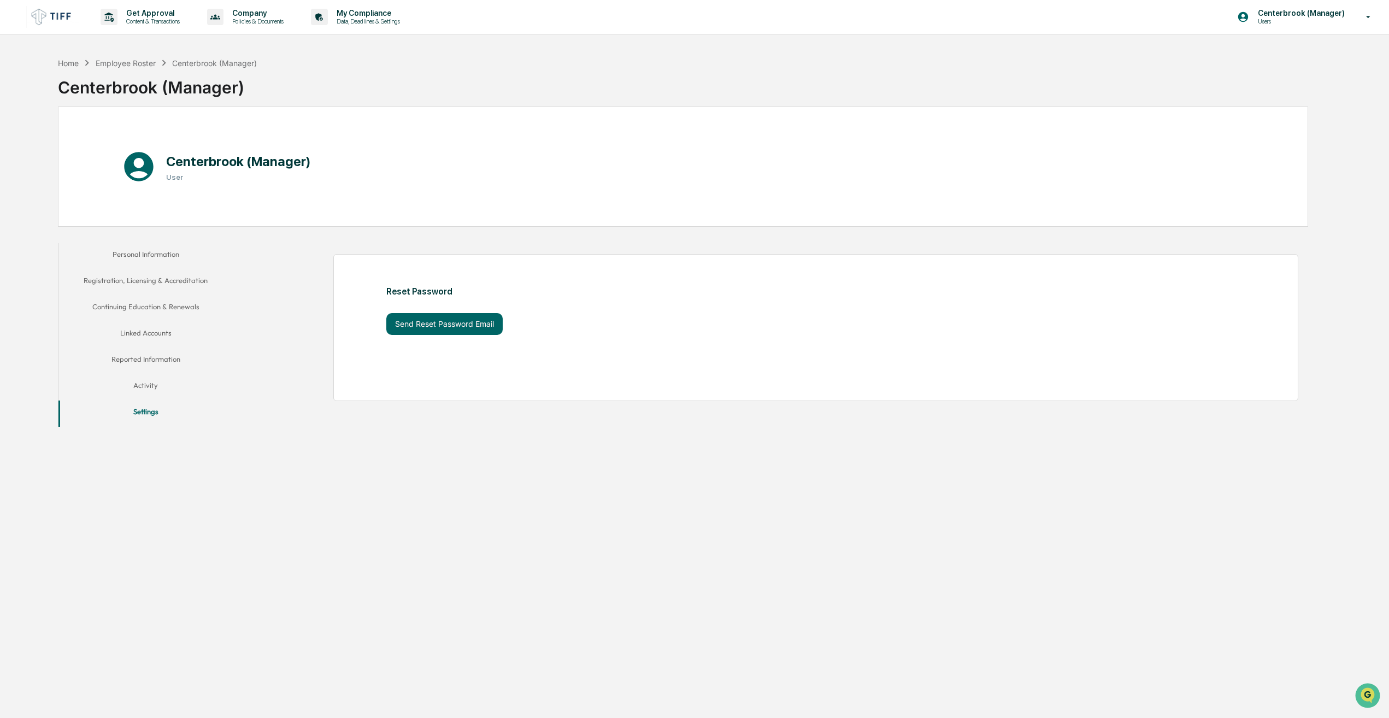
click at [136, 392] on button "Activity" at bounding box center [145, 387] width 174 height 26
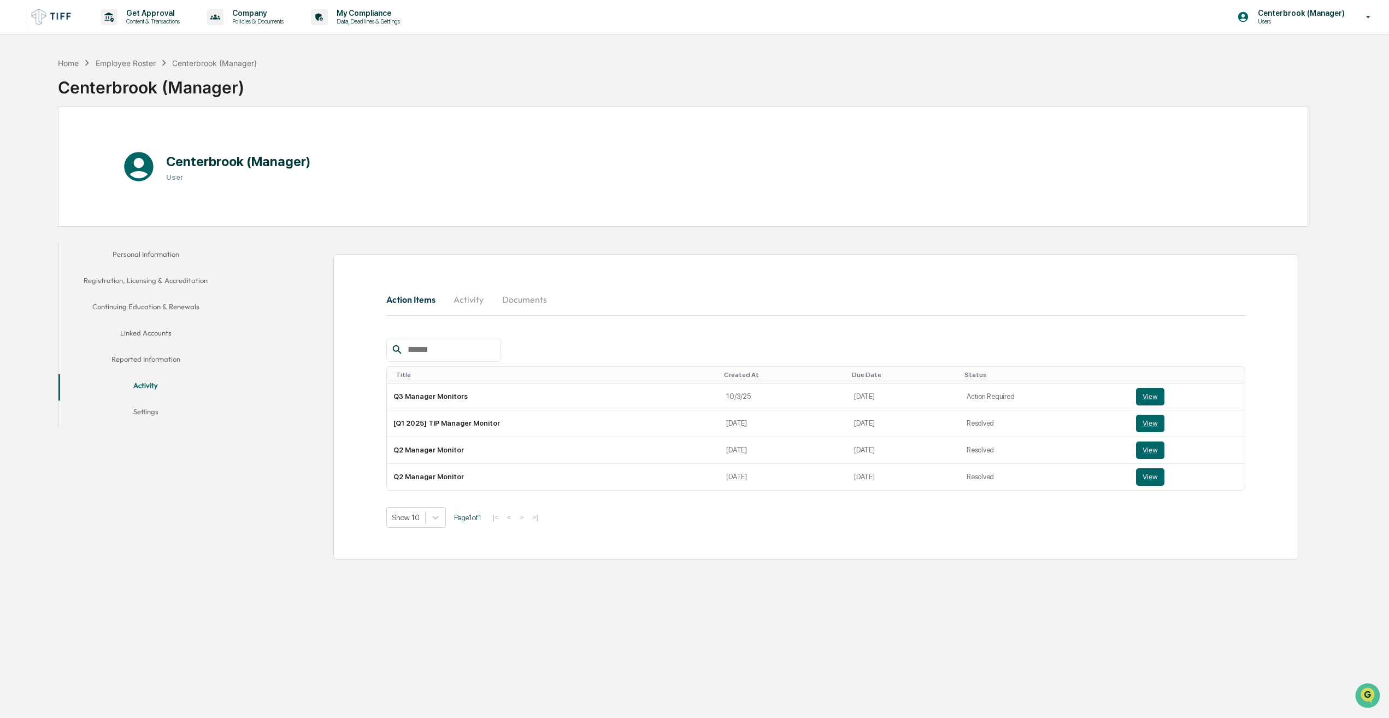
click at [157, 247] on button "Personal Information" at bounding box center [145, 256] width 174 height 26
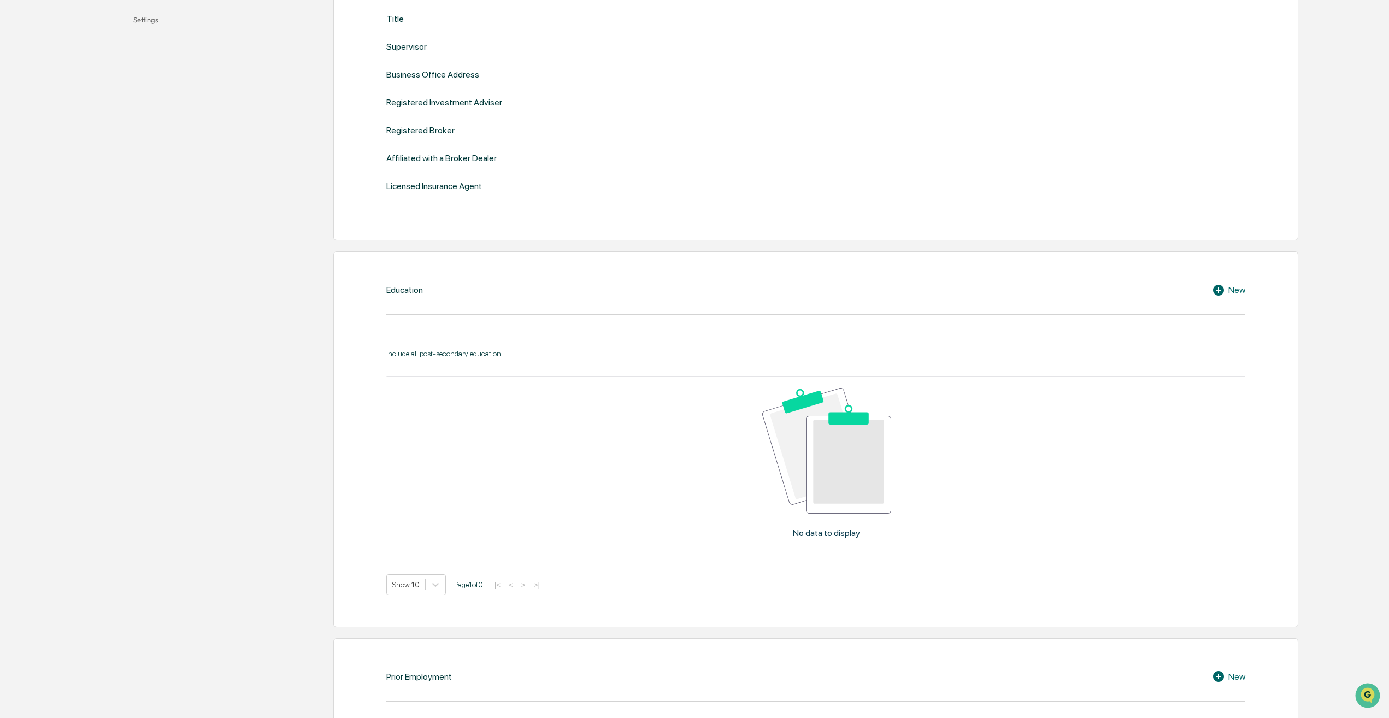
scroll to position [9, 0]
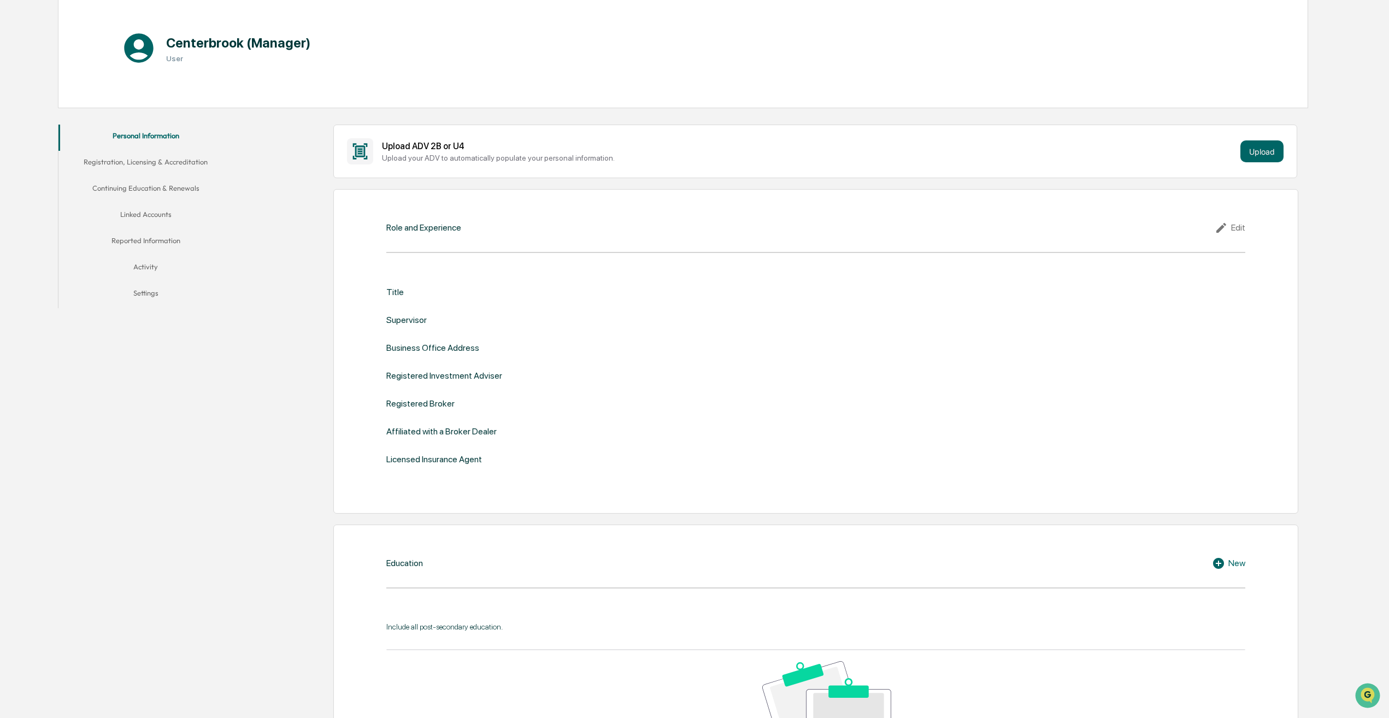
click at [147, 237] on button "Reported Information" at bounding box center [145, 243] width 174 height 26
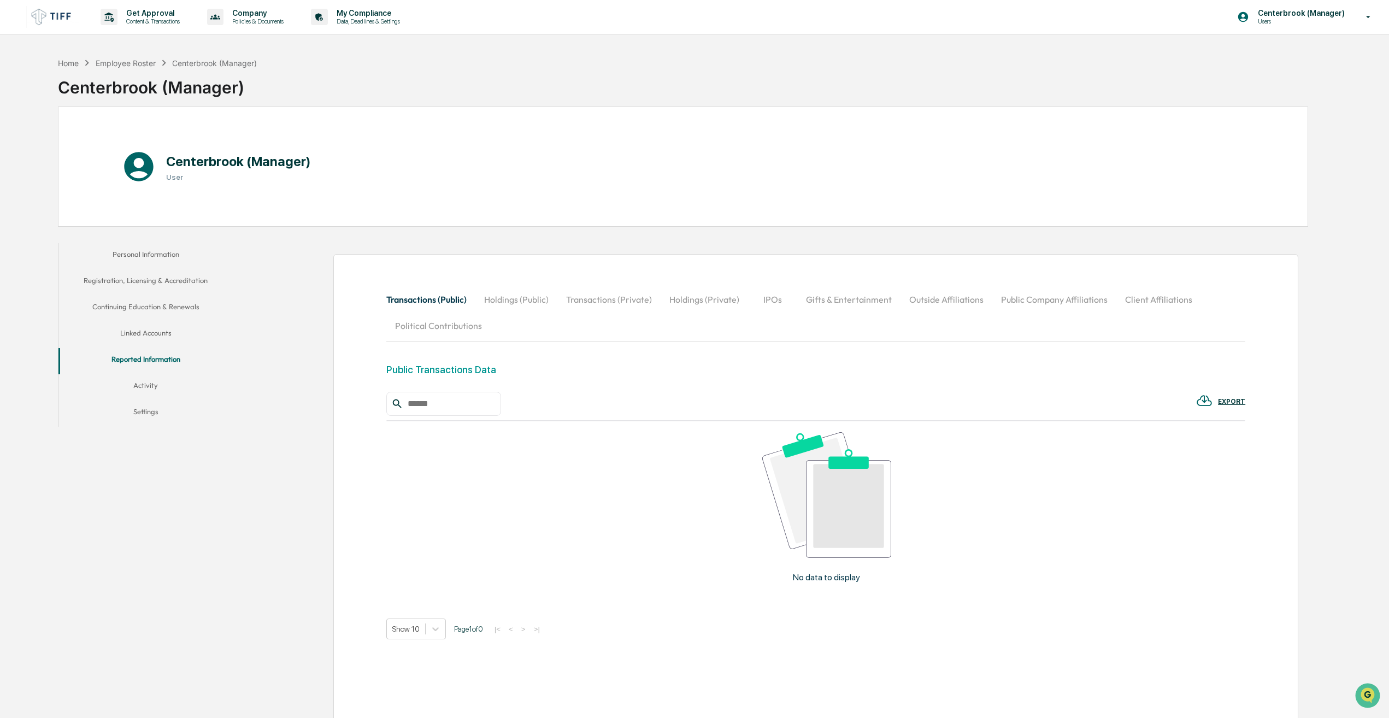
drag, startPoint x: 125, startPoint y: 170, endPoint x: 120, endPoint y: 154, distance: 16.6
click at [125, 170] on icon at bounding box center [138, 166] width 29 height 29
click at [227, 155] on h1 "Centerbrook (Manager)" at bounding box center [238, 162] width 145 height 16
click at [1358, 19] on div "Centerbrook (Manager) Users" at bounding box center [1307, 17] width 163 height 34
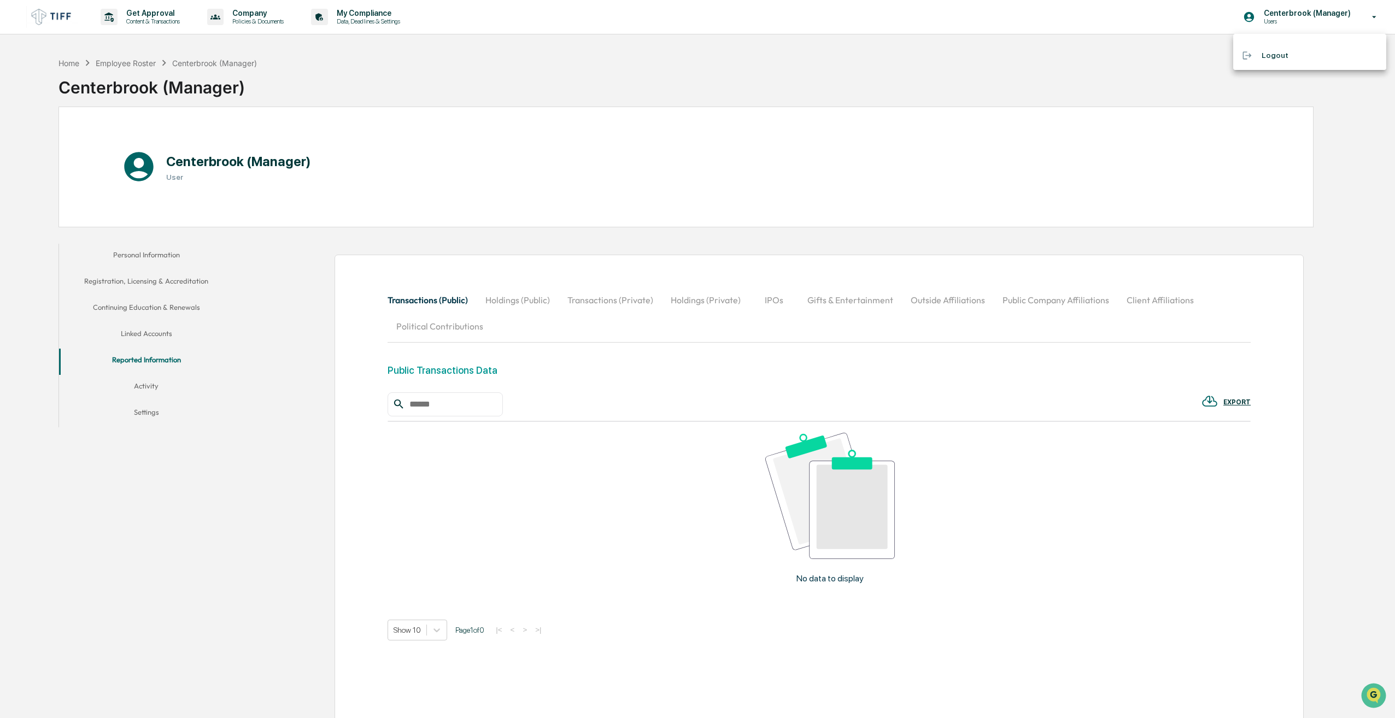
drag, startPoint x: 359, startPoint y: 59, endPoint x: 332, endPoint y: 57, distance: 26.3
click at [356, 59] on div at bounding box center [697, 359] width 1395 height 718
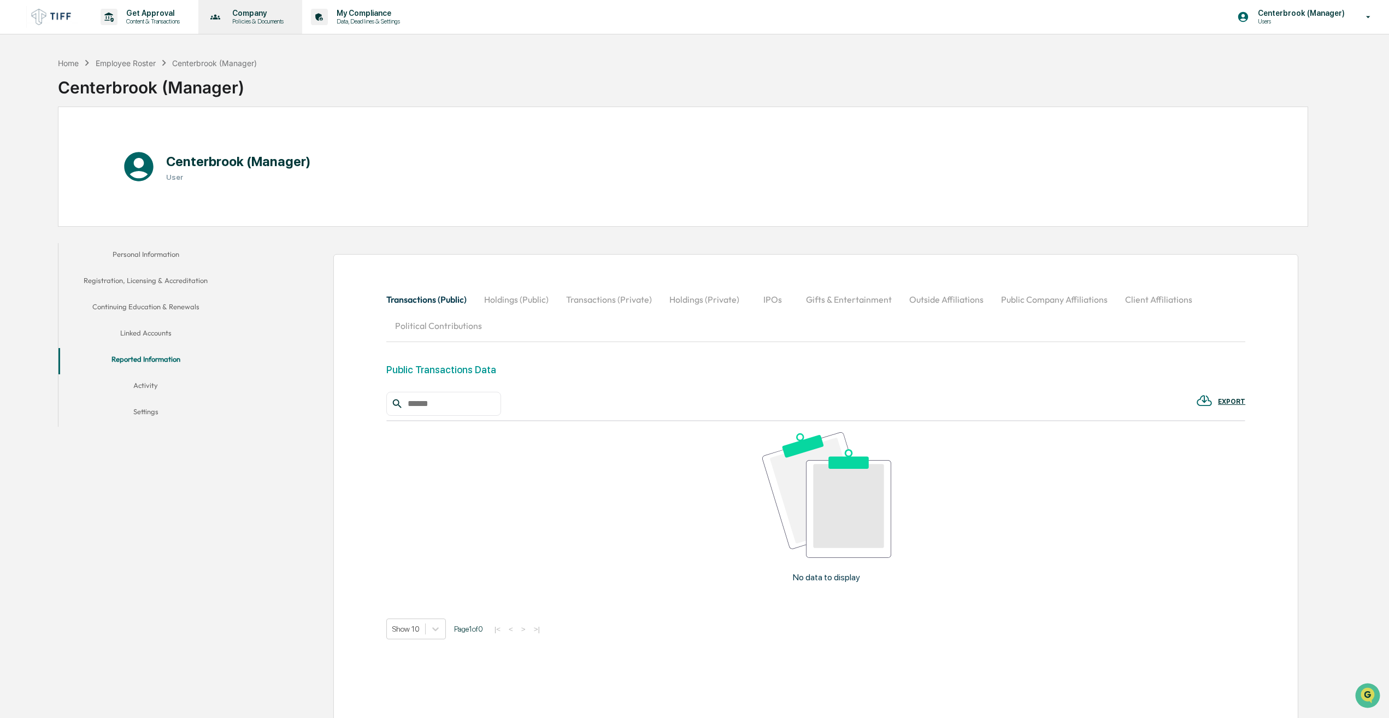
click at [272, 22] on p "Policies & Documents" at bounding box center [257, 21] width 66 height 8
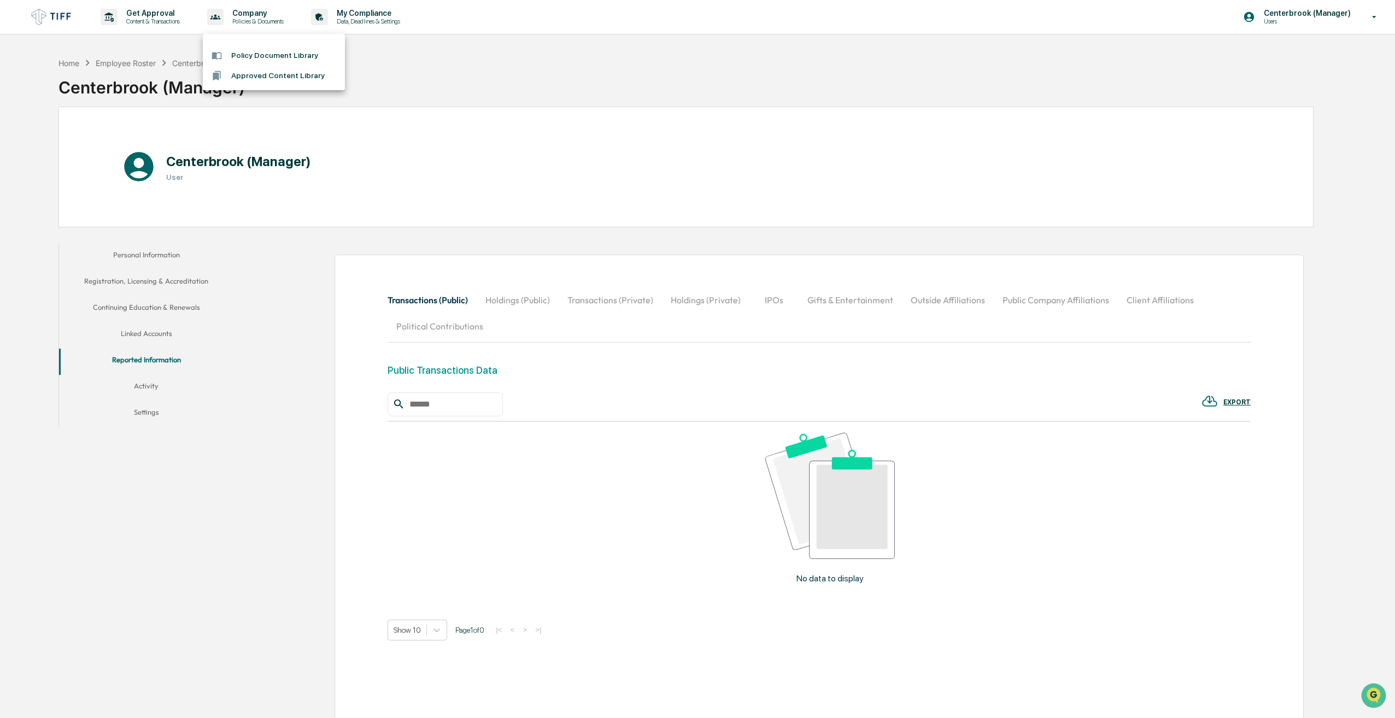
click at [169, 24] on div at bounding box center [697, 359] width 1395 height 718
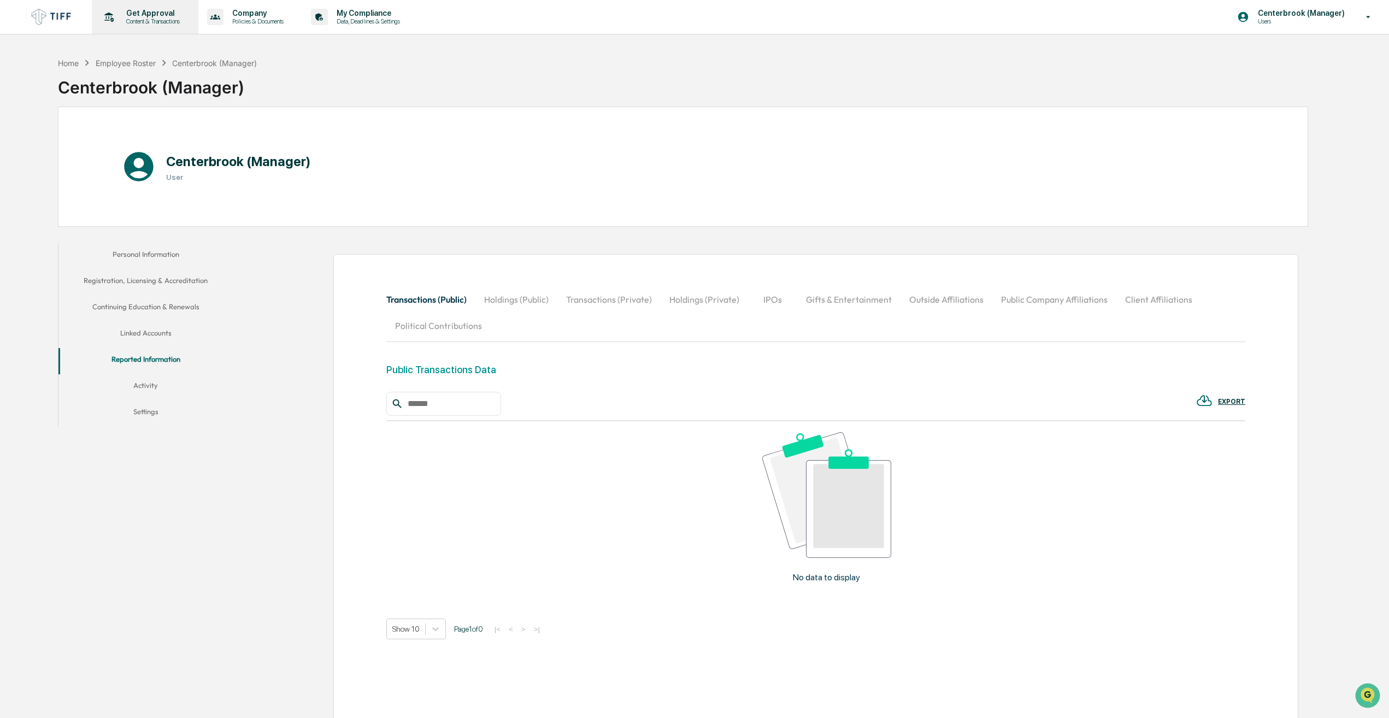
click at [161, 12] on p "Get Approval" at bounding box center [151, 13] width 68 height 9
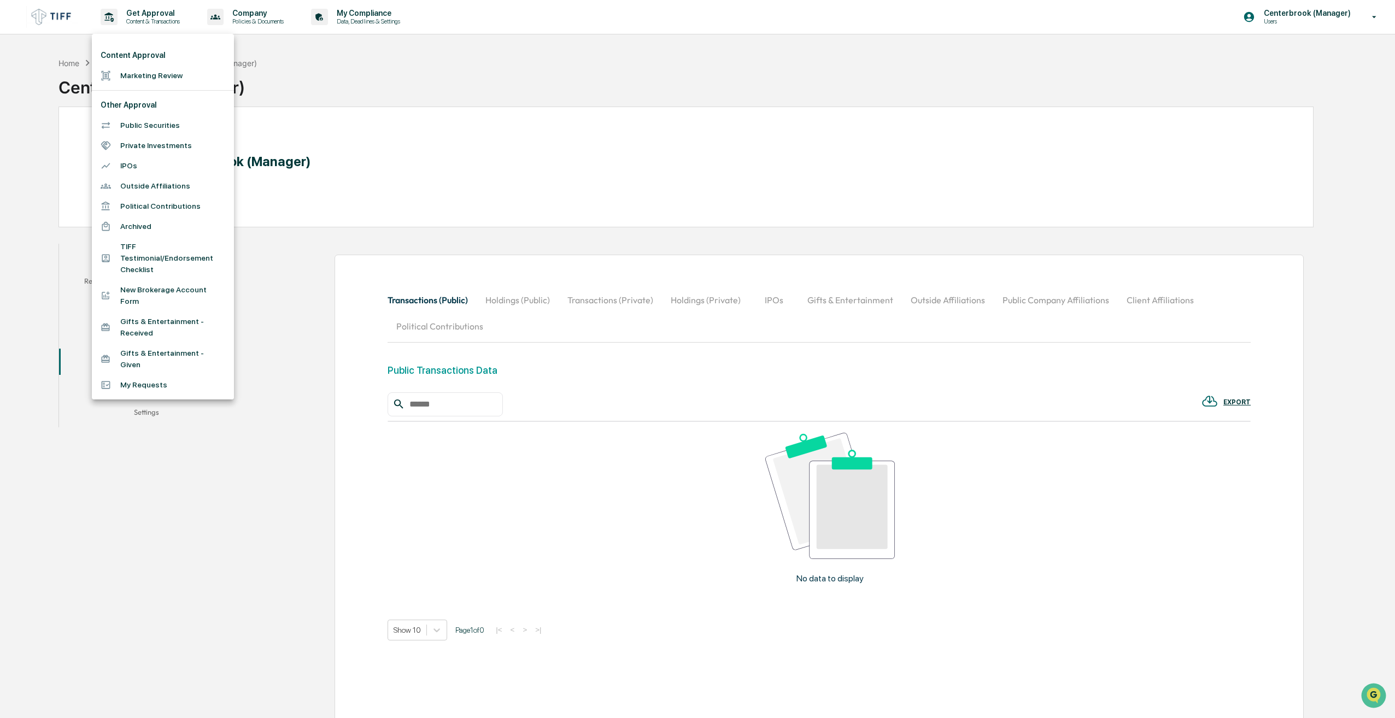
click at [72, 9] on div at bounding box center [697, 359] width 1395 height 718
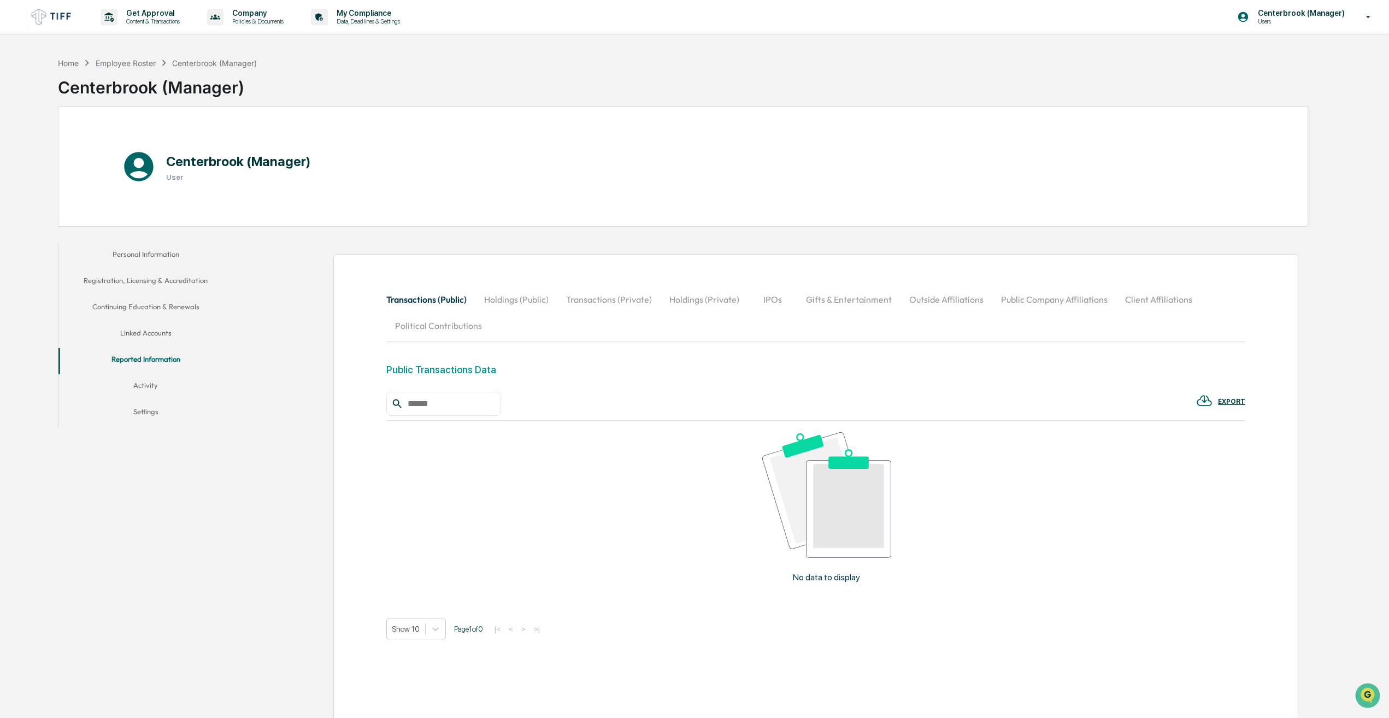
click at [57, 14] on div "Content Approval Marketing Review Other Approval Public Securities Private Inve…" at bounding box center [694, 359] width 1389 height 718
click at [137, 22] on p "Content & Transactions" at bounding box center [151, 21] width 68 height 8
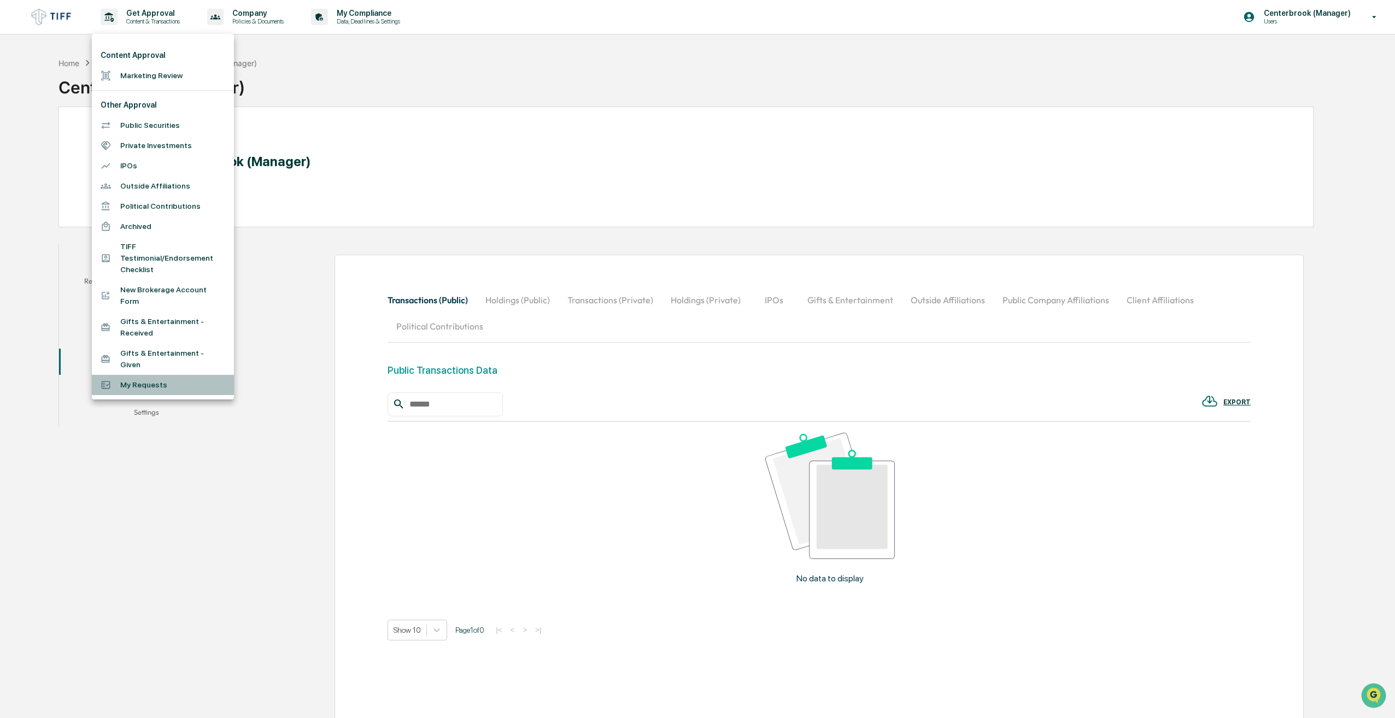
click at [134, 375] on li "My Requests" at bounding box center [163, 385] width 142 height 20
